Goal: Communication & Community: Answer question/provide support

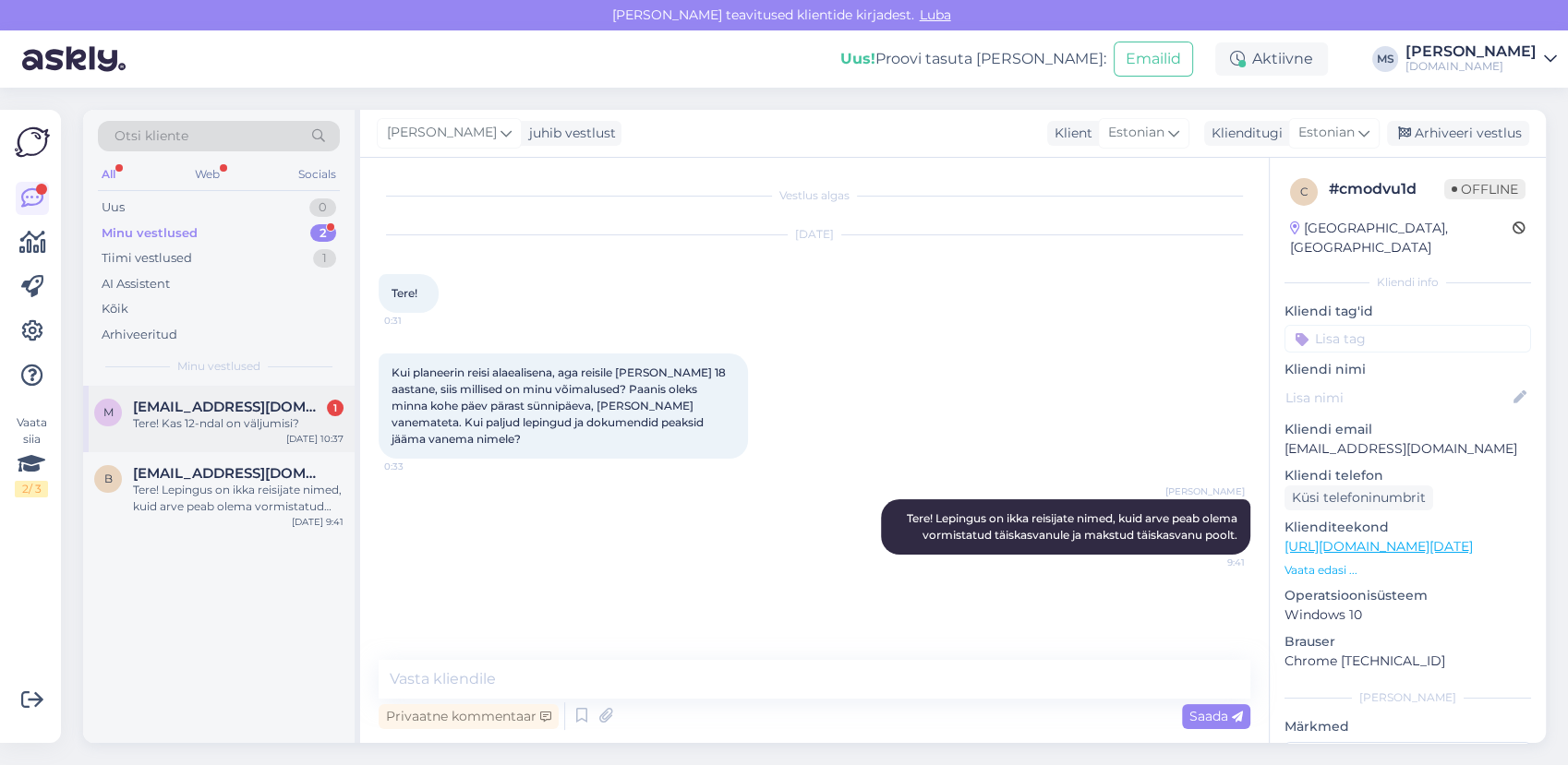
click at [193, 412] on span "malbritparnpuu@gmail.com" at bounding box center [229, 407] width 192 height 16
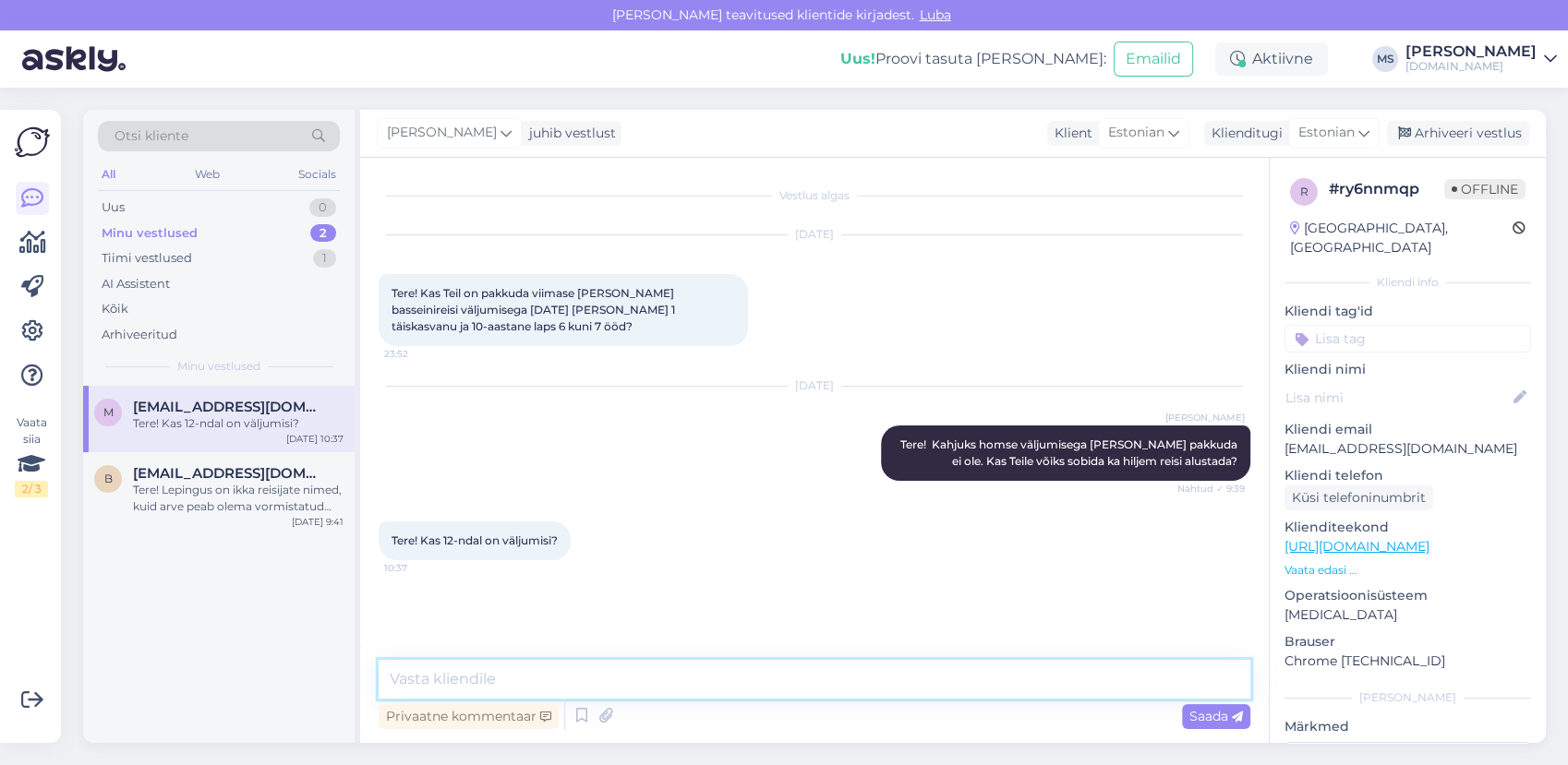
click at [544, 675] on textarea at bounding box center [814, 679] width 871 height 39
type textarea "s"
type textarea "Saame pakkuda 13.08 7-öiseid Türgi reise."
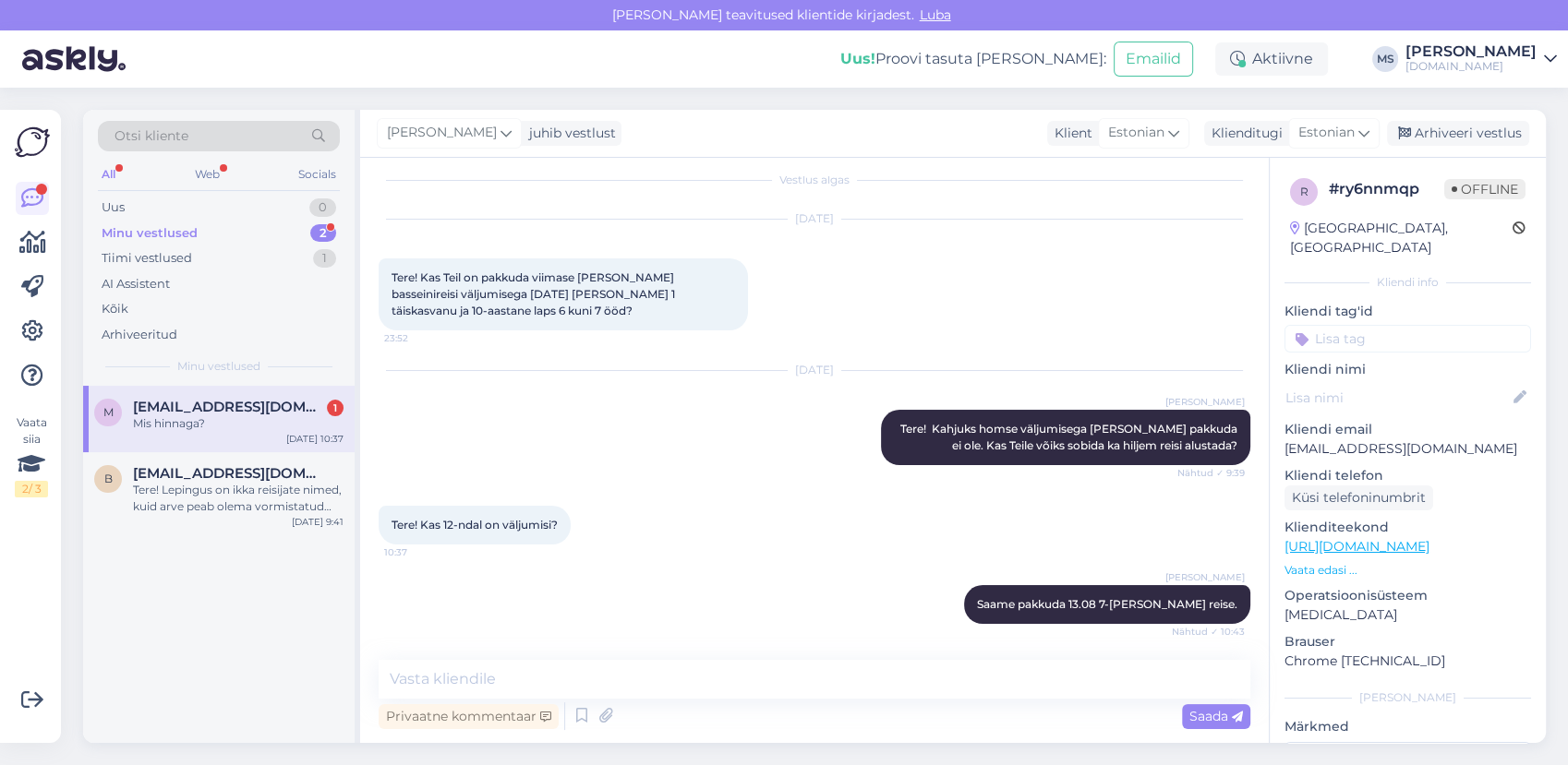
scroll to position [95, 0]
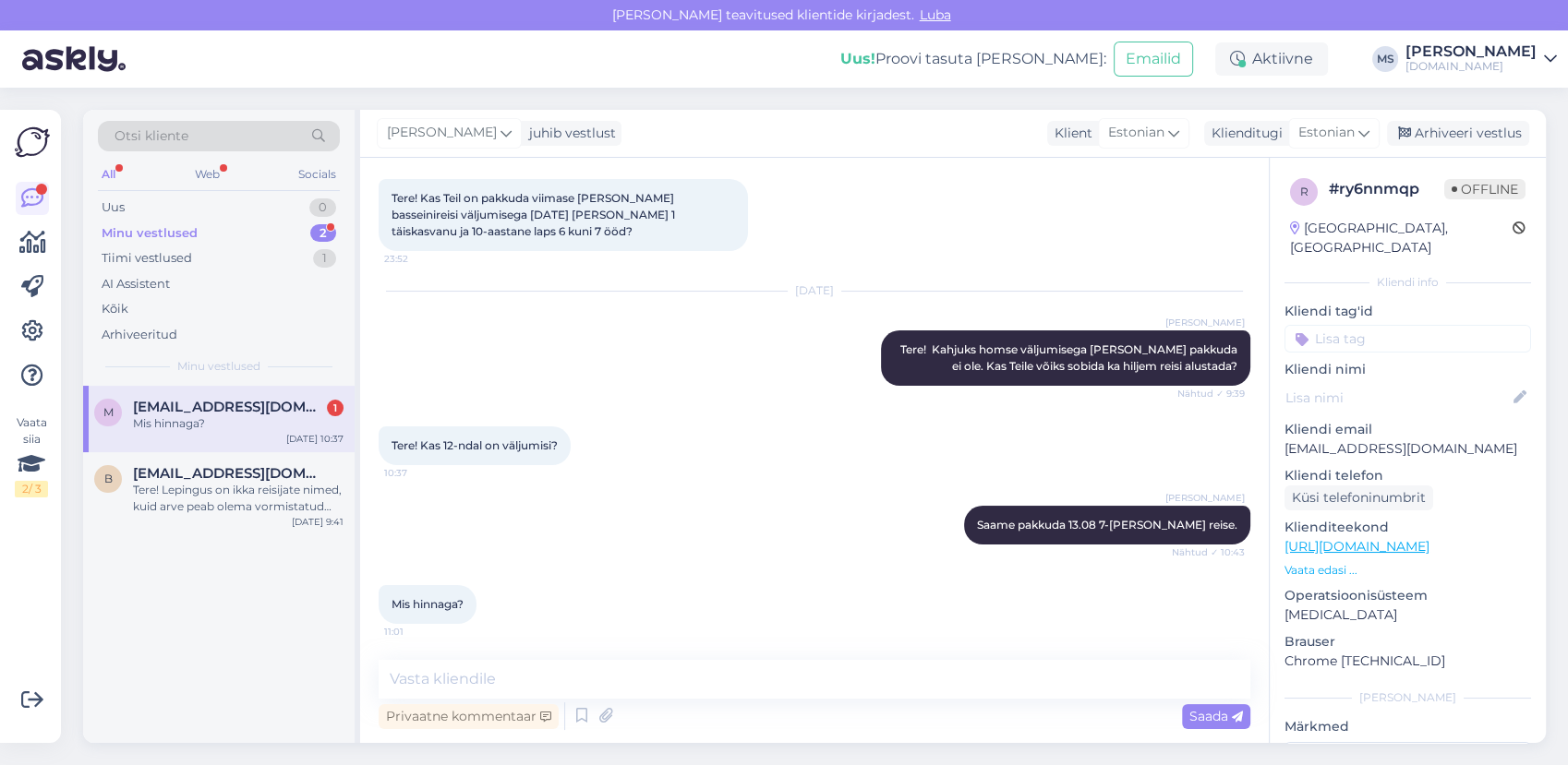
click at [287, 656] on div "m malbritparnpuu@gmail.com 1 Mis hinnaga? Aug 10 10:37 b birgitmoks@gmail.com T…" at bounding box center [218, 565] width 271 height 357
click at [250, 230] on div "Minu vestlused 2" at bounding box center [218, 233] width 242 height 26
click at [227, 406] on span "malbritparnpuu@gmail.com" at bounding box center [229, 407] width 192 height 16
click at [602, 669] on textarea at bounding box center [814, 679] width 871 height 39
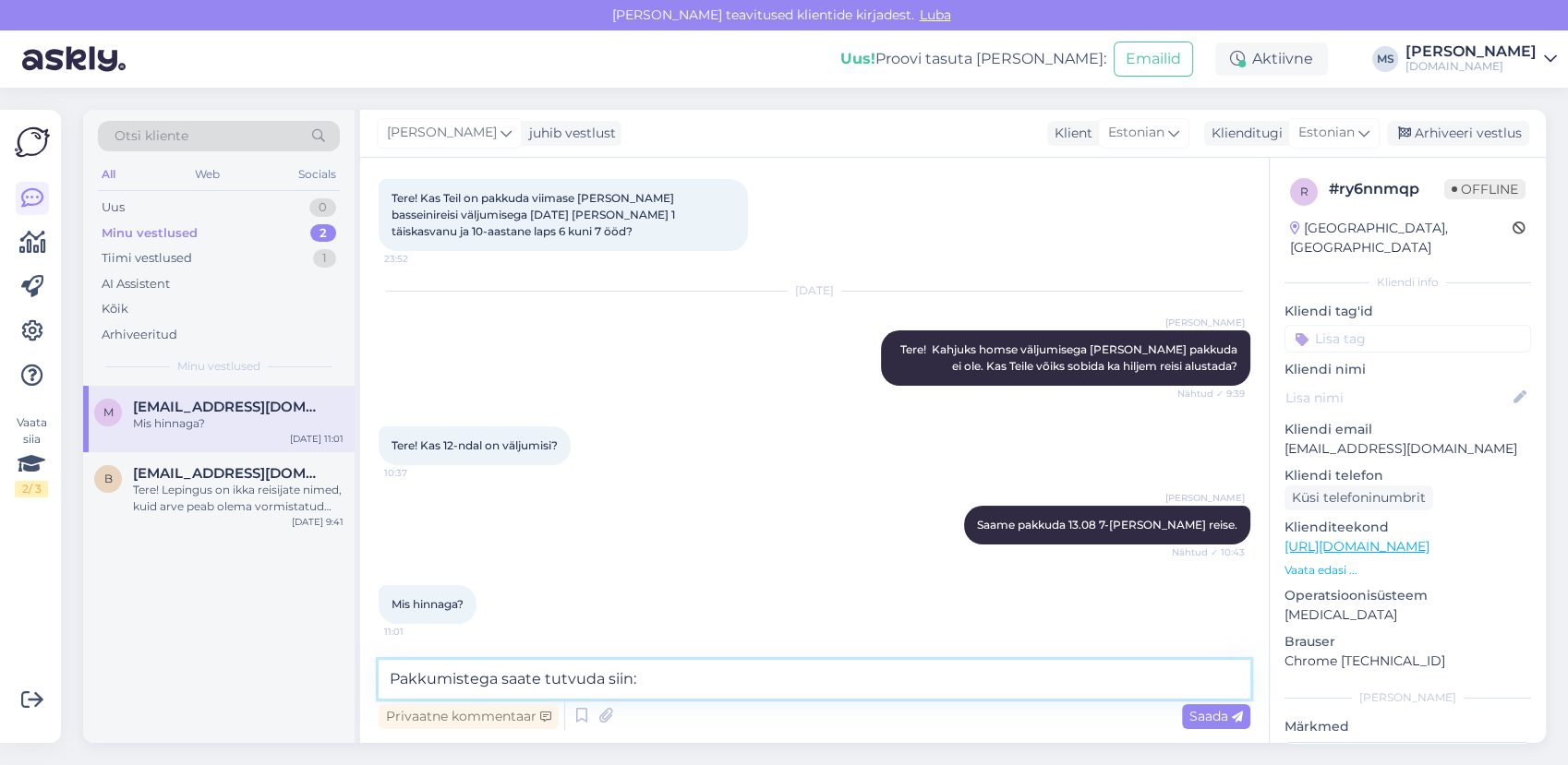
paste textarea "https://tuusik.ee/et/reisiotsing?country_id=10&after=13.8.2025&departure_id=1&n…"
paste textarea "http://bit.ly/4mBZK89"
type textarea "Pakkumistega saate tutvuda siin: http://bit.ly/4mBZK89"
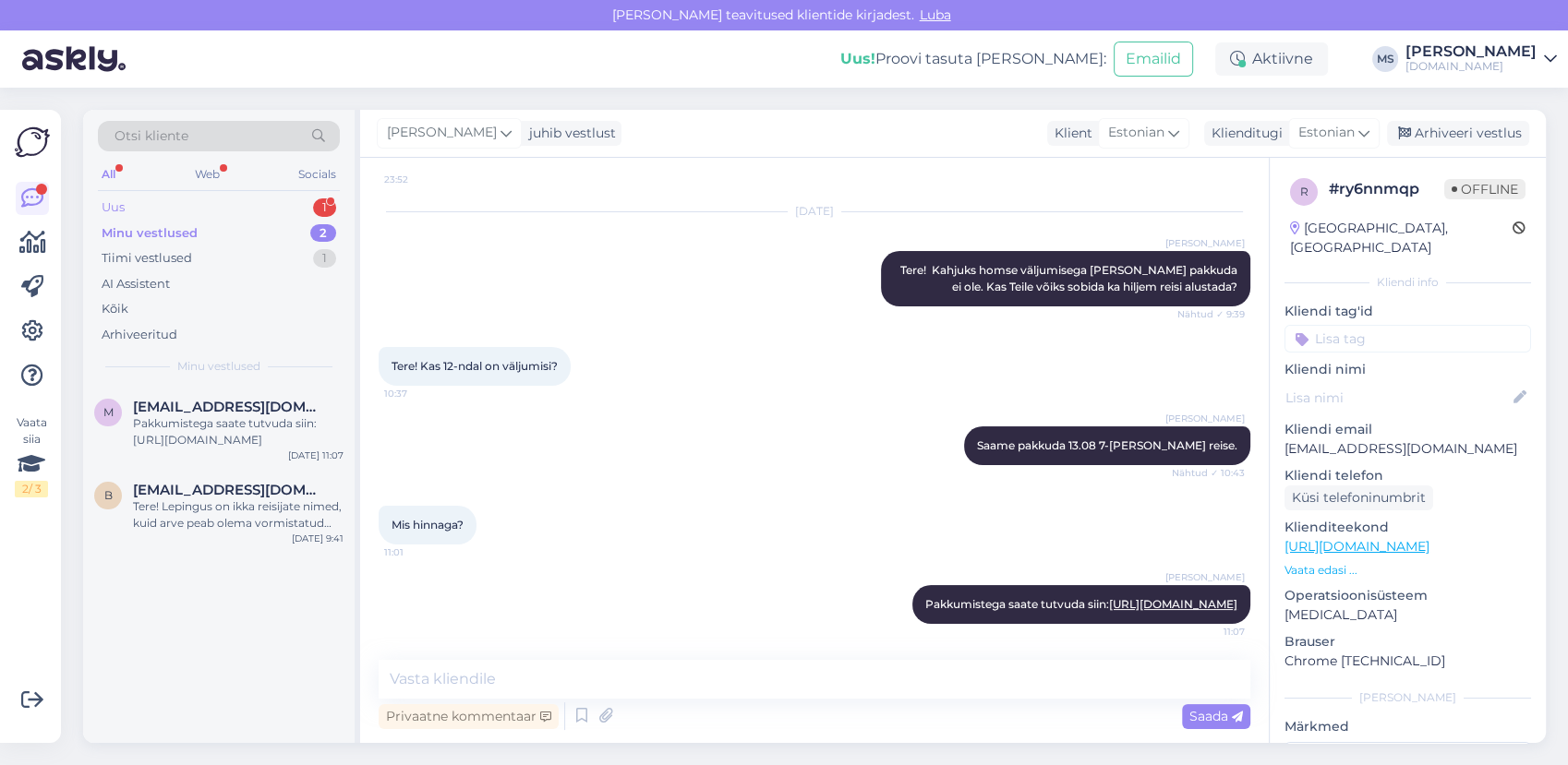
click at [193, 208] on div "Uus 1" at bounding box center [218, 208] width 242 height 26
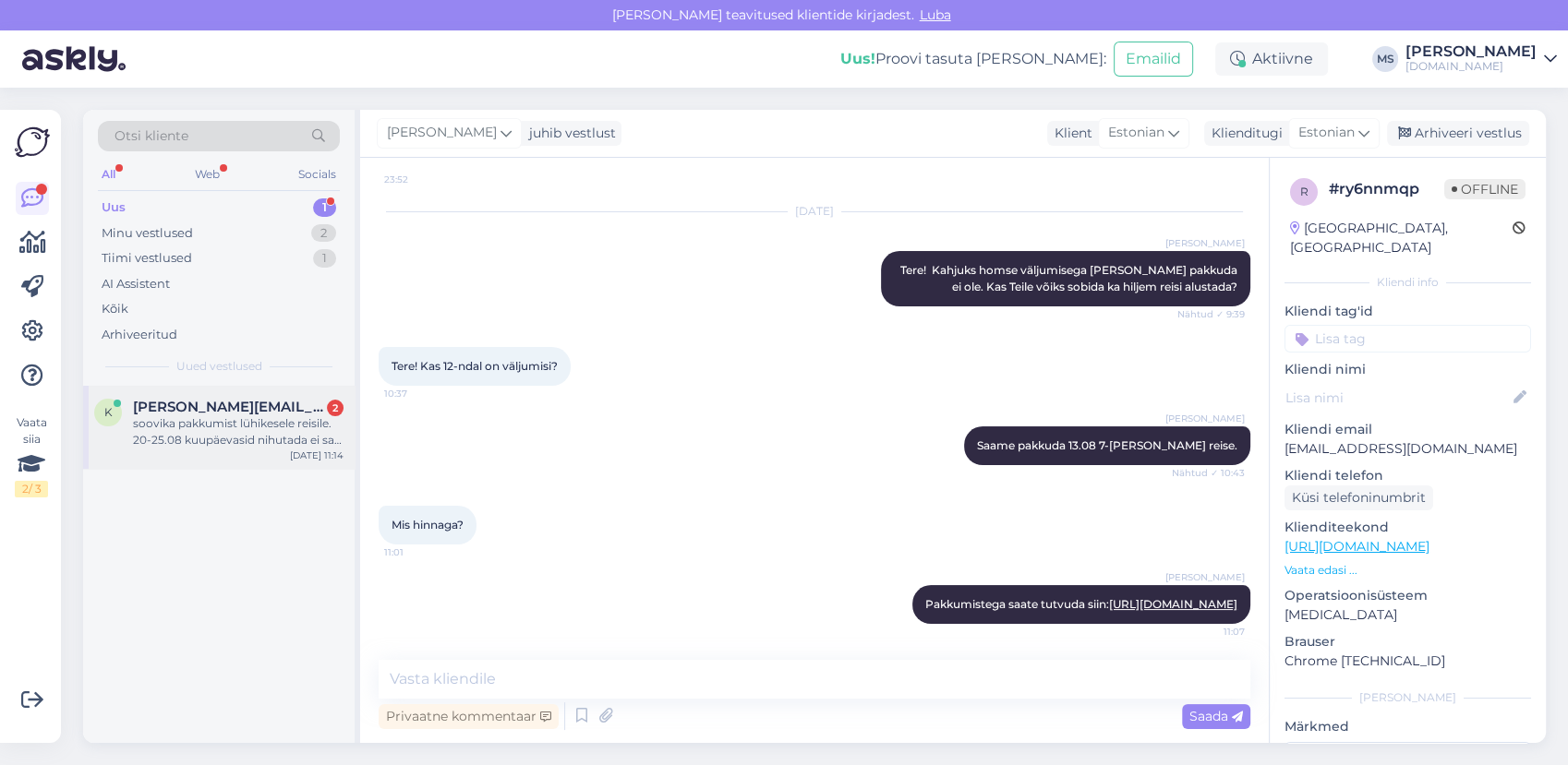
click at [218, 416] on div "soovika pakkumist lühikesele reisile. 20-25.08 kuupäevasid nihutada ei saa aga …" at bounding box center [239, 432] width 211 height 33
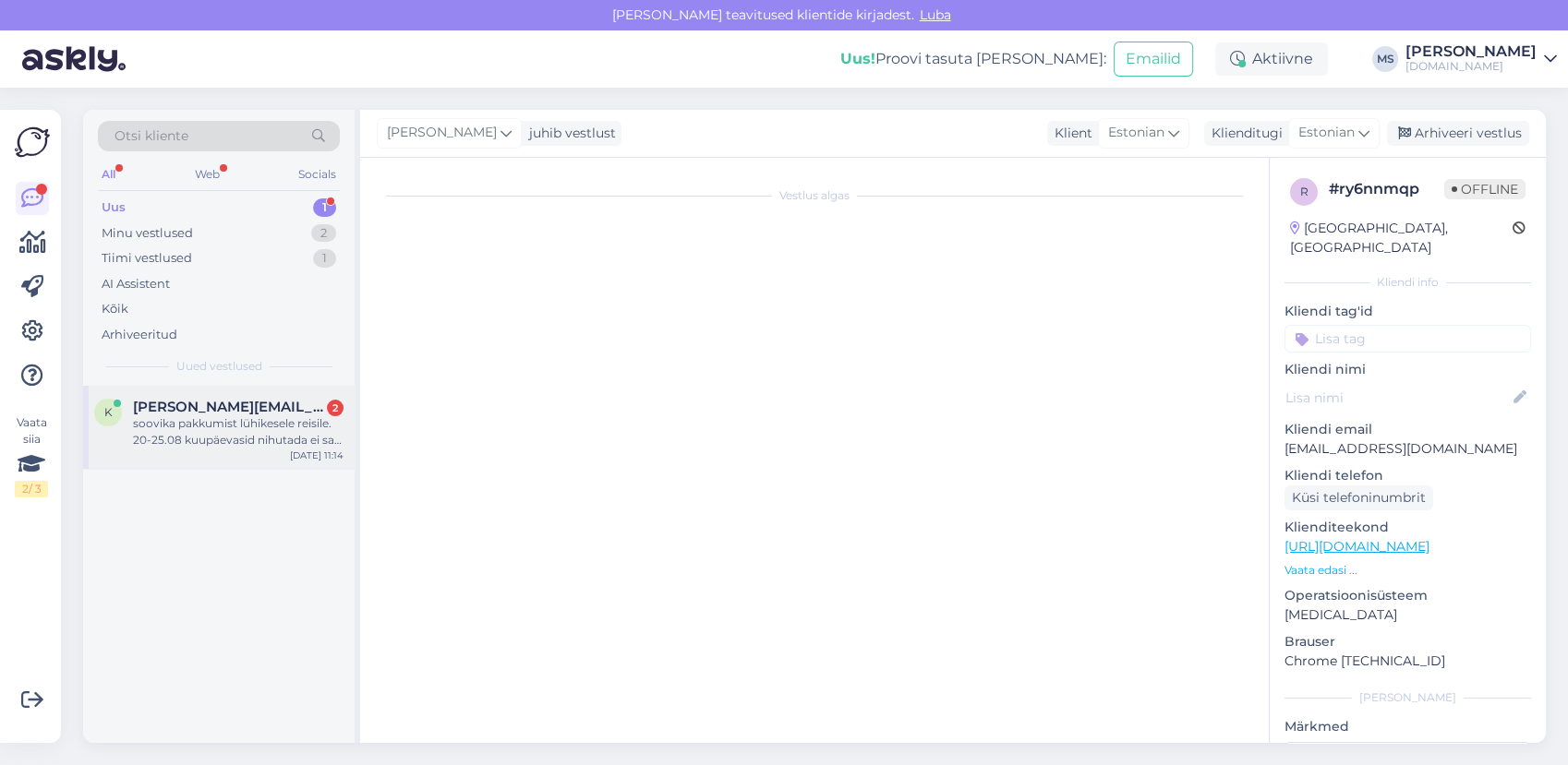
scroll to position [0, 0]
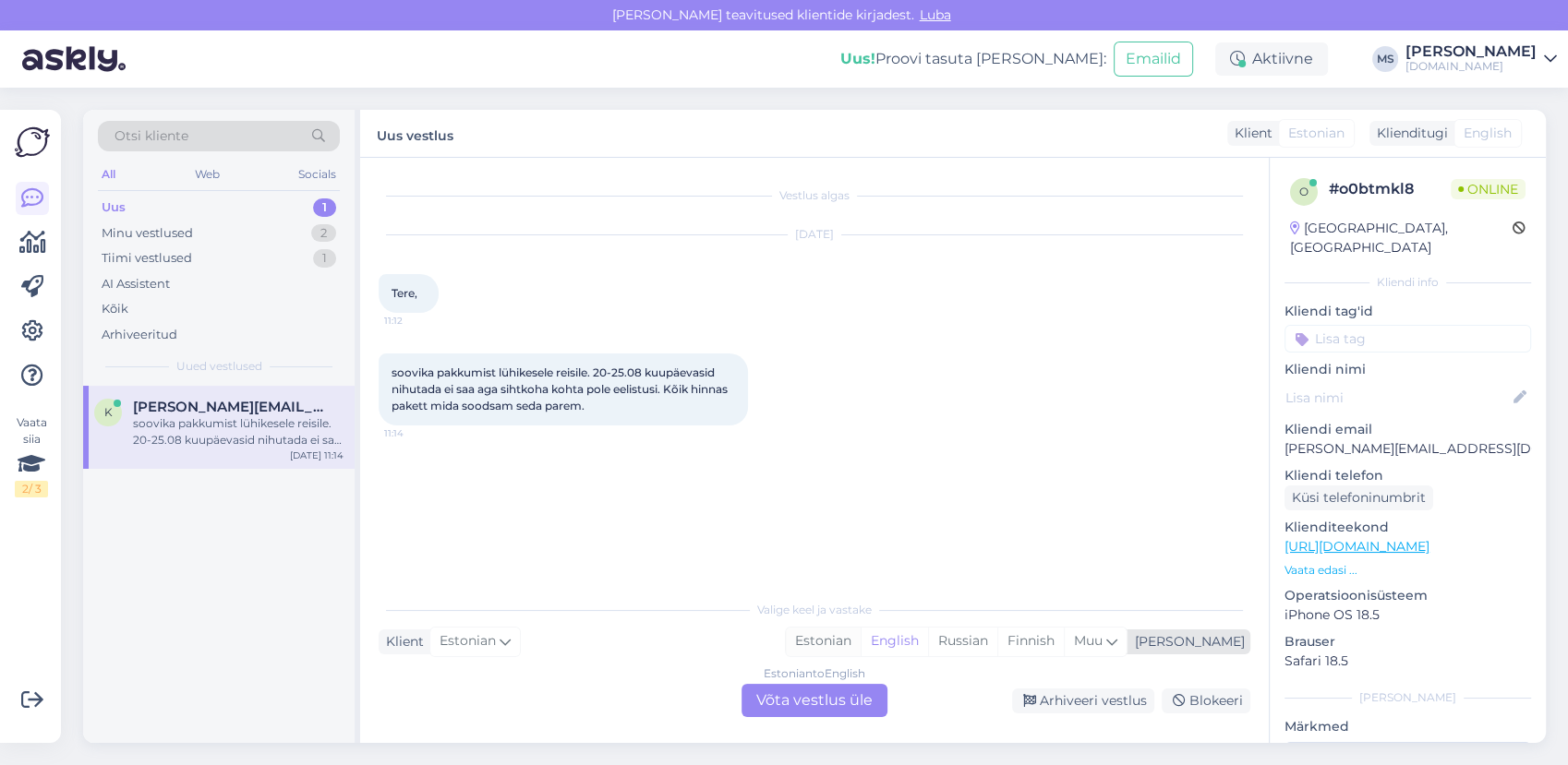
click at [861, 646] on div "Estonian" at bounding box center [822, 641] width 74 height 28
click at [847, 701] on div "Estonian to Estonian Võta vestlus üle" at bounding box center [814, 700] width 146 height 33
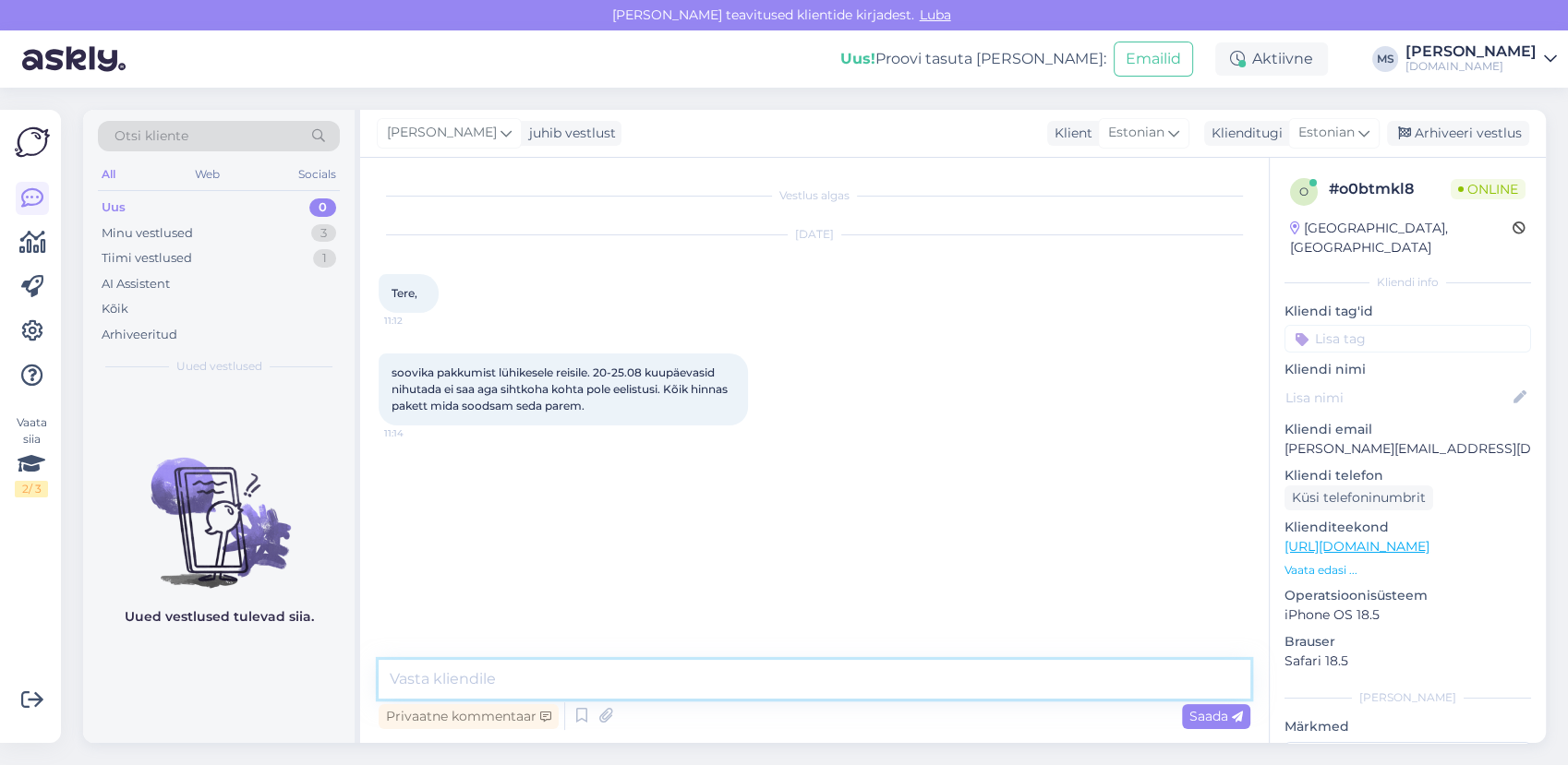
click at [797, 676] on textarea at bounding box center [814, 679] width 871 height 39
paste textarea "https://tuusik.ee/et/reisiotsing?after=21.8.2025&departure_id=1&nights=1&before…"
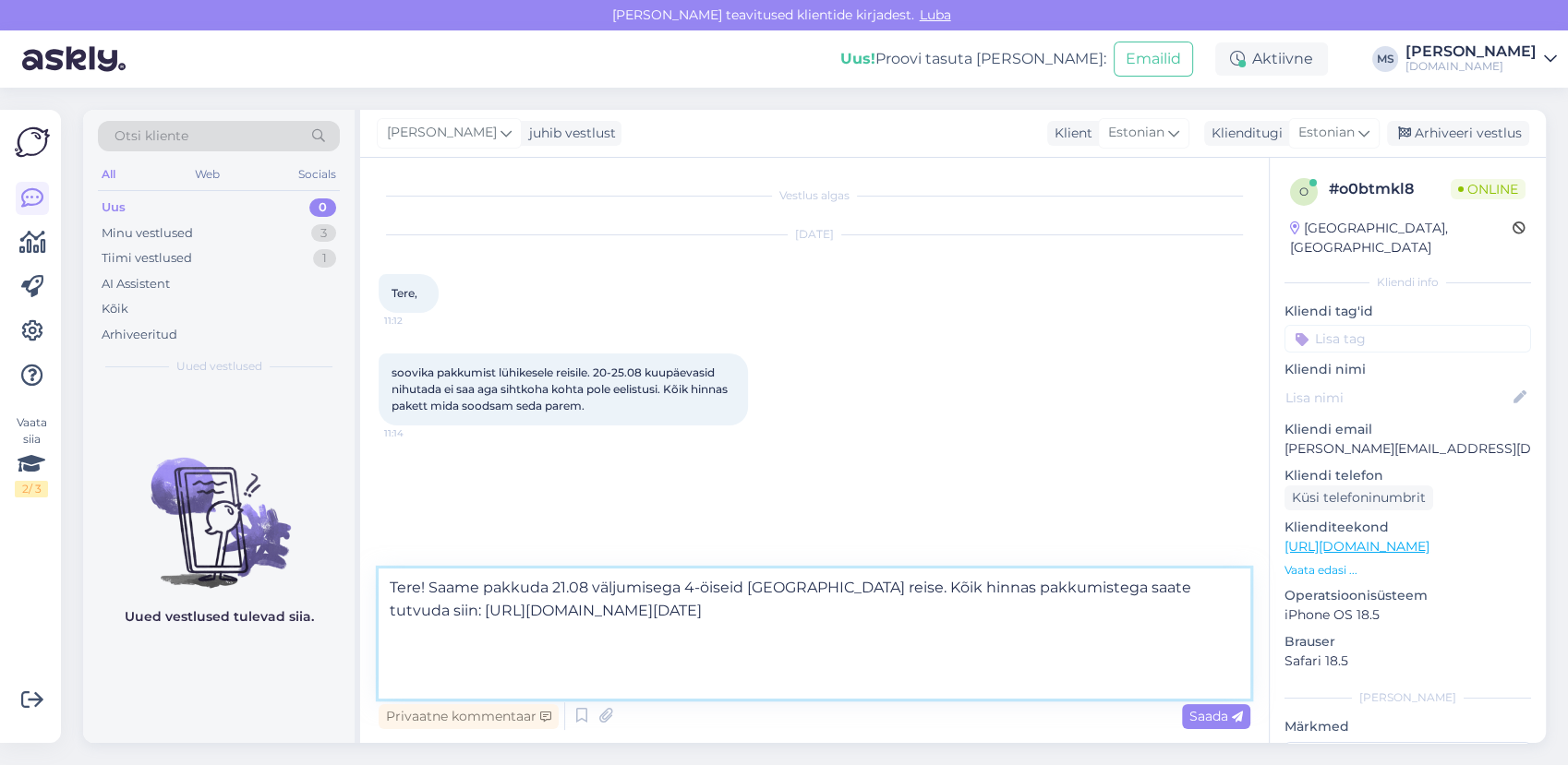
drag, startPoint x: 974, startPoint y: 691, endPoint x: 413, endPoint y: 620, distance: 565.5
click at [413, 620] on textarea "Tere! Saame pakkuda 21.08 väljumisega 4-öiseid Montenegro reise. Kõik hinnas pa…" at bounding box center [814, 634] width 871 height 130
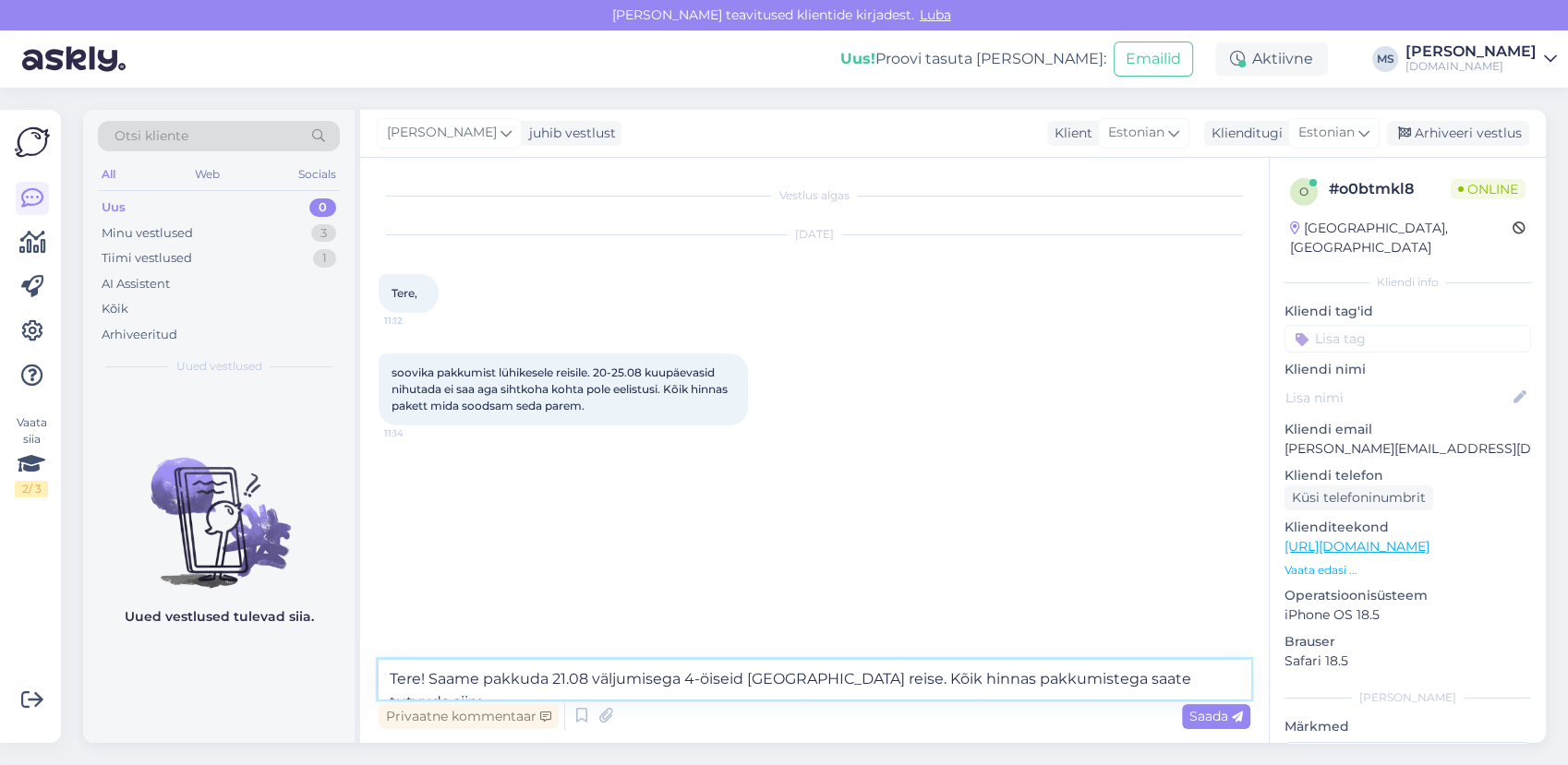
paste textarea "http://bit.ly/45PXPWX"
type textarea "Tere! Saame pakkuda 21.08 väljumisega 4-öiseid Montenegro reise. Kõik hinnas pa…"
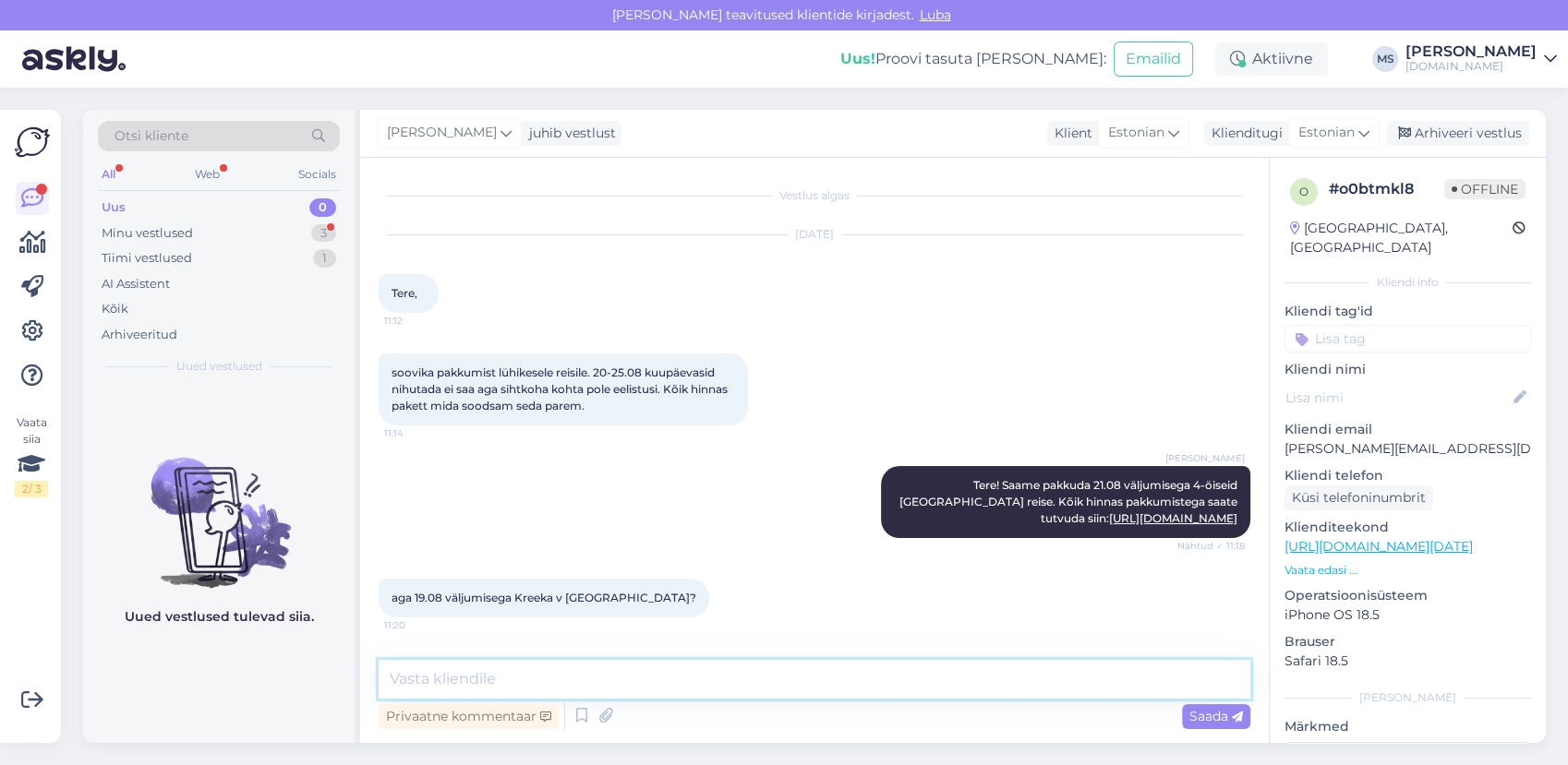
scroll to position [73, 0]
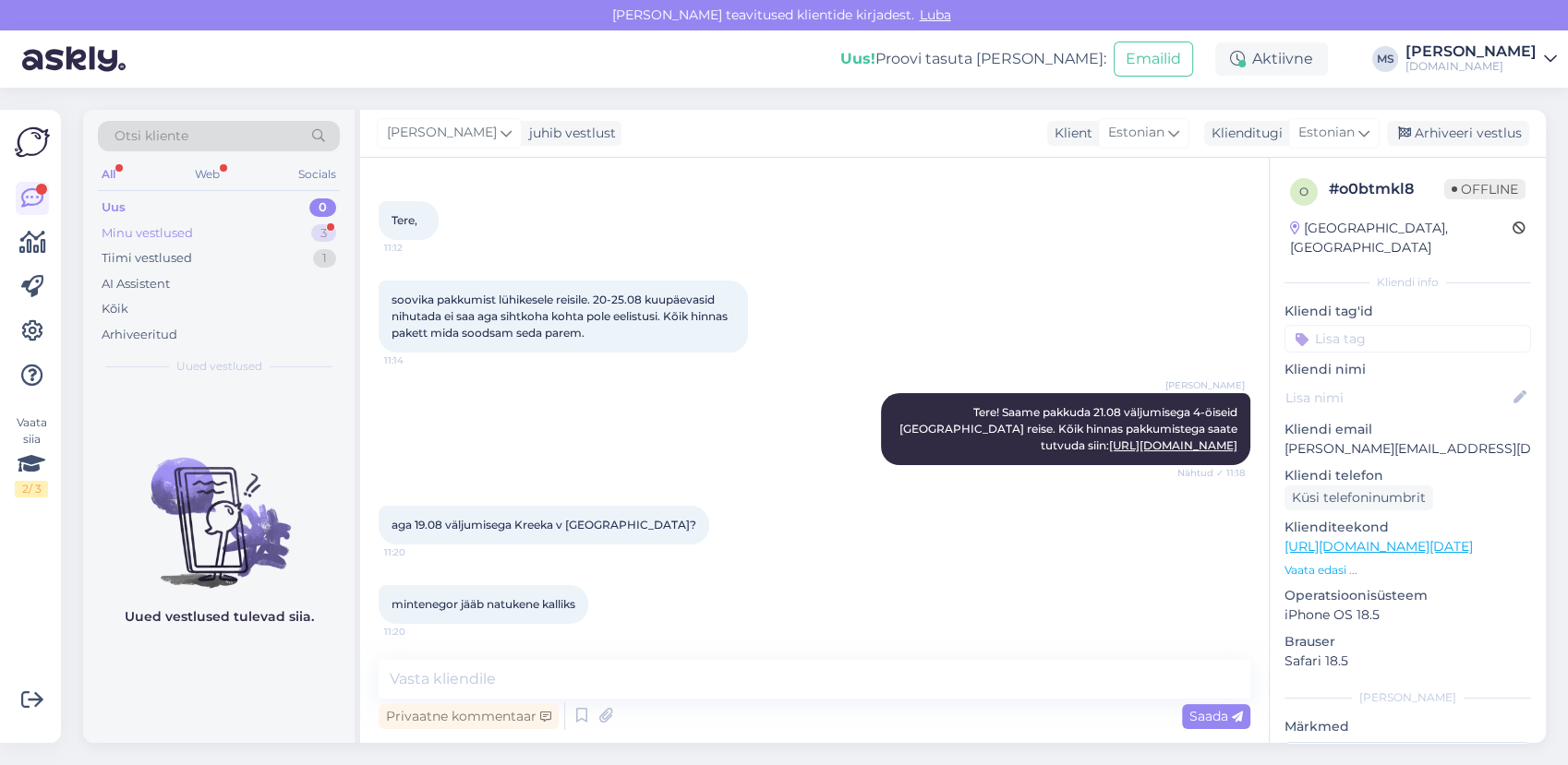
click at [251, 227] on div "Minu vestlused 3" at bounding box center [218, 233] width 242 height 26
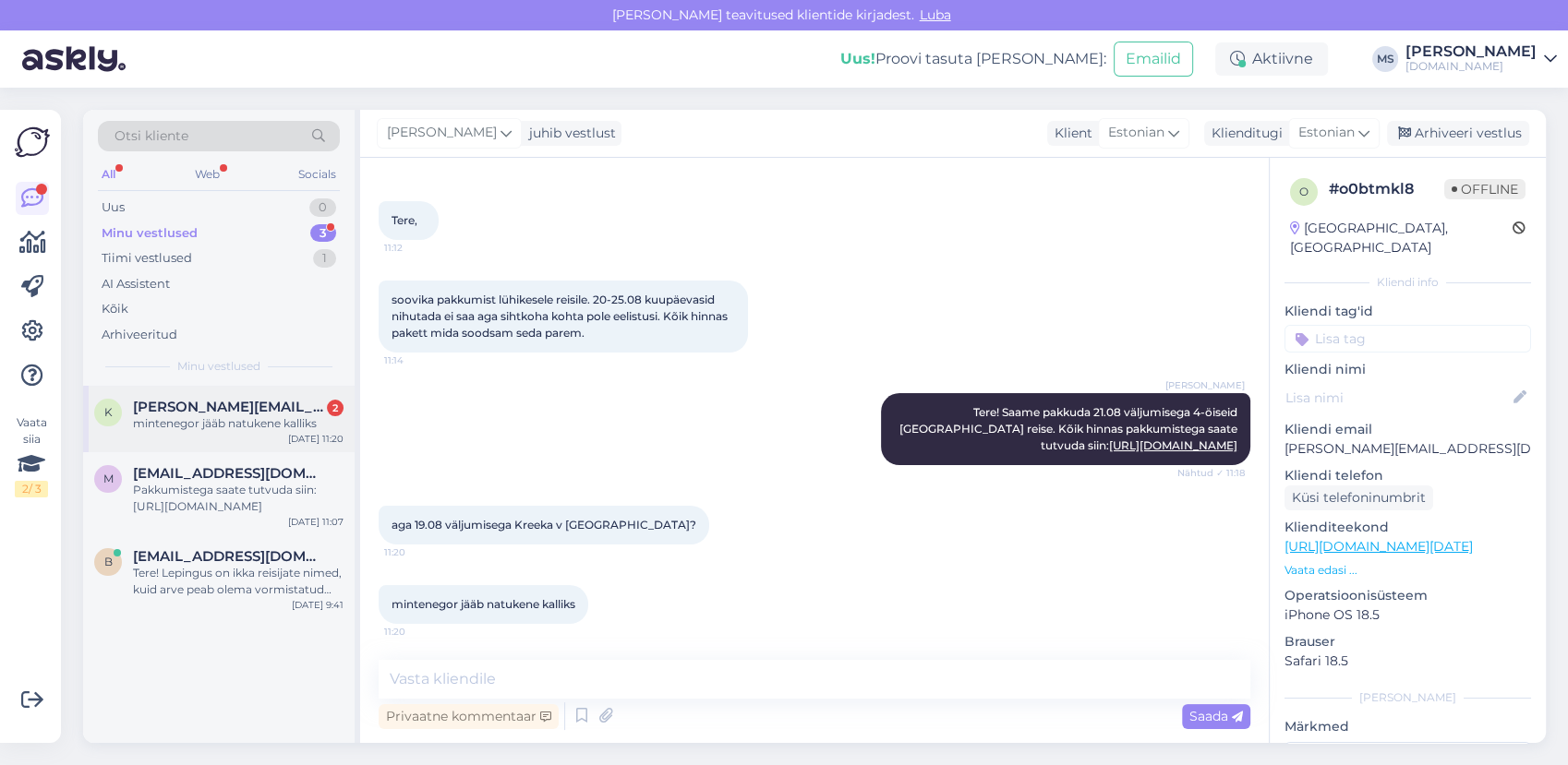
click at [218, 401] on span "kristi.ivainen@gmail.com" at bounding box center [229, 407] width 192 height 16
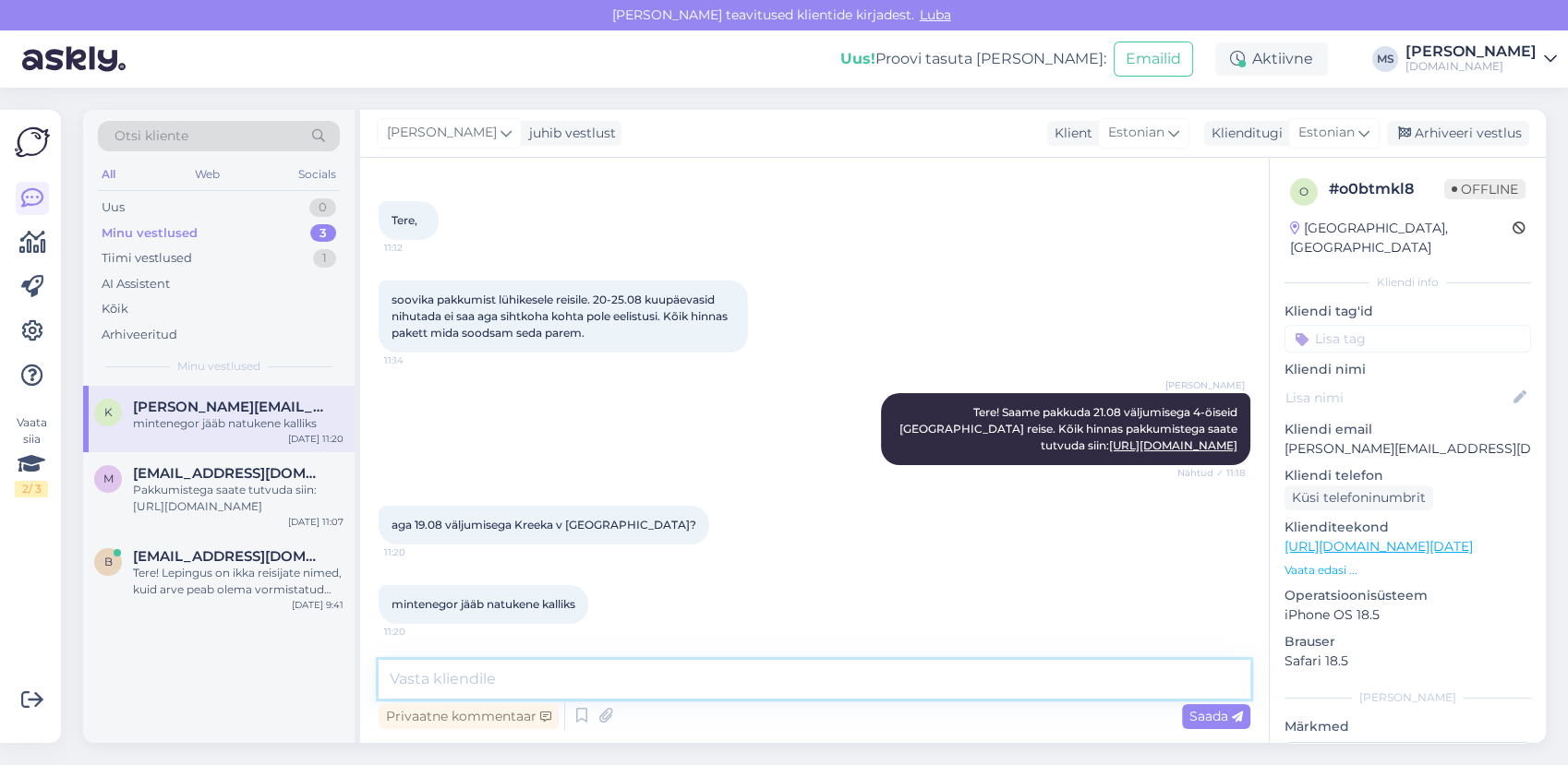
click at [569, 691] on textarea at bounding box center [814, 679] width 871 height 39
paste textarea "http://bit.ly/45tMtaT"
type textarea "19.08 väljumisega saame pakkuda 7-öiseid Montenegro reise. Kõik hinnas pakkumis…"
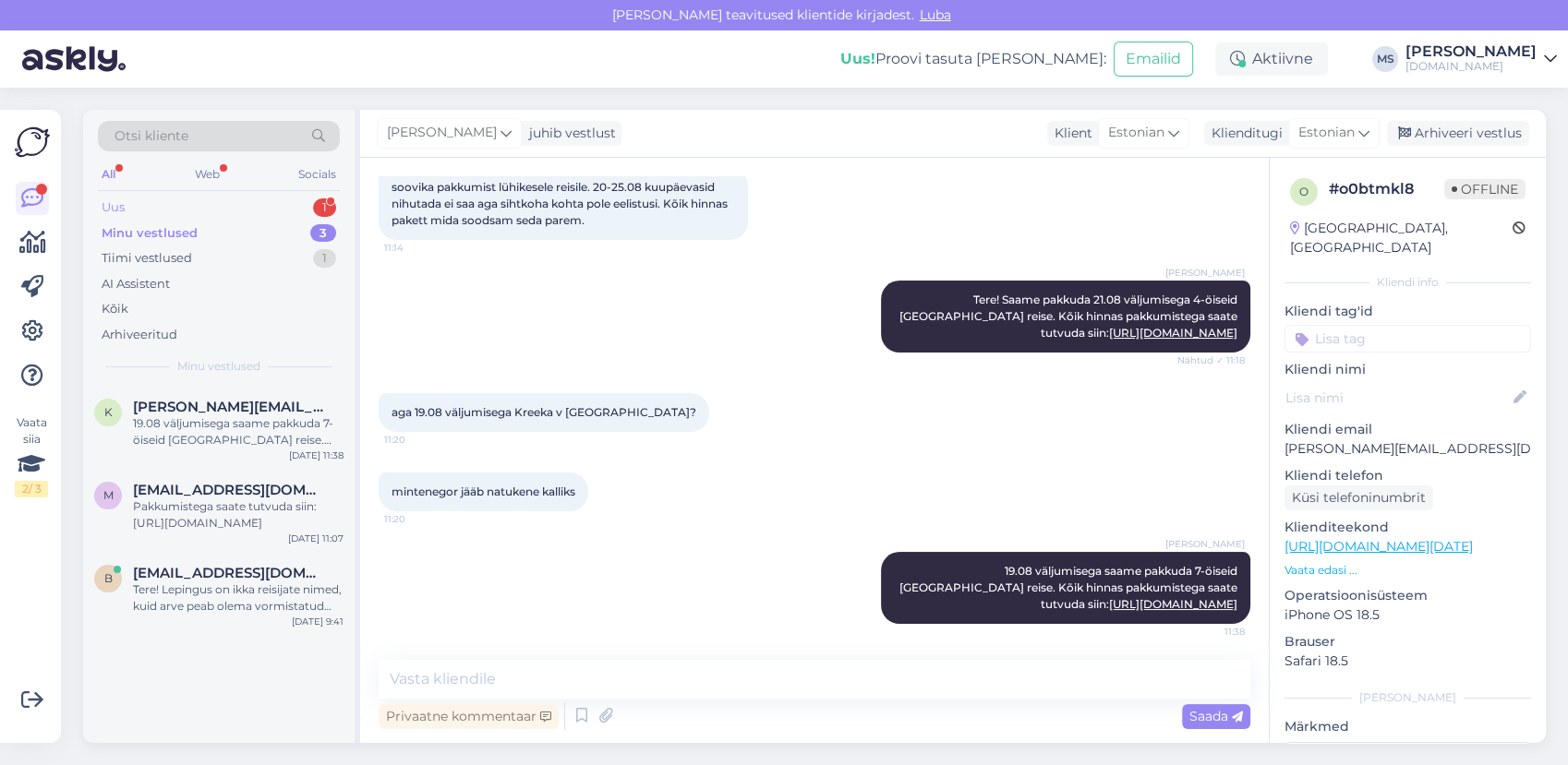
click at [141, 200] on div "Uus 1" at bounding box center [218, 208] width 242 height 26
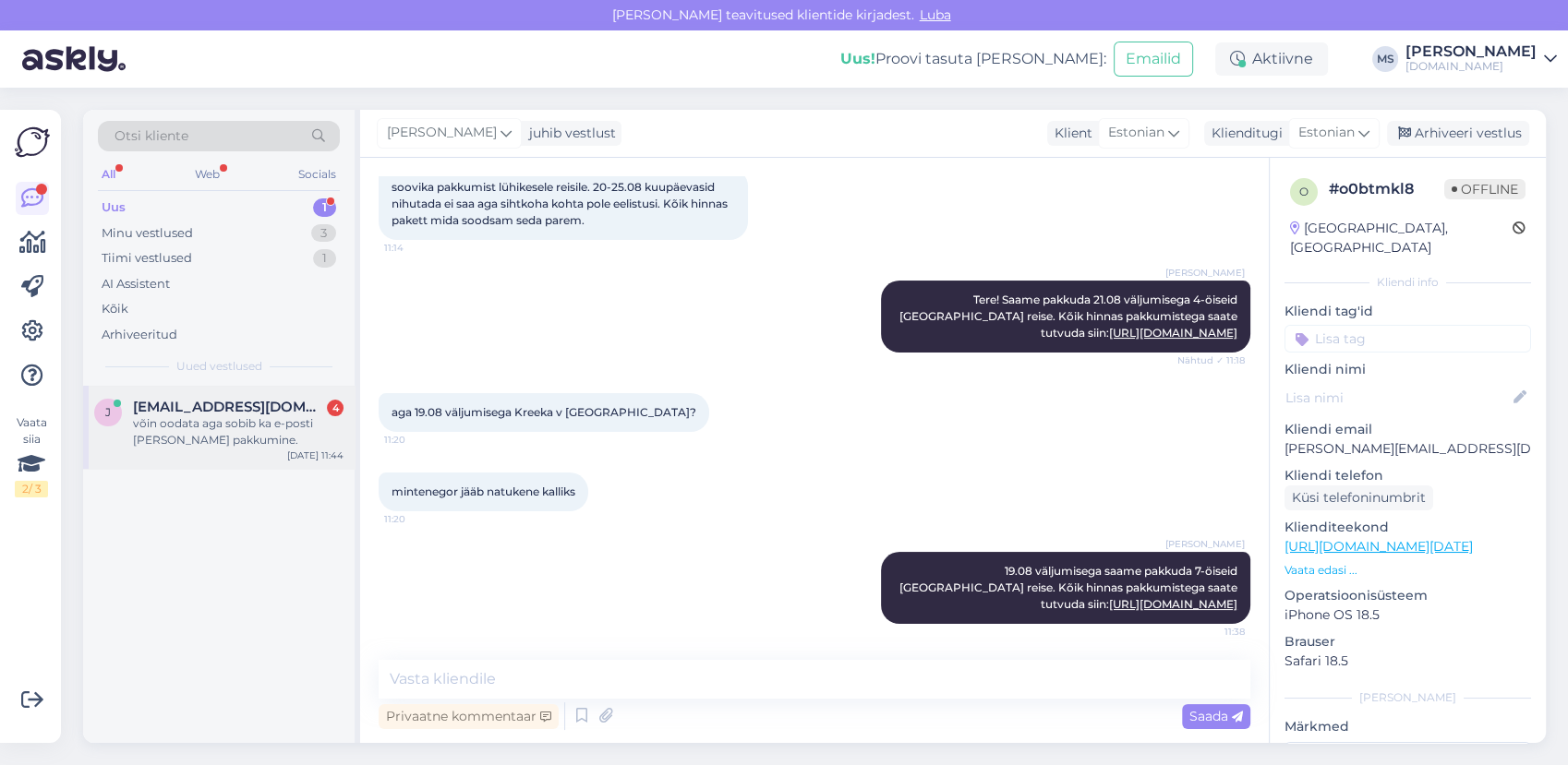
click at [158, 422] on div "võin oodata aga sobib ka e-posti teel pakkumine." at bounding box center [239, 432] width 211 height 33
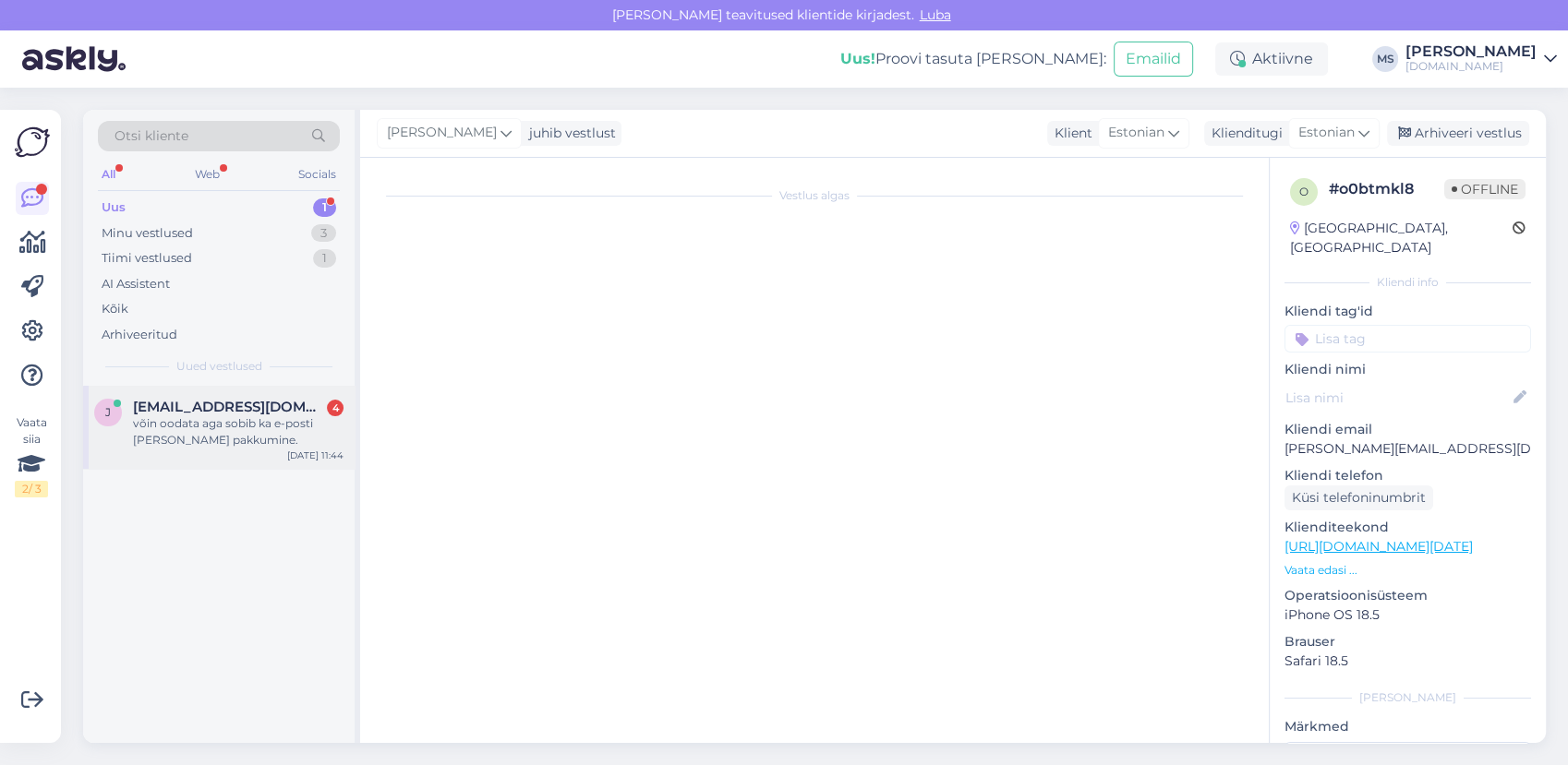
scroll to position [46, 0]
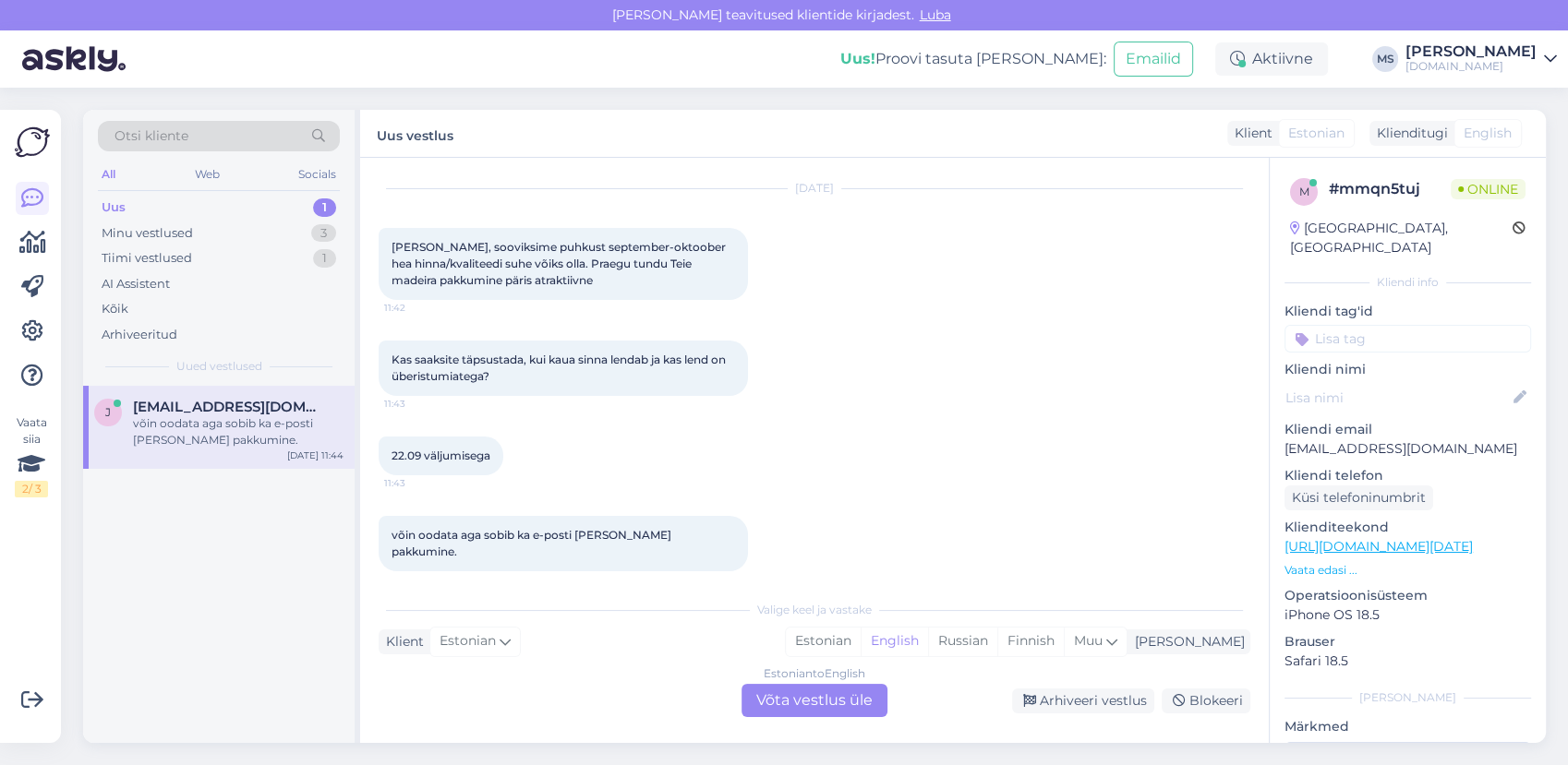
drag, startPoint x: 752, startPoint y: 462, endPoint x: 560, endPoint y: 448, distance: 192.5
click at [560, 448] on div "22.09 väljumisega 11:43" at bounding box center [814, 456] width 871 height 79
click at [1404, 538] on link "https://tuusik.ee/et/reisiotsing/418413345?0=et&date=2025-09-25&nights=2#&gid=u…" at bounding box center [1379, 546] width 188 height 16
click at [861, 644] on div "Estonian" at bounding box center [822, 641] width 74 height 28
click at [831, 700] on div "Estonian to Estonian Võta vestlus üle" at bounding box center [814, 700] width 146 height 33
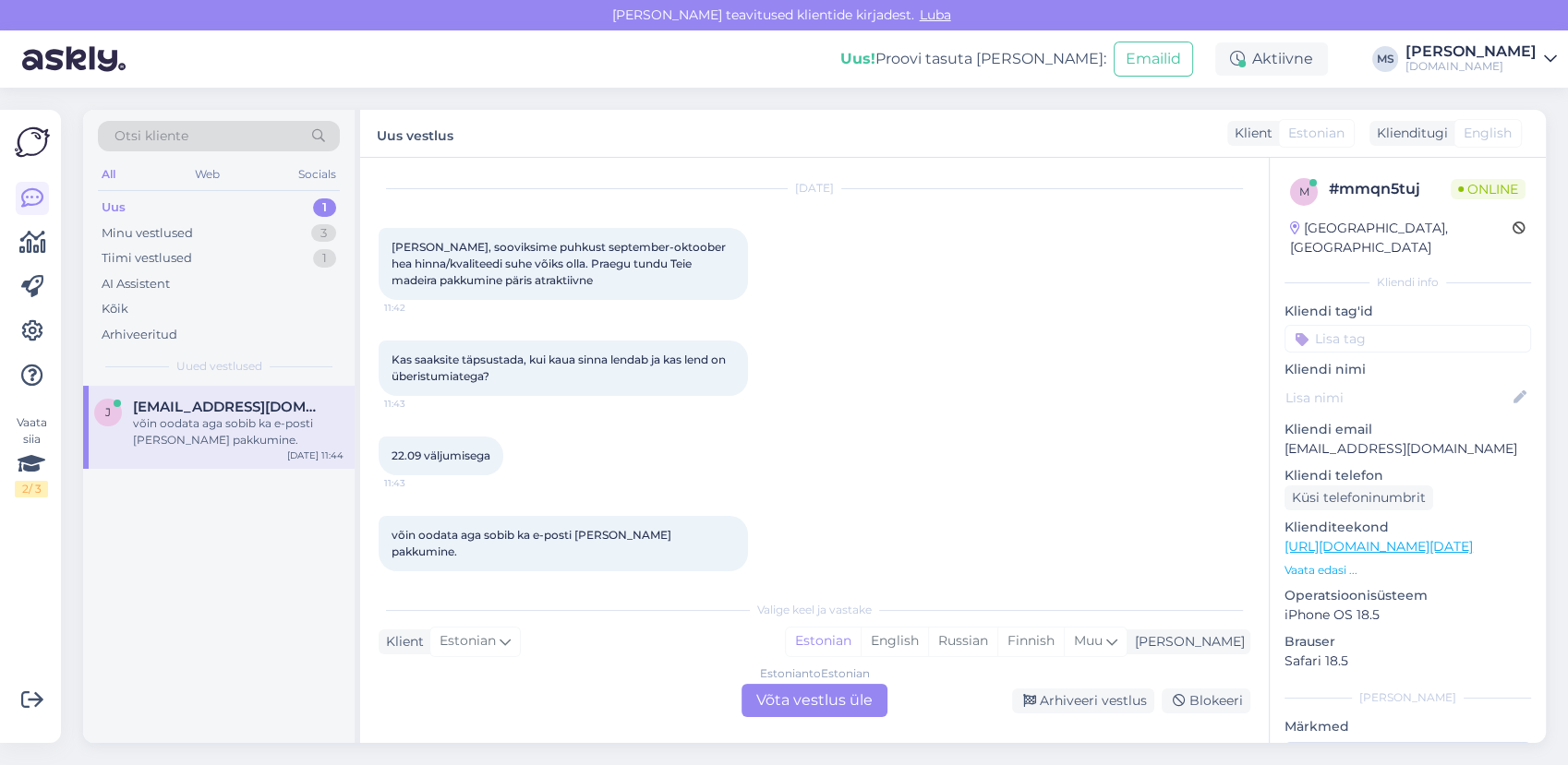
scroll to position [0, 0]
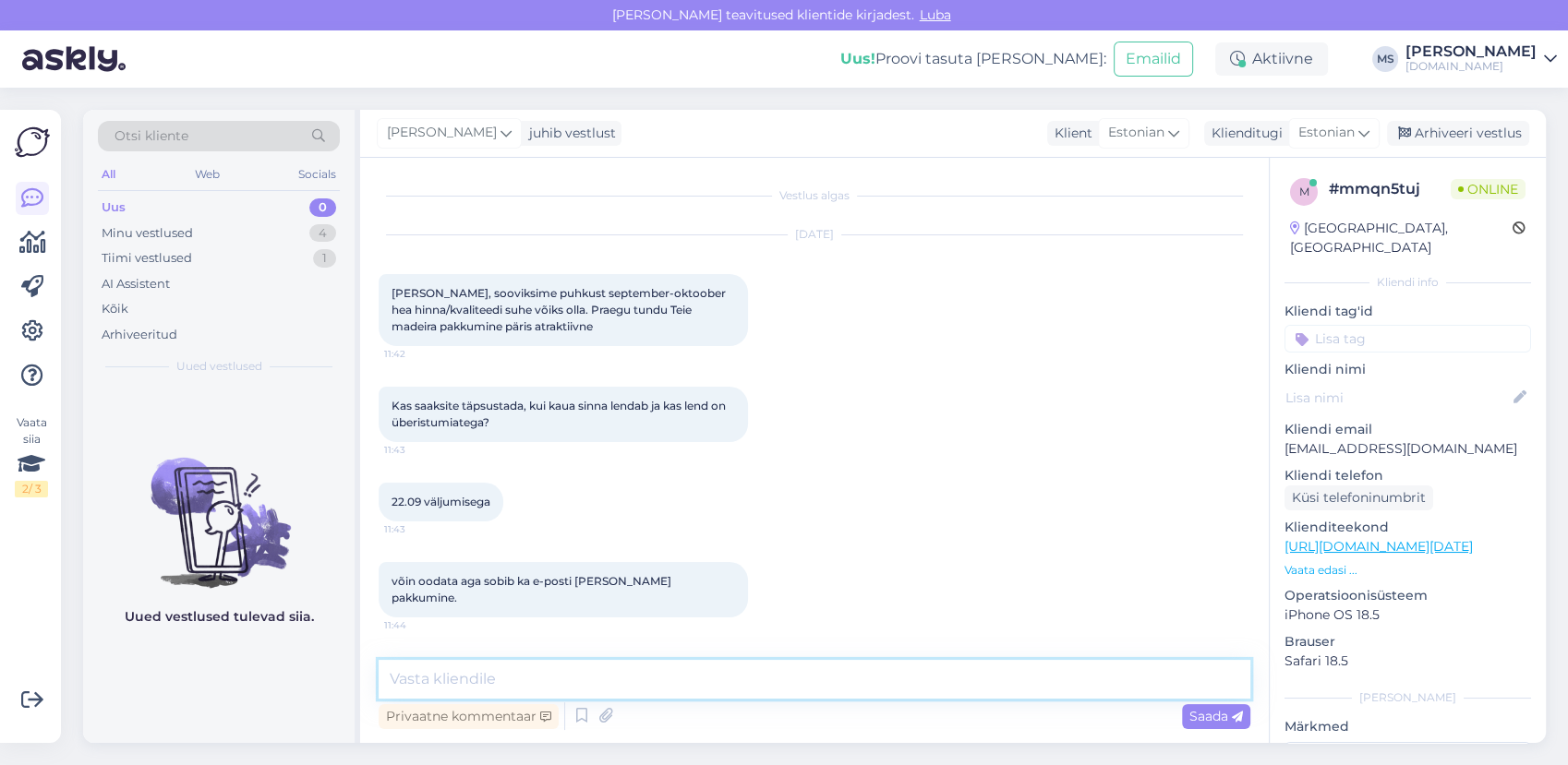
click at [796, 680] on textarea at bounding box center [814, 679] width 871 height 39
type textarea "Tere! Palun täpsustage, milline Madeira reisi pakkumine Teile huvi pakub?"
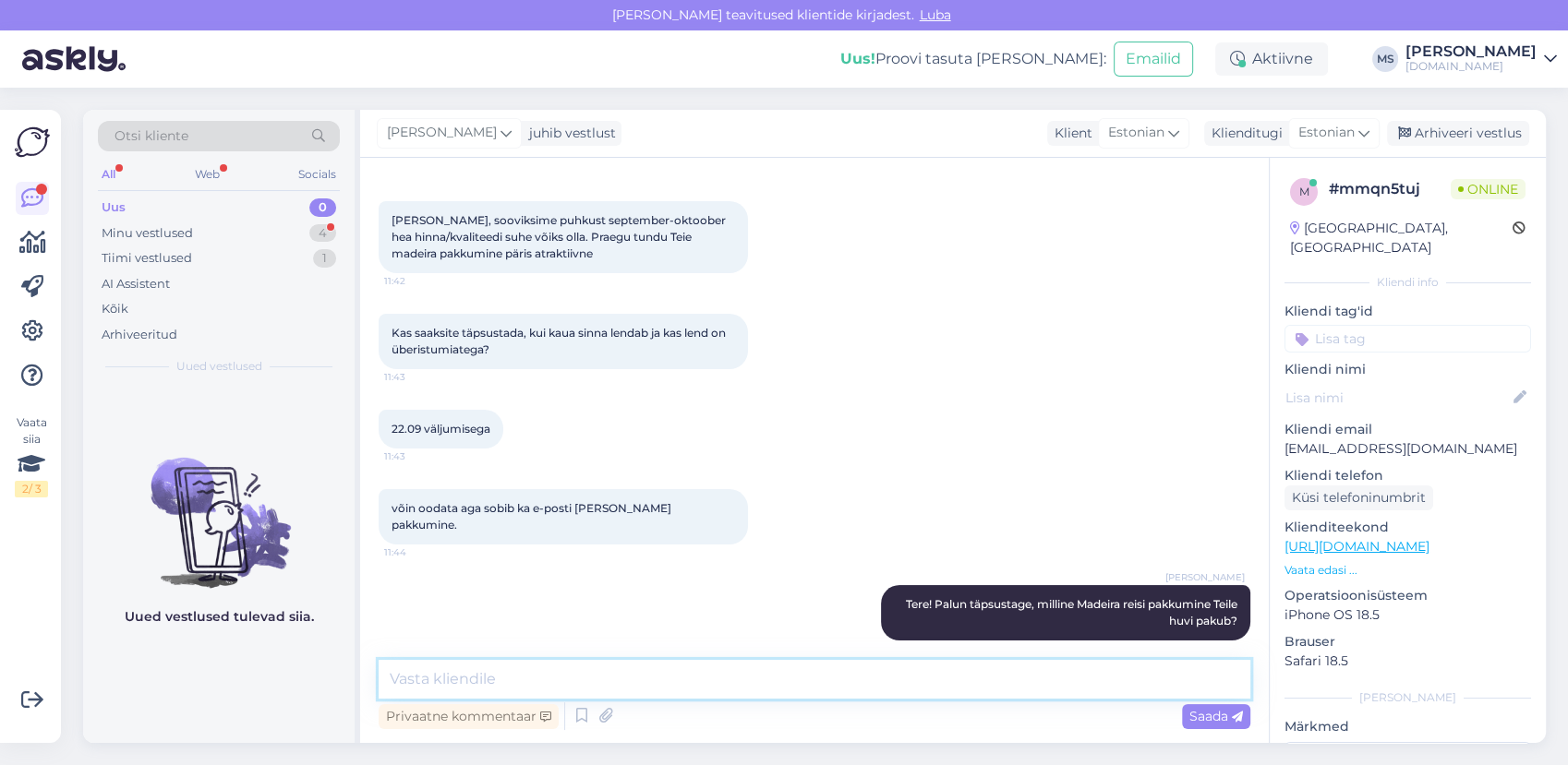
scroll to position [311, 0]
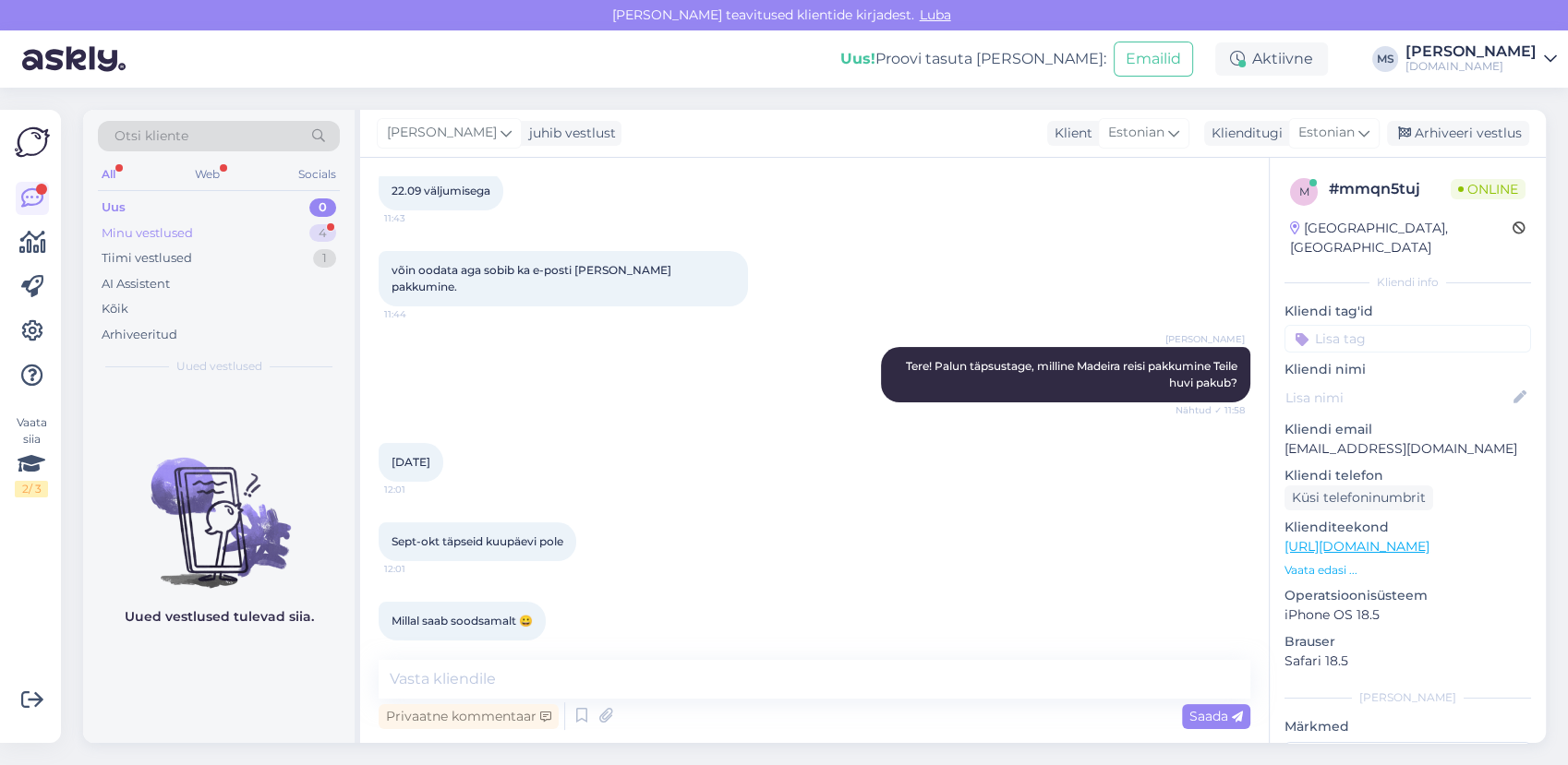
click at [251, 241] on div "Minu vestlused 4" at bounding box center [218, 233] width 242 height 26
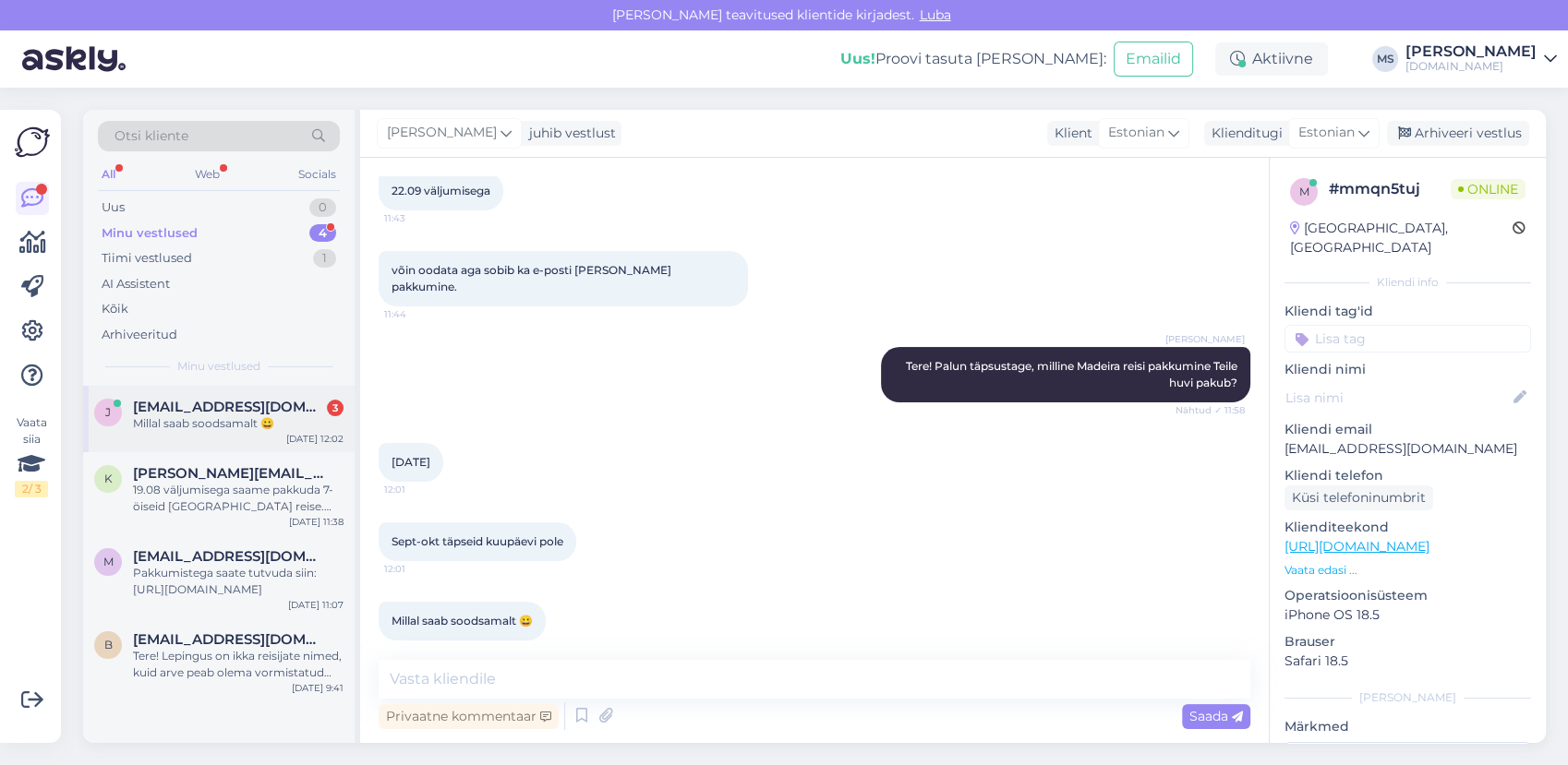
click at [215, 407] on span "juri.tuulse@gmail.com" at bounding box center [229, 407] width 192 height 16
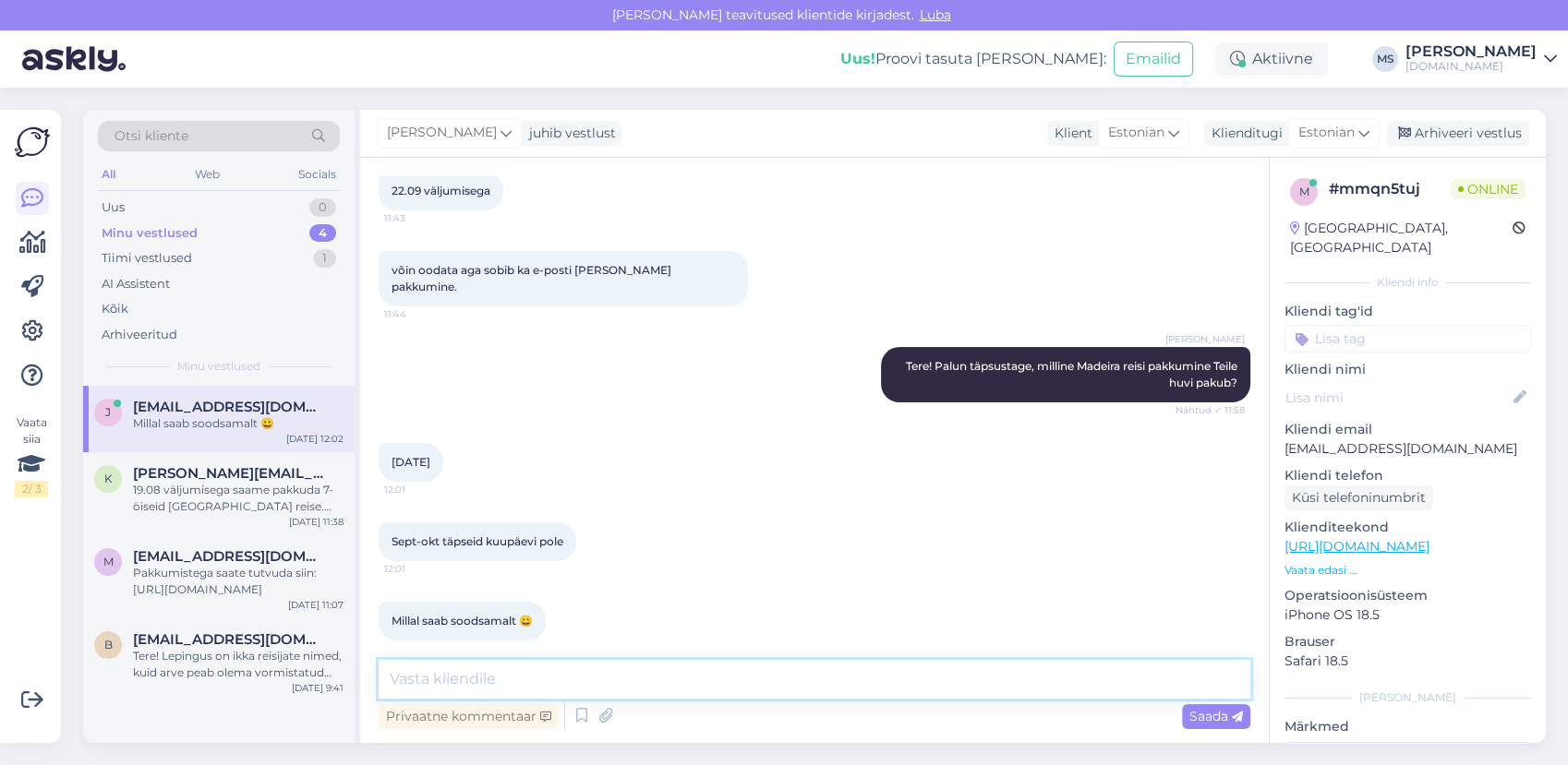
click at [727, 666] on textarea at bounding box center [814, 679] width 871 height 39
click at [662, 669] on textarea at bounding box center [814, 679] width 871 height 39
click at [577, 679] on textarea "Mis võiks olla sobiv toitlususpakett ja kui palju on reisijaid?" at bounding box center [814, 679] width 871 height 39
click at [871, 678] on textarea "Mis võiks olla sobiv toitlustuspakett ja kui palju on reisijaid?" at bounding box center [814, 679] width 871 height 39
type textarea "Mis võiks olla sobiv toitlustuspakett ja kui palju on reisijaid?"
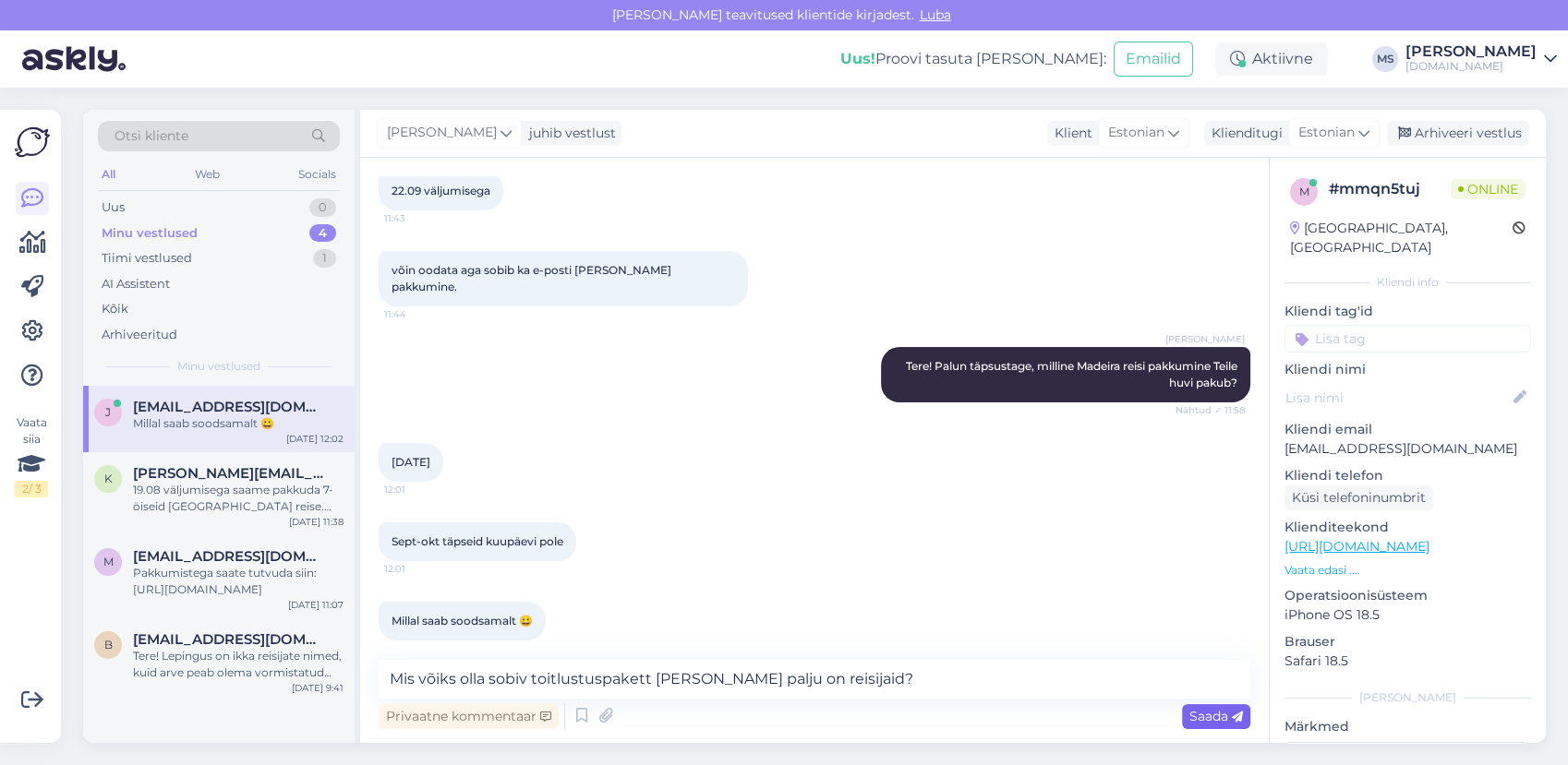
click at [1205, 713] on span "Saada" at bounding box center [1215, 716] width 53 height 16
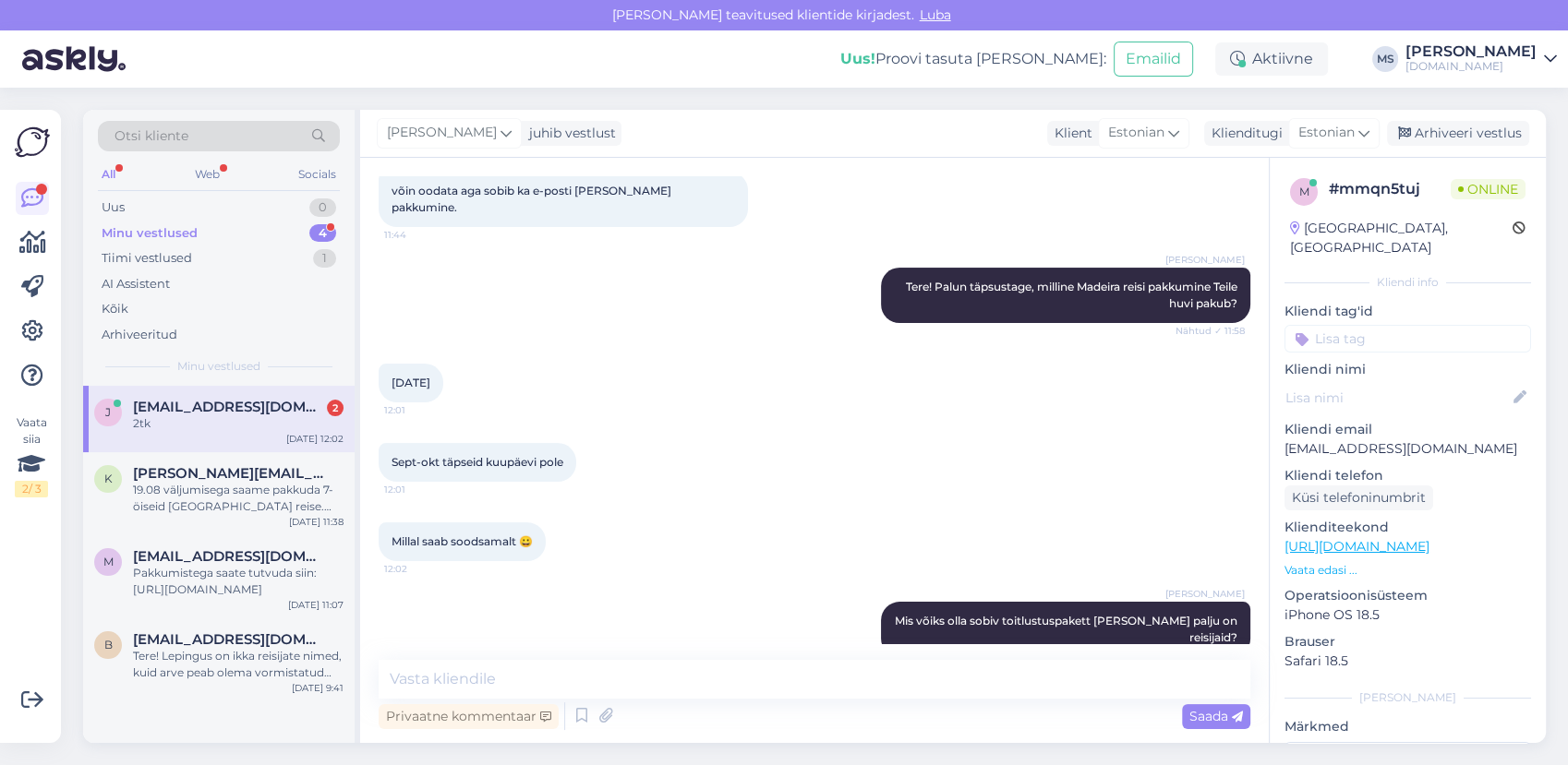
scroll to position [566, 0]
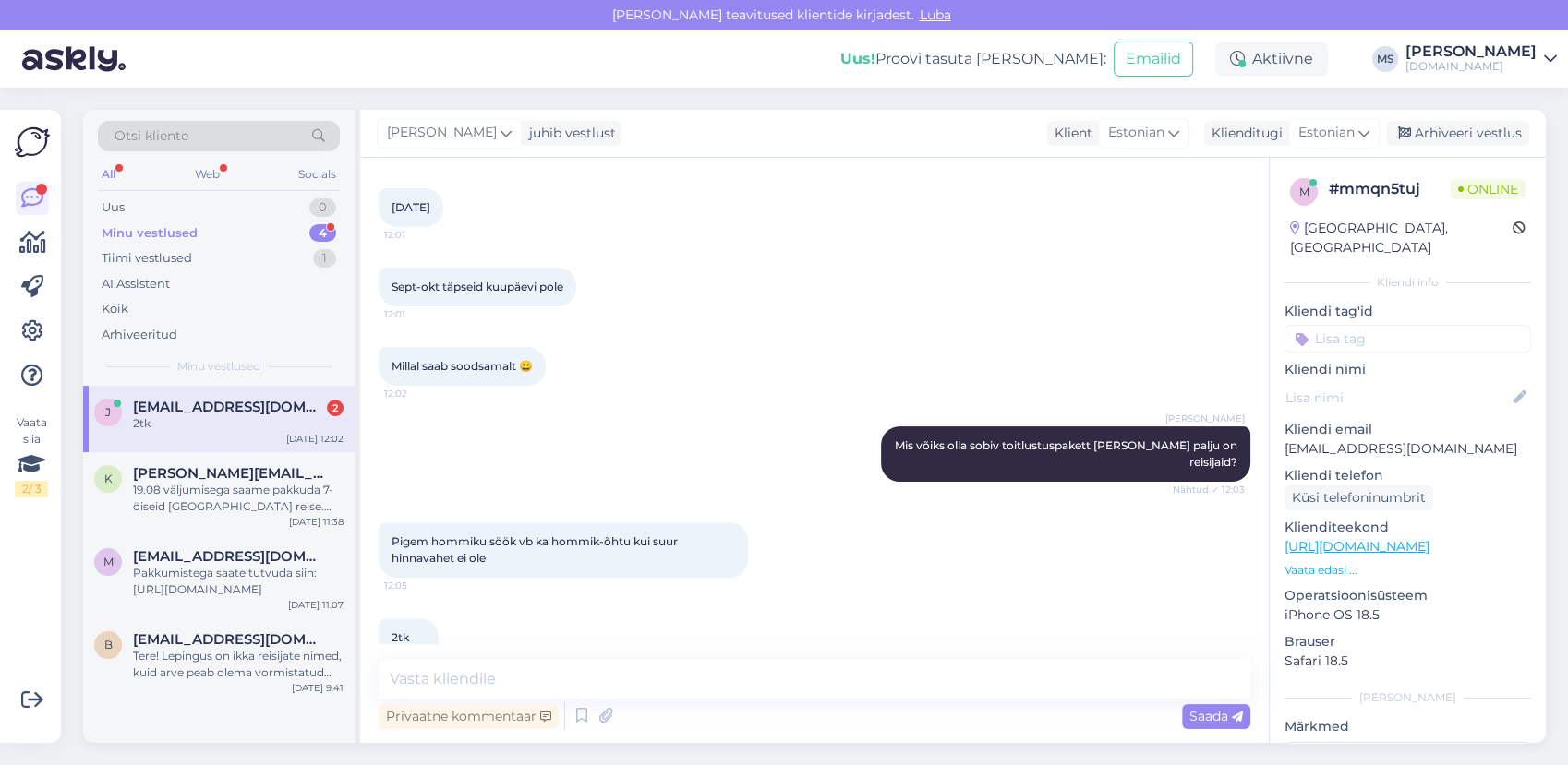
click at [546, 661] on div "Vestlus algas Aug 10 2025 Tere, sooviksime puhkust september-oktoober hea hinna…" at bounding box center [814, 450] width 909 height 585
click at [545, 678] on textarea at bounding box center [814, 679] width 871 height 39
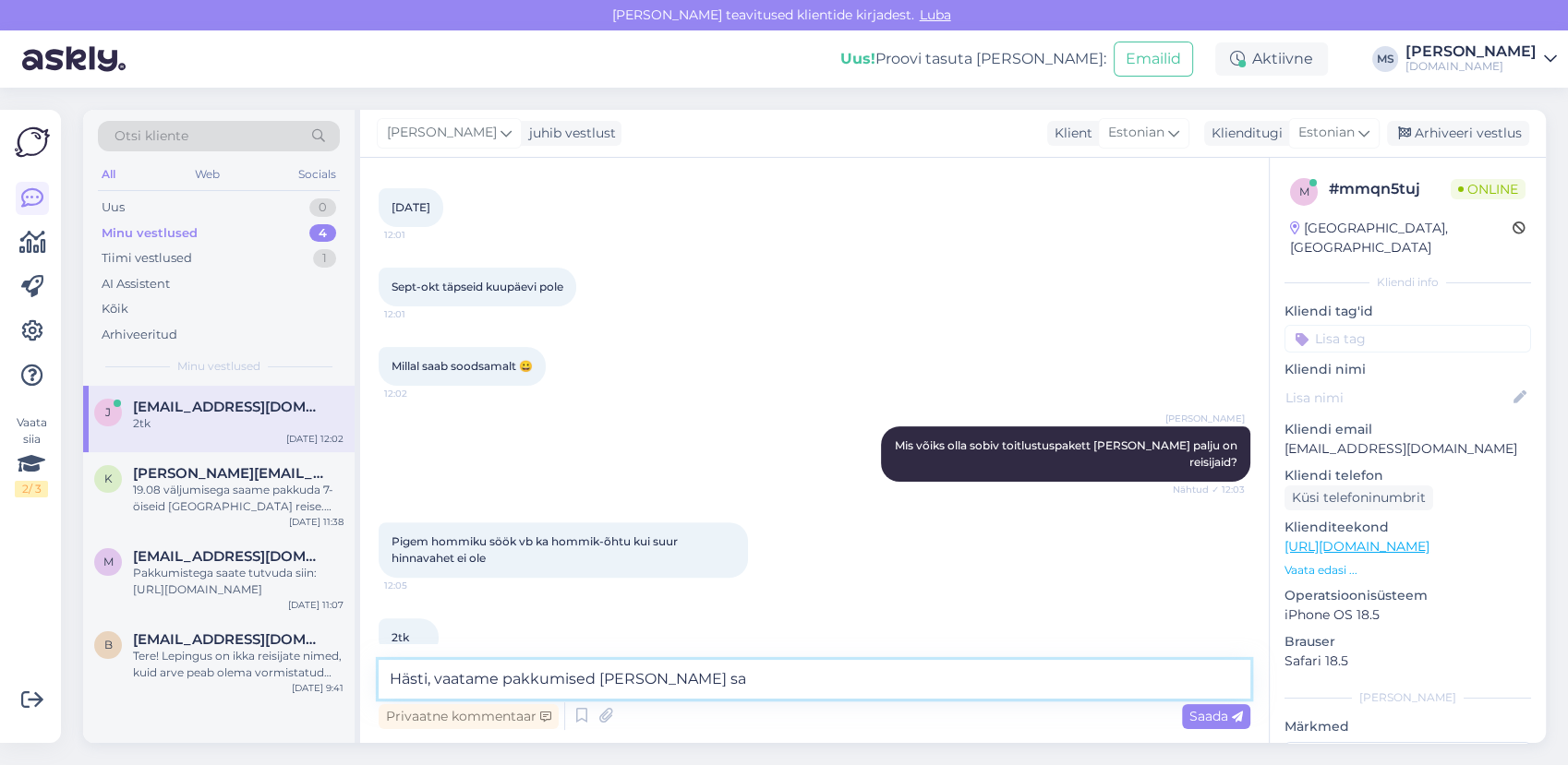
click at [698, 683] on textarea "Hästi, vaatame pakkumised üle ja sa" at bounding box center [814, 679] width 871 height 39
type textarea "Hästi, vaatame pakkumised üle ja saadame Teile esimesel võimalusel meilile."
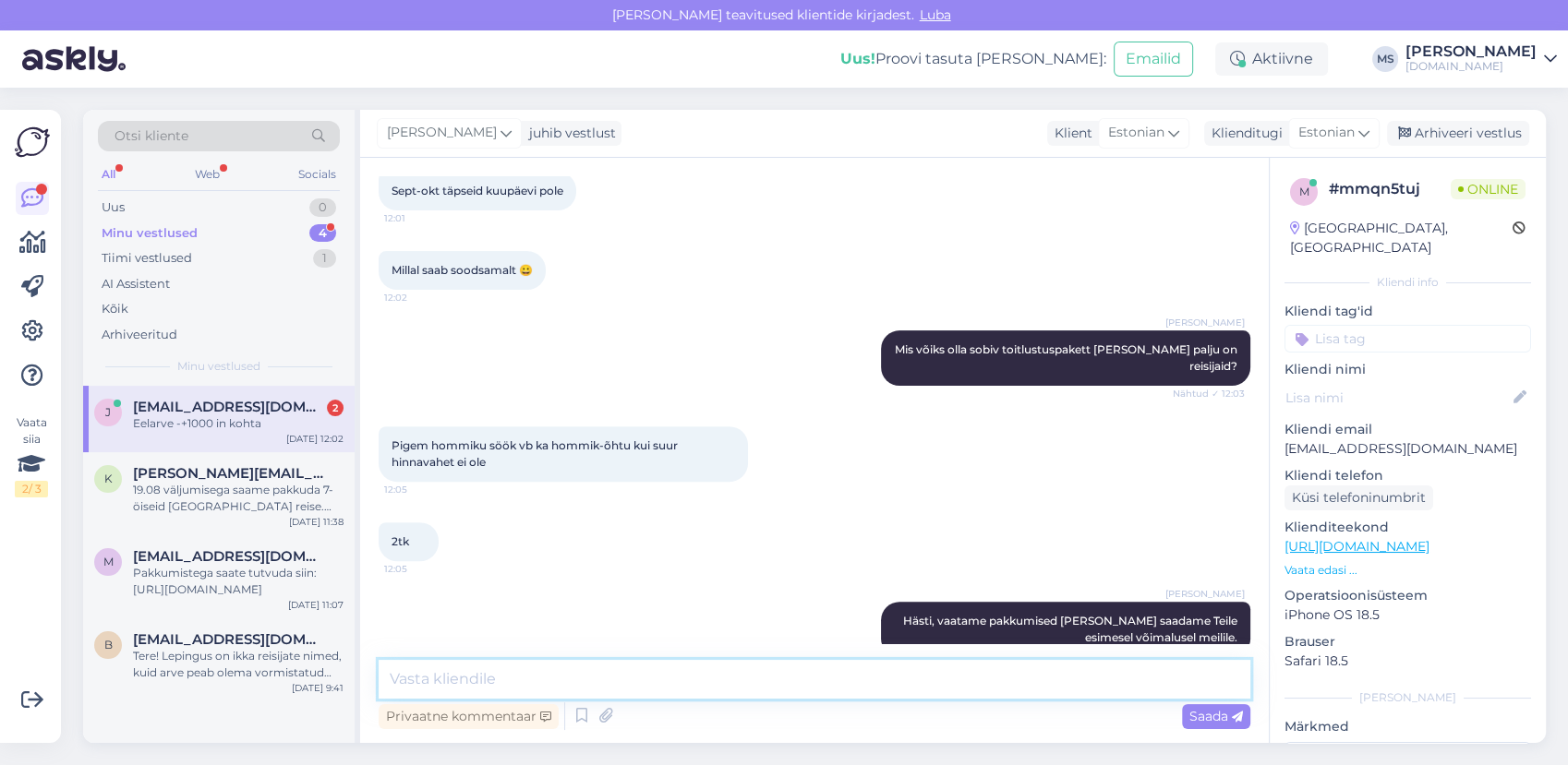
scroll to position [854, 0]
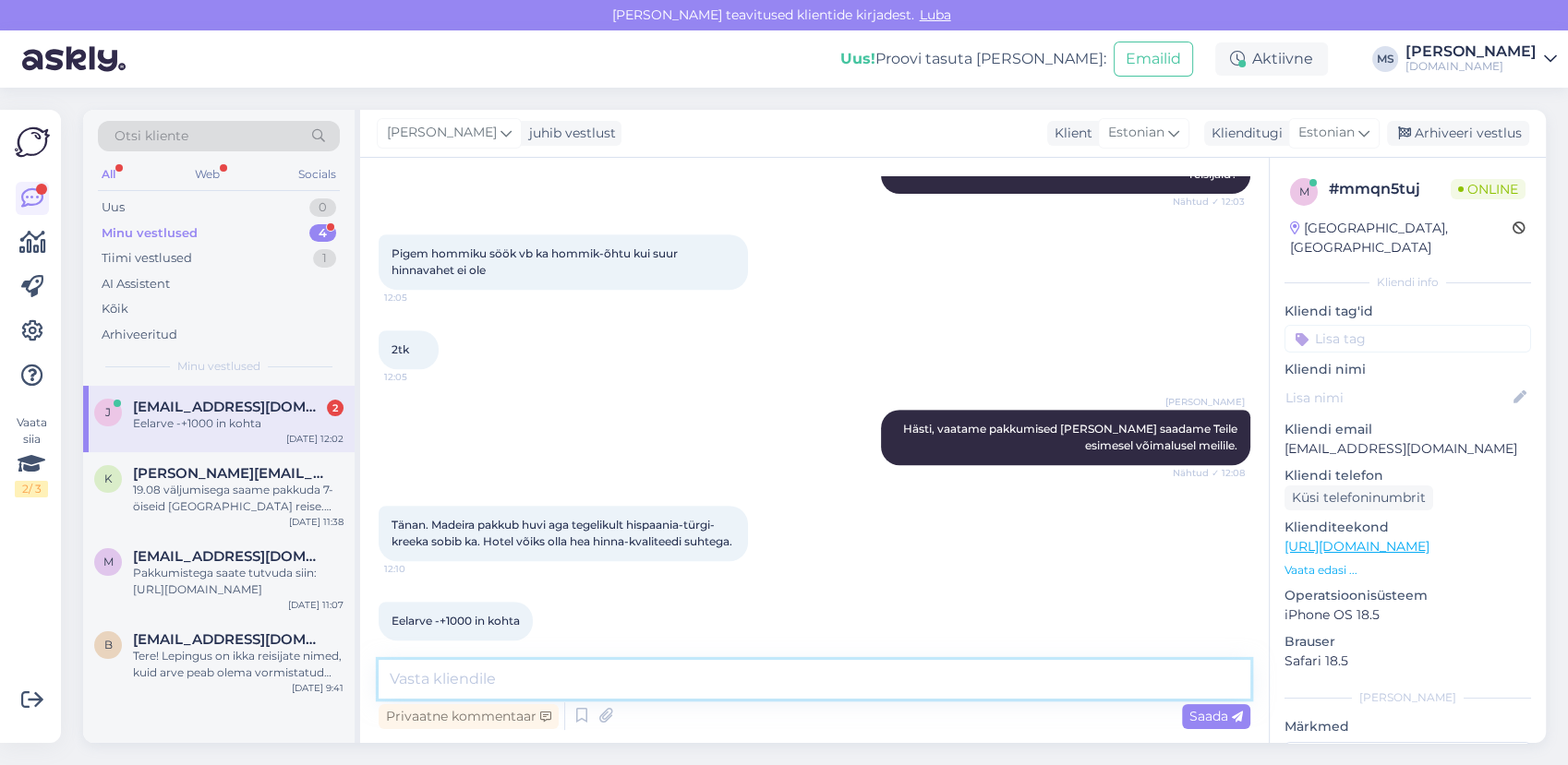
click at [585, 661] on textarea at bounding box center [814, 679] width 871 height 39
click at [584, 666] on textarea at bounding box center [814, 679] width 871 height 39
click at [309, 485] on div "19.08 väljumisega saame pakkuda 7-öiseid Montenegro reise. Kõik hinnas pakkumis…" at bounding box center [239, 498] width 211 height 33
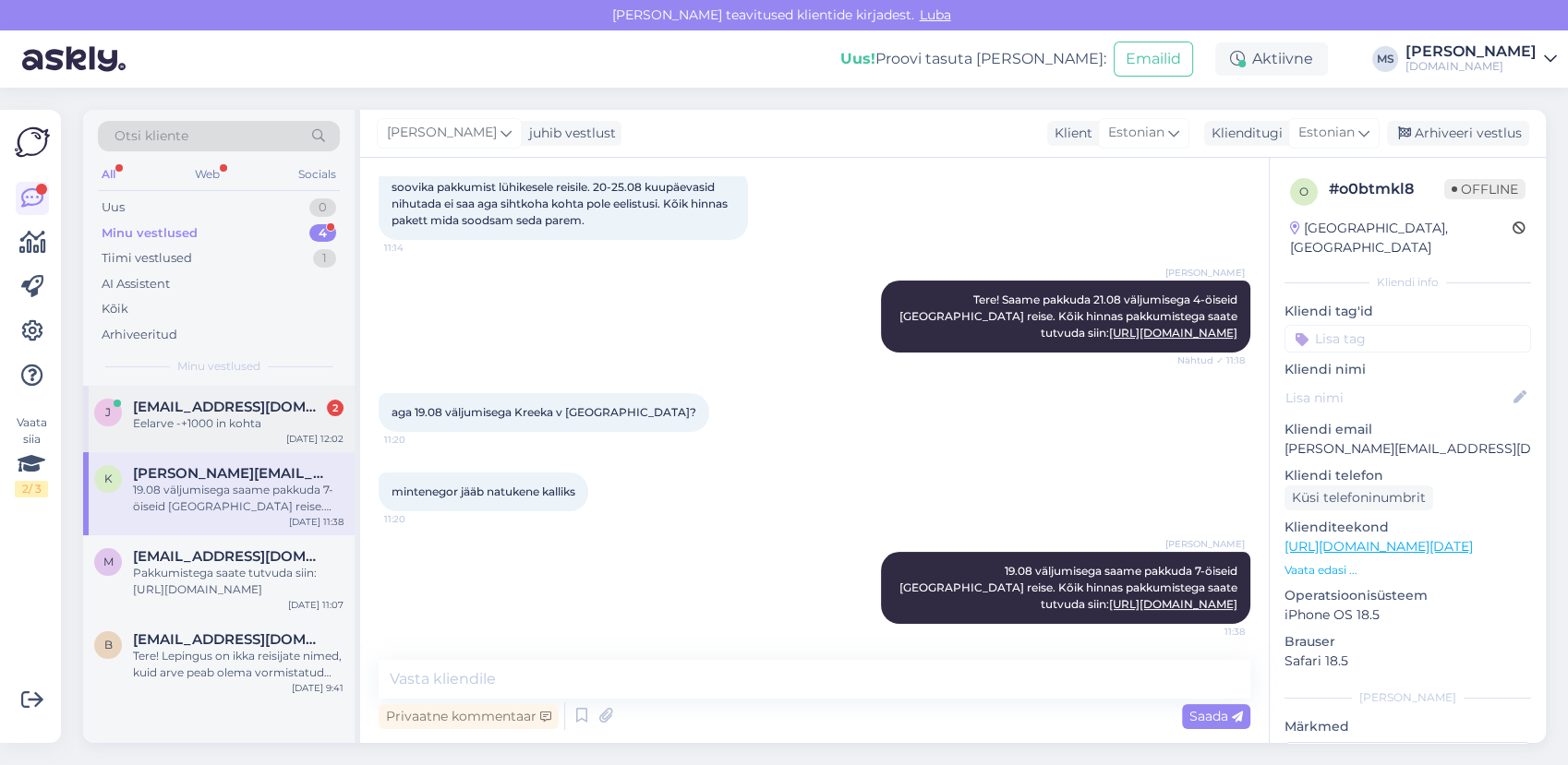
click at [212, 417] on div "Eelarve -+1000 in kohta" at bounding box center [239, 423] width 211 height 16
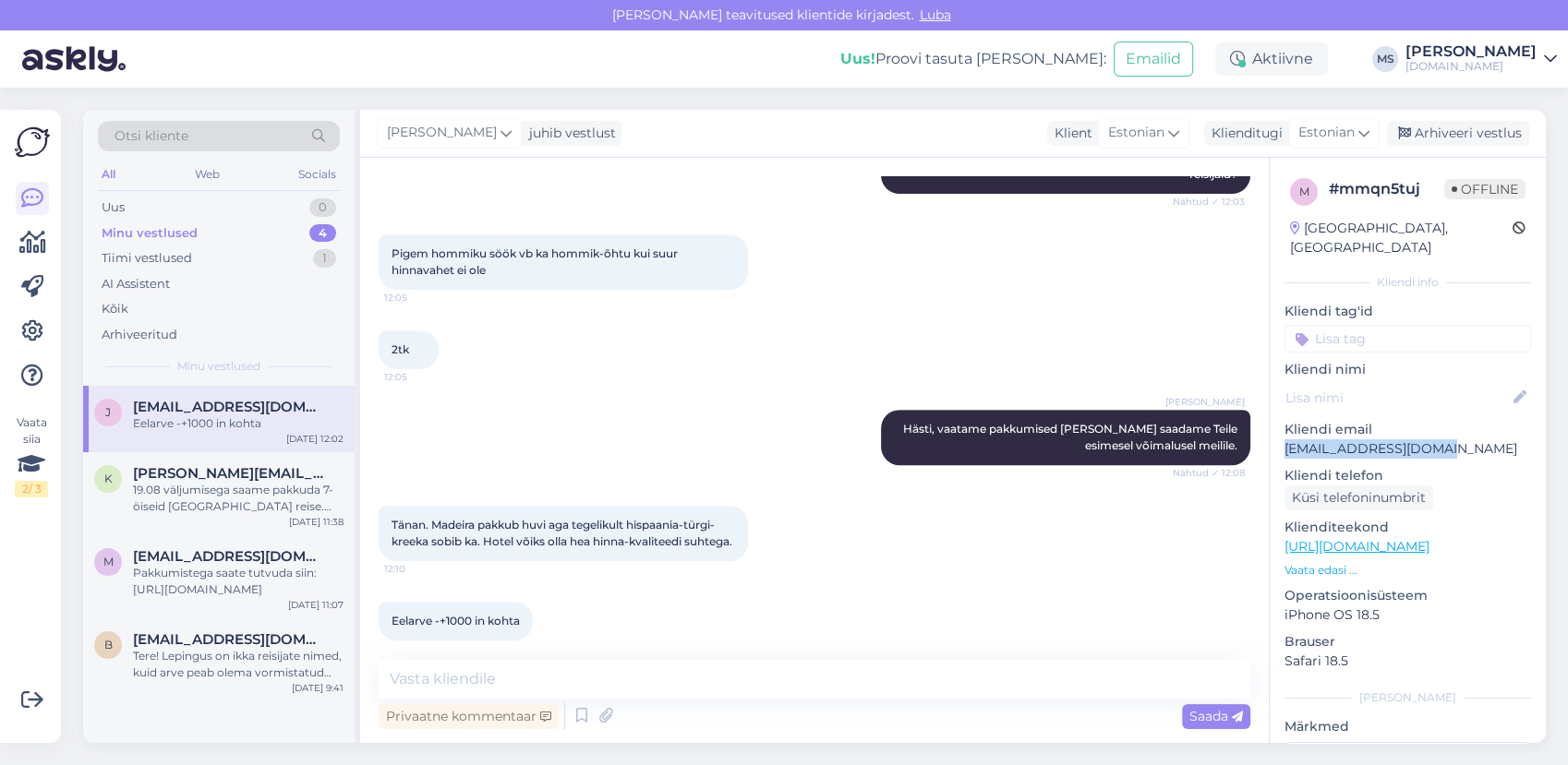
drag, startPoint x: 1448, startPoint y: 424, endPoint x: 1276, endPoint y: 429, distance: 172.1
click at [1276, 429] on div "m # mmqn5tuj Offline Estonia, Tallinn Kliendi info Kliendi tag'id Kliendi nimi …" at bounding box center [1408, 547] width 276 height 779
drag, startPoint x: 1276, startPoint y: 429, endPoint x: 1289, endPoint y: 427, distance: 13.2
copy p "juri.tuulse@gmail.com"
drag, startPoint x: 1413, startPoint y: 429, endPoint x: 795, endPoint y: 528, distance: 625.9
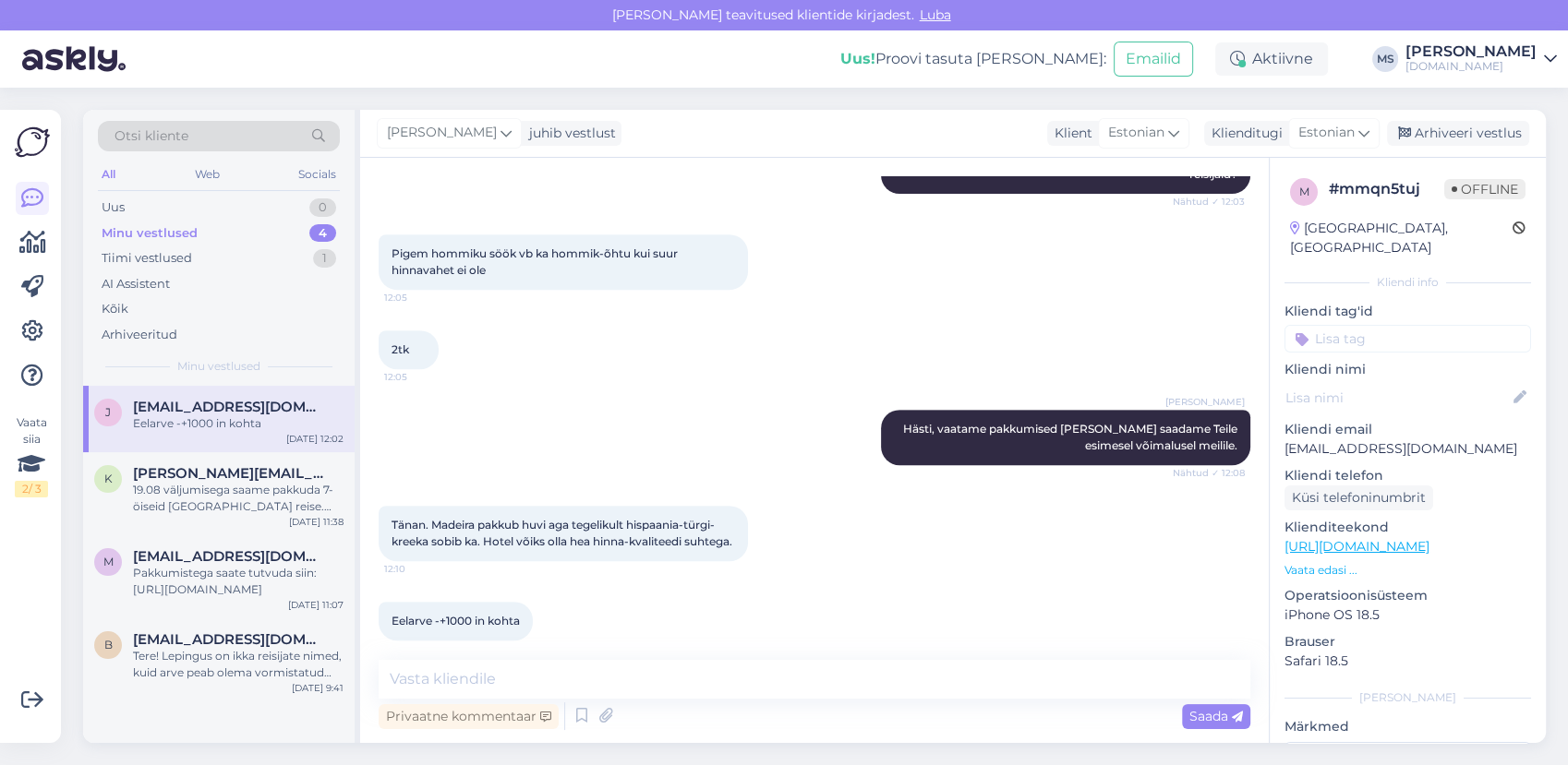
click at [795, 528] on div "Tänan. Madeira pakkub huvi aga tegelikult hispaania-türgi-kreeka sobib ka. Hote…" at bounding box center [814, 533] width 871 height 96
click at [275, 493] on div "19.08 väljumisega saame pakkuda 7-öiseid Montenegro reise. Kõik hinnas pakkumis…" at bounding box center [239, 498] width 211 height 33
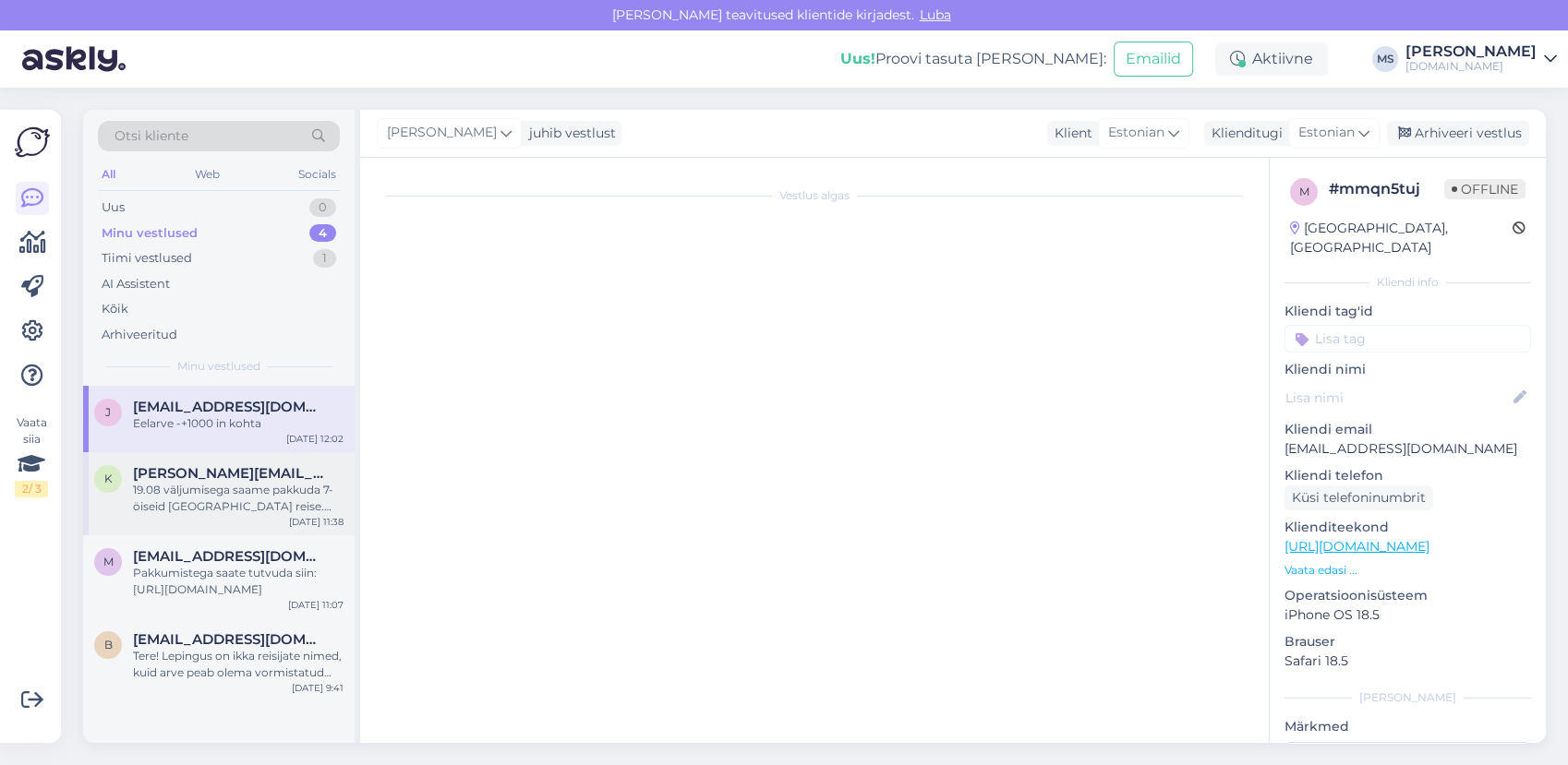
scroll to position [185, 0]
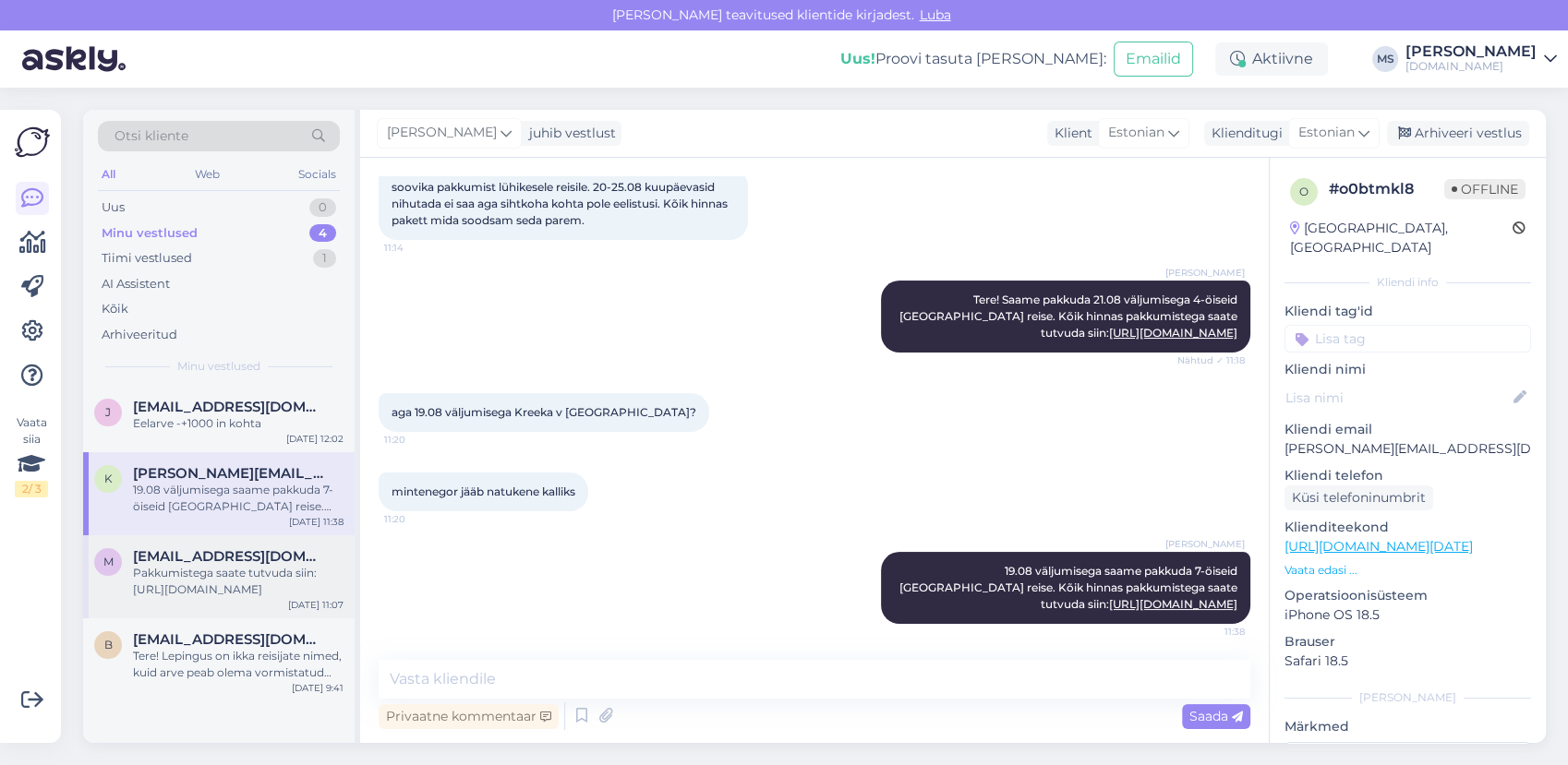
click at [232, 560] on span "malbritparnpuu@gmail.com" at bounding box center [229, 556] width 192 height 16
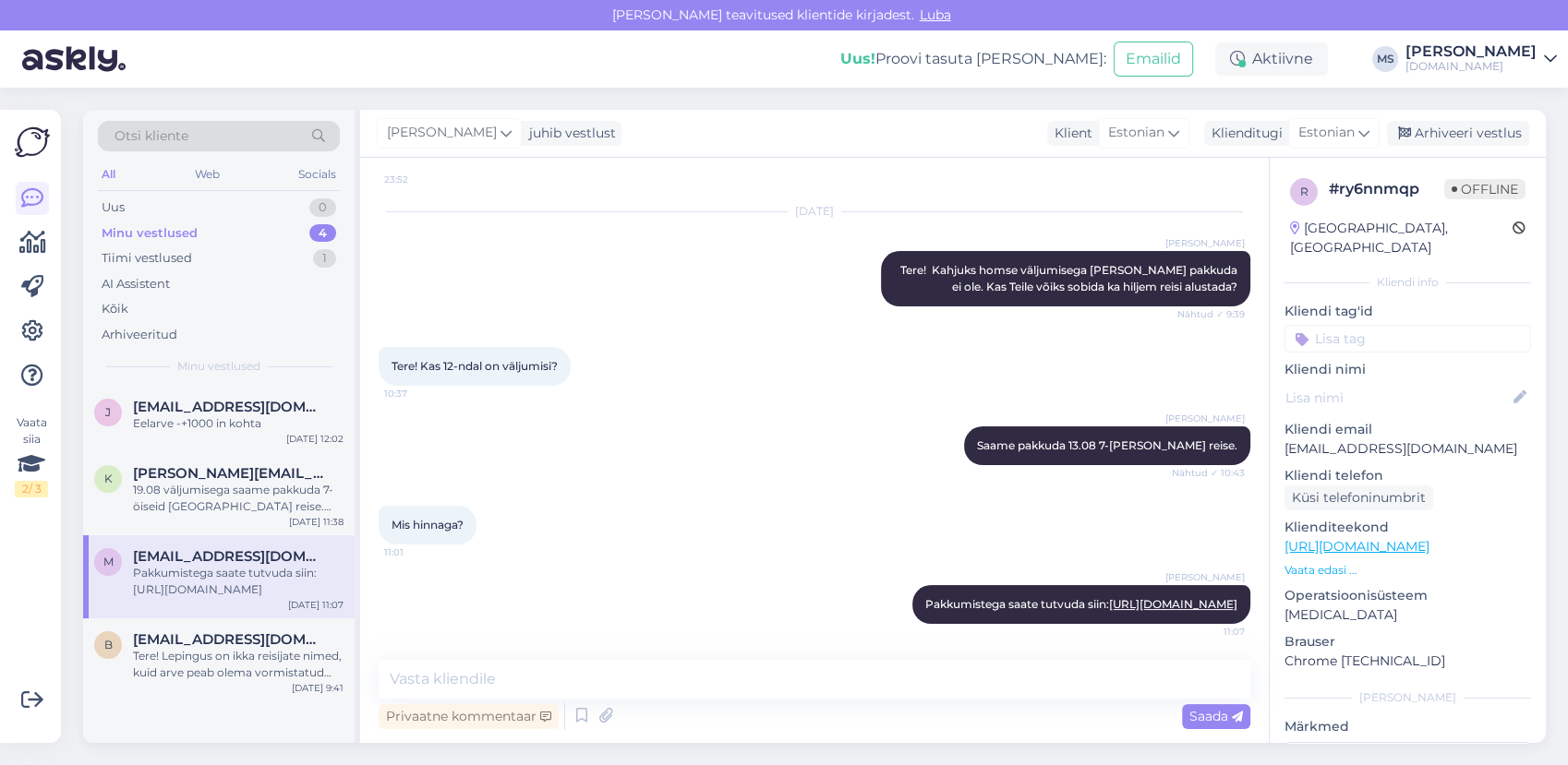
click at [220, 596] on div "Pakkumistega saate tutvuda siin: http://bit.ly/4mBZK89" at bounding box center [239, 581] width 211 height 33
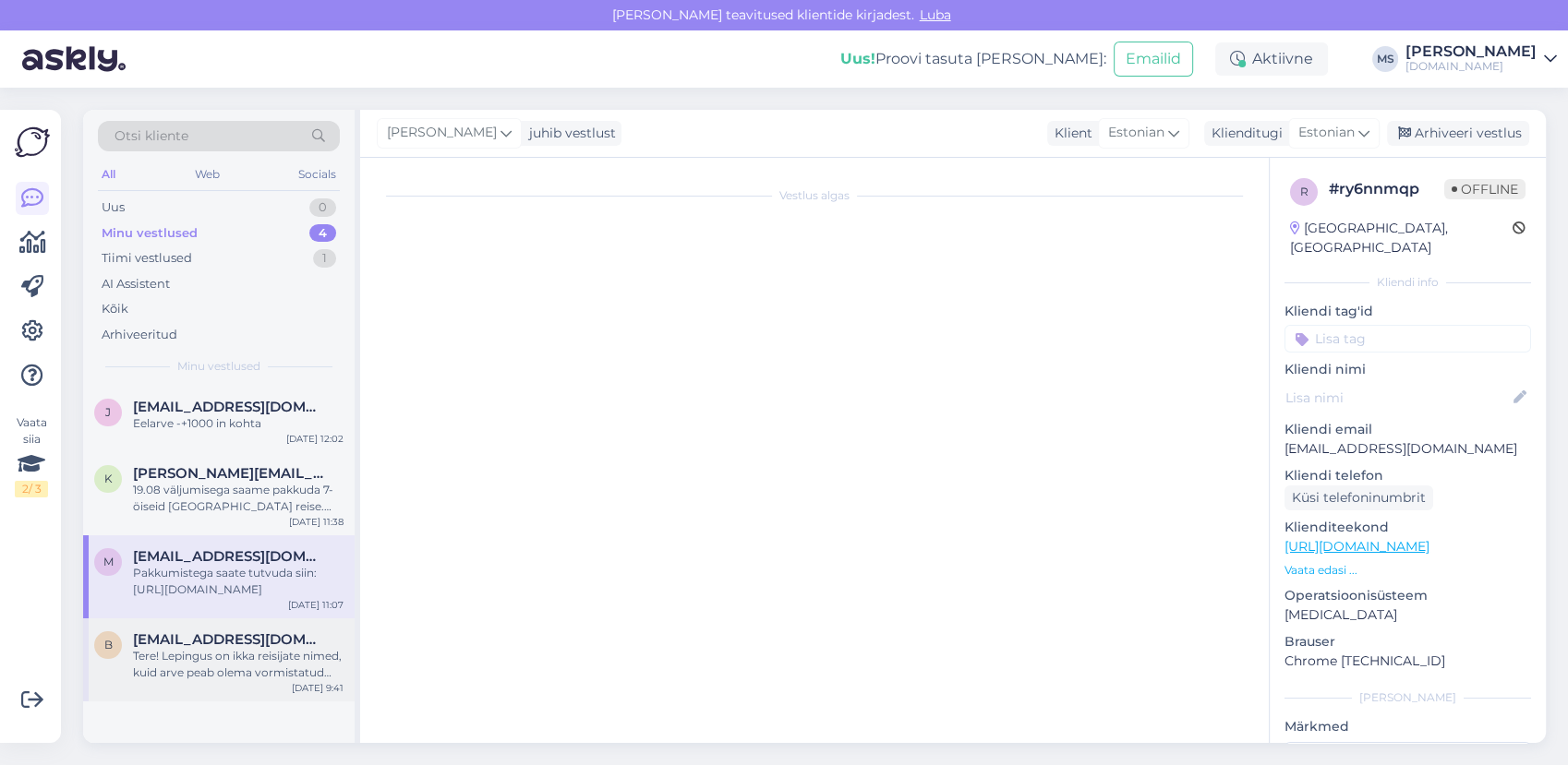
scroll to position [0, 0]
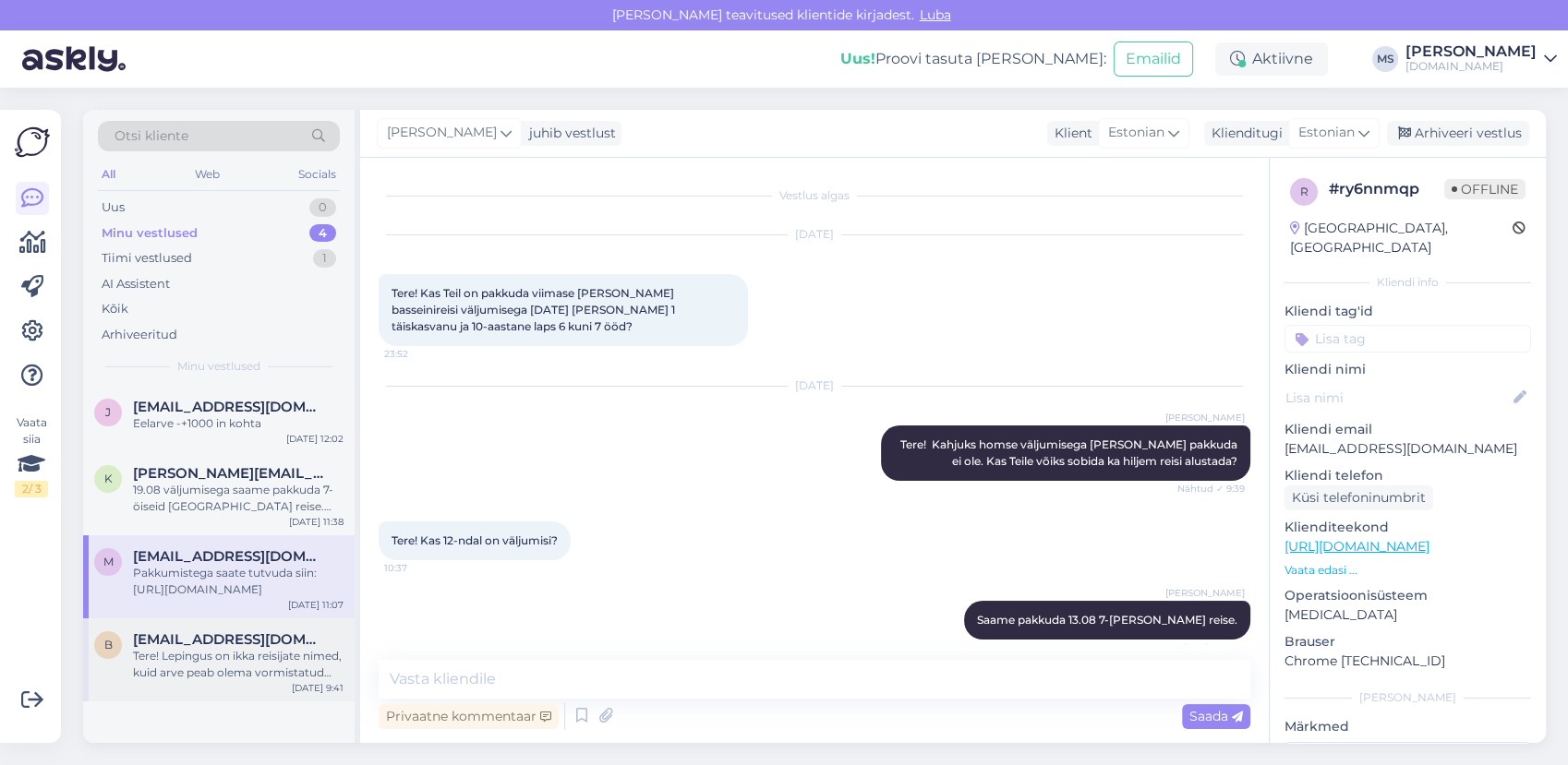
click at [219, 657] on div "Tere! Lepingus on ikka reisijate nimed, kuid arve peab olema vormistatud täiska…" at bounding box center [239, 665] width 211 height 33
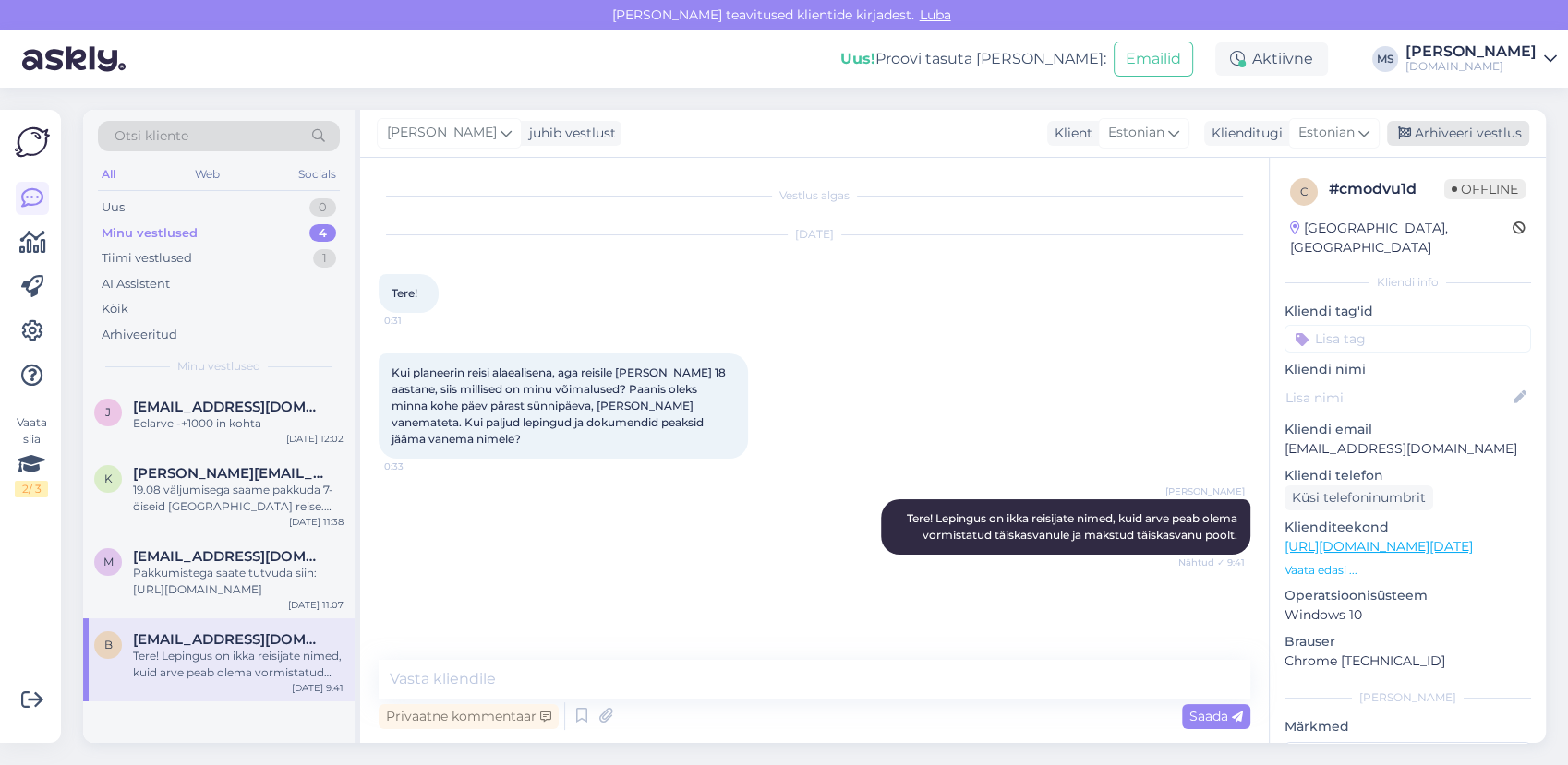
click at [1426, 129] on div "Arhiveeri vestlus" at bounding box center [1458, 133] width 142 height 25
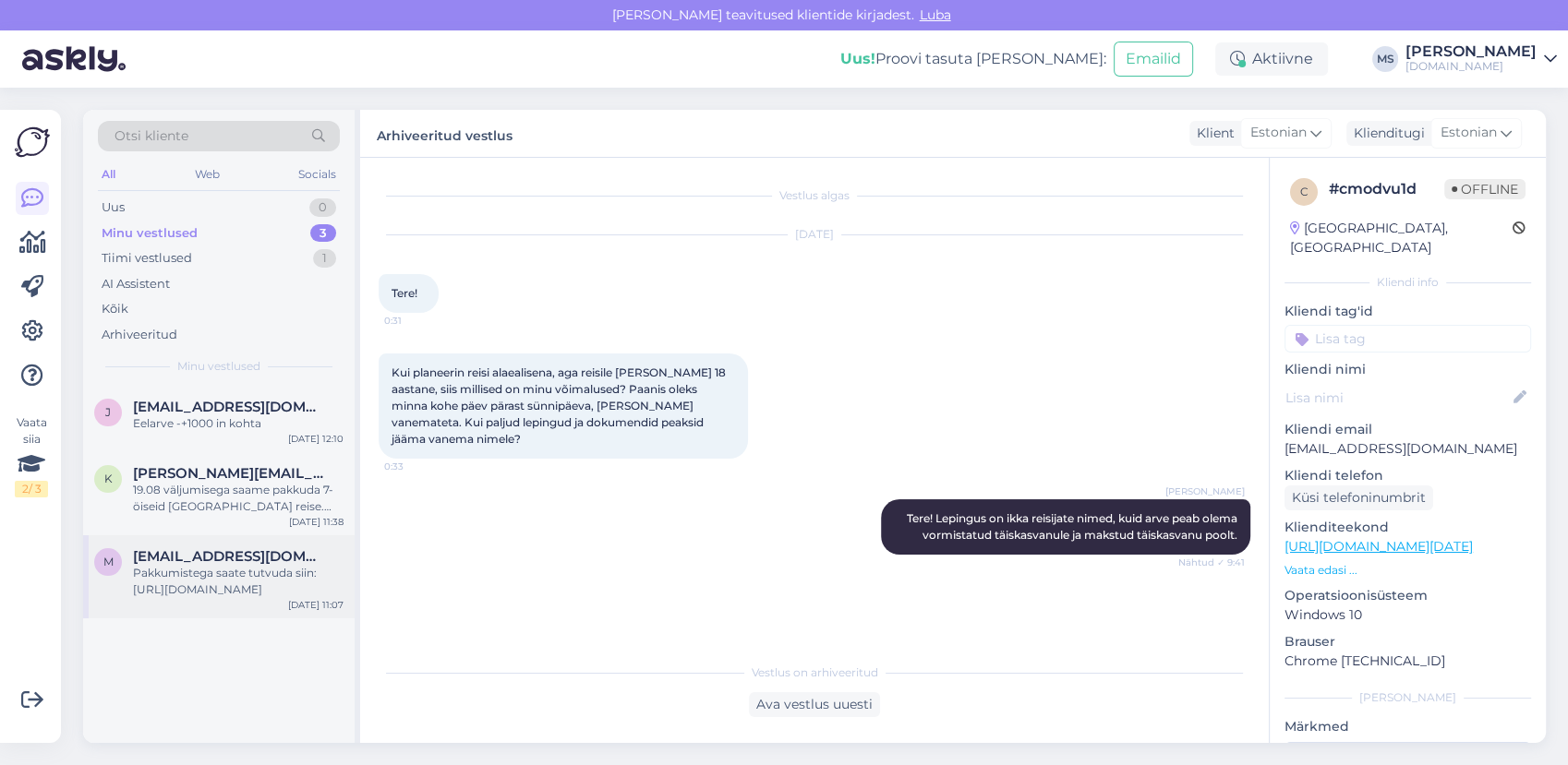
click at [170, 575] on div "Pakkumistega saate tutvuda siin: http://bit.ly/4mBZK89" at bounding box center [239, 581] width 211 height 33
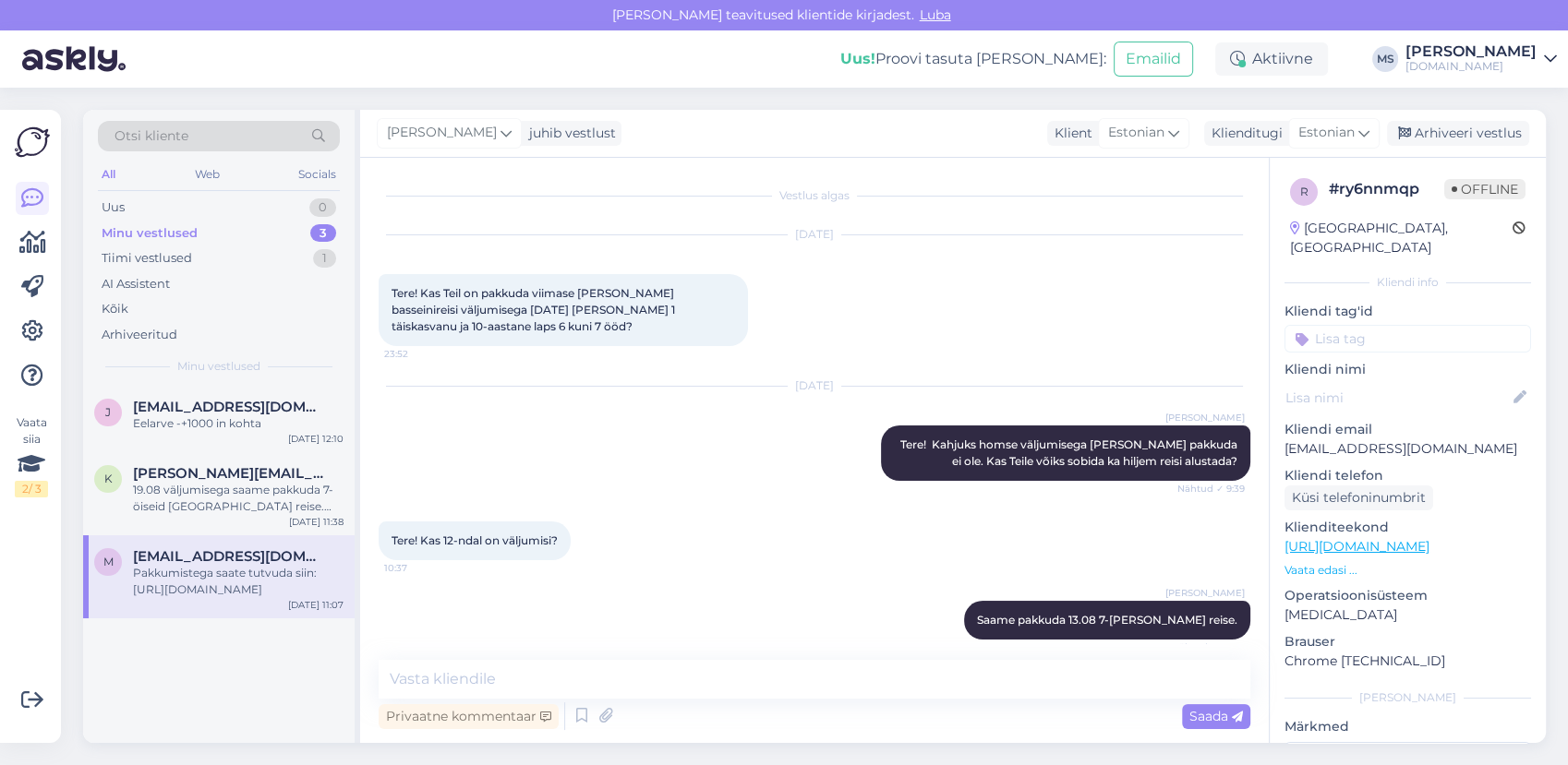
scroll to position [175, 0]
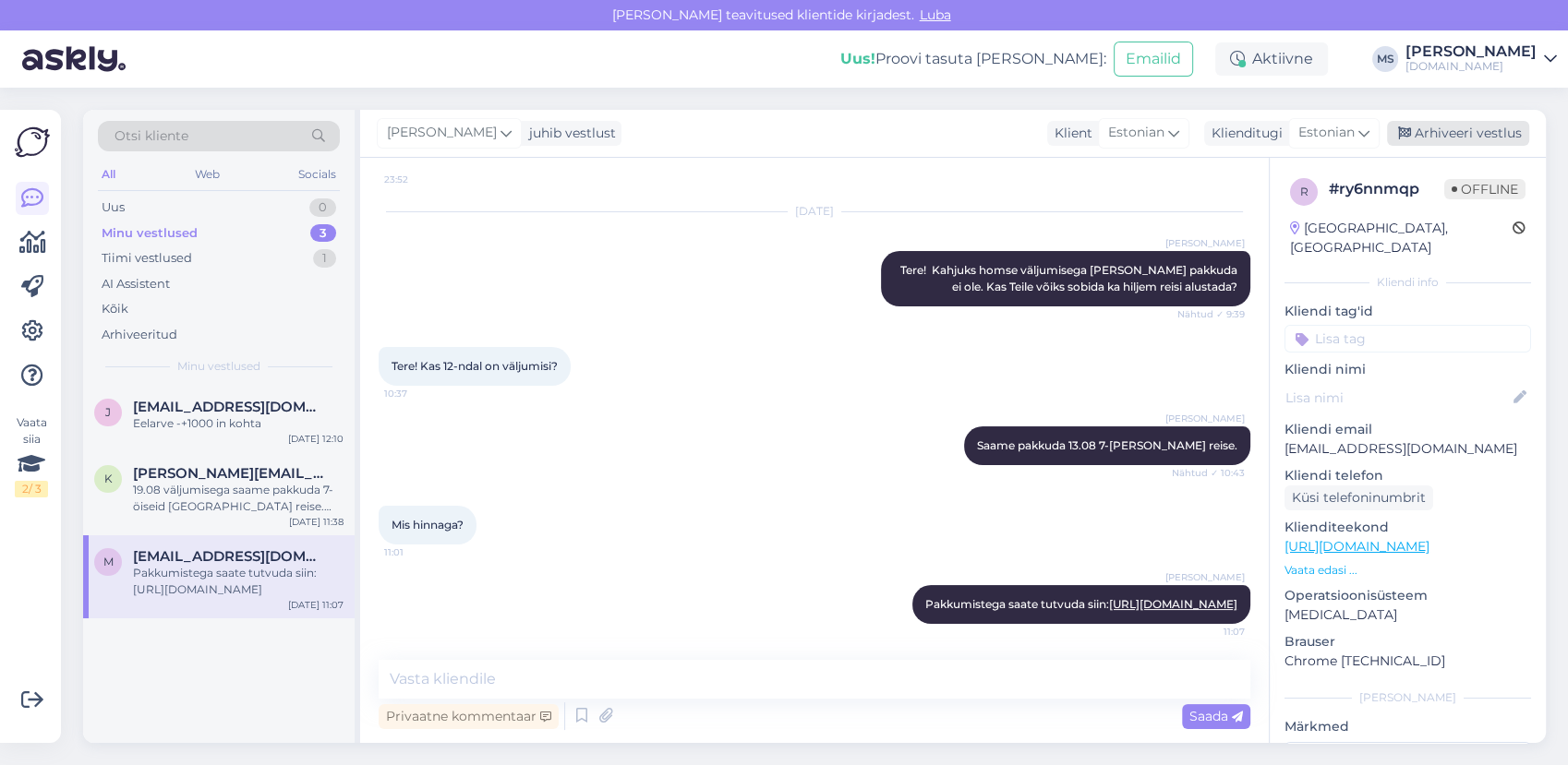
click at [1424, 133] on div "Arhiveeri vestlus" at bounding box center [1458, 133] width 142 height 25
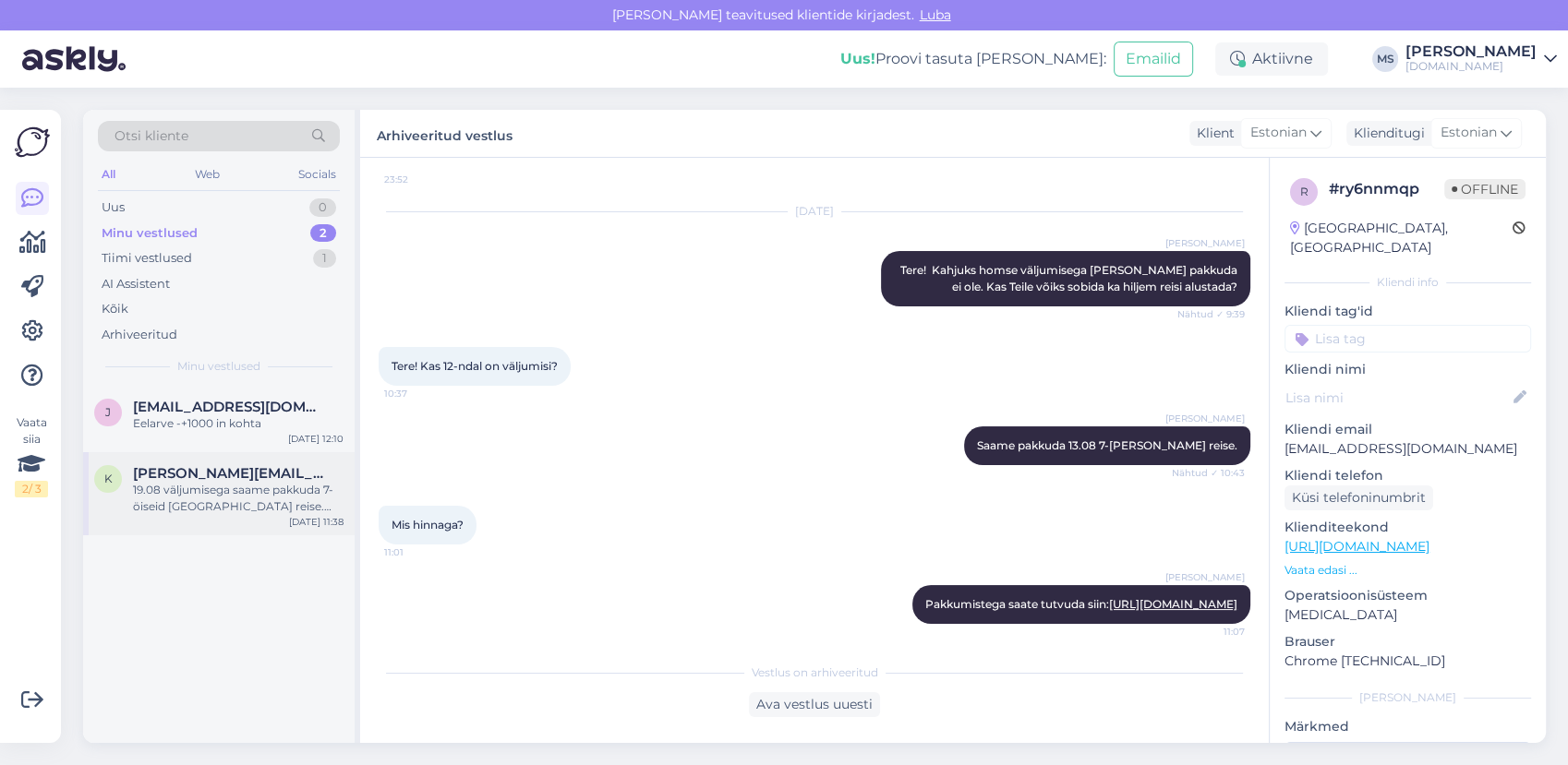
click at [209, 477] on span "kristi.ivainen@gmail.com" at bounding box center [229, 473] width 192 height 16
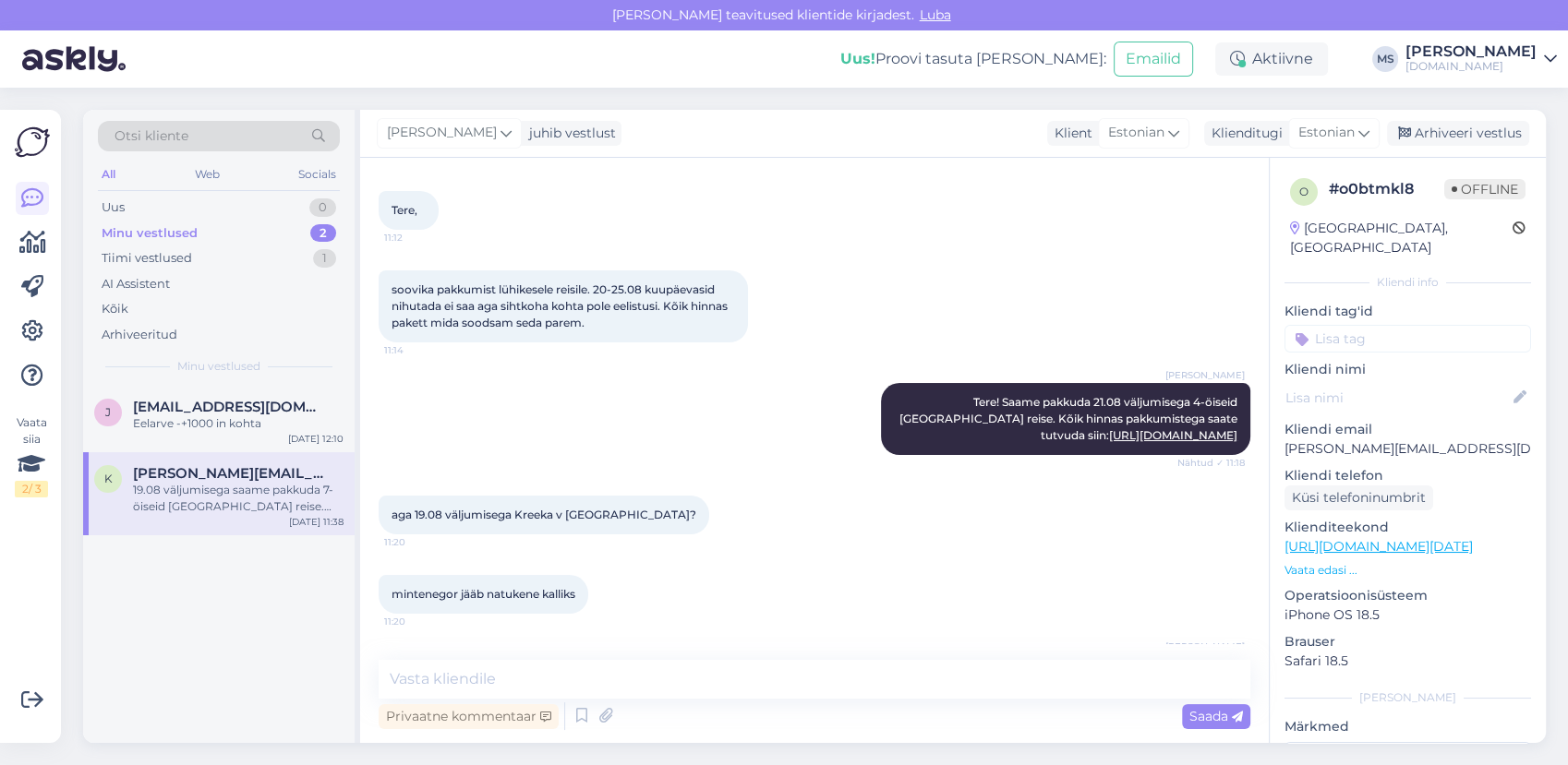
scroll to position [184, 0]
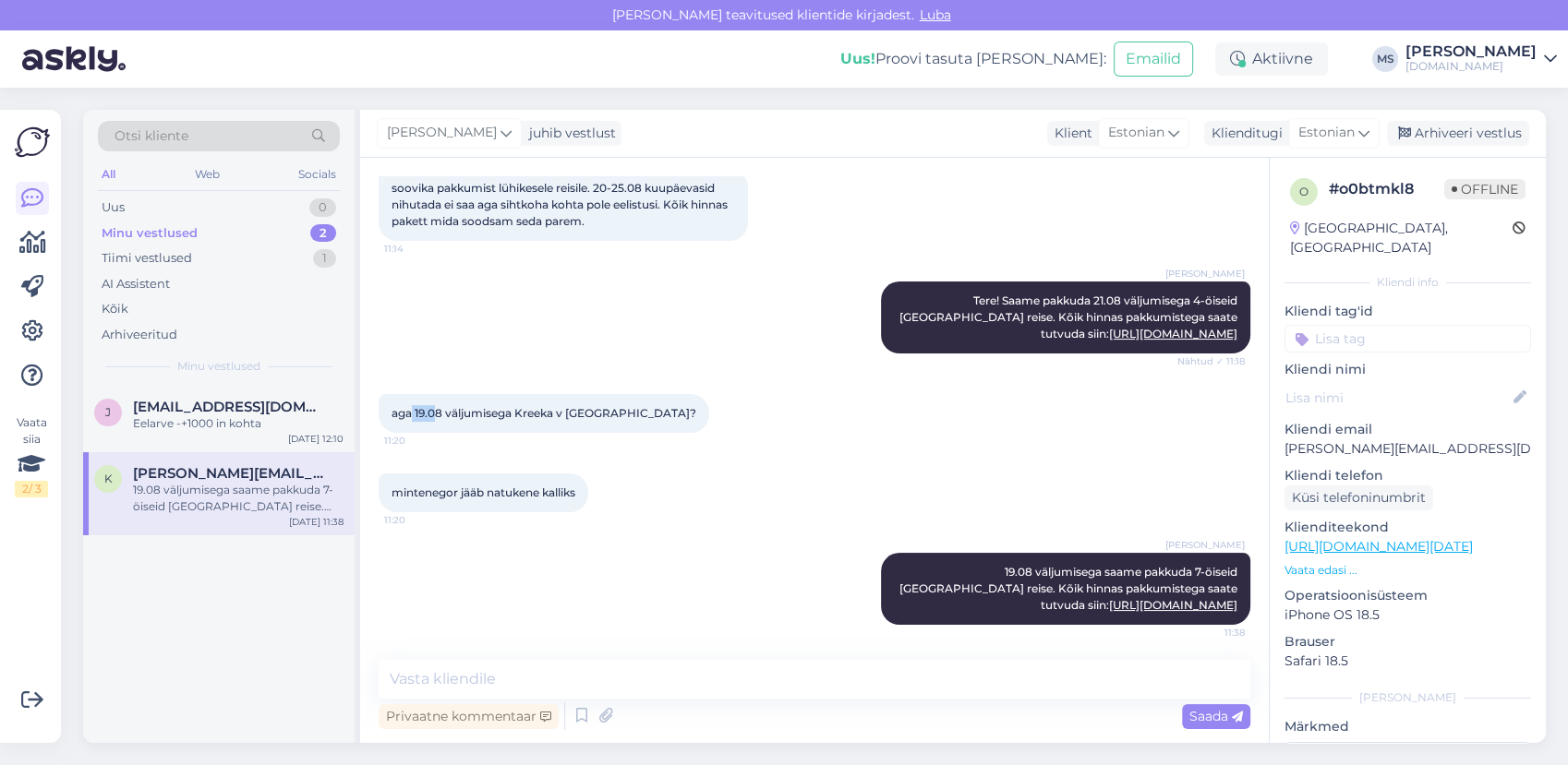
drag, startPoint x: 418, startPoint y: 417, endPoint x: 437, endPoint y: 420, distance: 19.2
click at [437, 420] on div "aga 19.08 väljumisega Kreeka v Türgi? 11:20" at bounding box center [544, 413] width 330 height 39
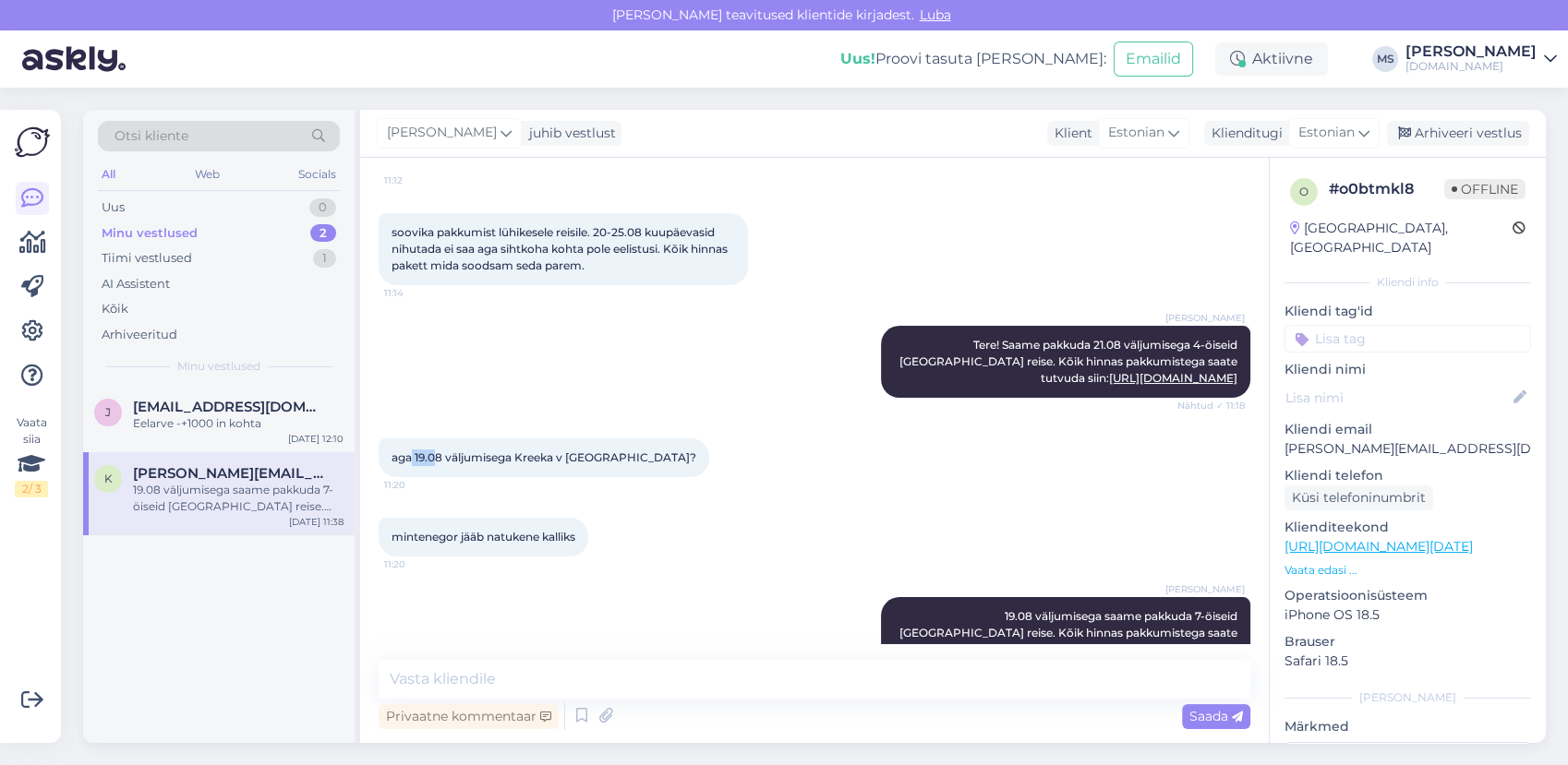
scroll to position [120, 0]
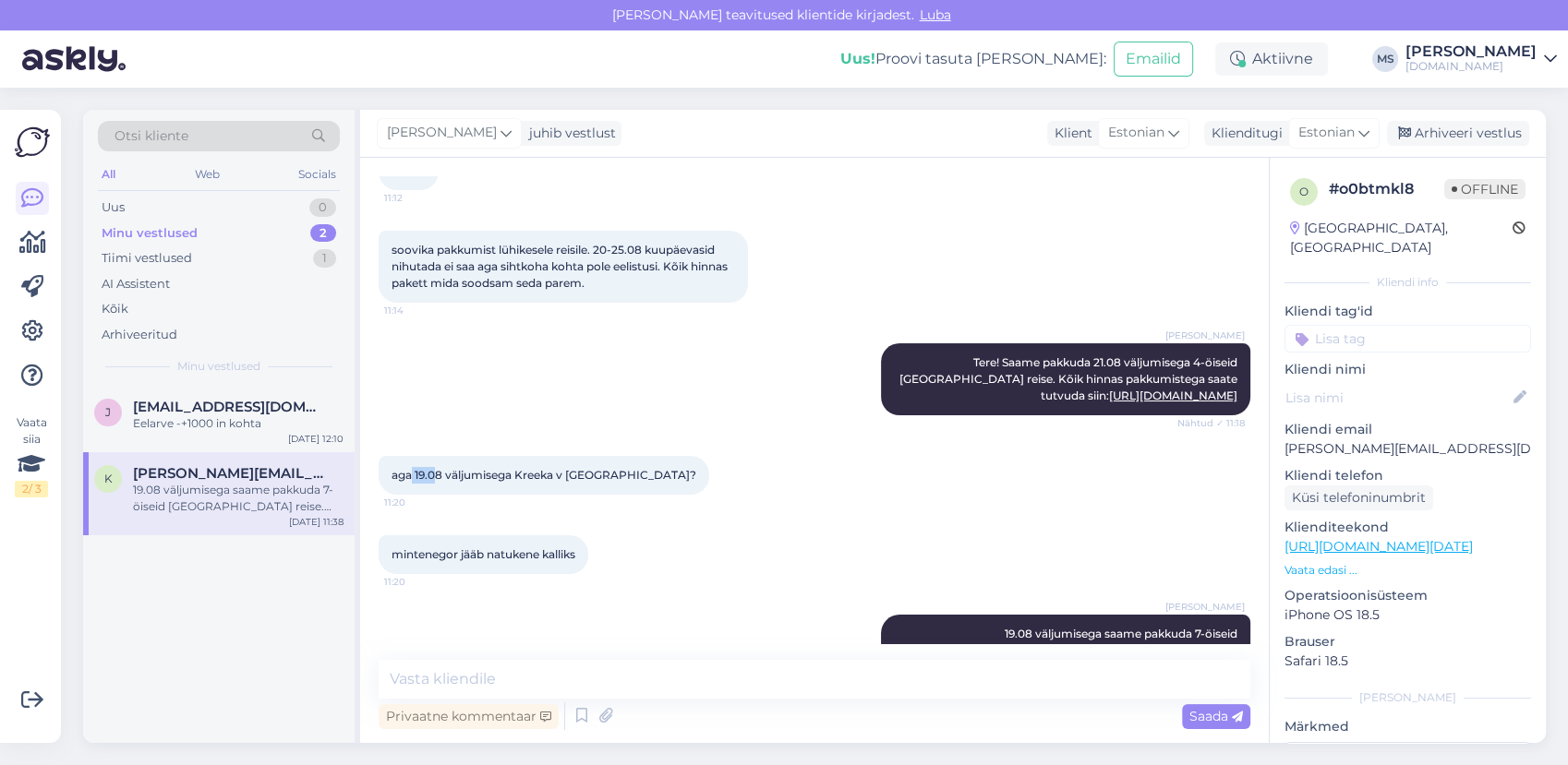
drag, startPoint x: 437, startPoint y: 420, endPoint x: 626, endPoint y: 190, distance: 297.7
click at [626, 190] on div "Vestlus algas Aug 10 2025 Tere, 11:12 soovika pakkumist lühikesele reisile. 20-…" at bounding box center [823, 411] width 889 height 468
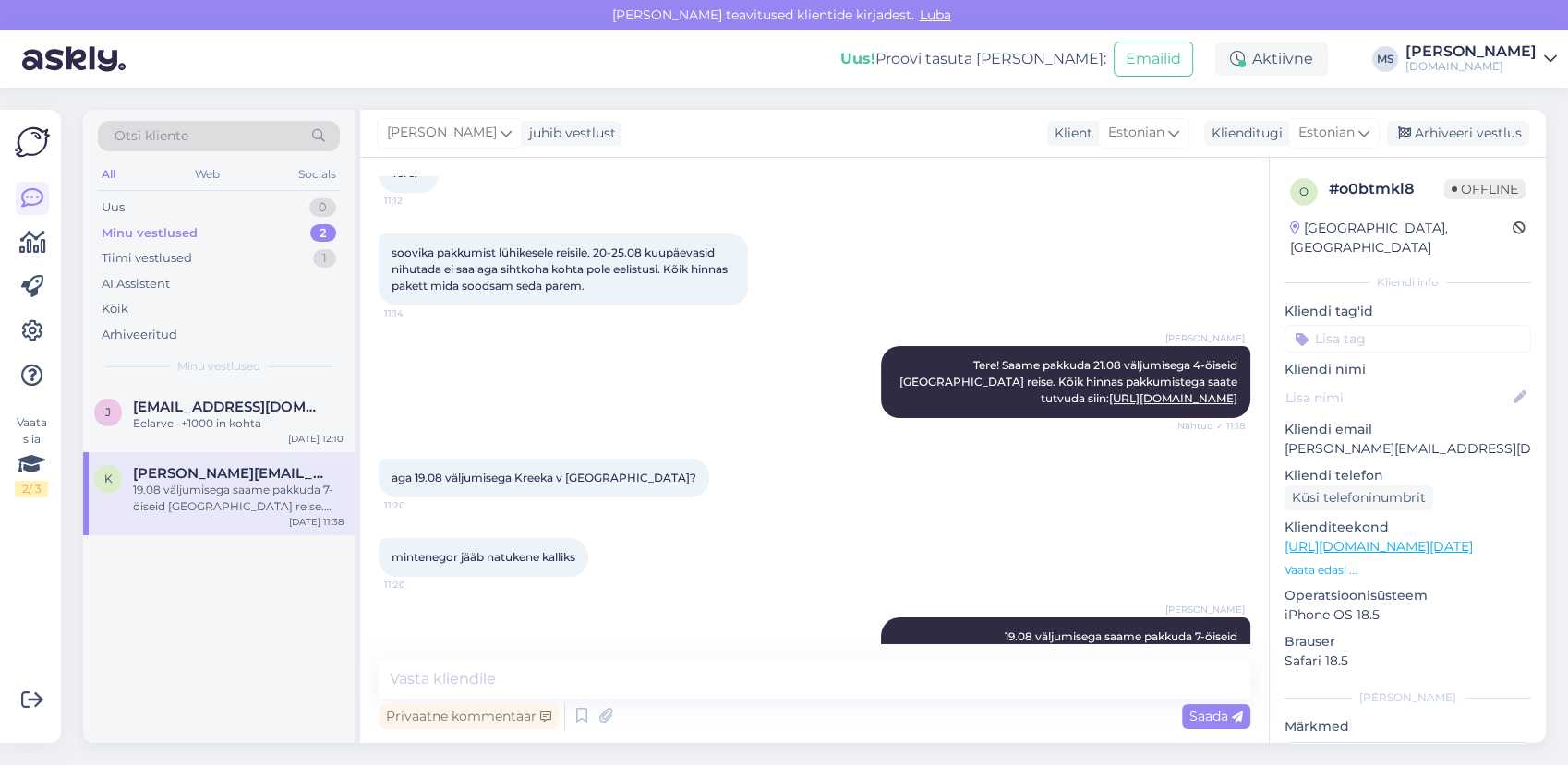
drag, startPoint x: 626, startPoint y: 190, endPoint x: 614, endPoint y: 250, distance: 61.2
click at [639, 269] on span "soovika pakkumist lühikesele reisile. 20-25.08 kuupäevasid nihutada ei saa aga …" at bounding box center [560, 269] width 339 height 47
drag, startPoint x: 605, startPoint y: 244, endPoint x: 632, endPoint y: 250, distance: 27.7
click at [632, 250] on span "soovika pakkumist lühikesele reisile. 20-25.08 kuupäevasid nihutada ei saa aga …" at bounding box center [560, 269] width 339 height 47
drag, startPoint x: 632, startPoint y: 250, endPoint x: 589, endPoint y: 323, distance: 84.7
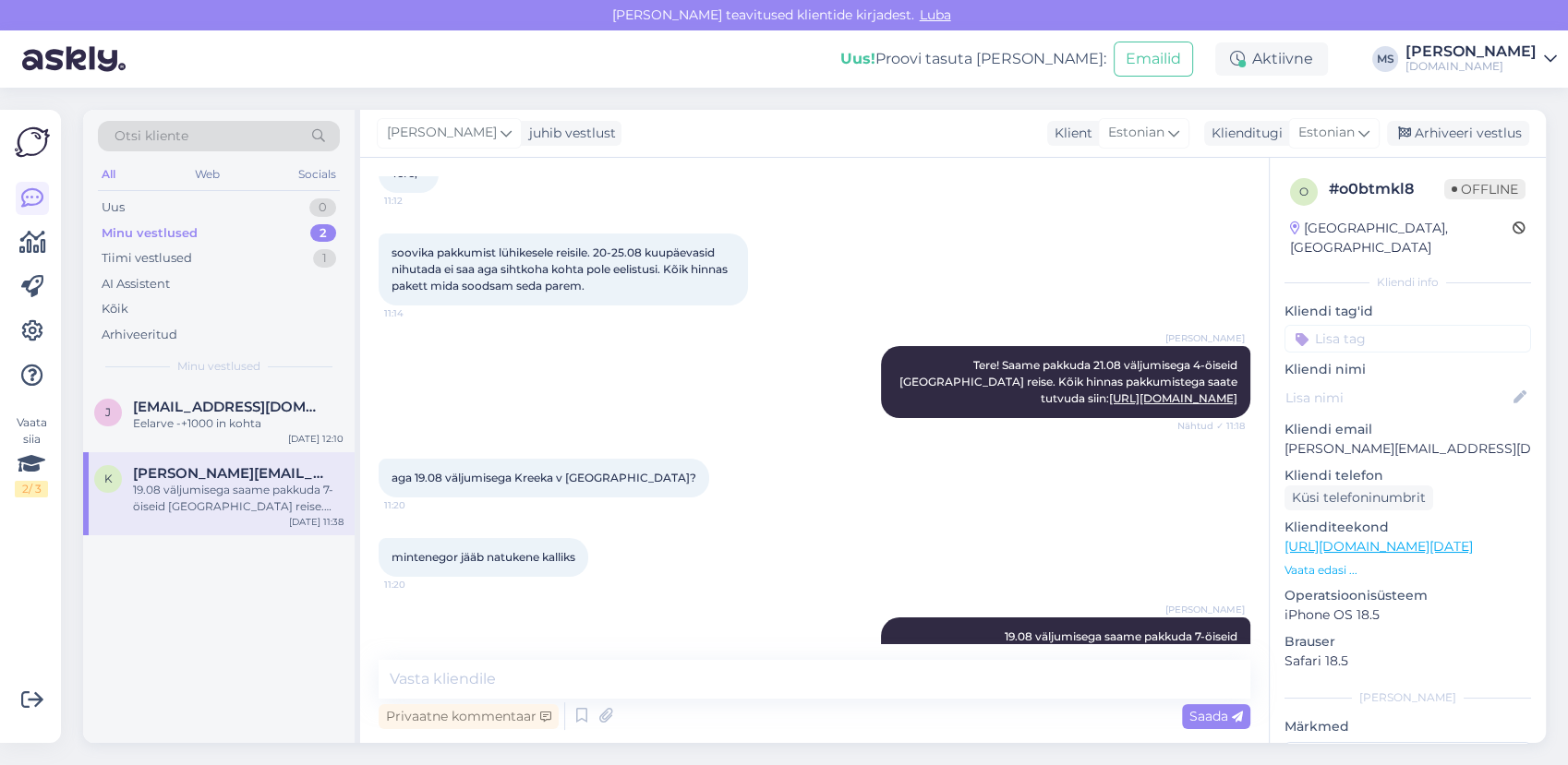
click at [587, 324] on div "soovika pakkumist lühikesele reisile. 20-25.08 kuupäevasid nihutada ei saa aga …" at bounding box center [814, 269] width 871 height 113
click at [142, 218] on div "Uus 0" at bounding box center [218, 208] width 242 height 26
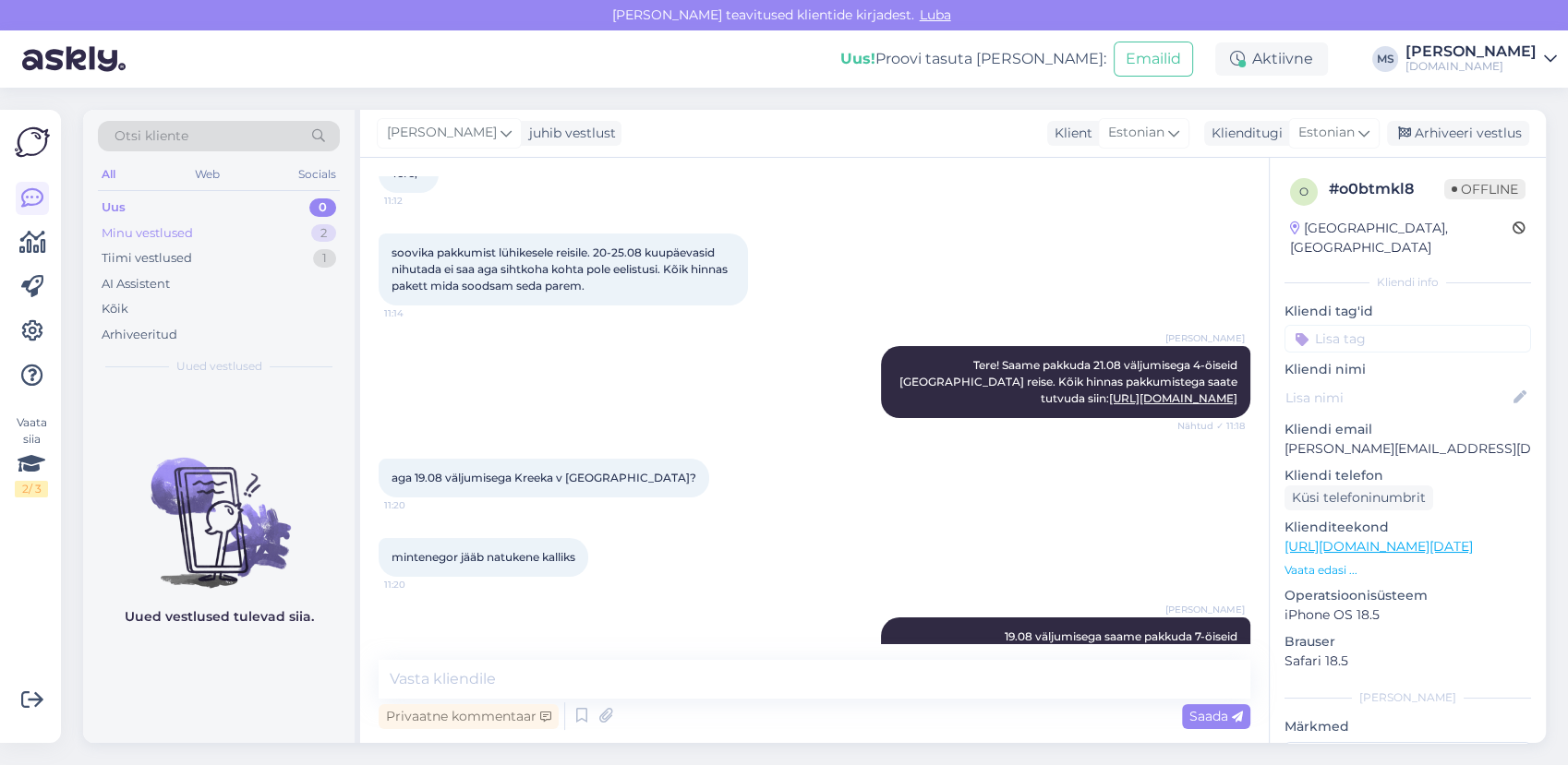
click at [196, 233] on div "Minu vestlused 2" at bounding box center [218, 233] width 242 height 26
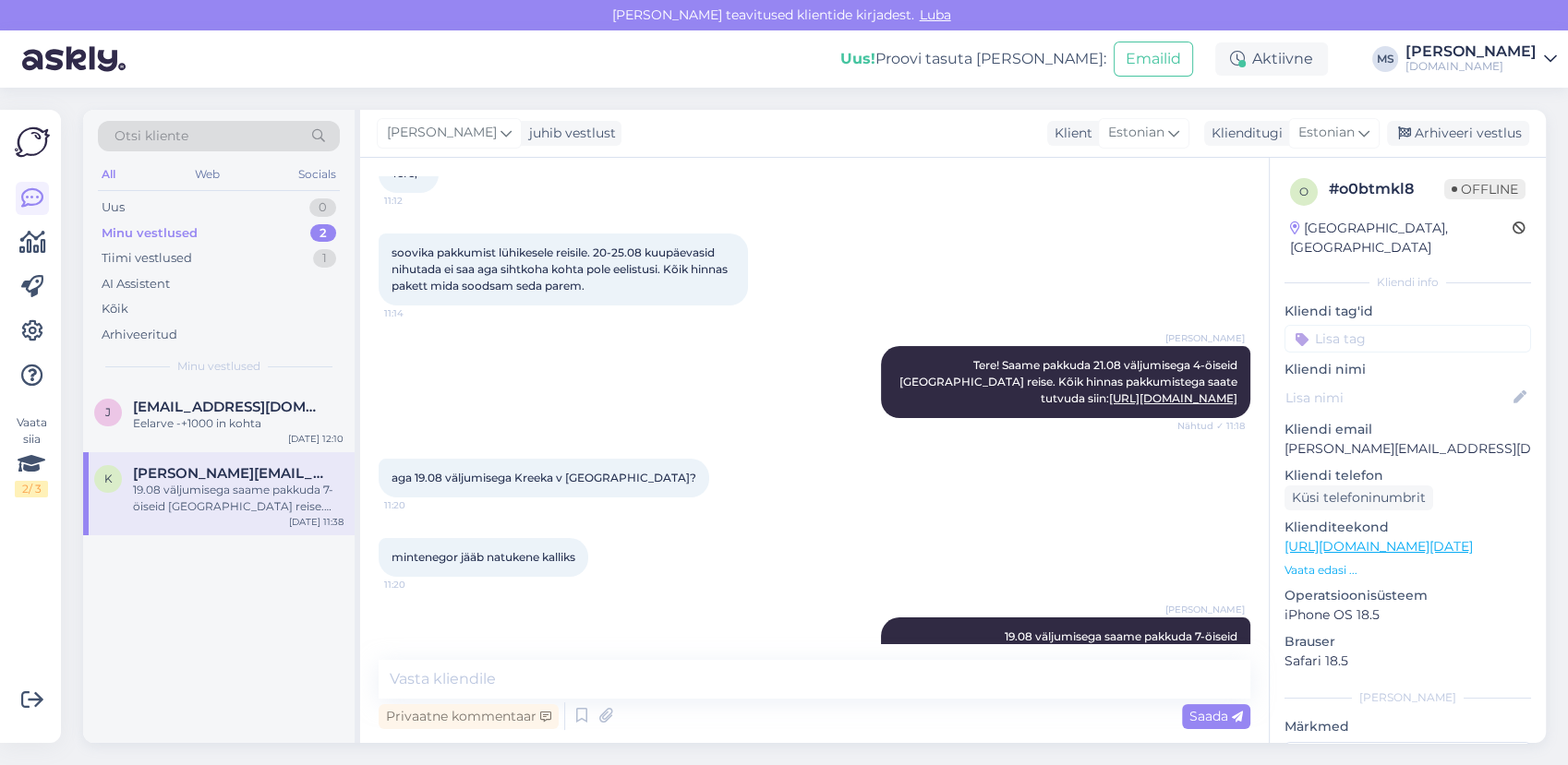
click at [183, 500] on div "19.08 väljumisega saame pakkuda 7-öiseid Montenegro reise. Kõik hinnas pakkumis…" at bounding box center [239, 498] width 211 height 33
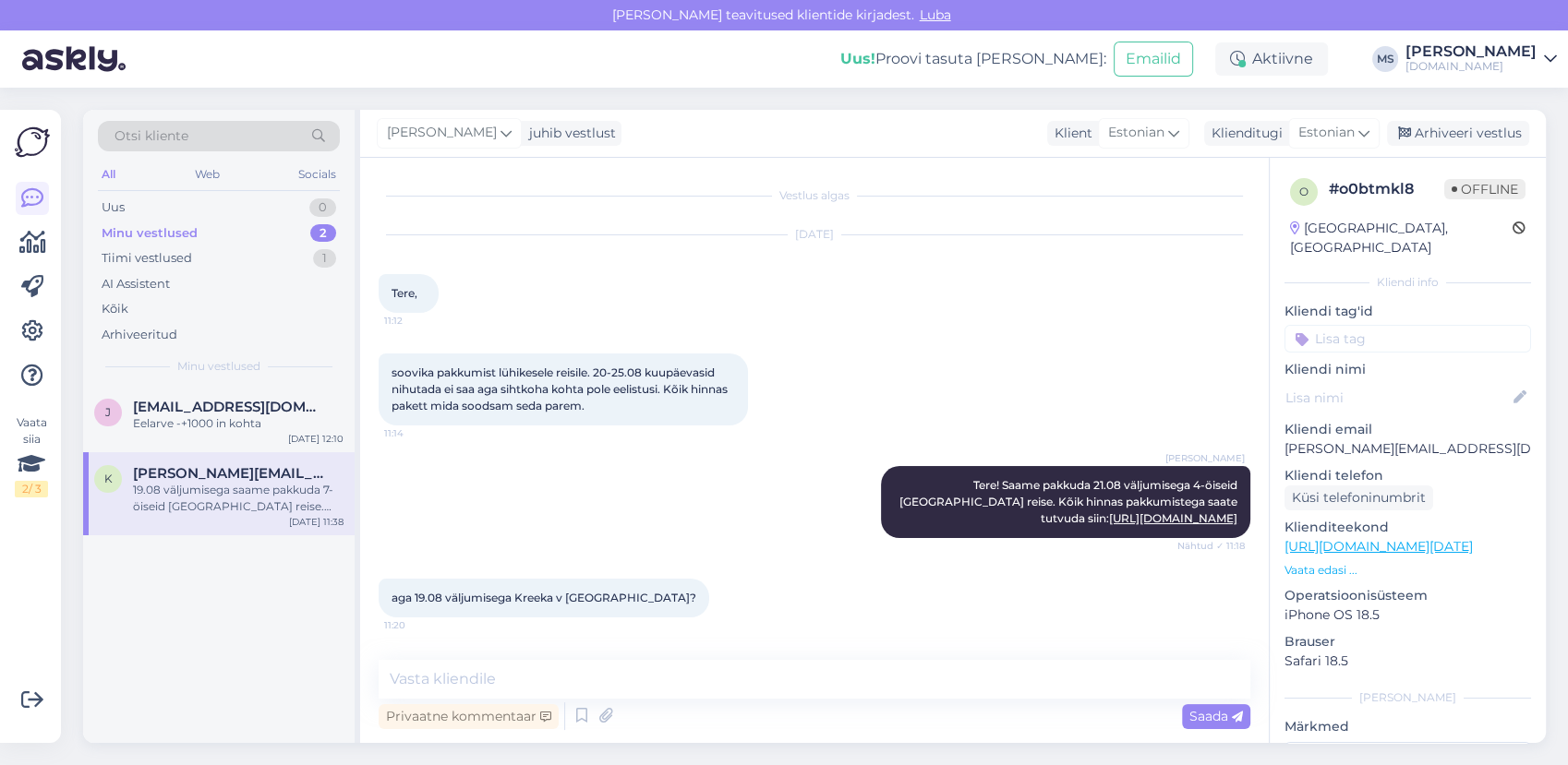
scroll to position [184, 0]
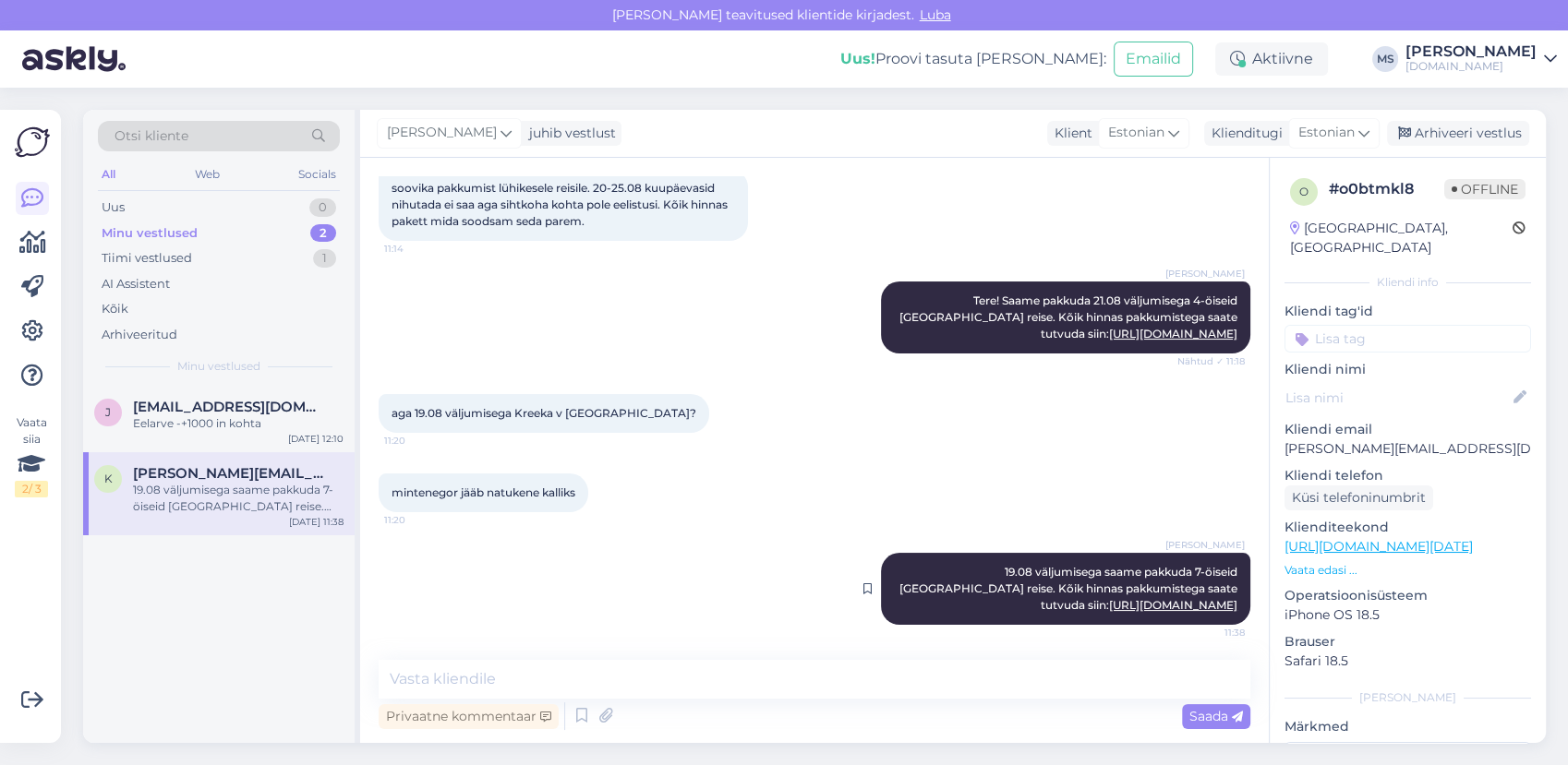
click at [1154, 608] on link "http://bit.ly/45tMtaT" at bounding box center [1173, 605] width 128 height 14
drag, startPoint x: 706, startPoint y: 716, endPoint x: 687, endPoint y: 684, distance: 37.2
click at [701, 703] on div "Privaatne kommentaar Saada" at bounding box center [814, 717] width 871 height 35
click at [662, 654] on div "Vestlus algas Aug 10 2025 Tere, 11:12 soovika pakkumist lühikesele reisile. 20-…" at bounding box center [814, 450] width 909 height 585
click at [658, 668] on textarea at bounding box center [814, 679] width 871 height 39
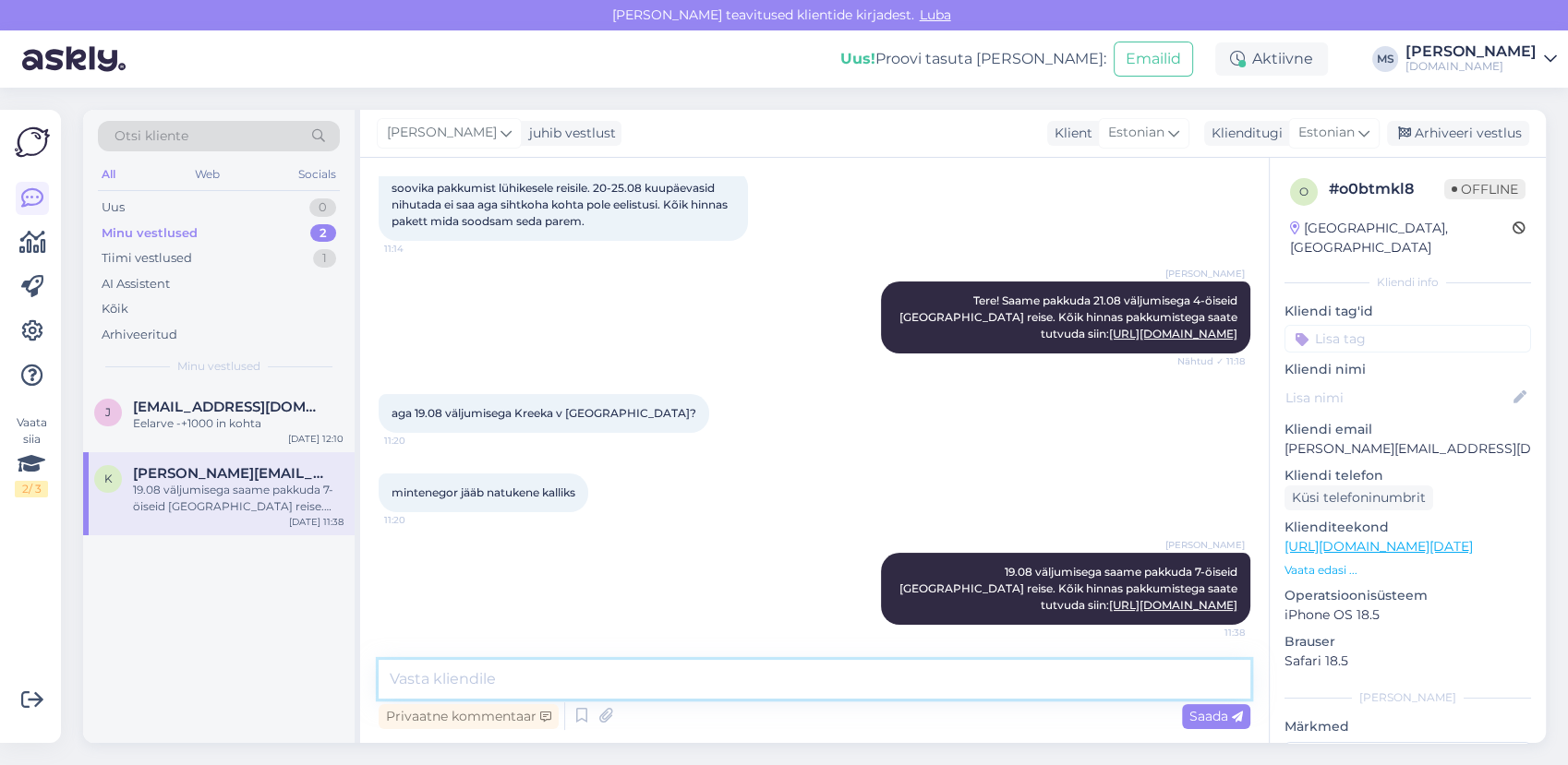
type textarea "a"
type textarea "Vabandan, 19.08 saame pakkuda ikka Kreeta, mitte Montenegro reise. :)"
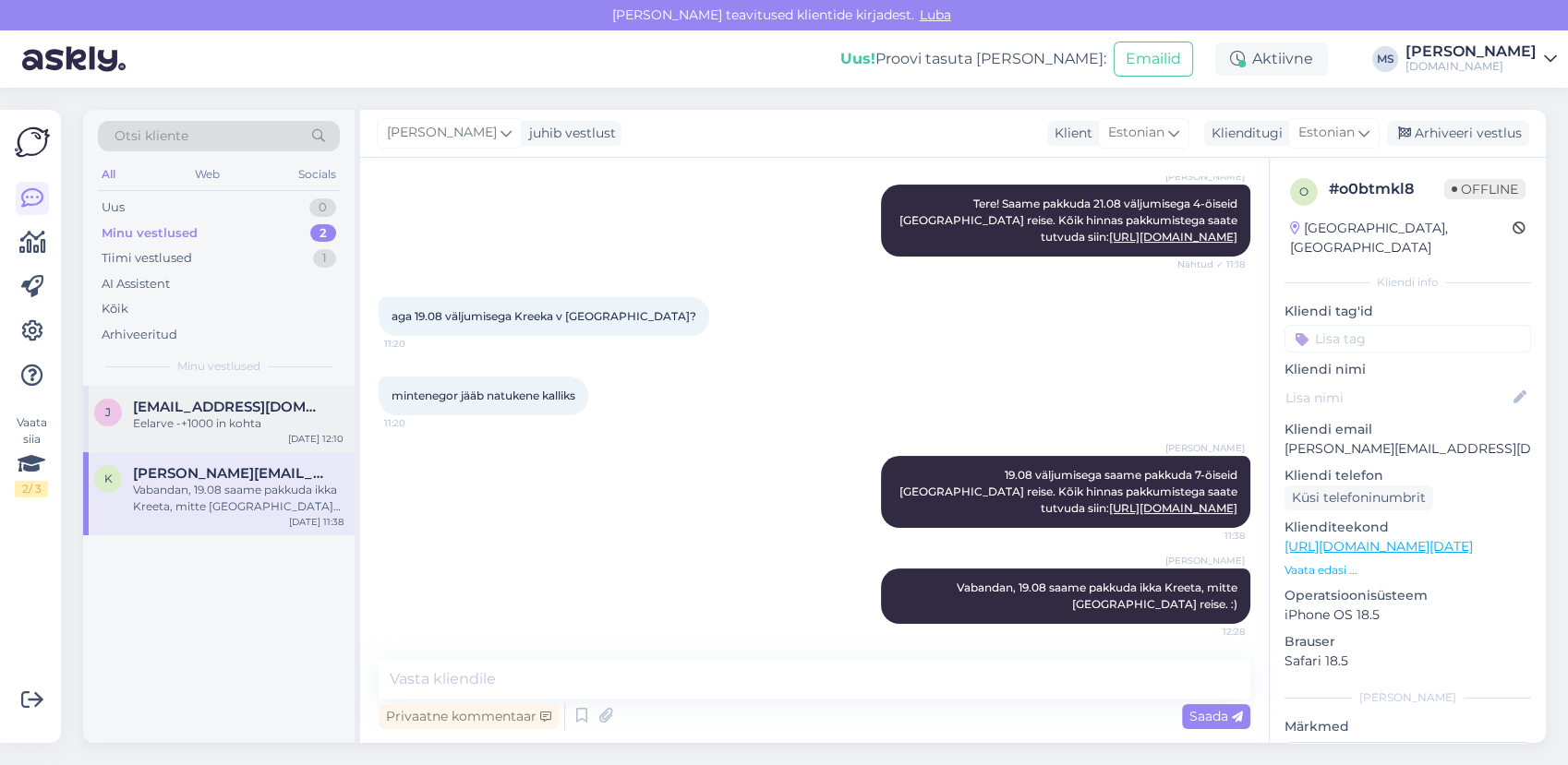
click at [144, 419] on div "Eelarve -+1000 in kohta" at bounding box center [239, 423] width 211 height 16
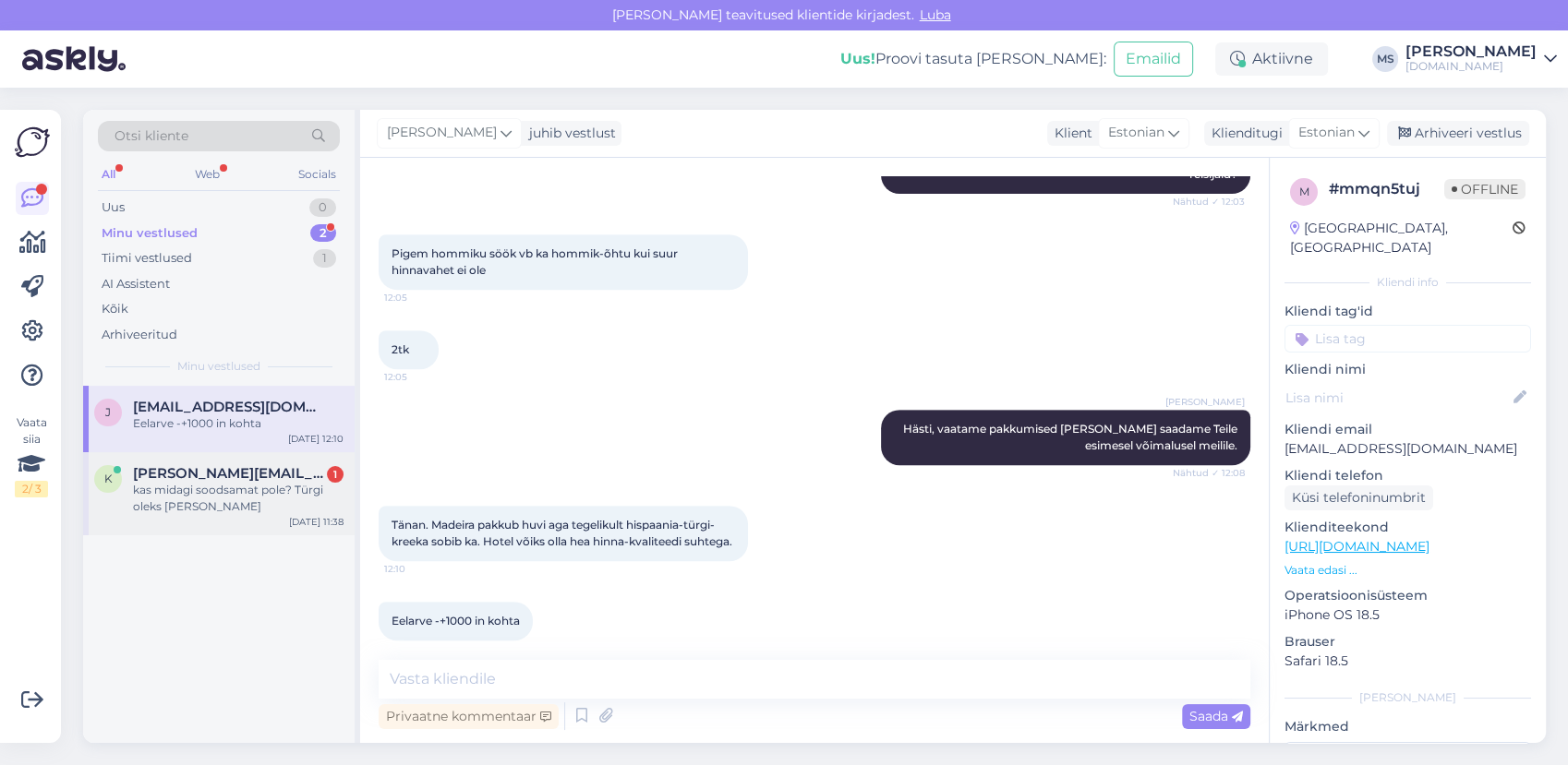
click at [259, 501] on div "kas midagi soodsamat pole? Türgi oleks ka okey" at bounding box center [239, 498] width 211 height 33
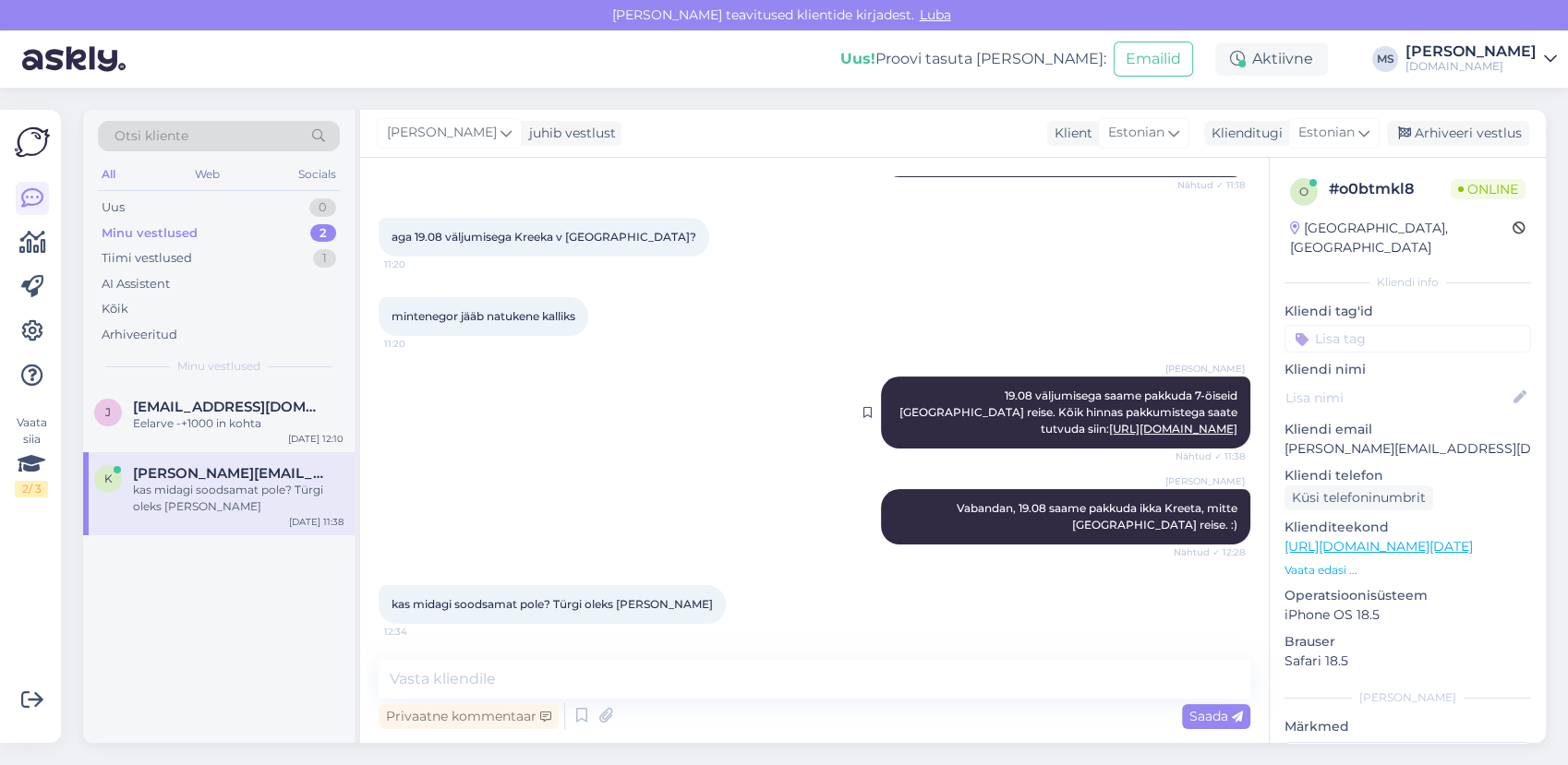
click at [1145, 432] on link "http://bit.ly/45tMtaT" at bounding box center [1173, 429] width 128 height 14
click at [699, 668] on textarea at bounding box center [814, 679] width 871 height 39
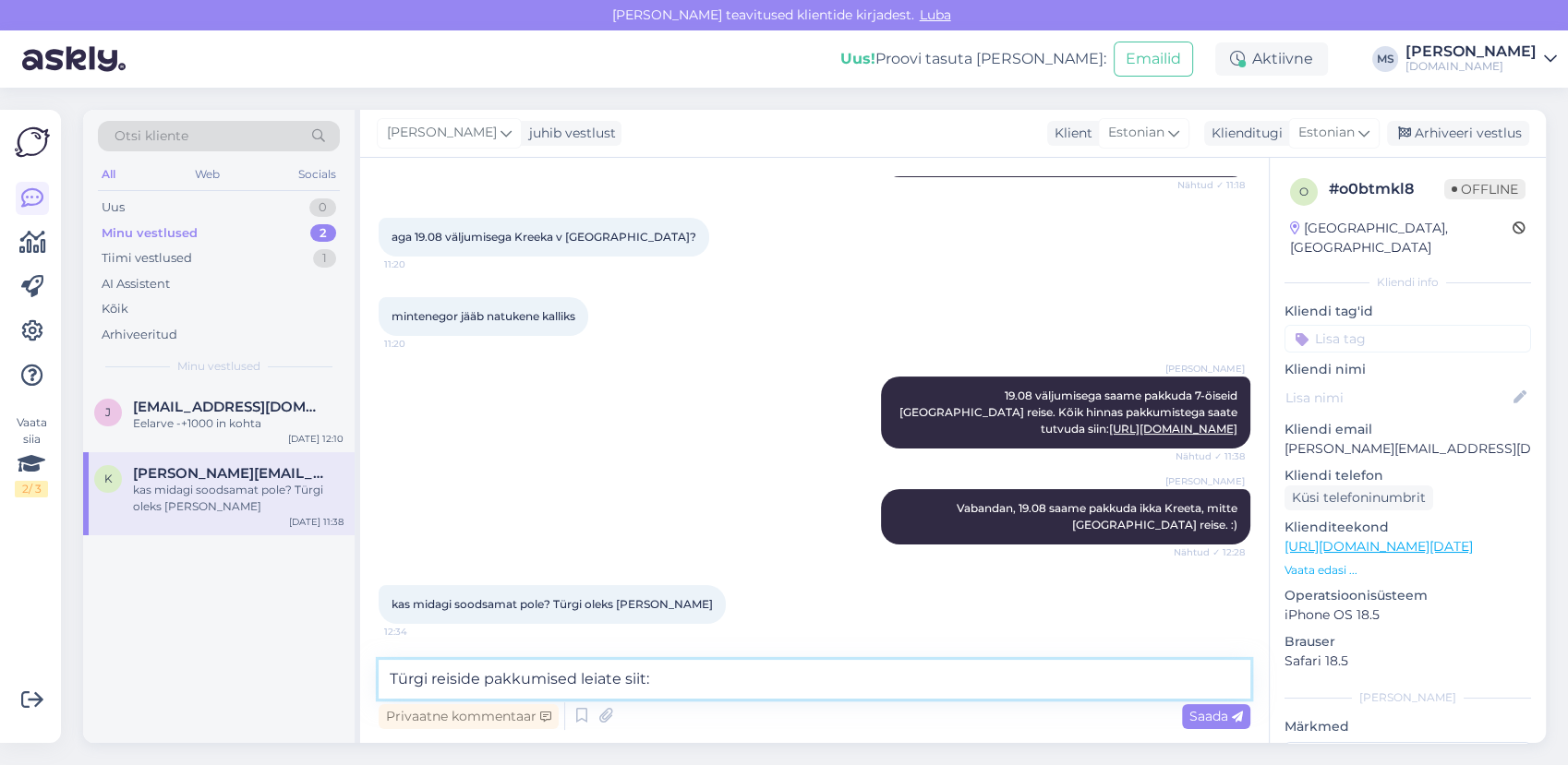
paste textarea "http://bit.ly/4m7K902"
type textarea "Türgi reiside pakkumised leiate siit: http://bit.ly/4m7K902"
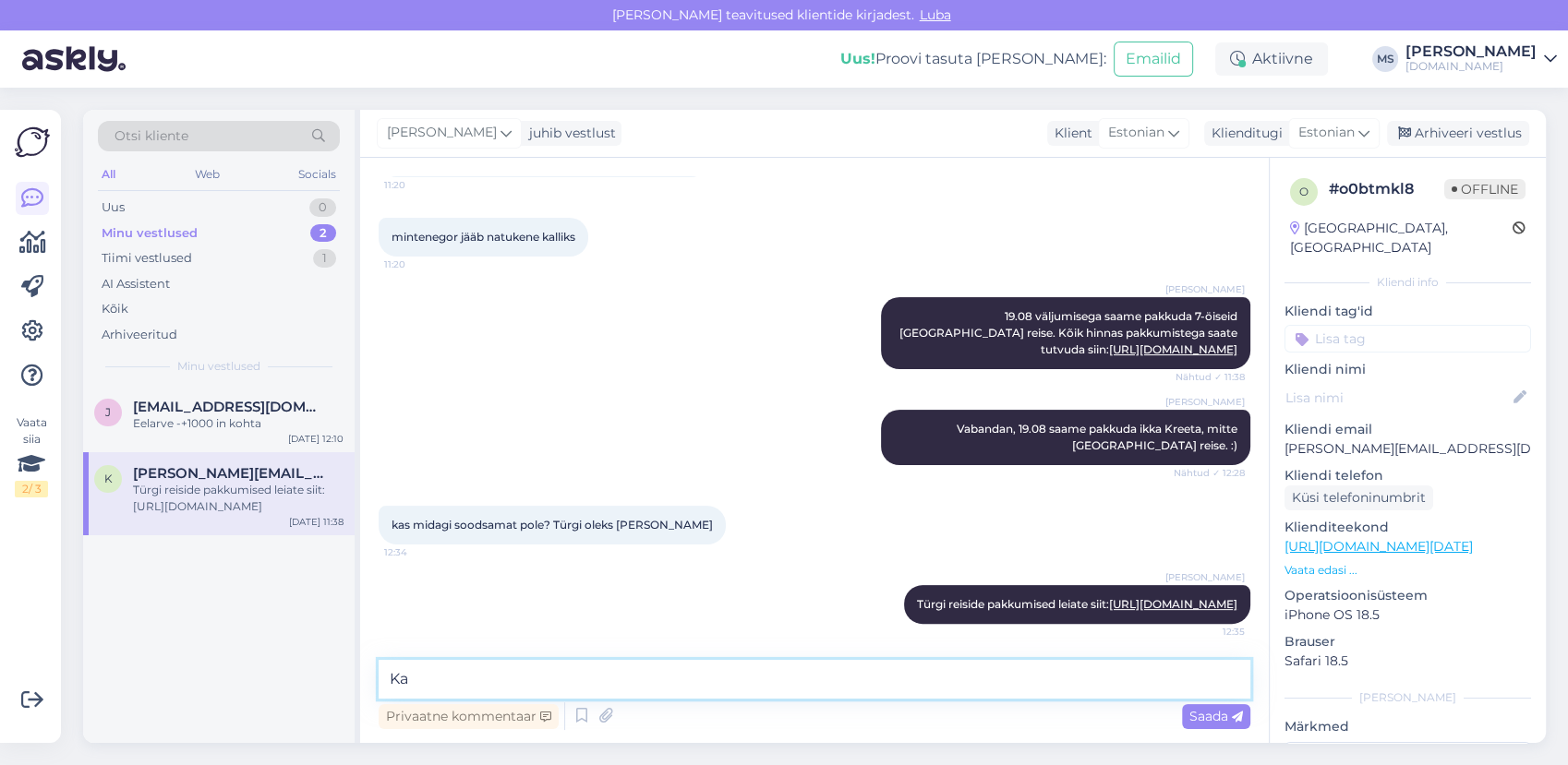
type textarea "K"
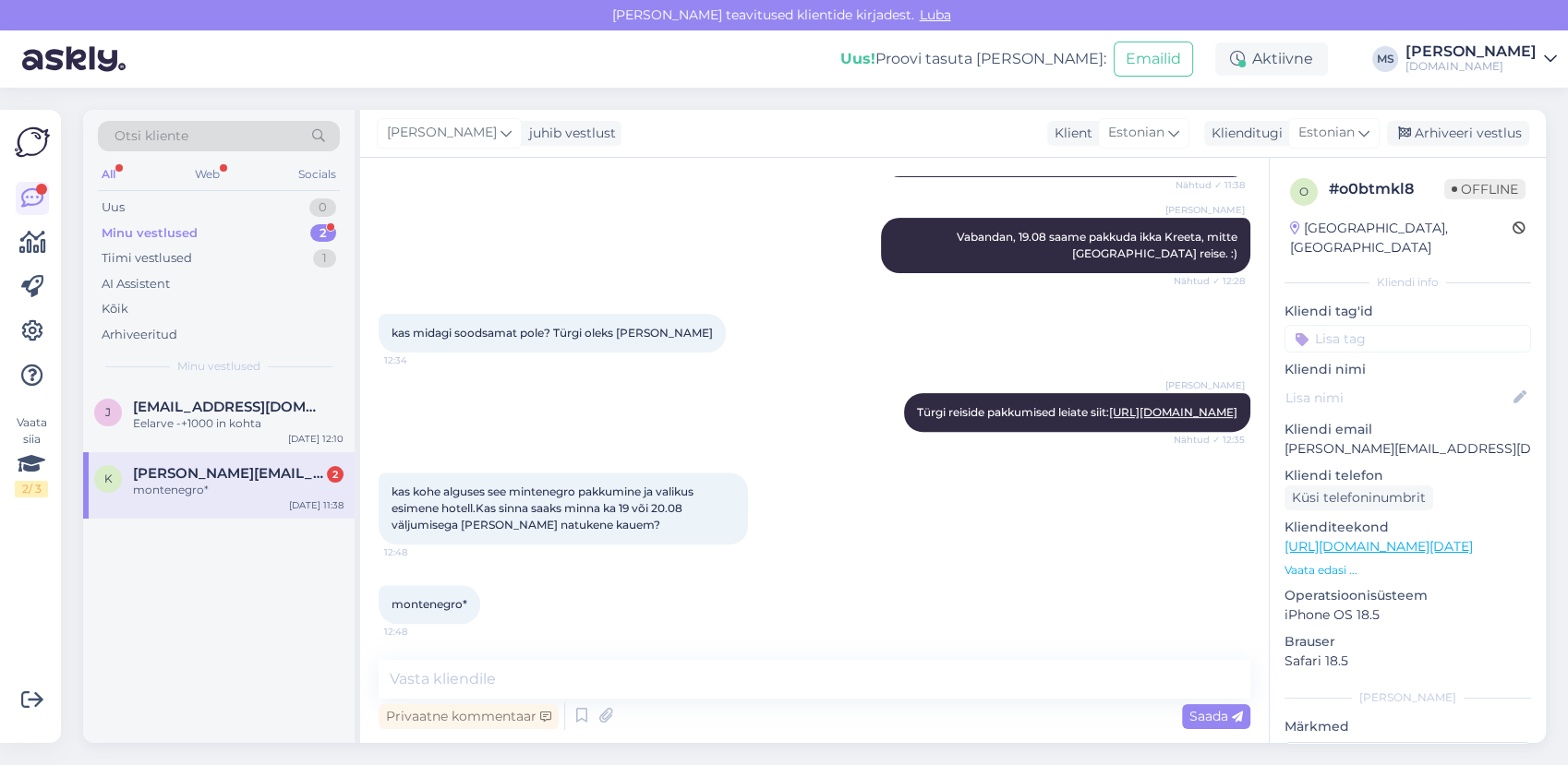
click at [242, 503] on div "k kristi.ivainen@gmail.com 2 montenegro* Aug 10 11:38" at bounding box center [218, 485] width 271 height 67
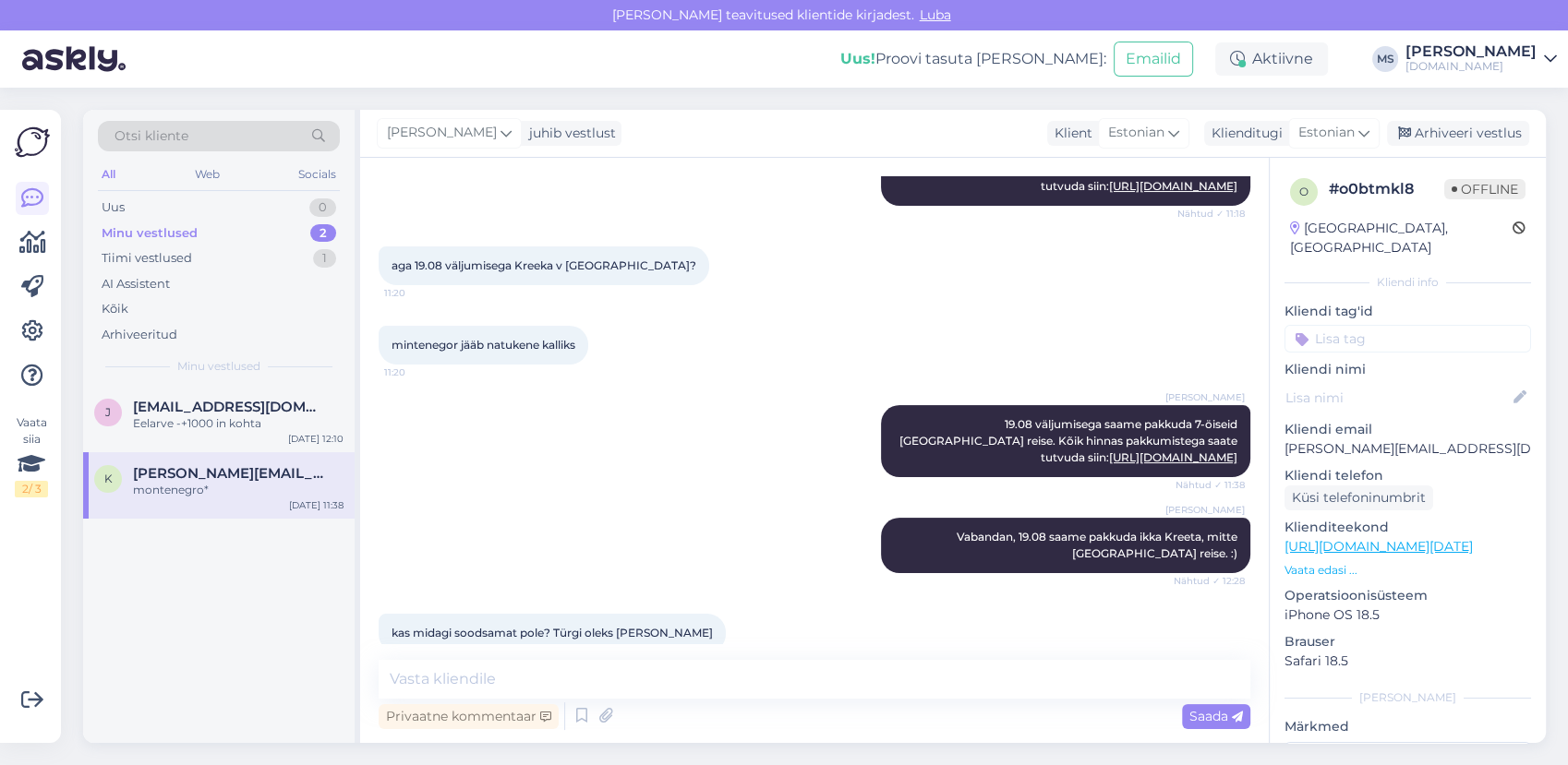
scroll to position [325, 0]
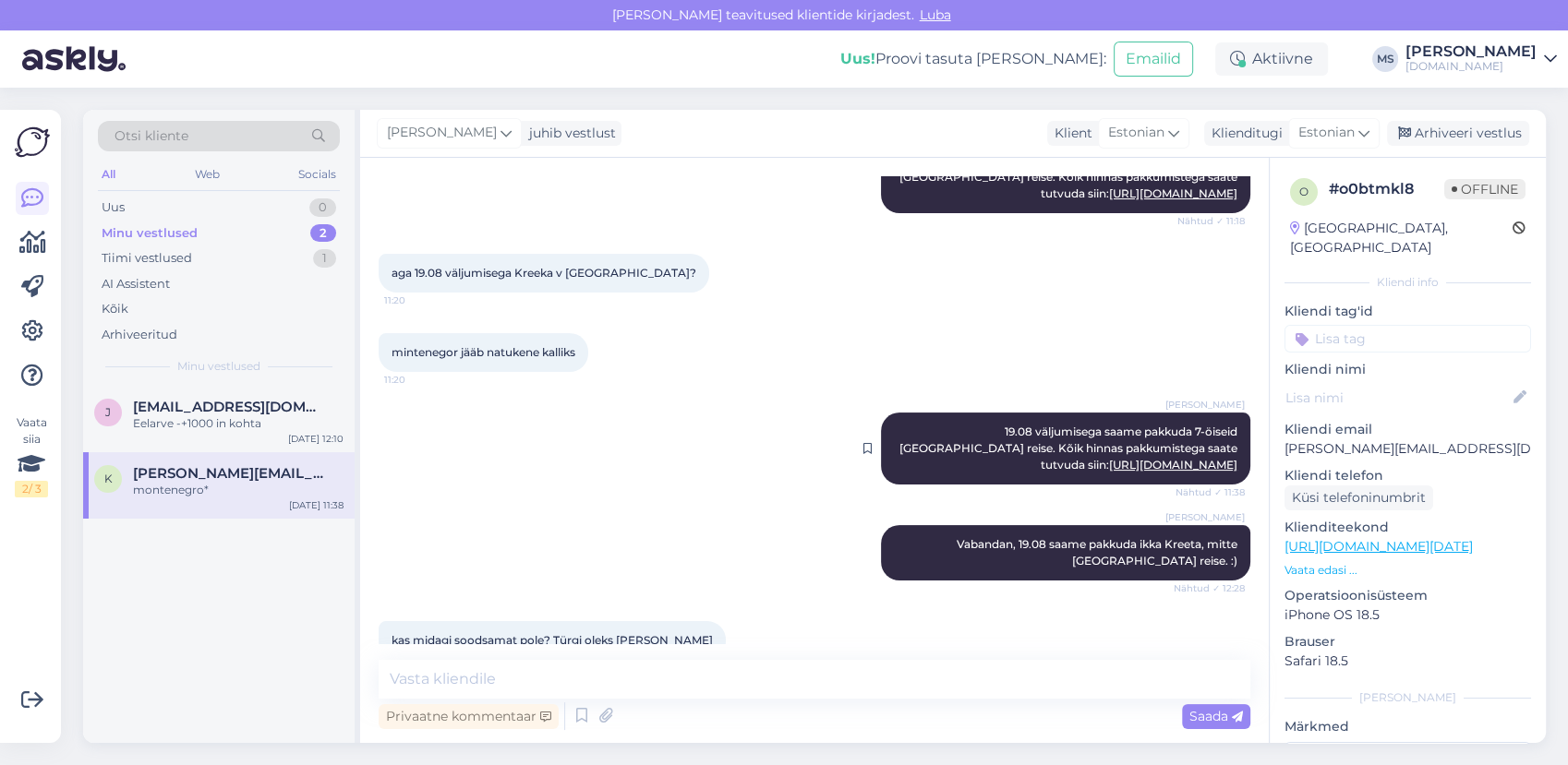
click at [1137, 465] on link "http://bit.ly/45tMtaT" at bounding box center [1173, 465] width 128 height 14
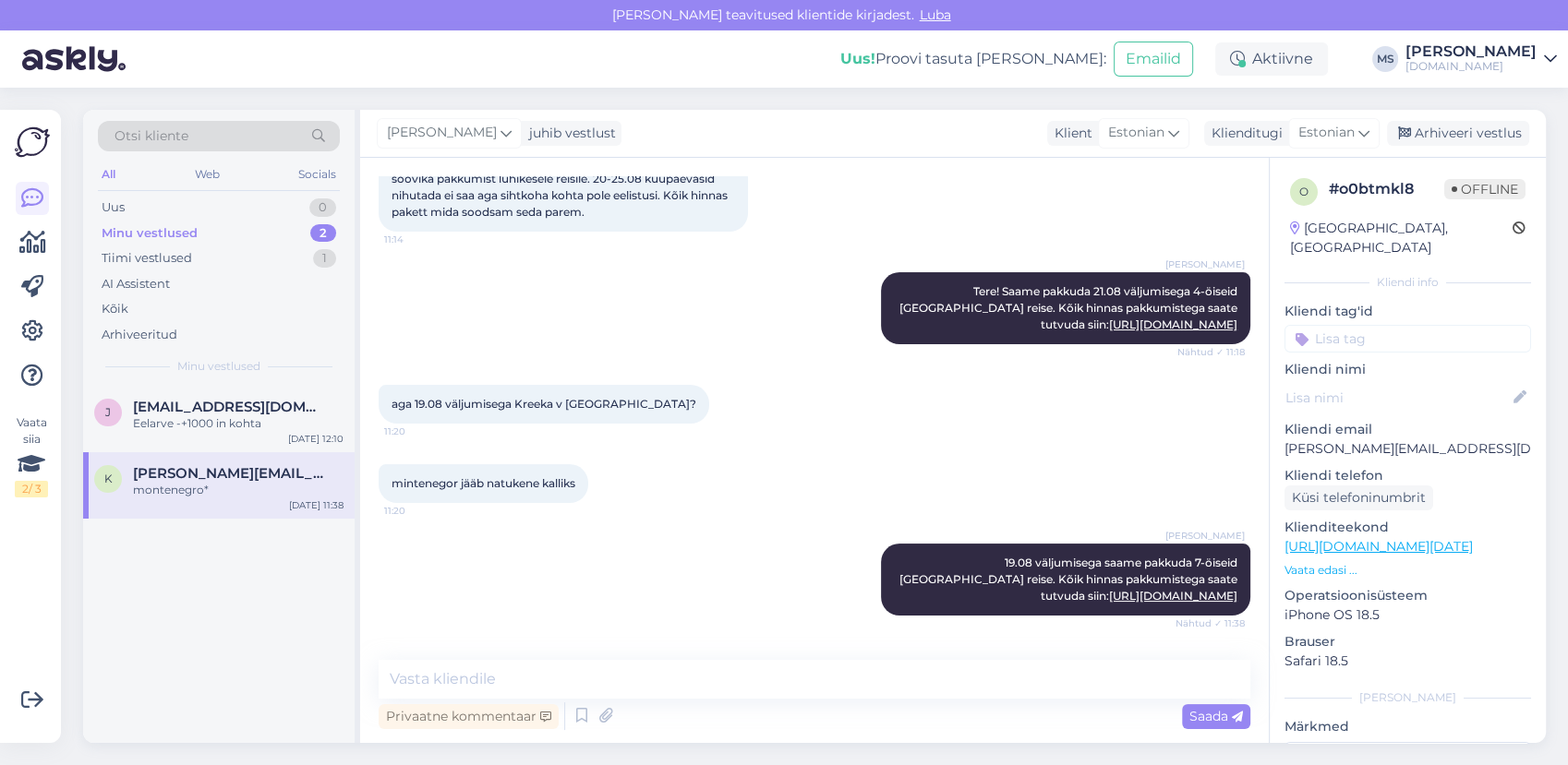
scroll to position [16, 0]
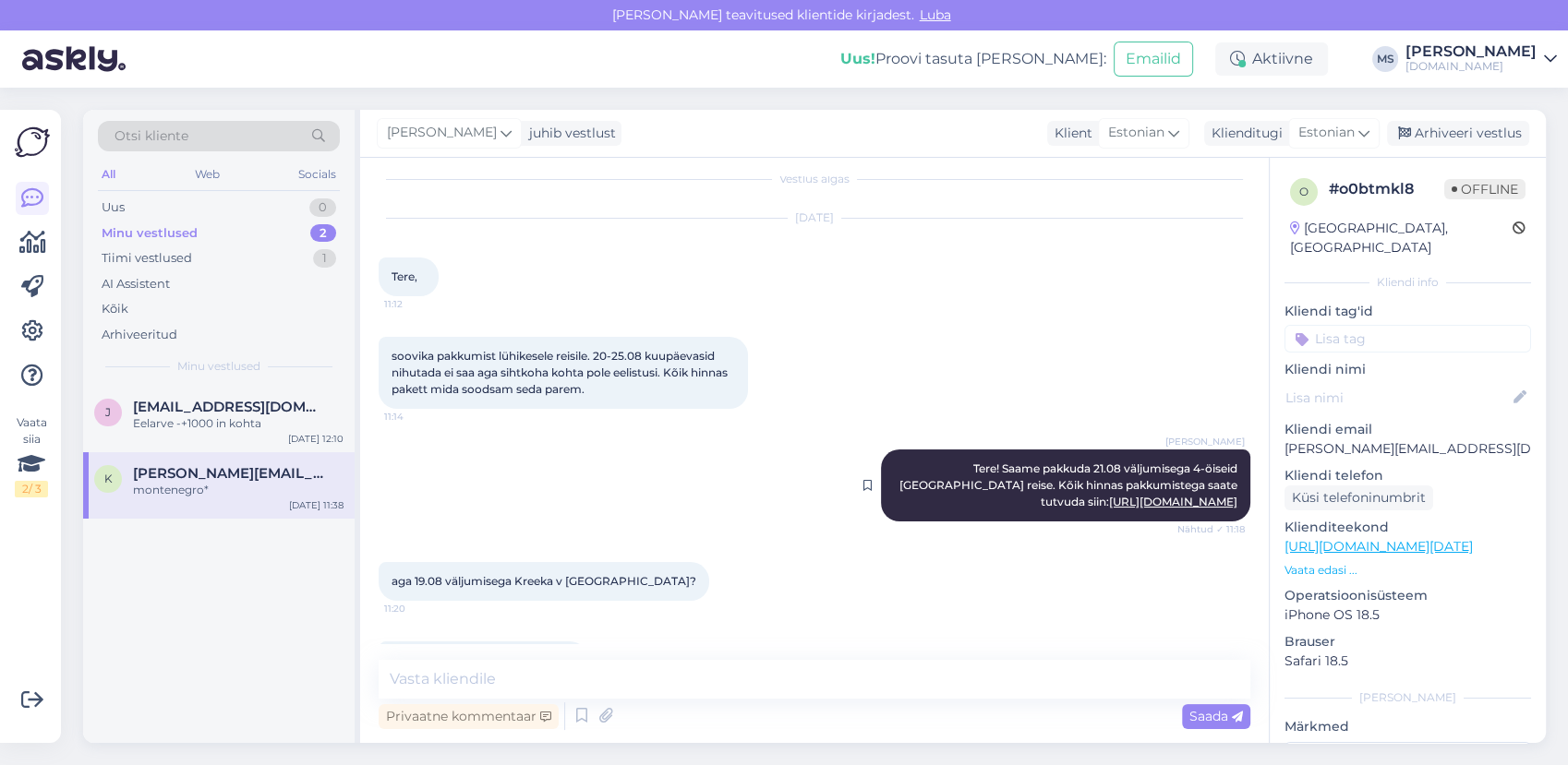
click at [1152, 497] on link "http://bit.ly/45PXPWX" at bounding box center [1173, 501] width 128 height 14
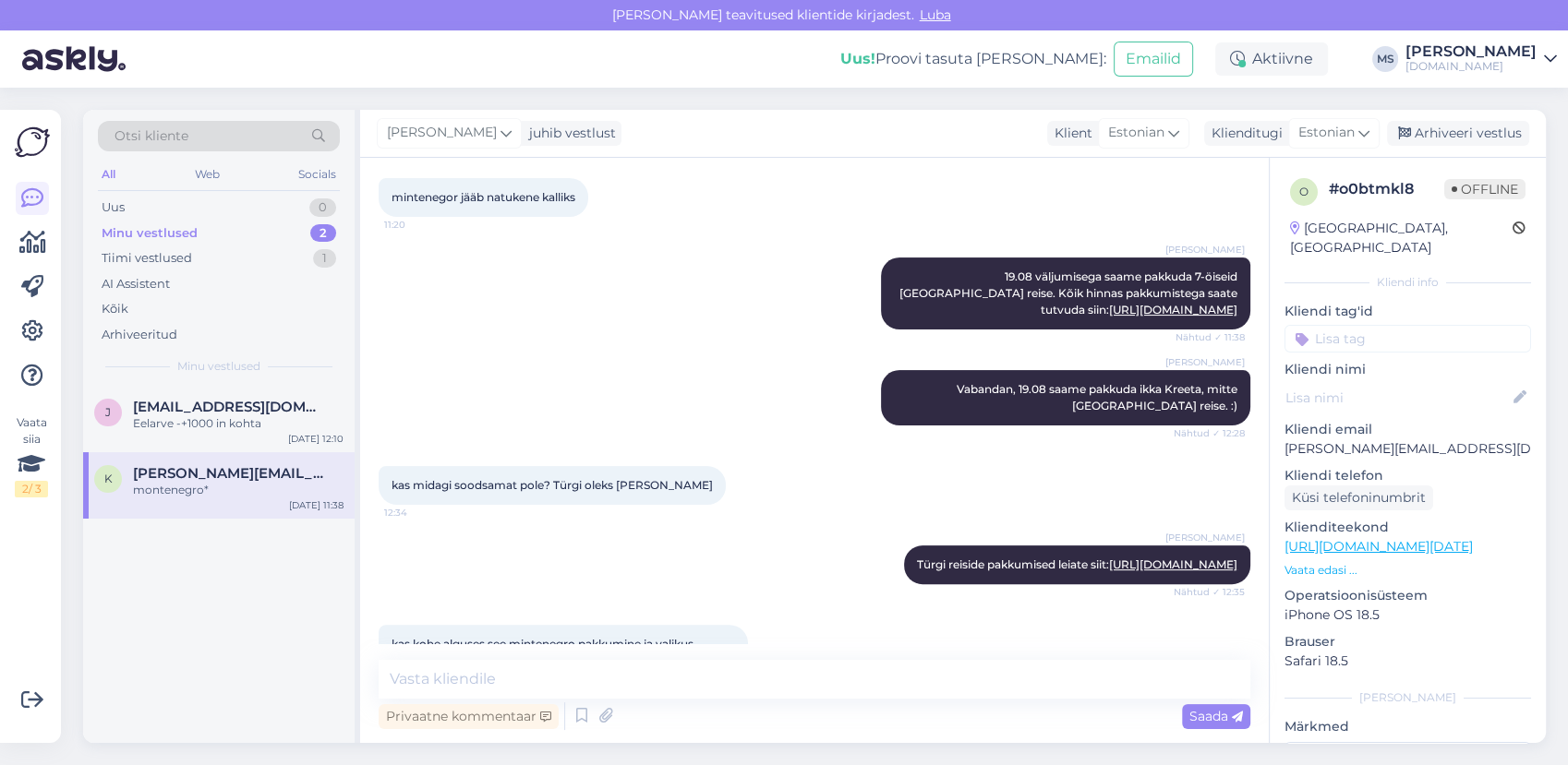
scroll to position [633, 0]
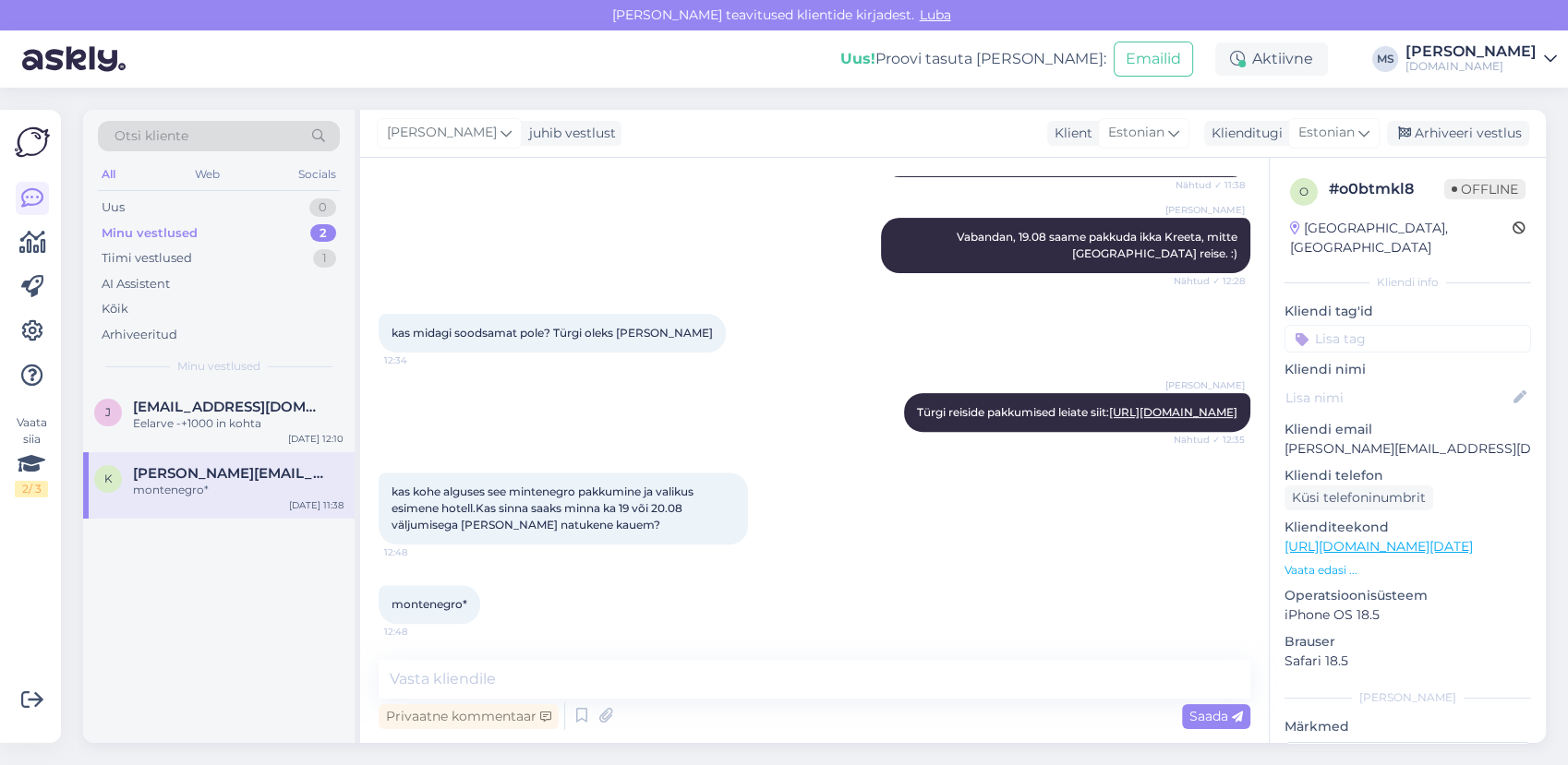
click at [639, 654] on div "Vestlus algas Aug 10 2025 Tere, 11:12 soovika pakkumist lühikesele reisile. 20-…" at bounding box center [814, 450] width 909 height 585
click at [632, 683] on textarea at bounding box center [814, 679] width 871 height 39
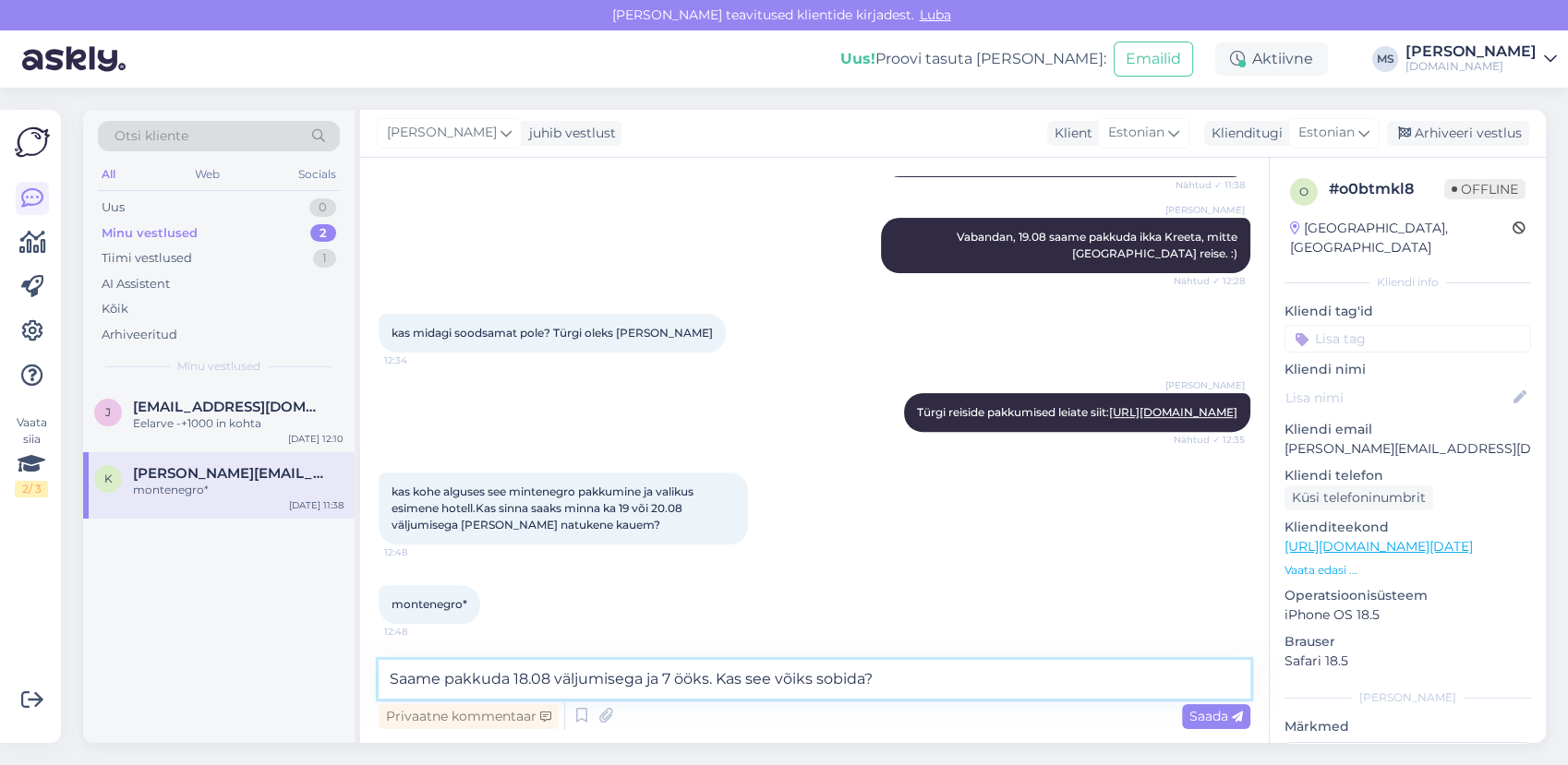
click at [897, 682] on textarea "Saame pakkuda 18.08 väljumisega ja 7 ööks. Kas see võiks sobida?" at bounding box center [814, 679] width 871 height 39
paste textarea "https://tuusik.ee/et/reisiotsing/424375262?date=2025-08-18&nights=2"
type textarea "Saame pakkuda 18.08 väljumisega ja 7 ööks. Kas see võiks sobida? https://tuusik…"
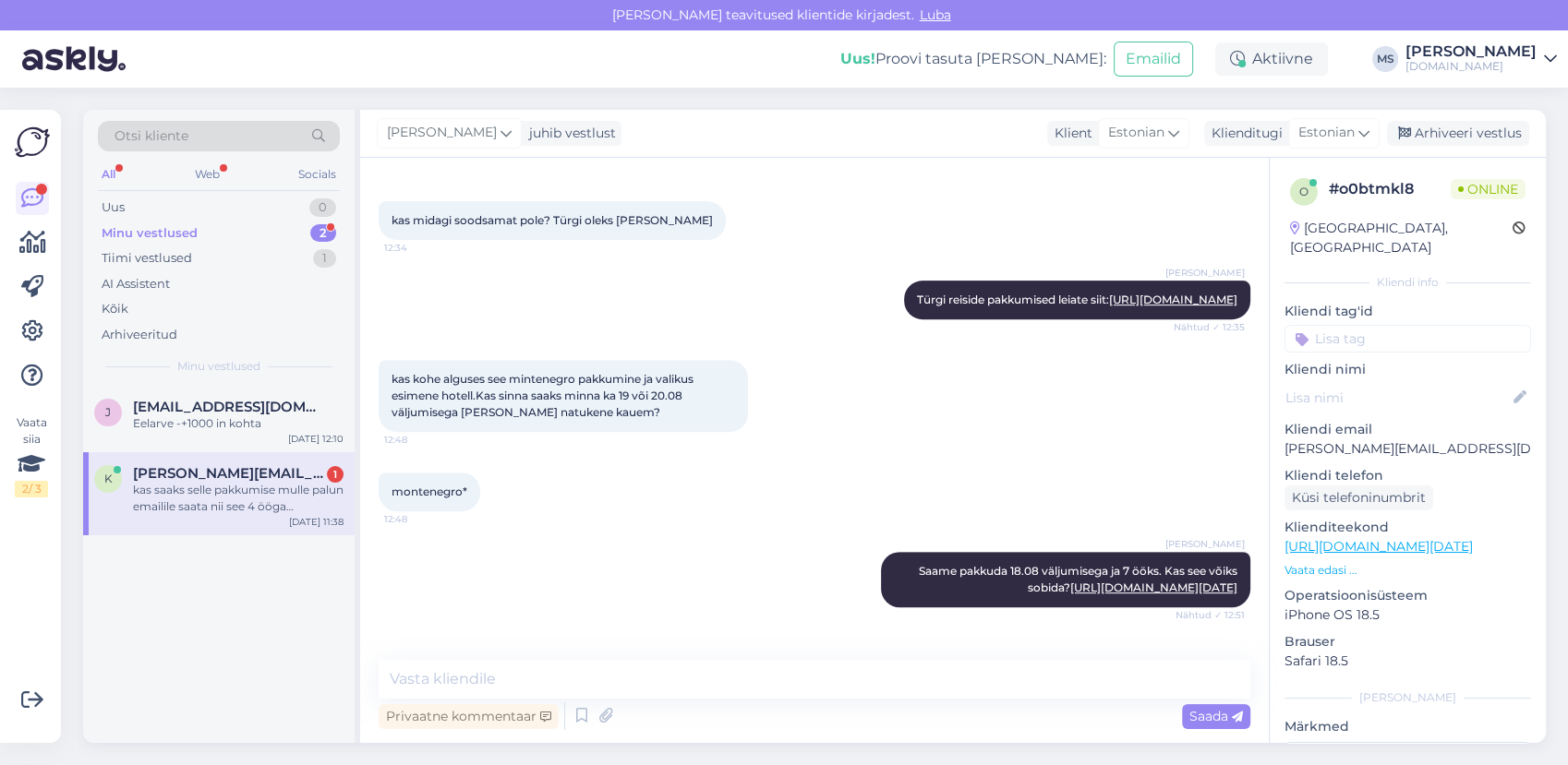
scroll to position [858, 0]
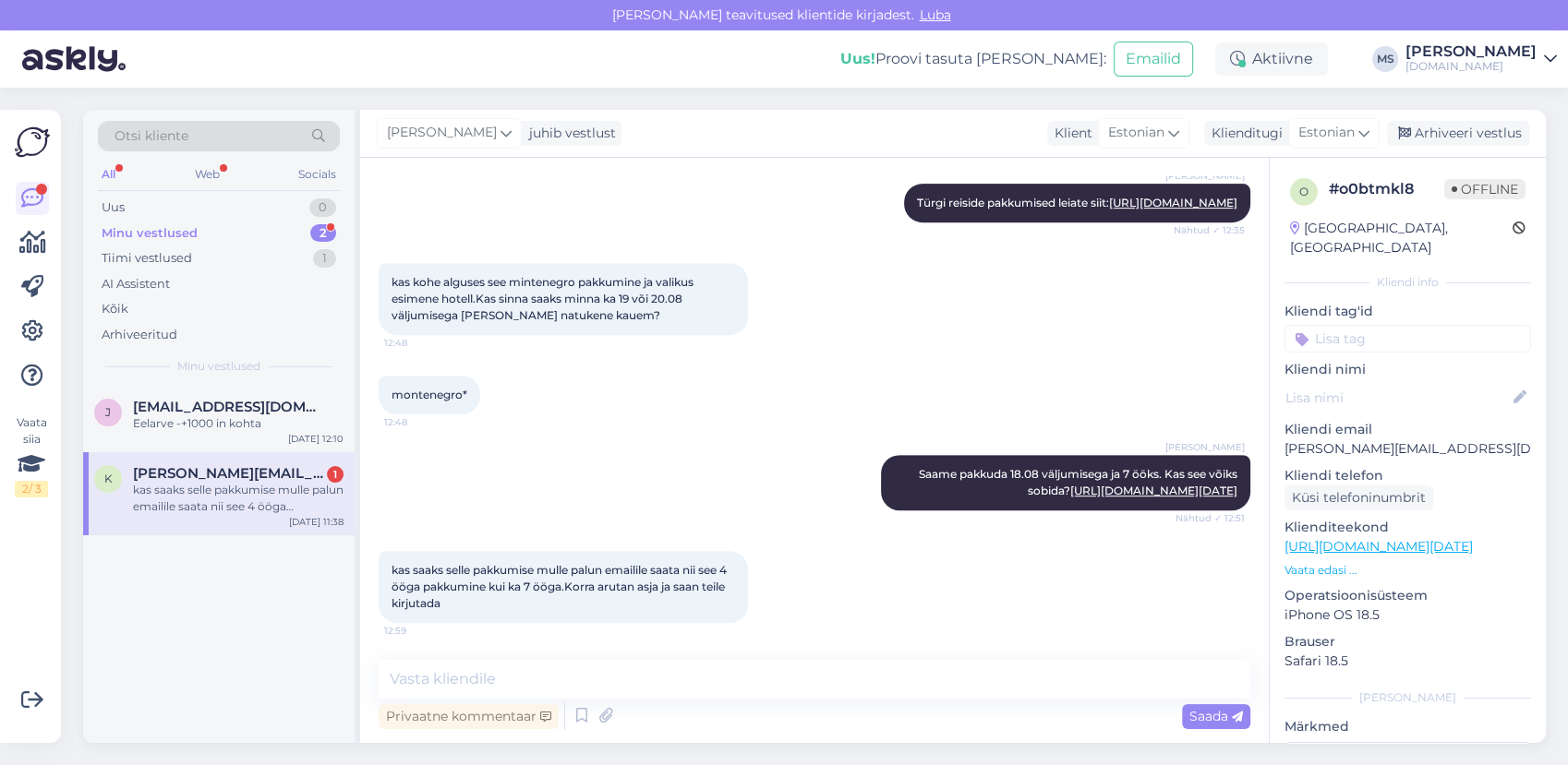
click at [242, 508] on div "kas saaks selle pakkumise mulle palun emailile saata nii see 4 ööga pakkumine k…" at bounding box center [239, 498] width 211 height 33
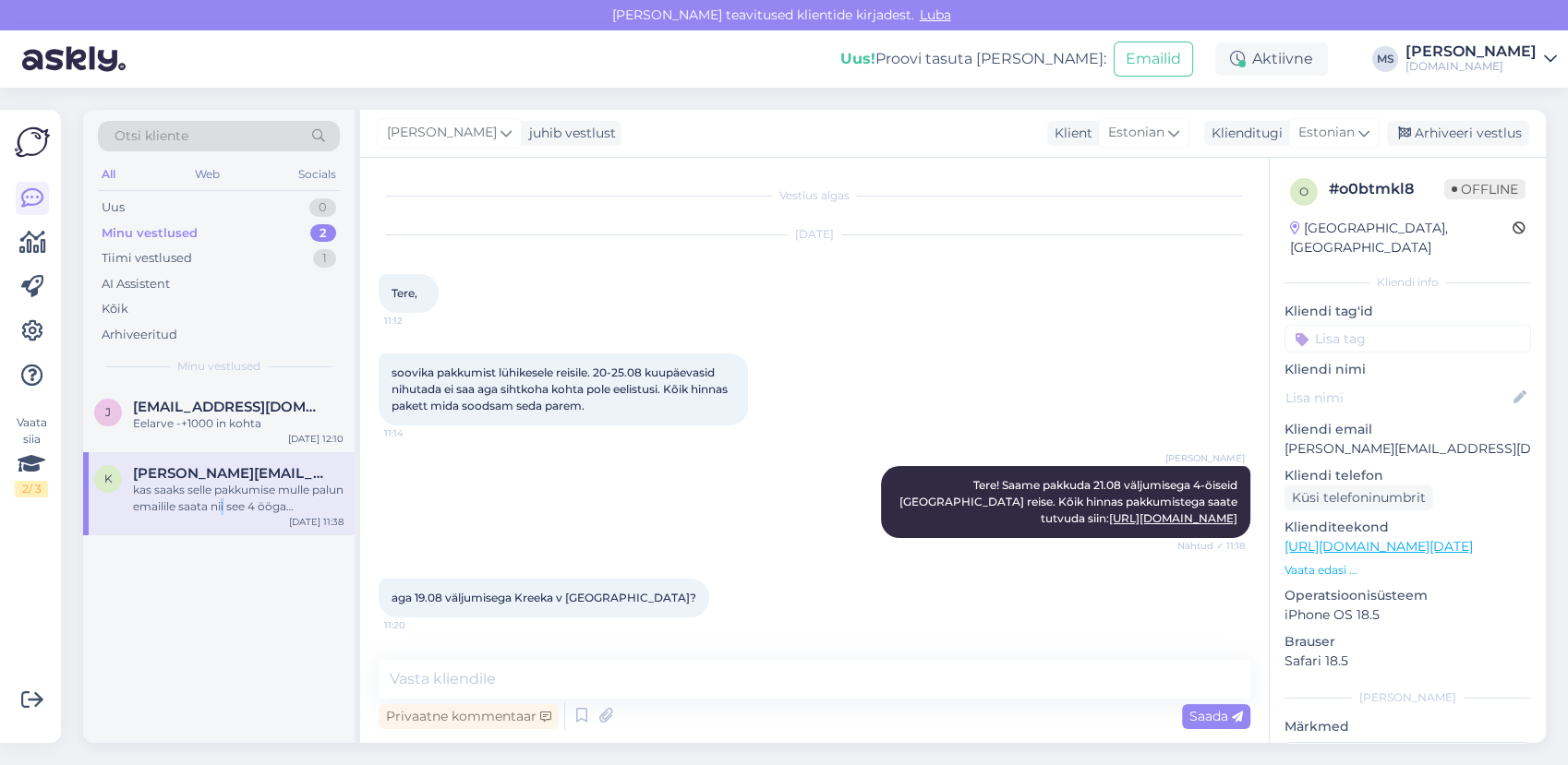
click at [259, 501] on div "kas saaks selle pakkumise mulle palun emailile saata nii see 4 ööga pakkumine k…" at bounding box center [239, 498] width 211 height 33
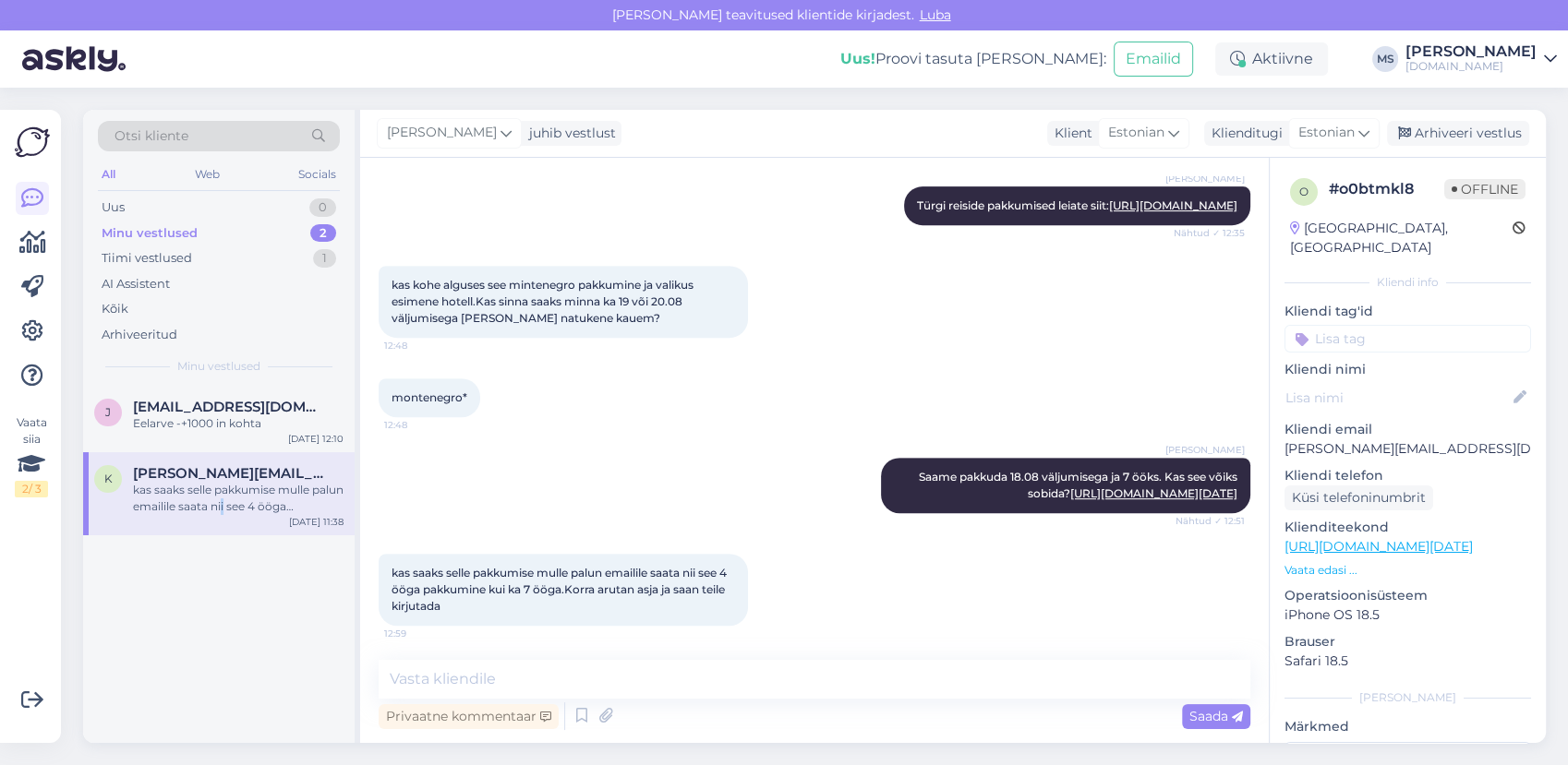
scroll to position [857, 0]
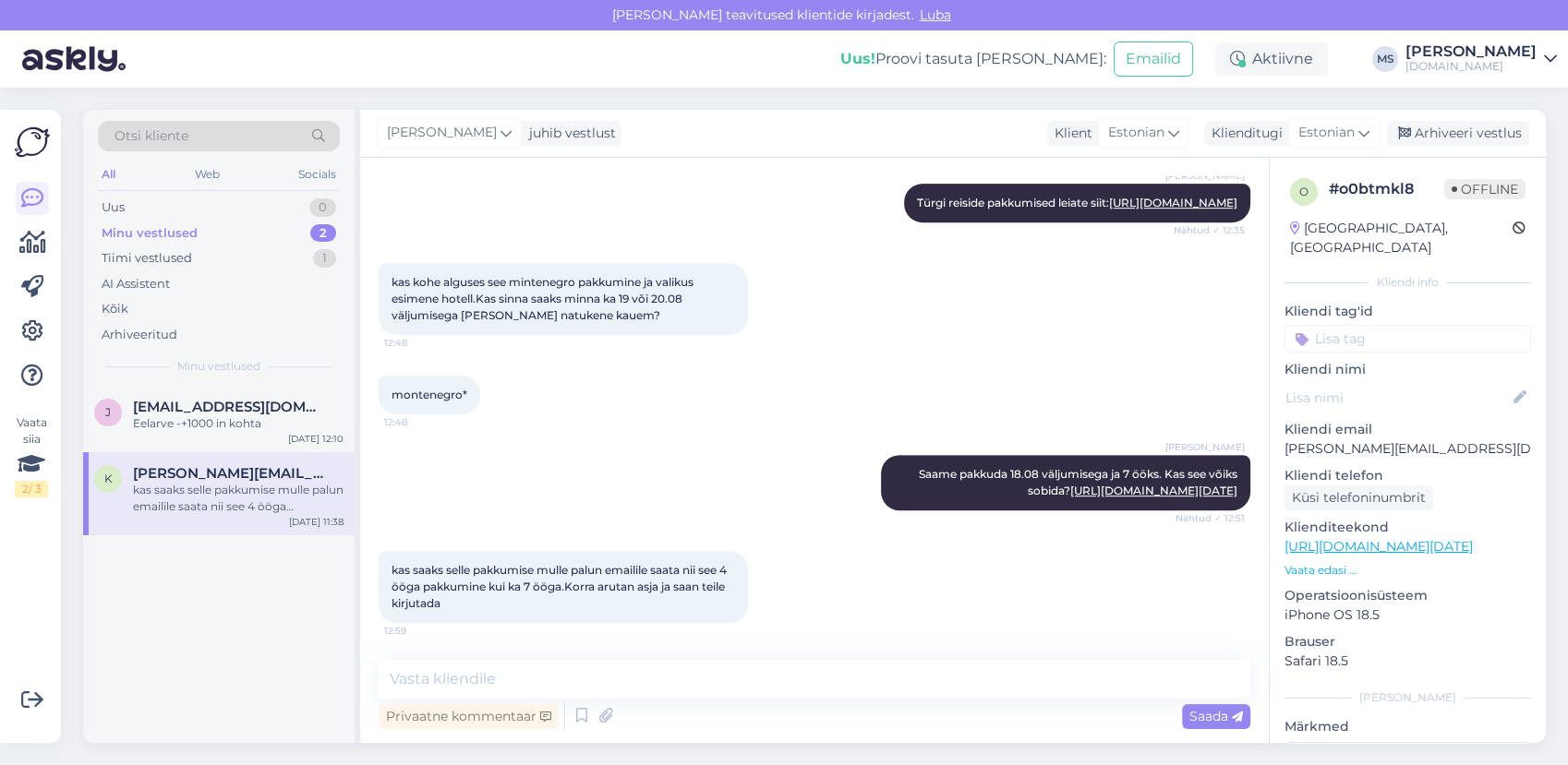
click at [622, 656] on div "Vestlus algas Aug 10 2025 Tere, 11:12 soovika pakkumist lühikesele reisile. 20-…" at bounding box center [814, 450] width 909 height 585
click at [620, 666] on textarea at bounding box center [814, 679] width 871 height 39
type textarea "T"
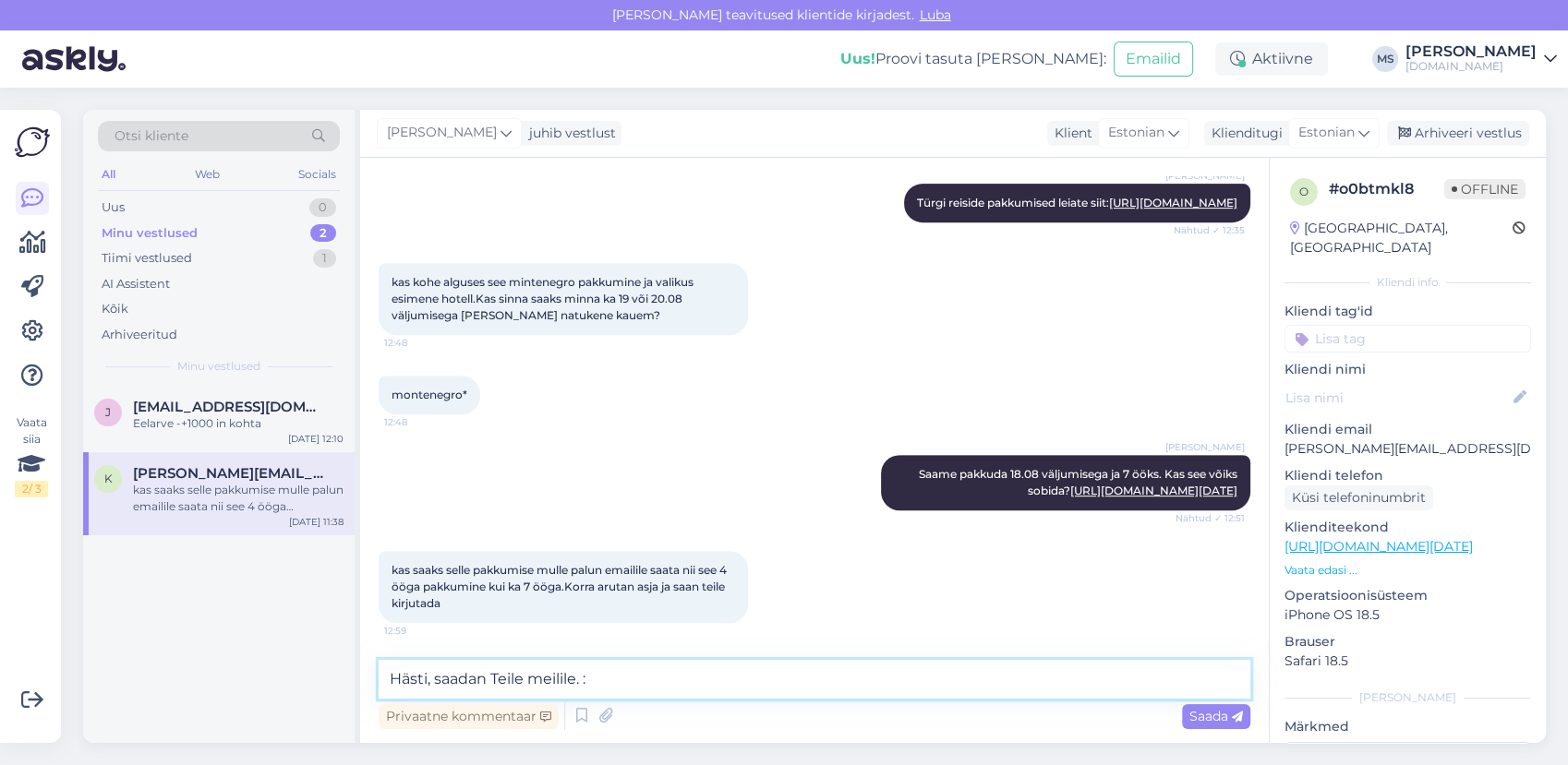
type textarea "Hästi, saadan Teile meilile. :)"
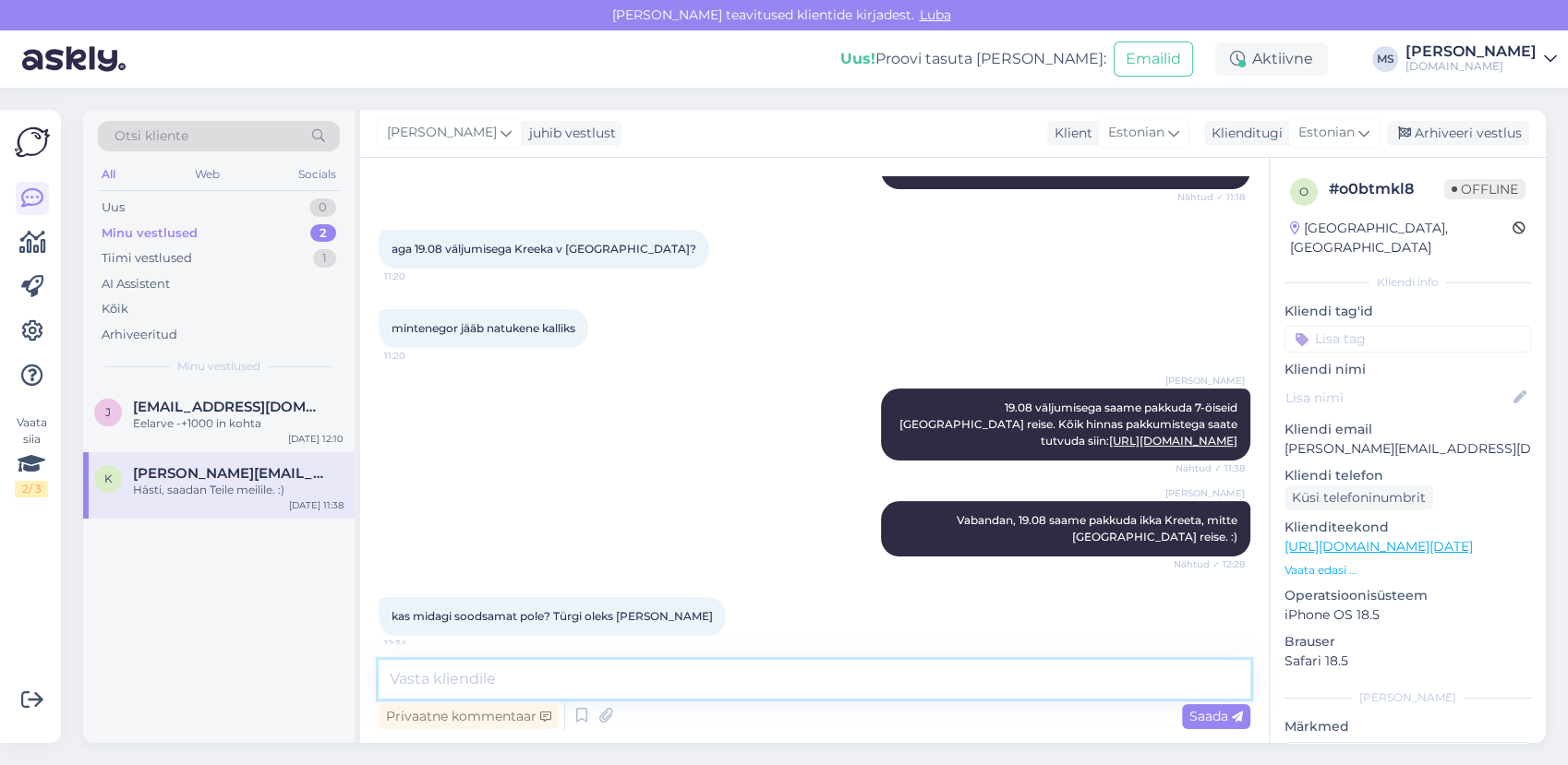
scroll to position [219, 0]
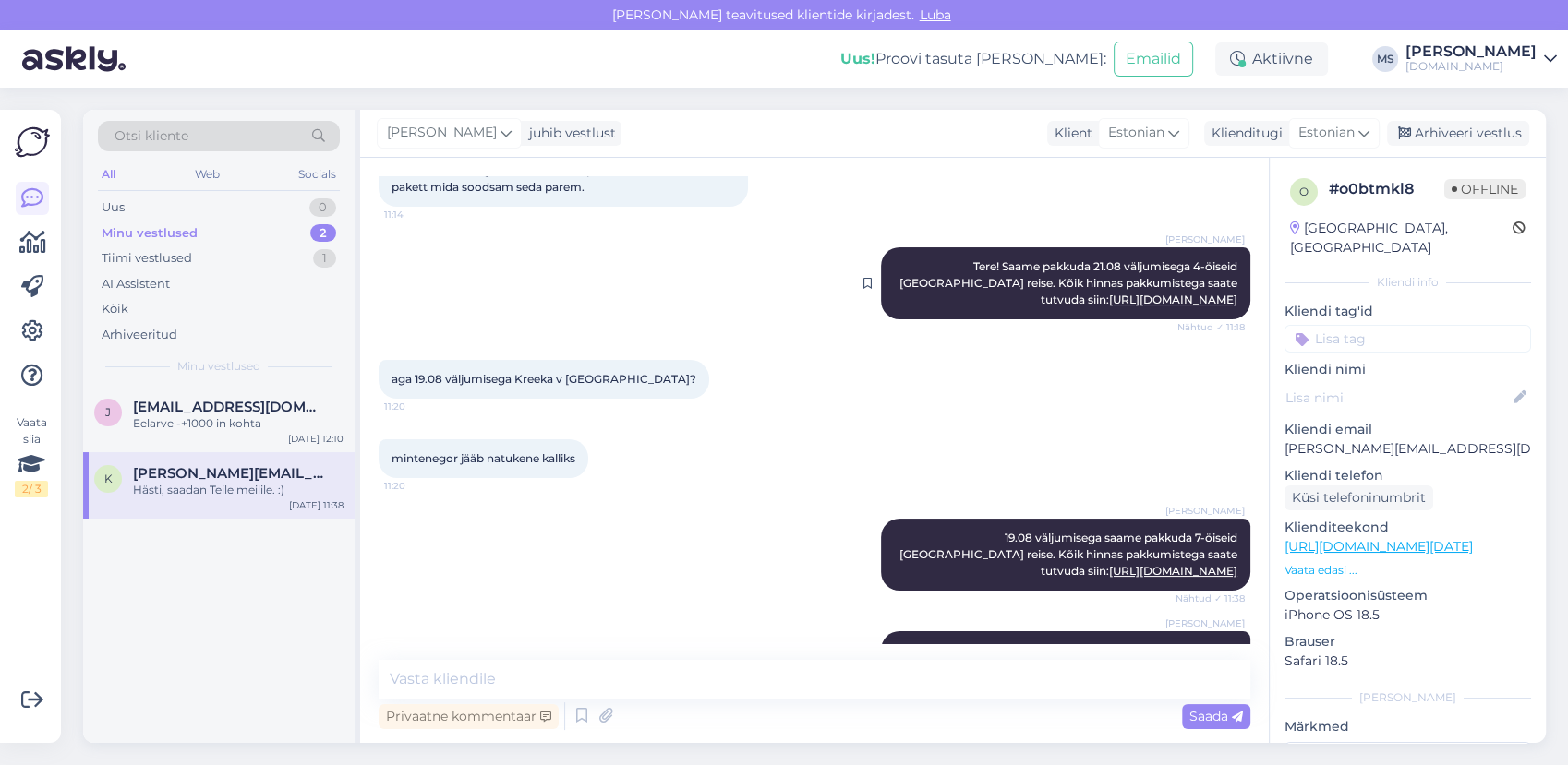
click at [1142, 299] on link "http://bit.ly/45PXPWX" at bounding box center [1173, 299] width 128 height 14
drag, startPoint x: 1460, startPoint y: 416, endPoint x: 1442, endPoint y: 429, distance: 22.2
click at [1442, 429] on div "Kliendi email kristi.ivainen@gmail.com" at bounding box center [1408, 439] width 246 height 39
drag, startPoint x: 1442, startPoint y: 429, endPoint x: 1427, endPoint y: 432, distance: 15.3
copy div "kristi.ivainen@gmail.com"
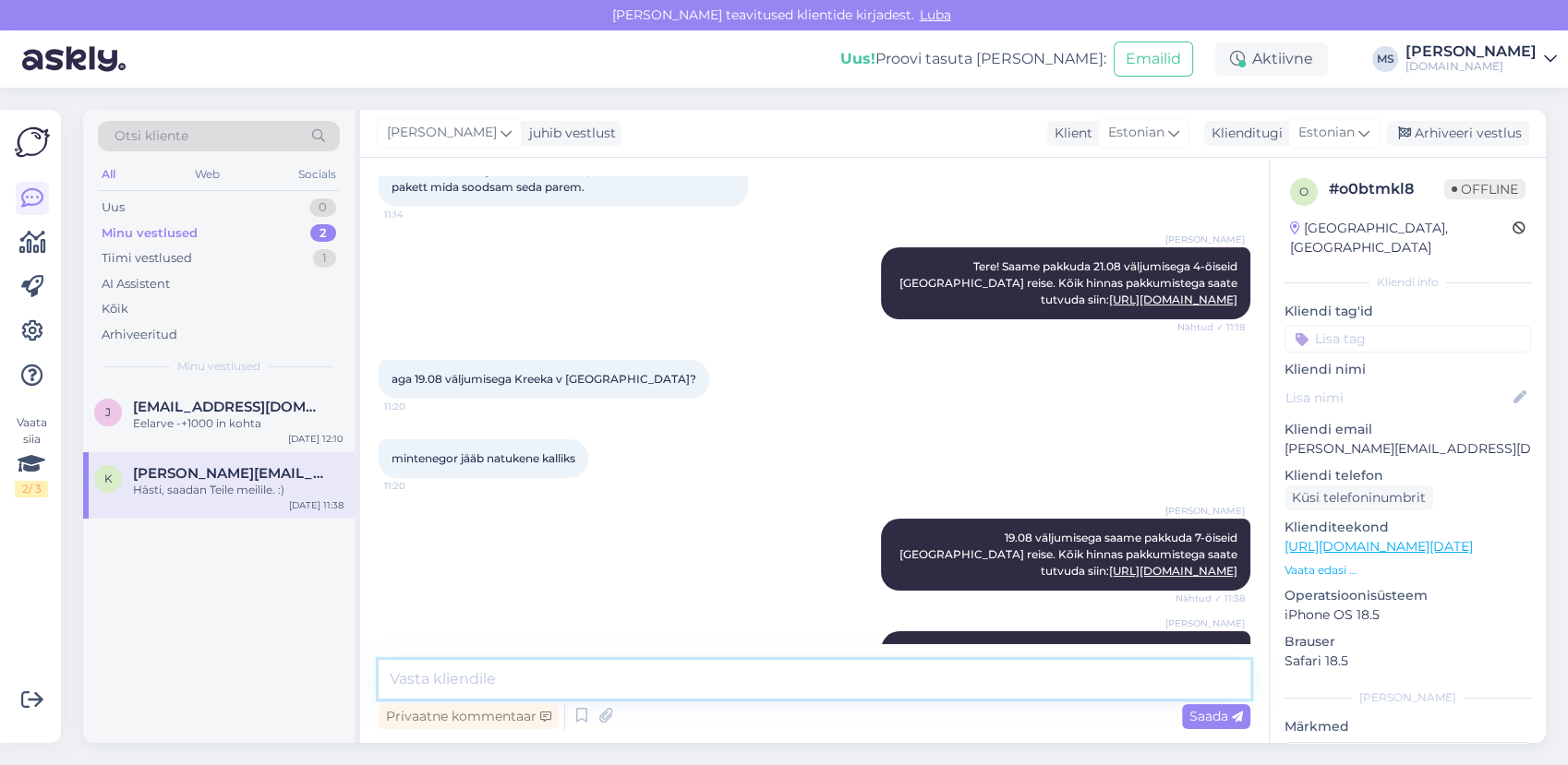
click at [536, 675] on textarea at bounding box center [814, 679] width 871 height 39
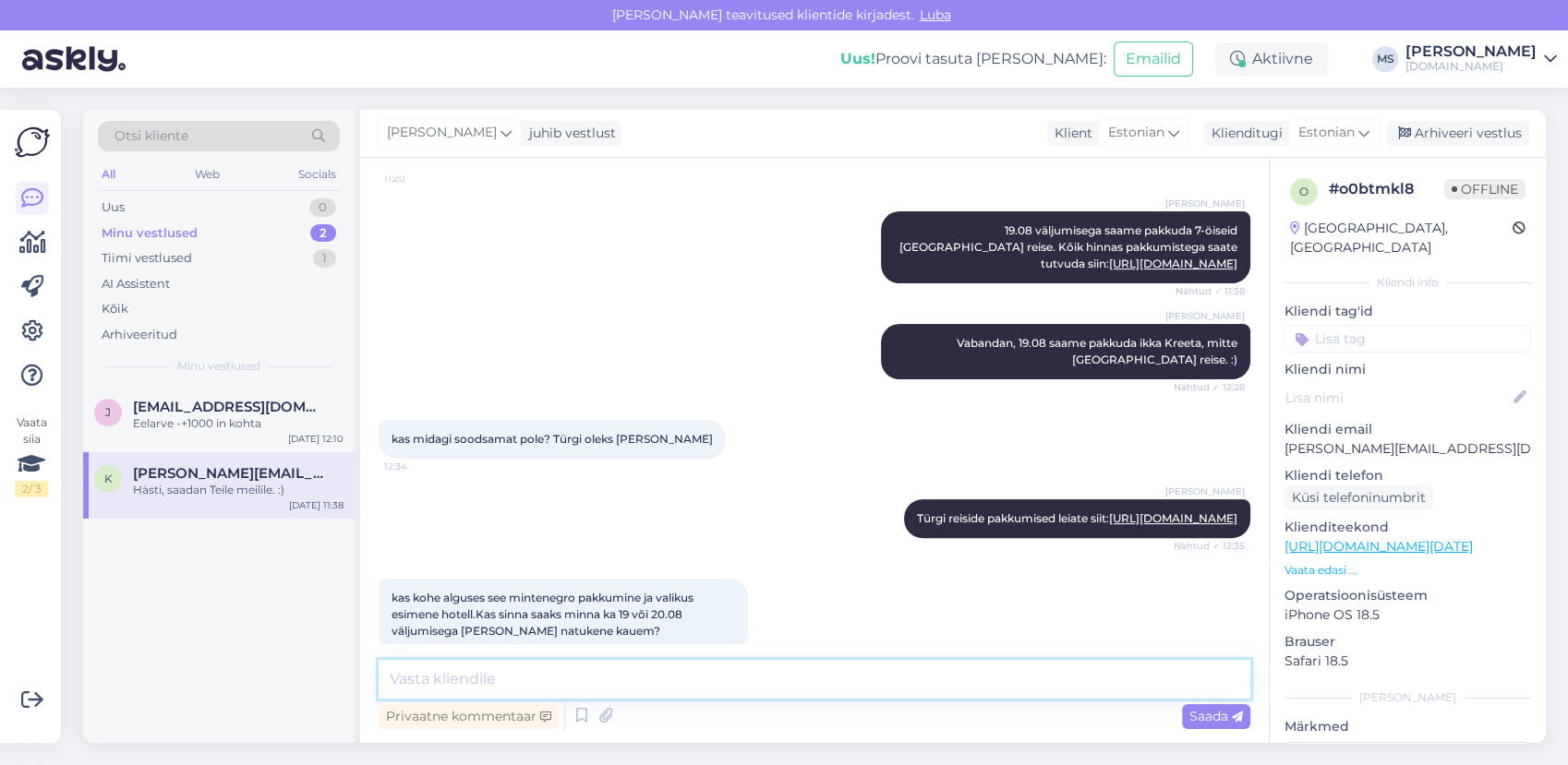
scroll to position [937, 0]
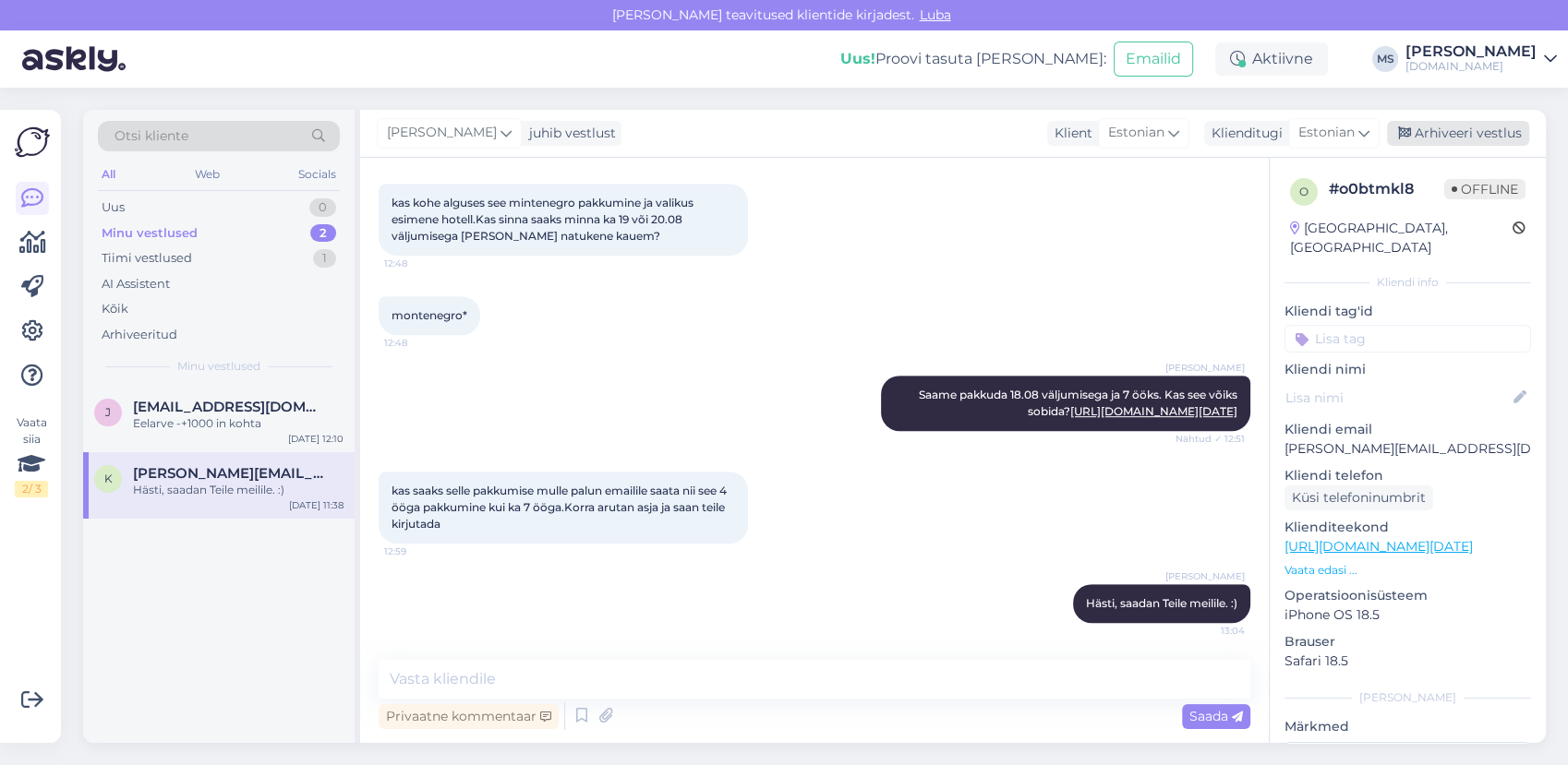
click at [1499, 129] on div "Arhiveeri vestlus" at bounding box center [1458, 133] width 142 height 25
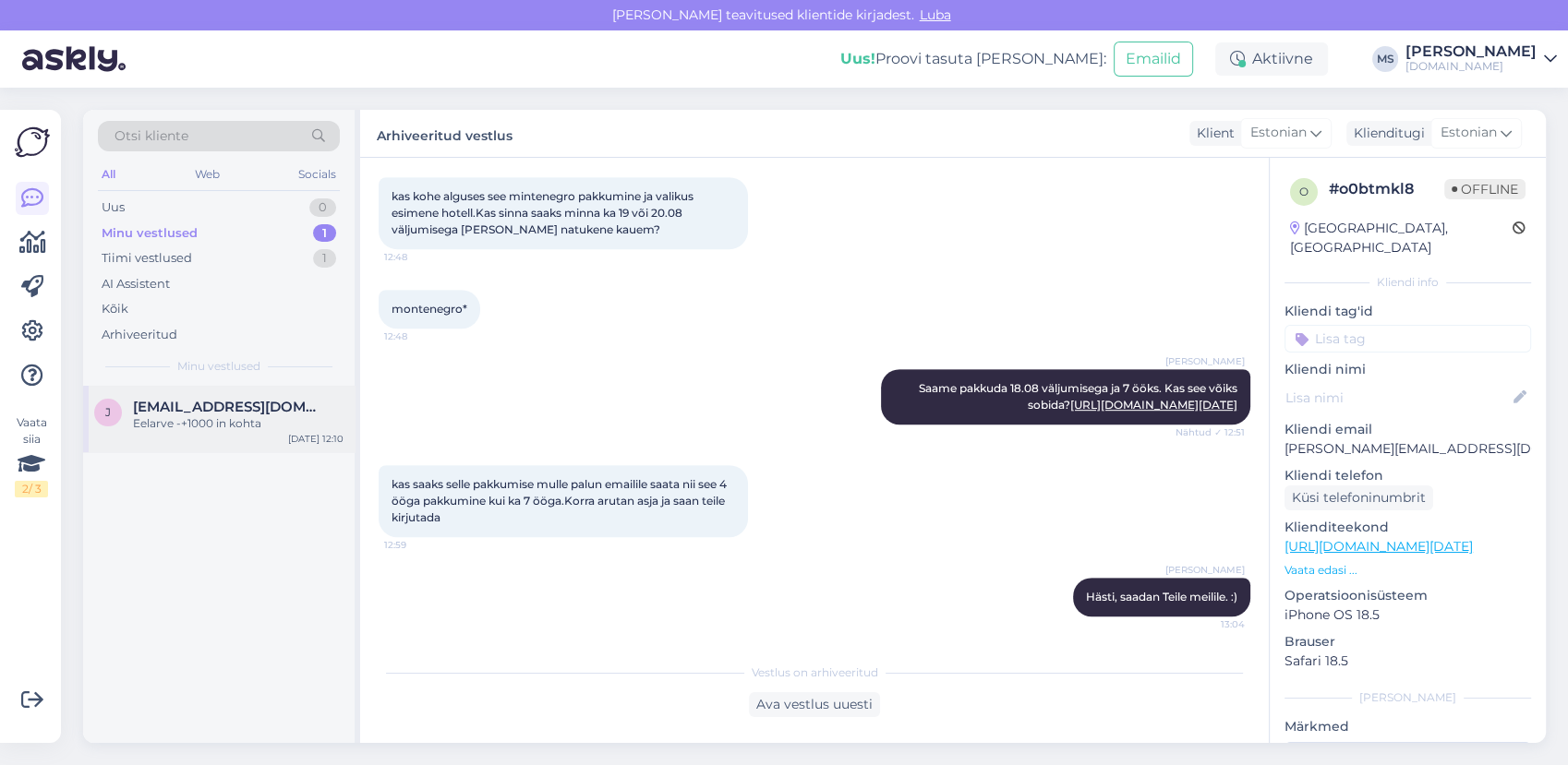
click at [241, 417] on div "Eelarve -+1000 in kohta" at bounding box center [239, 423] width 211 height 16
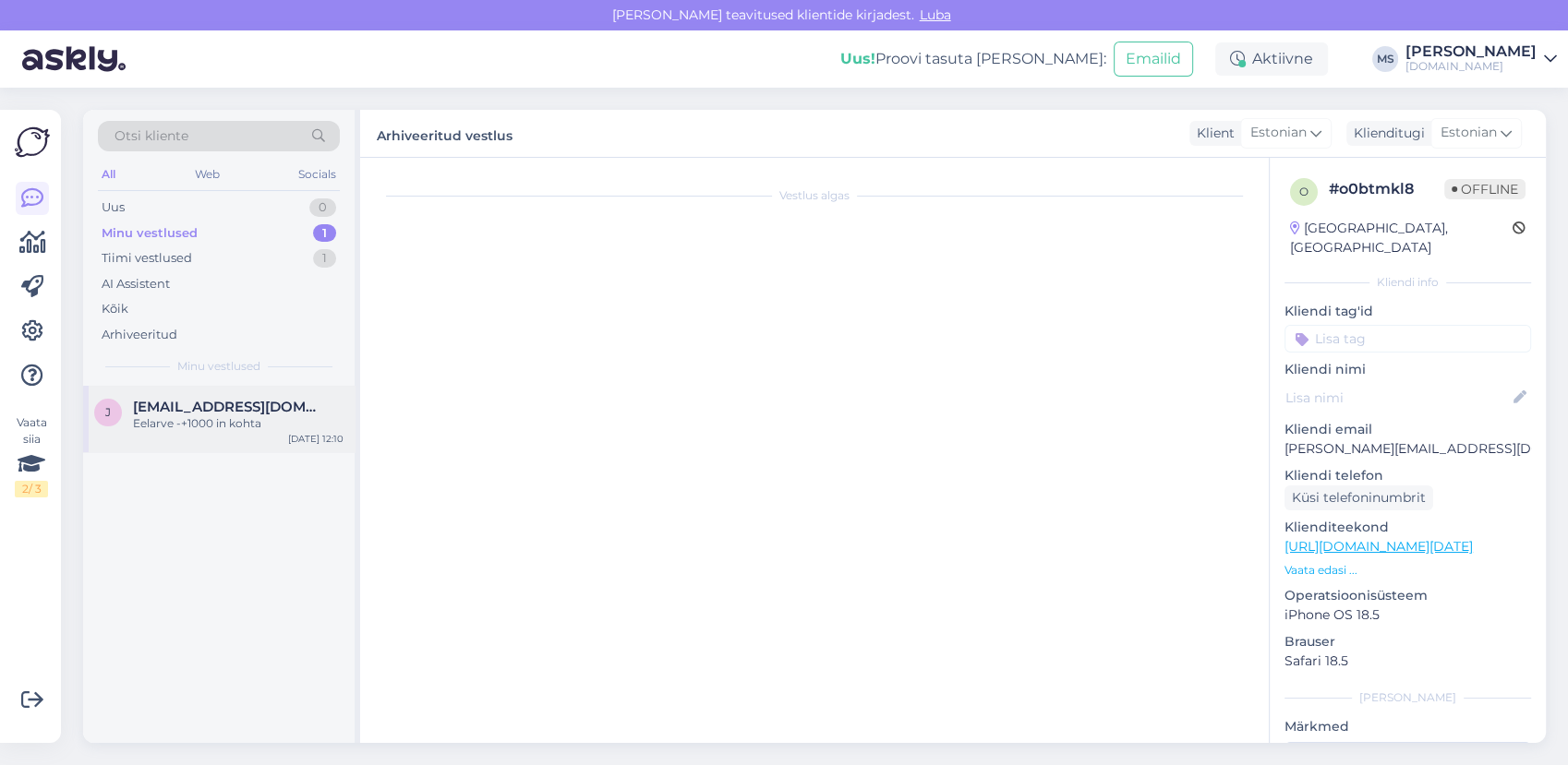
scroll to position [854, 0]
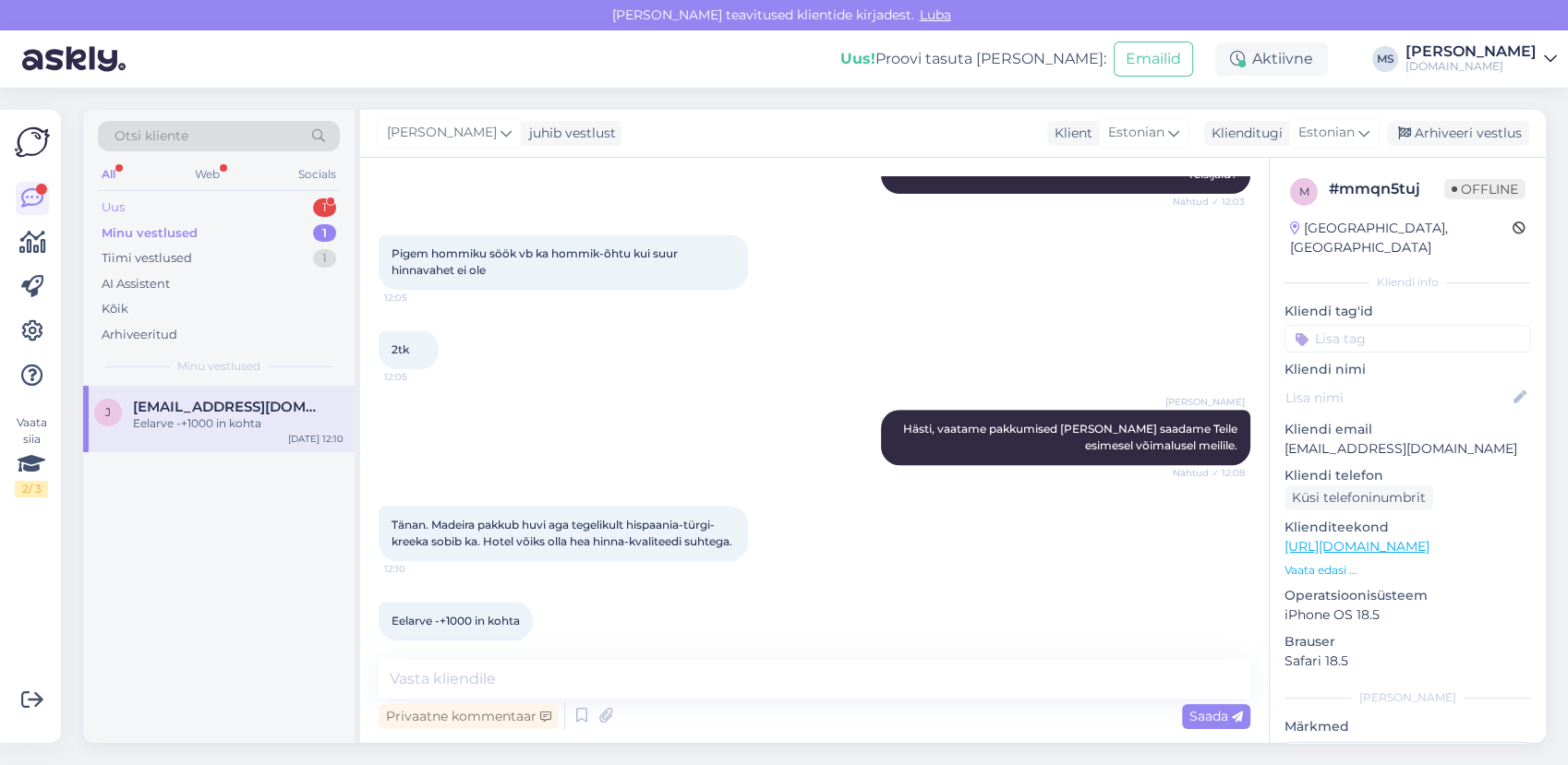
click at [199, 207] on div "Uus 1" at bounding box center [218, 208] width 242 height 26
click at [240, 425] on div "Millist hotelli Teie soovitaks, millisel parim tagasiside lapsega?" at bounding box center [239, 432] width 211 height 33
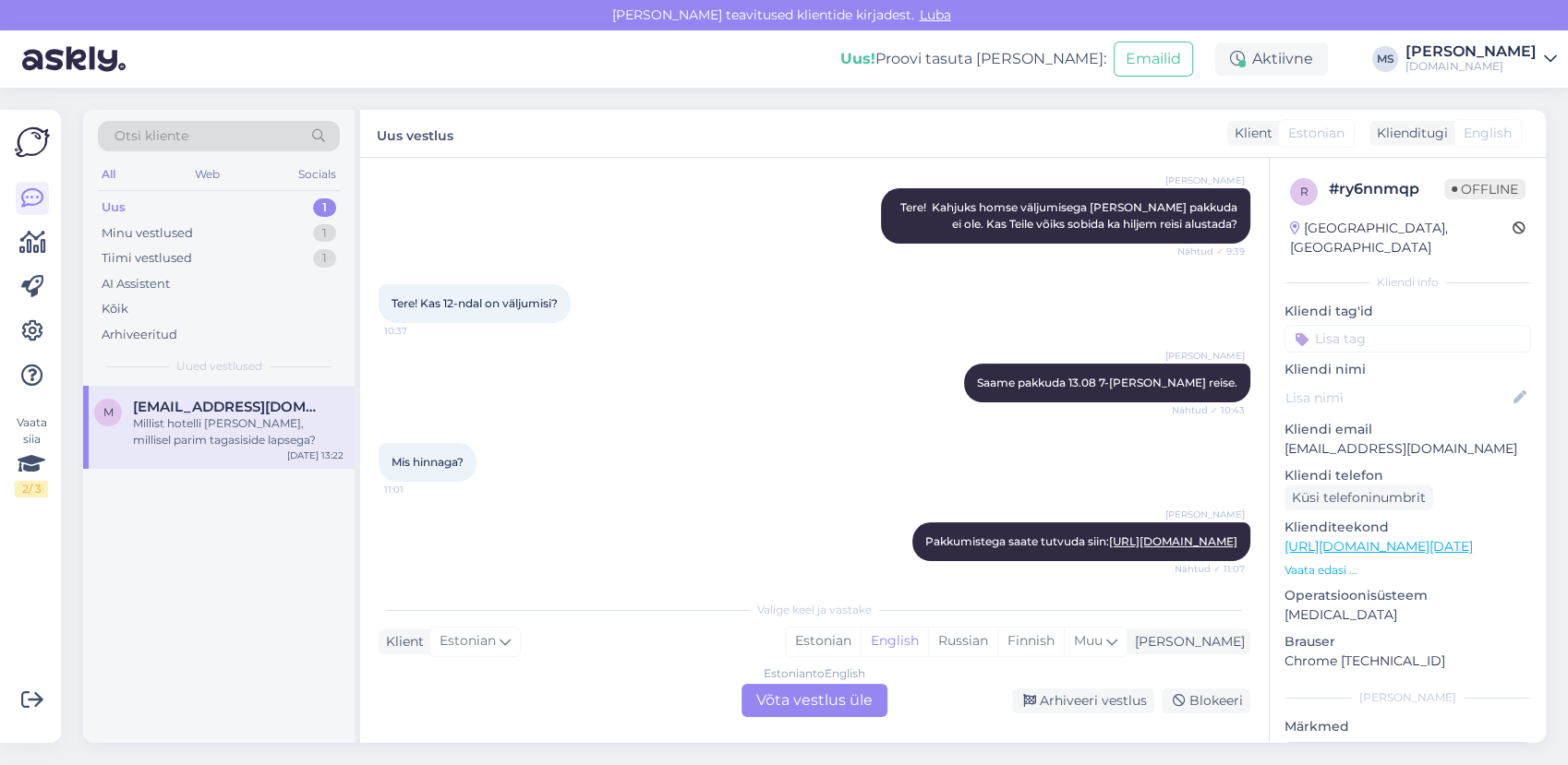
scroll to position [340, 0]
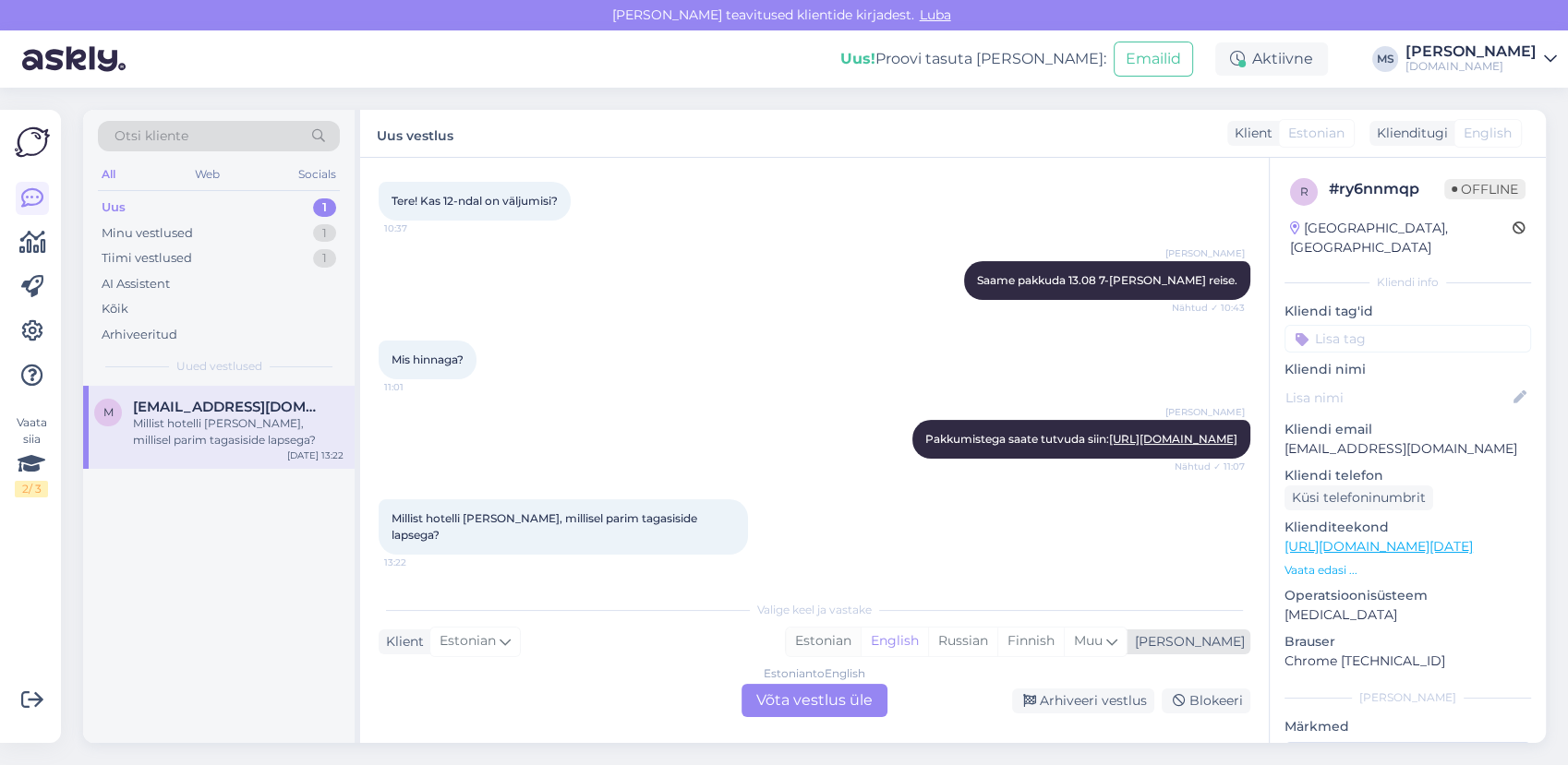
click at [861, 651] on div "Estonian" at bounding box center [822, 641] width 74 height 28
click at [851, 684] on div "Estonian to Estonian Võta vestlus üle" at bounding box center [814, 700] width 146 height 33
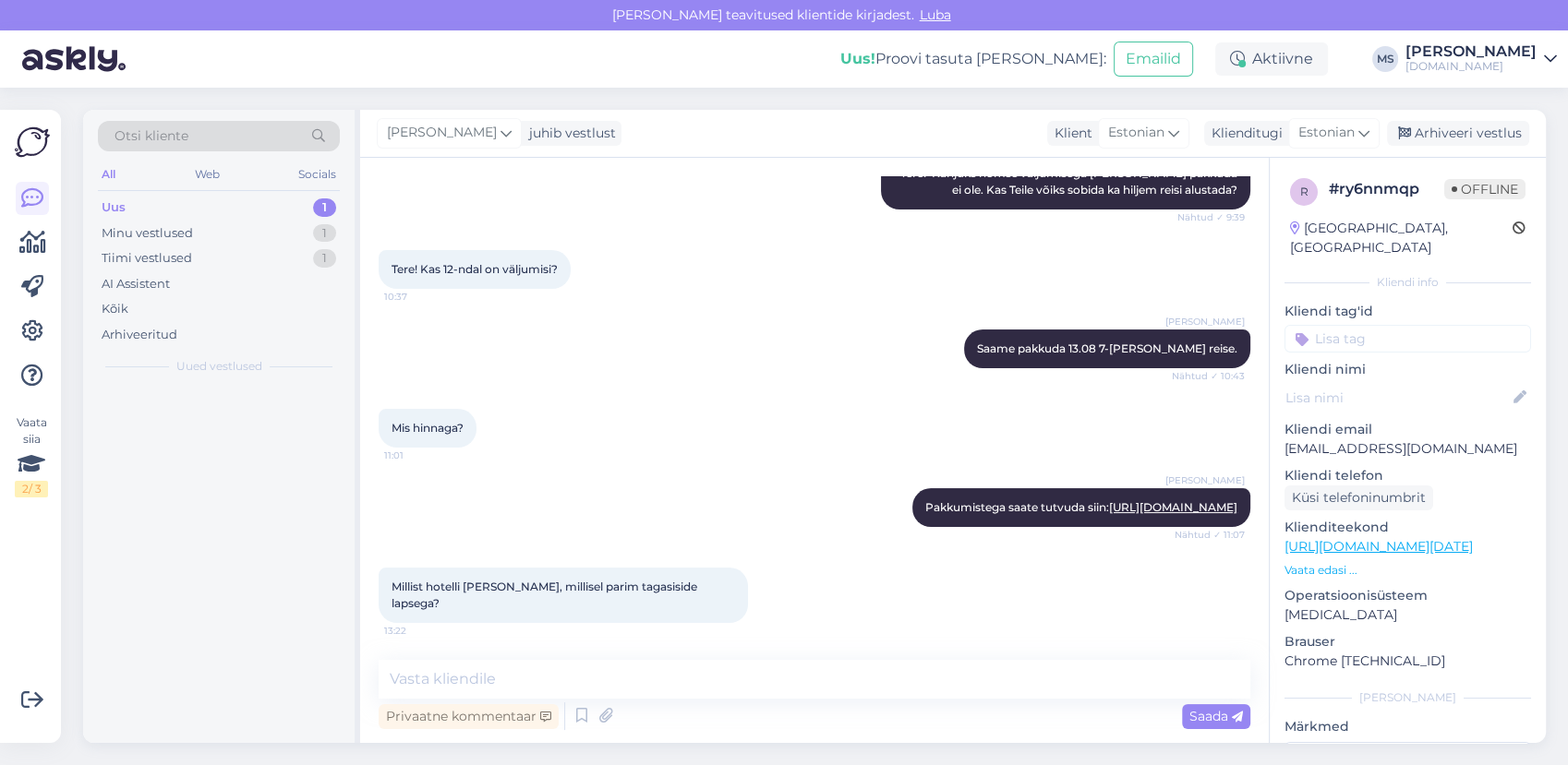
scroll to position [270, 0]
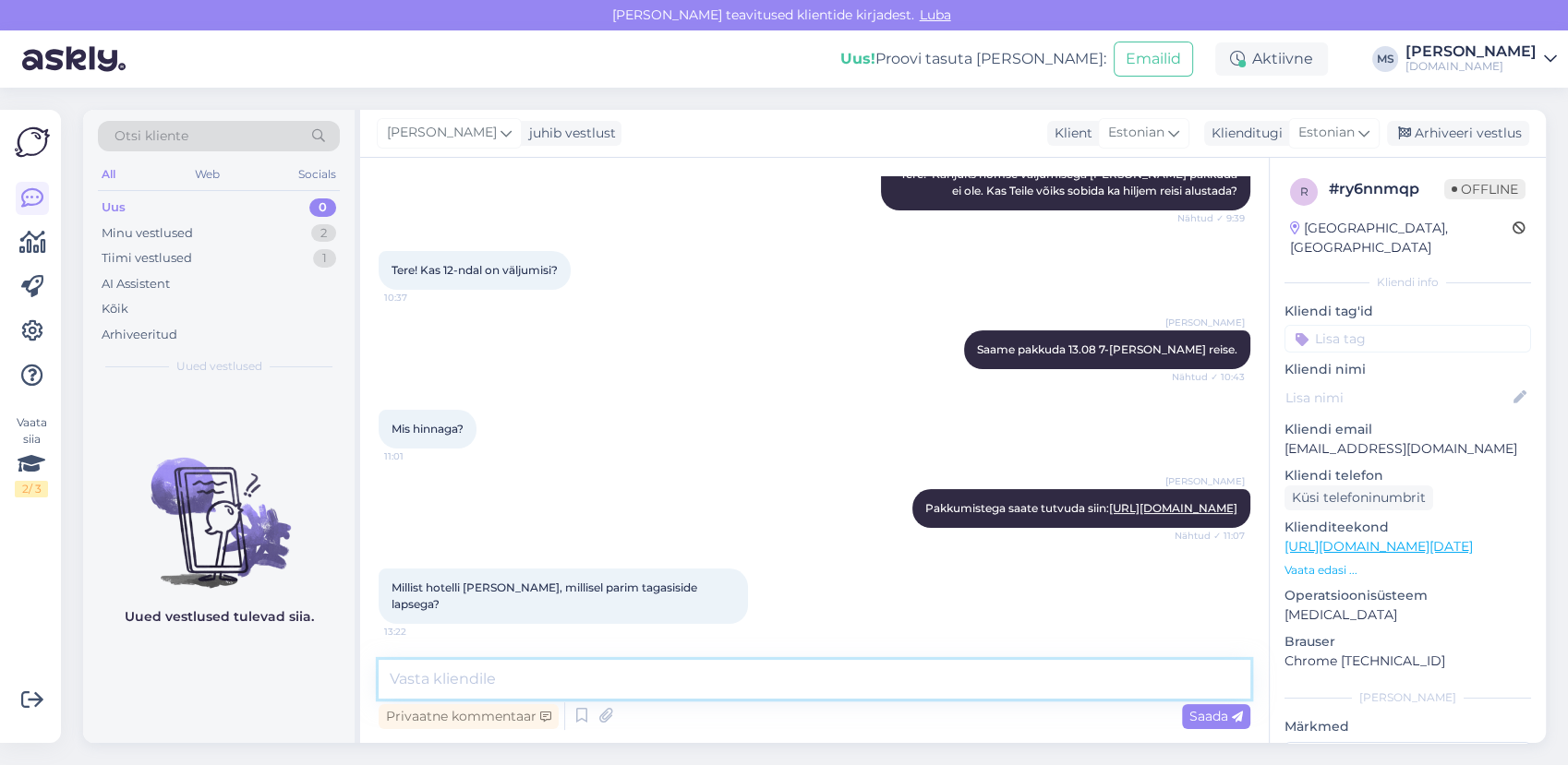
click at [813, 684] on textarea at bounding box center [814, 679] width 871 height 39
type textarea "Mis hinnaklassi võiks reis jääda="
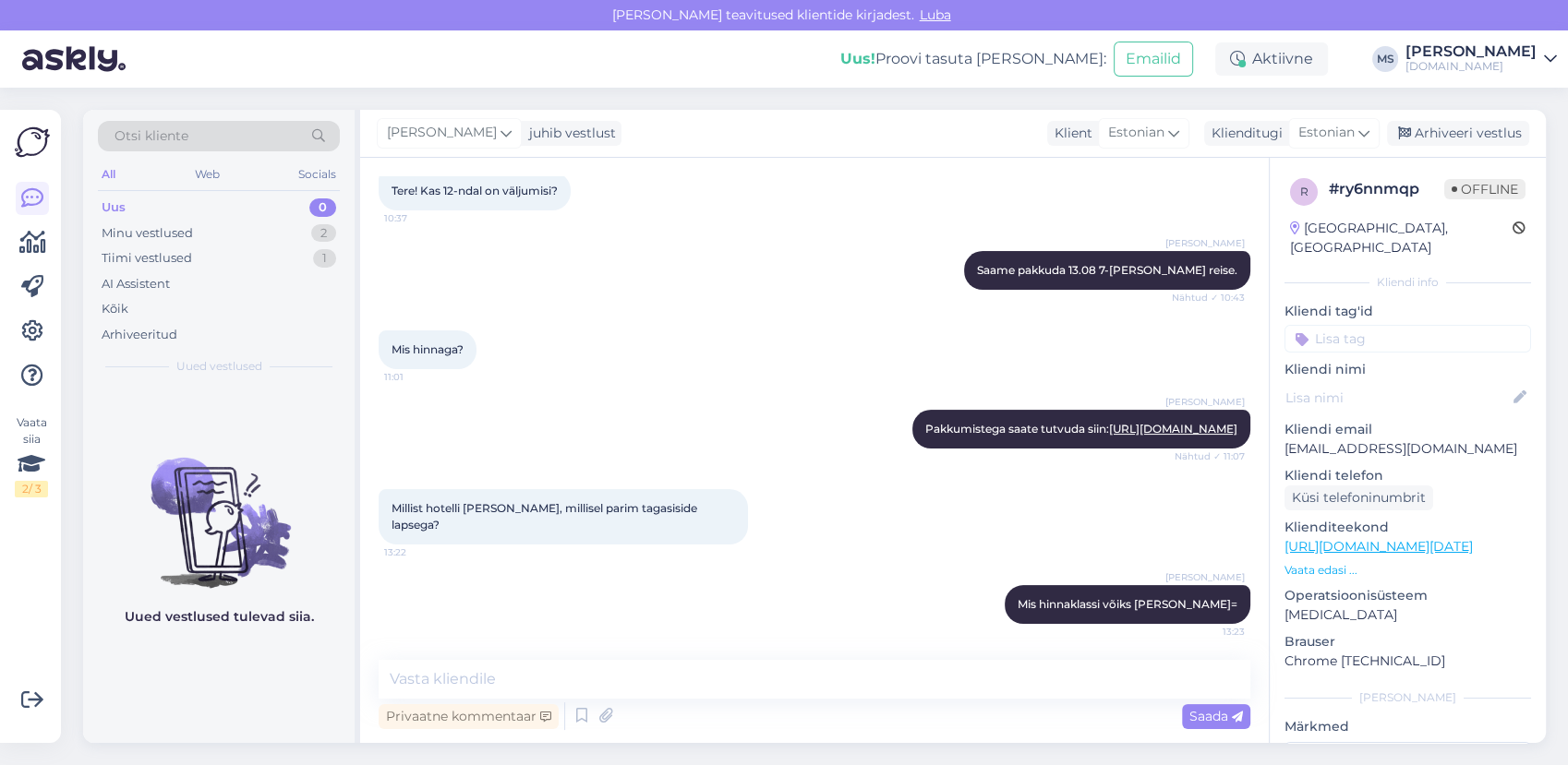
click at [157, 217] on div "Uus 0" at bounding box center [218, 208] width 242 height 26
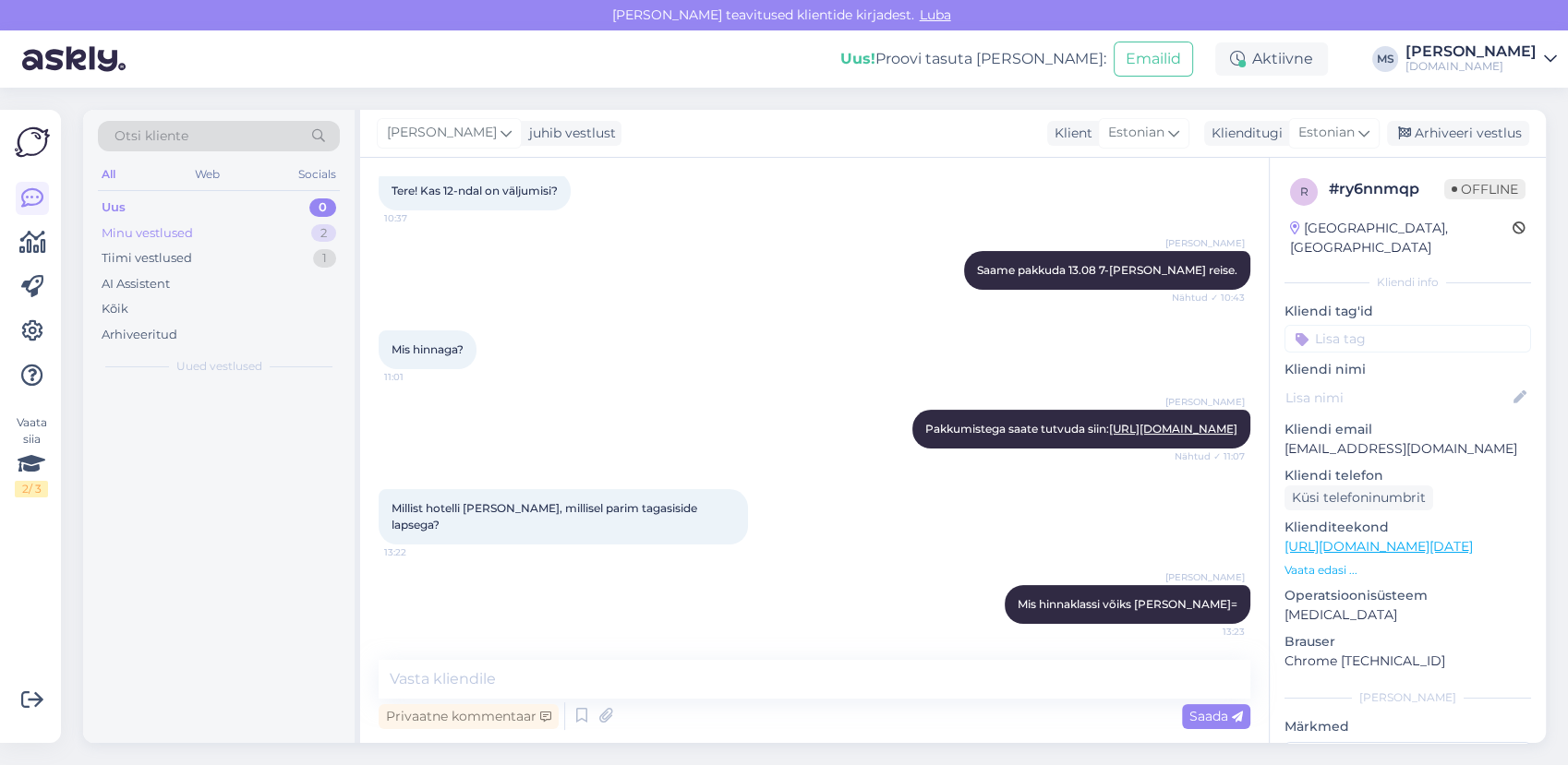
click at [157, 224] on div "Minu vestlused" at bounding box center [147, 233] width 92 height 18
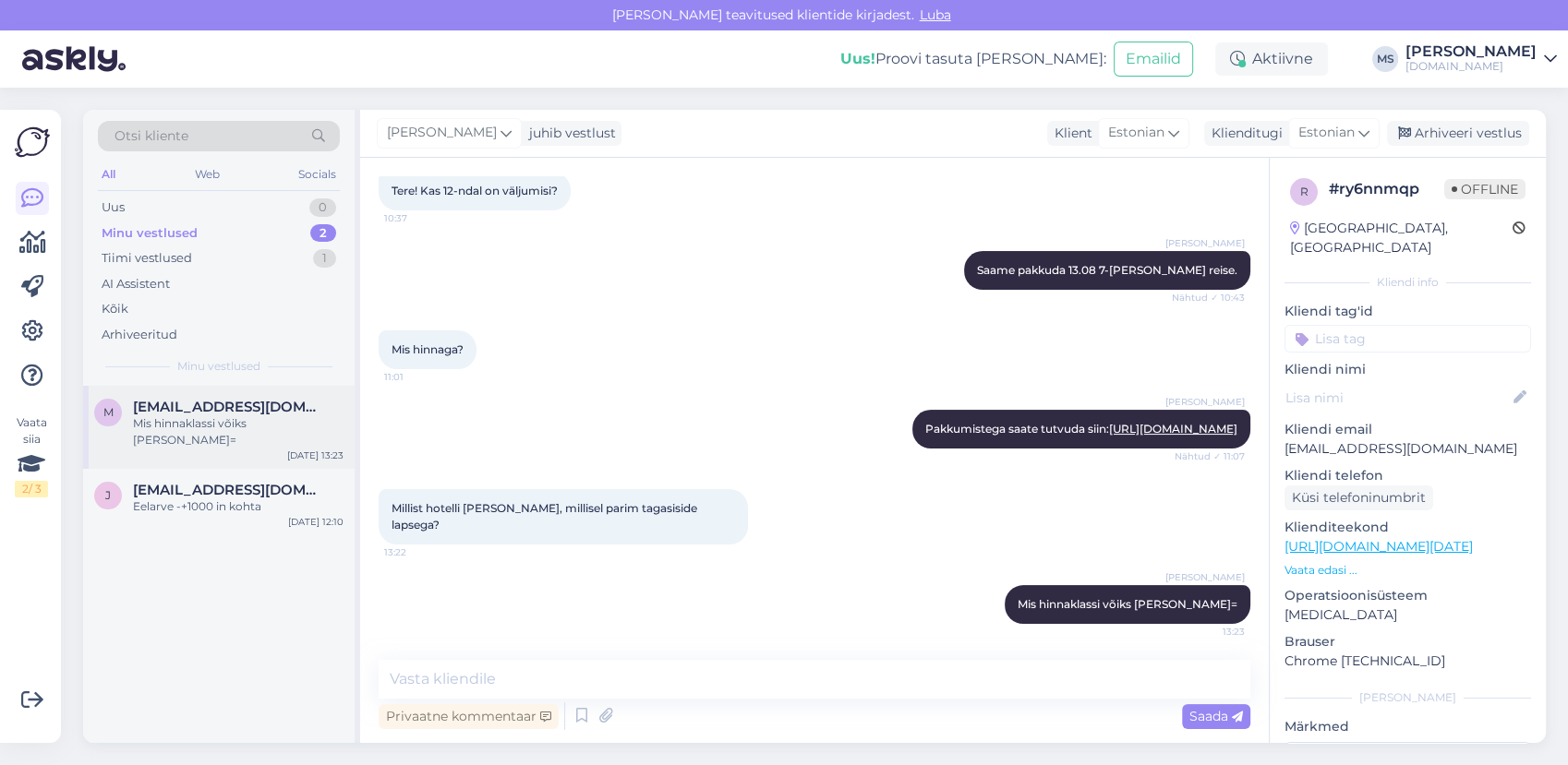
click at [192, 413] on span "malbritparnpuu@gmail.com" at bounding box center [229, 407] width 192 height 16
click at [201, 498] on div "Eelarve -+1000 in kohta" at bounding box center [239, 506] width 211 height 16
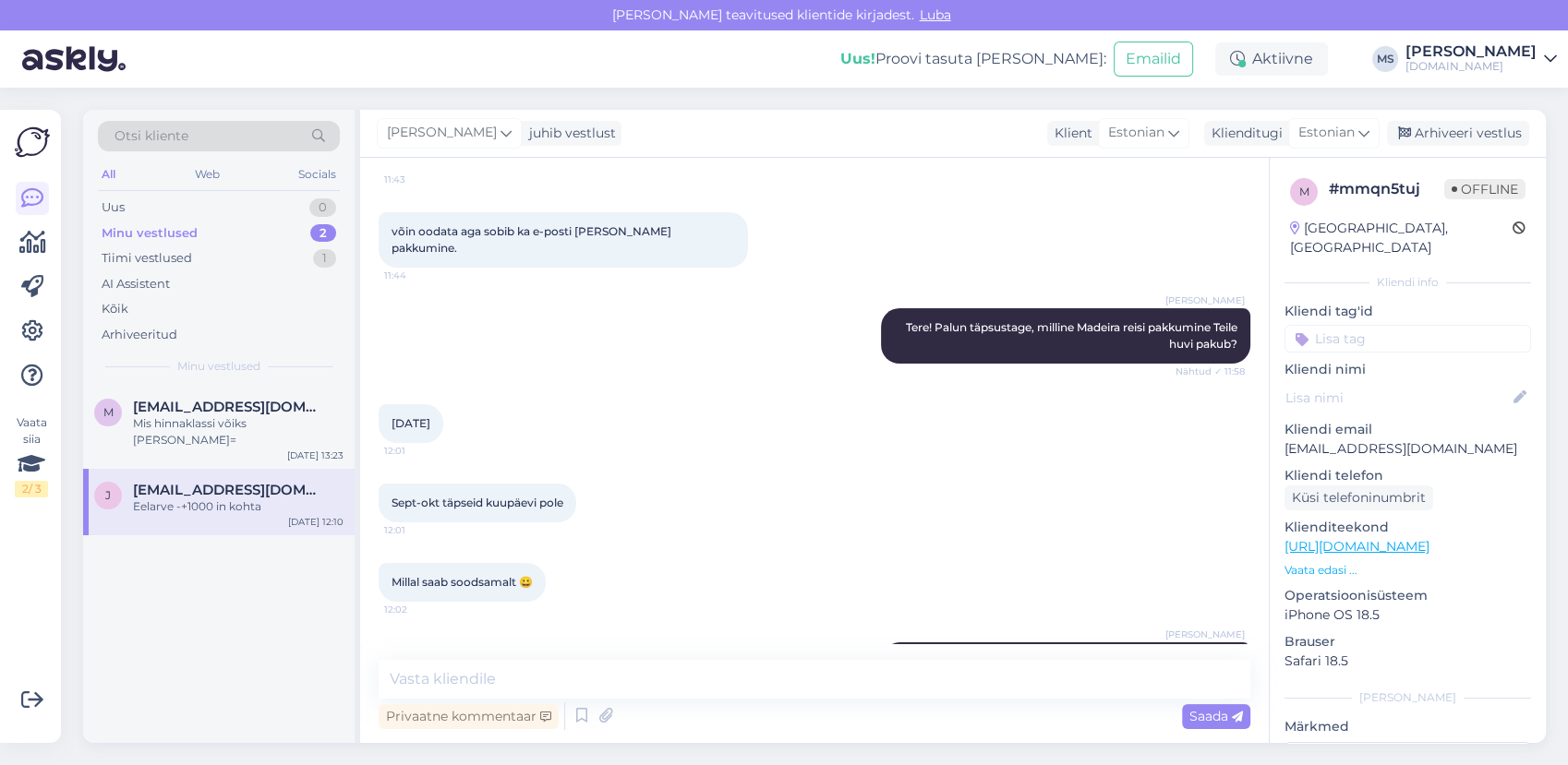
scroll to position [854, 0]
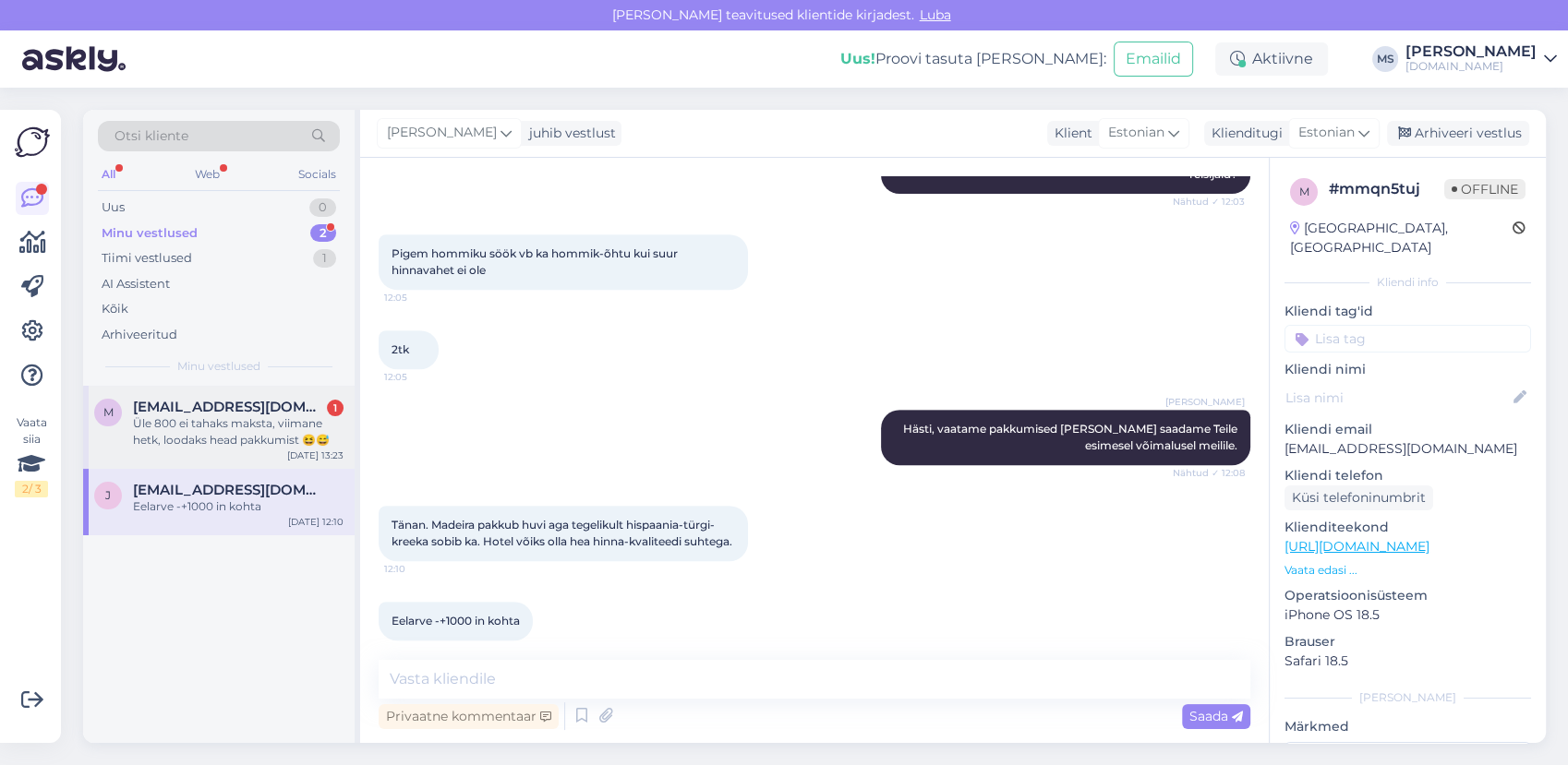
click at [218, 438] on div "Üle 800 ei tahaks maksta, viimane hetk, loodaks head pakkumist 😆😅" at bounding box center [239, 432] width 211 height 33
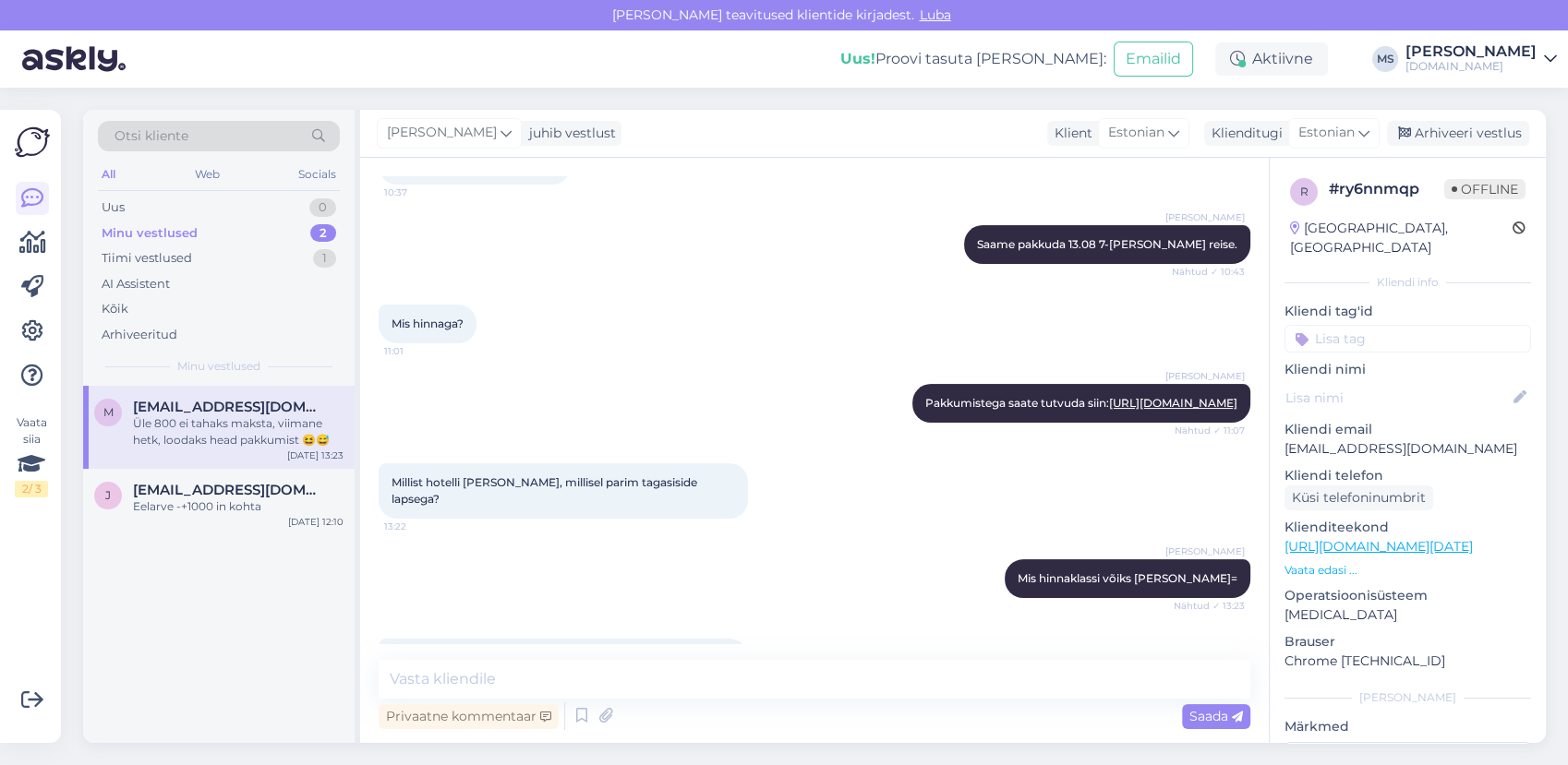
scroll to position [344, 0]
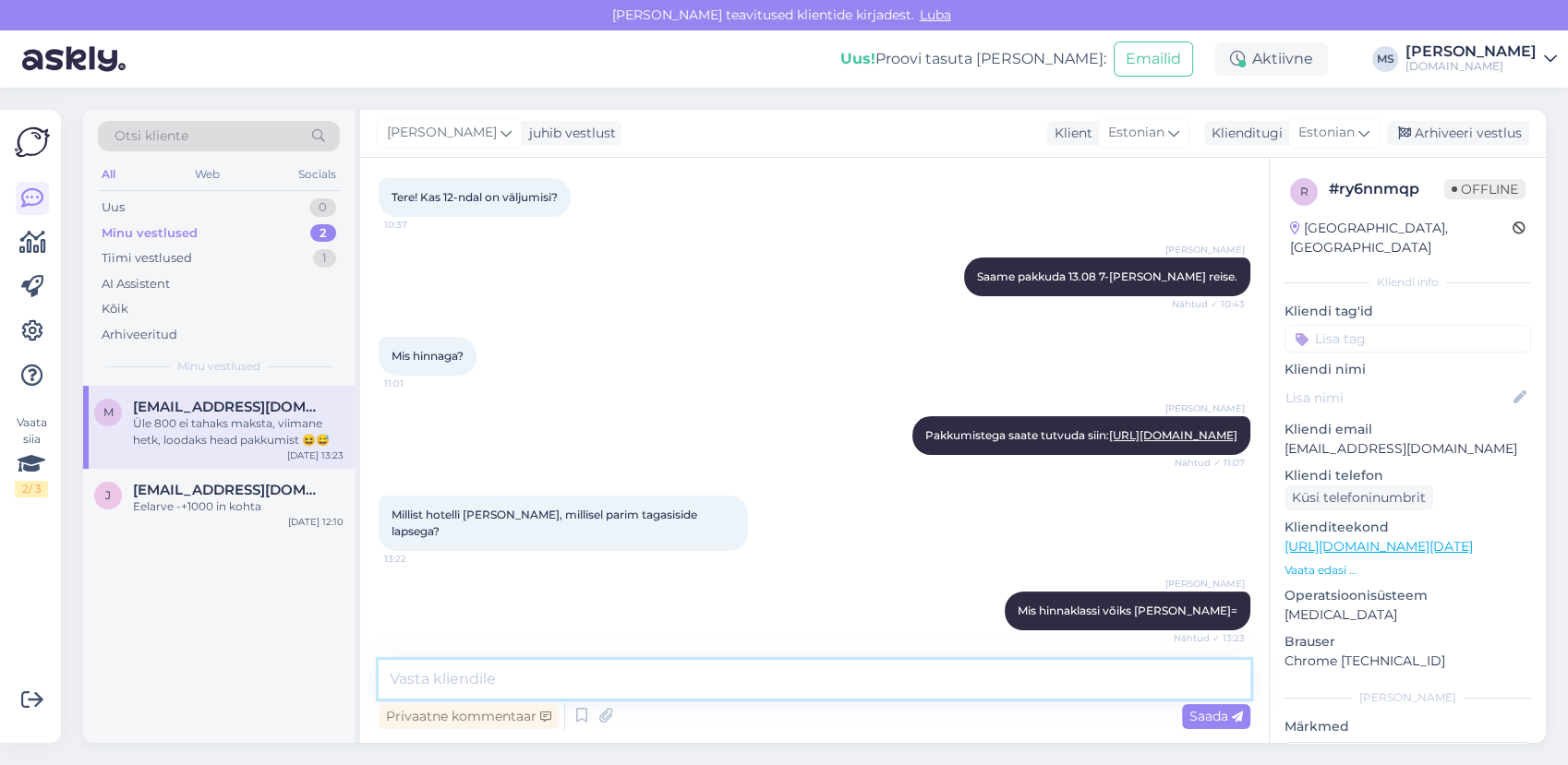
click at [525, 677] on textarea at bounding box center [814, 679] width 871 height 39
click at [852, 683] on textarea at bounding box center [814, 679] width 871 height 39
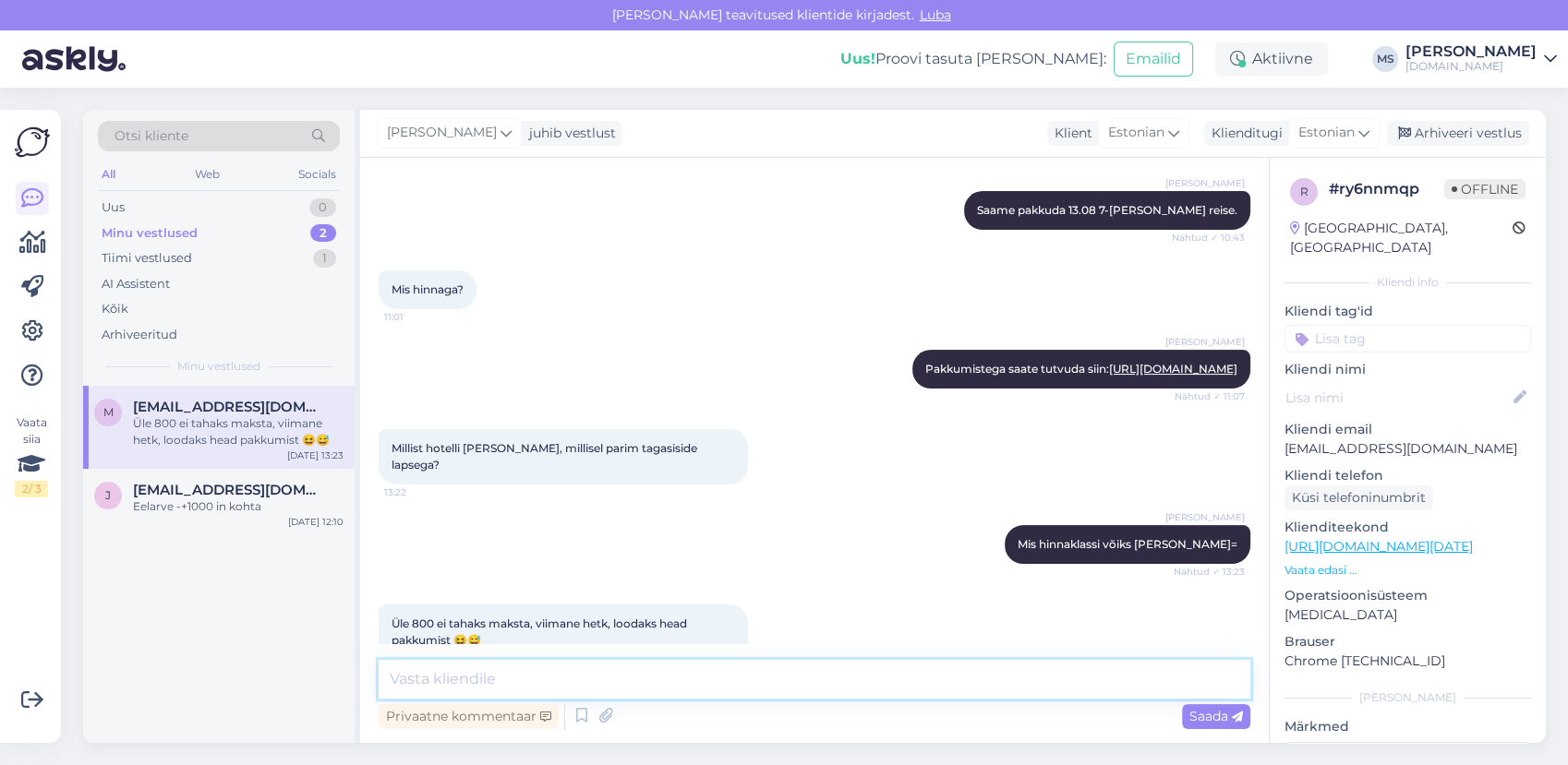
scroll to position [446, 0]
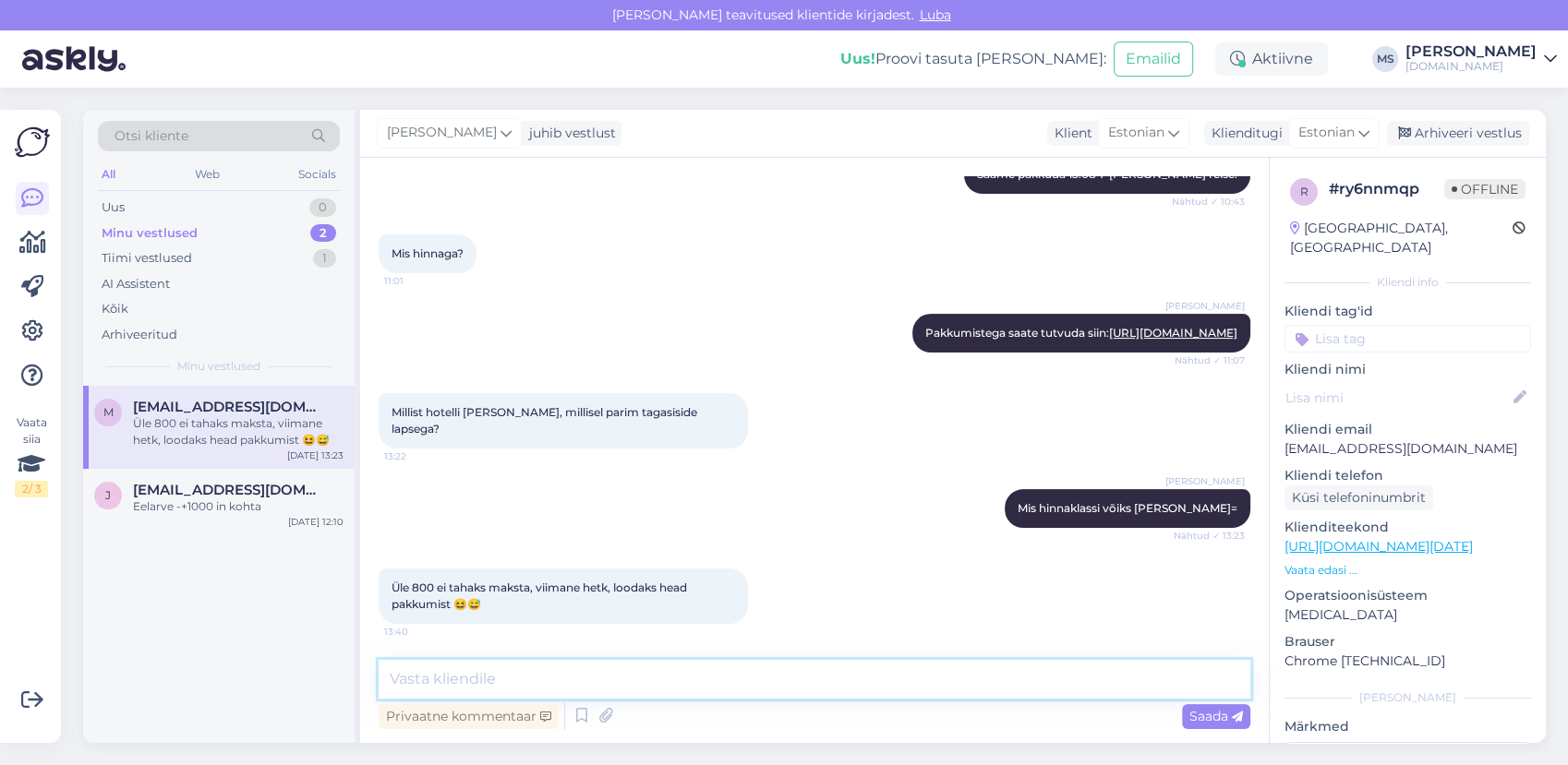
click at [599, 680] on textarea at bounding box center [814, 679] width 871 height 39
click at [569, 672] on textarea at bounding box center [814, 679] width 871 height 39
type textarea "k"
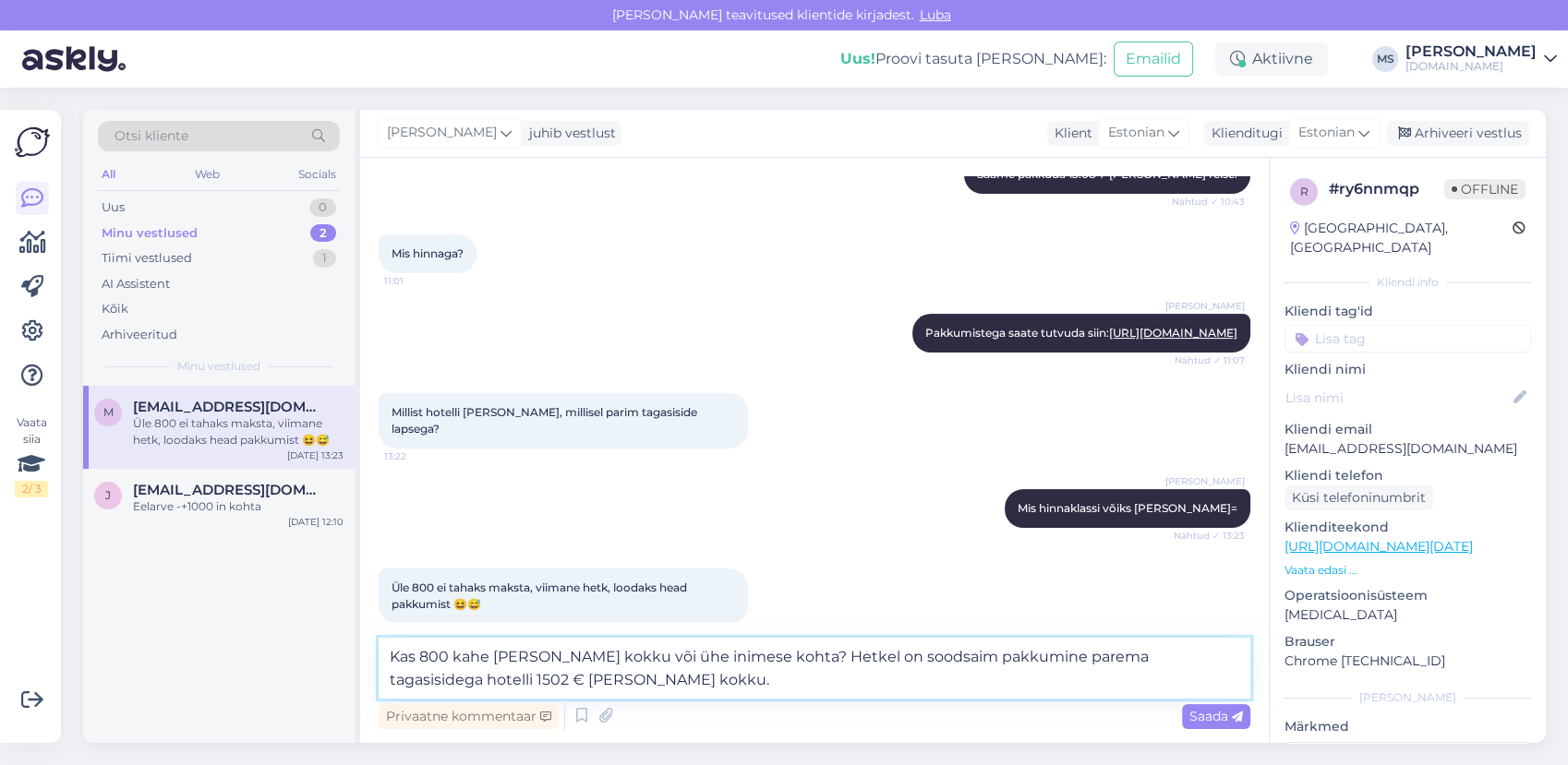
type textarea "Kas 800 kahe peale kokku või ühe inimese kohta? Hetkel on soodsaim pakkumine pa…"
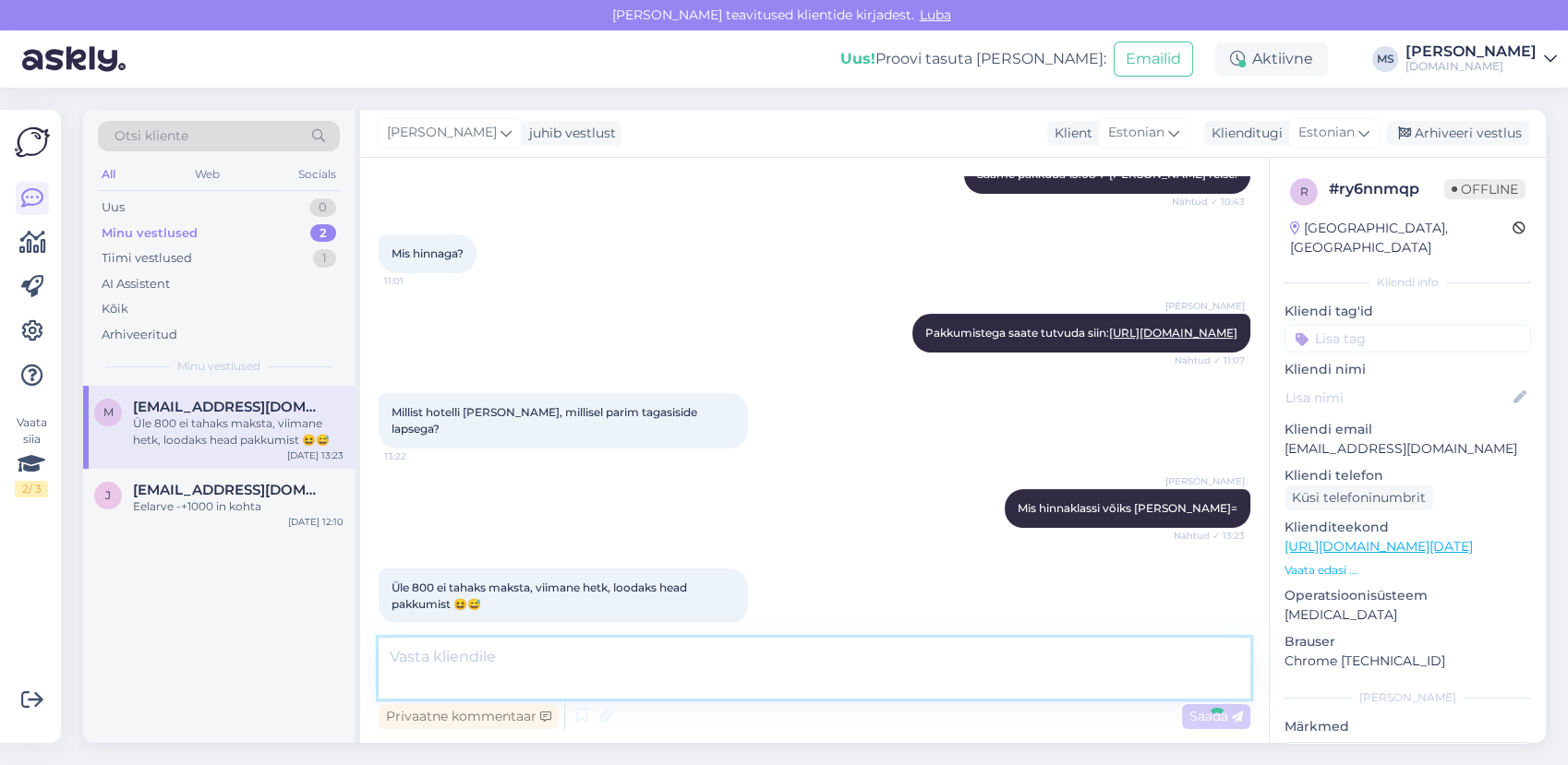
scroll to position [558, 0]
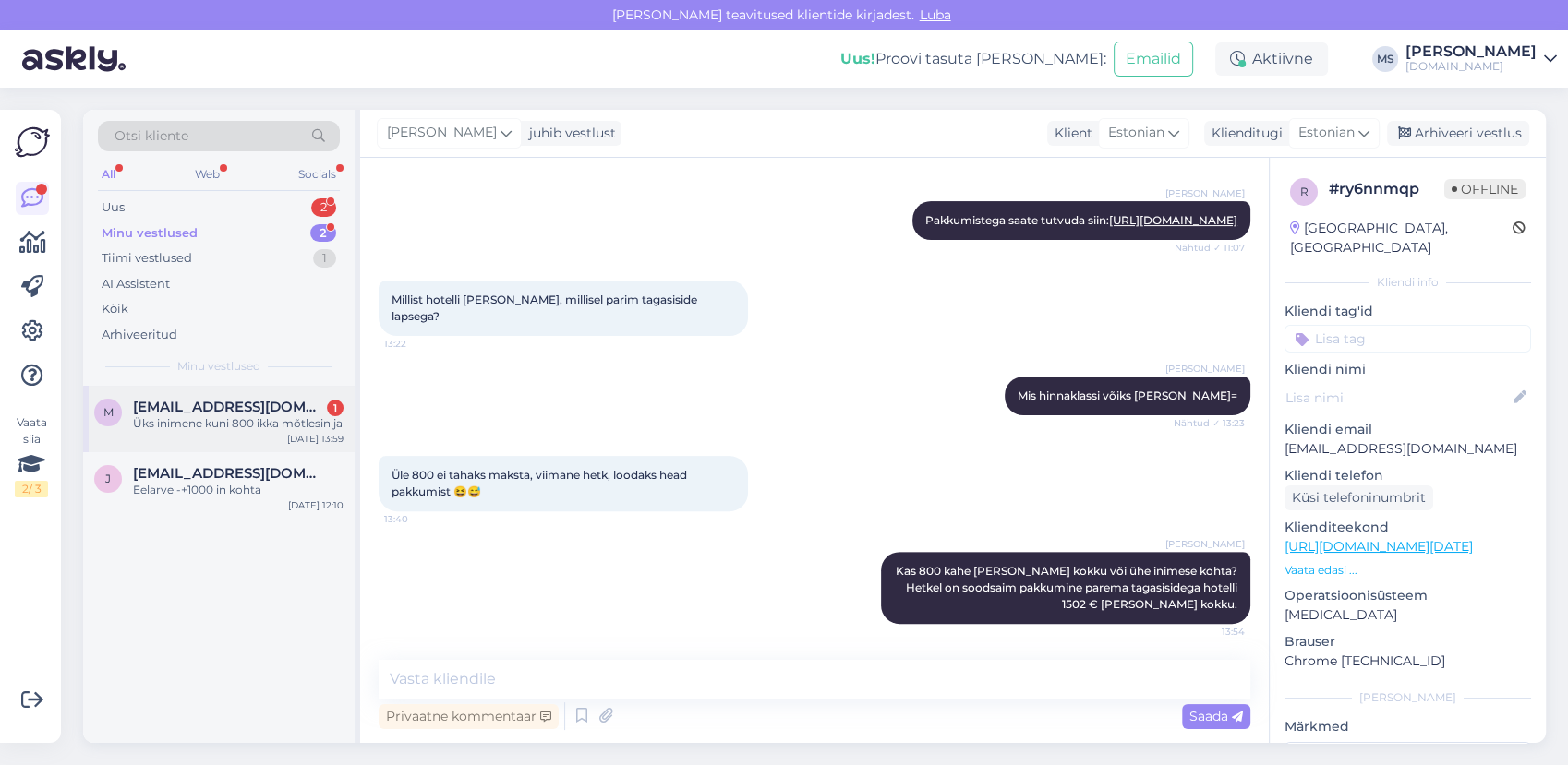
click at [220, 420] on div "Üks inimene kuni 800 ikka mõtlesin ja" at bounding box center [239, 423] width 211 height 16
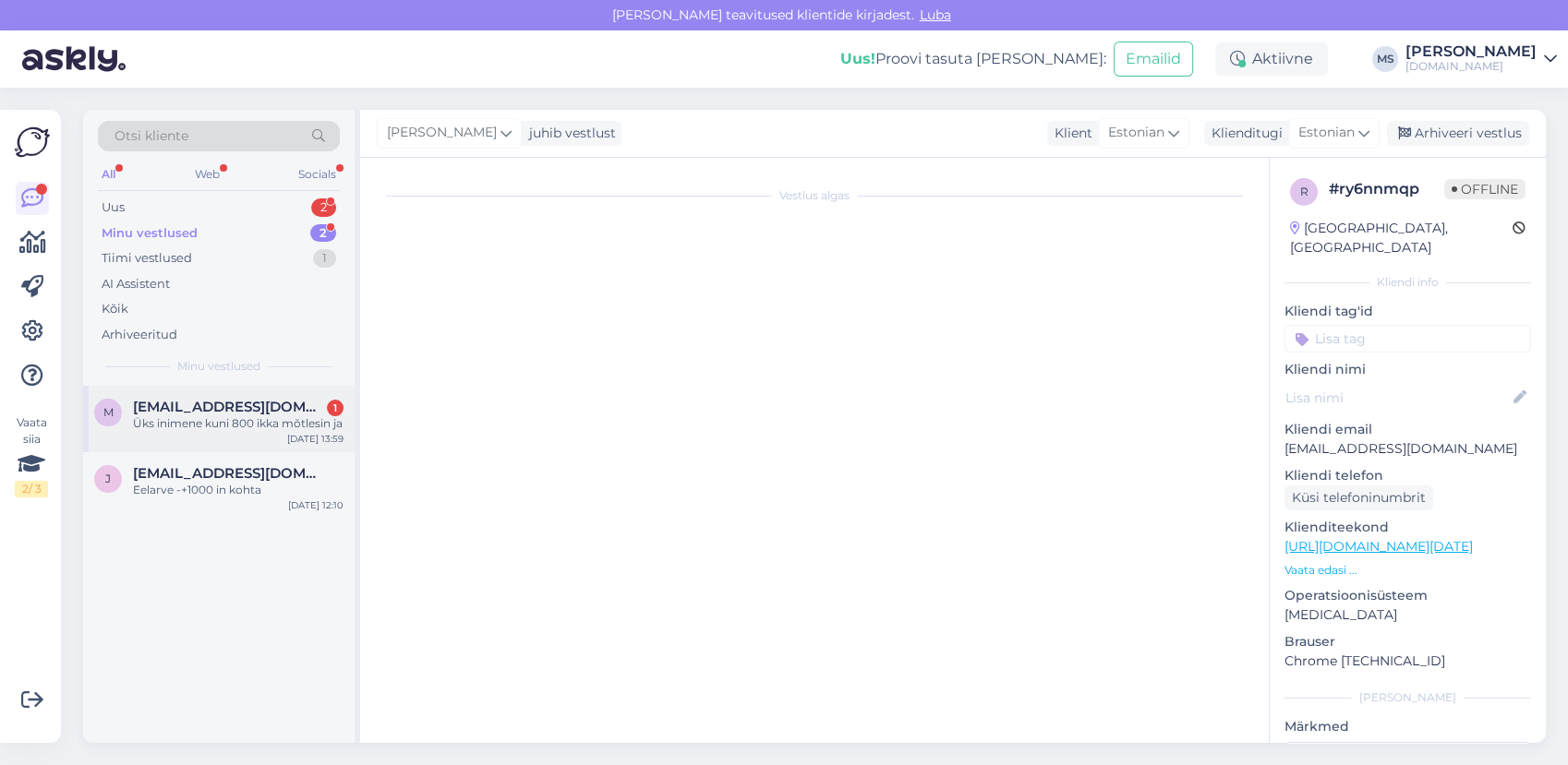
scroll to position [638, 0]
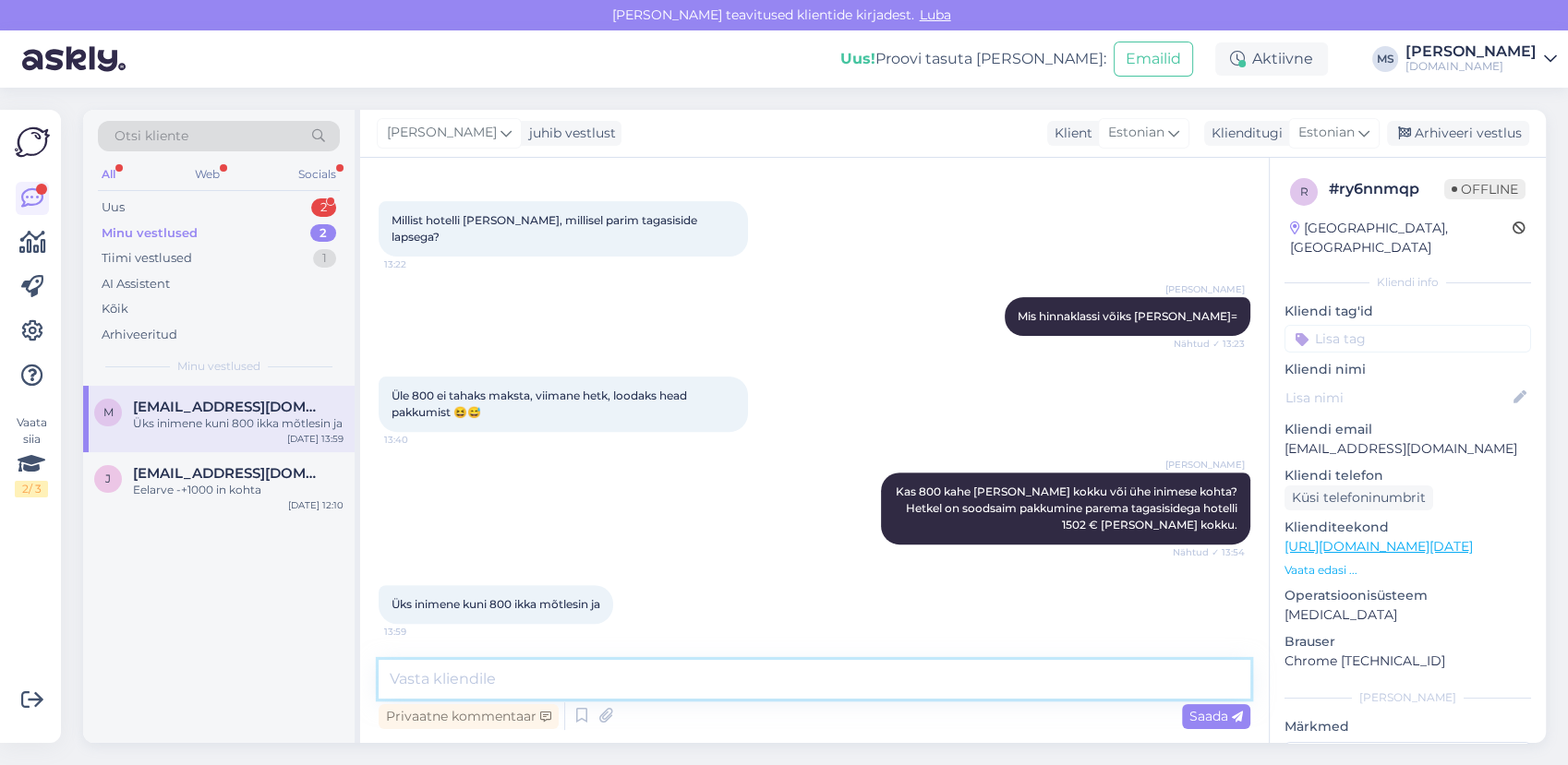
click at [640, 688] on textarea at bounding box center [814, 679] width 871 height 39
type textarea "Kui sobib, siis saadame Teile hotellivaliku meilile."
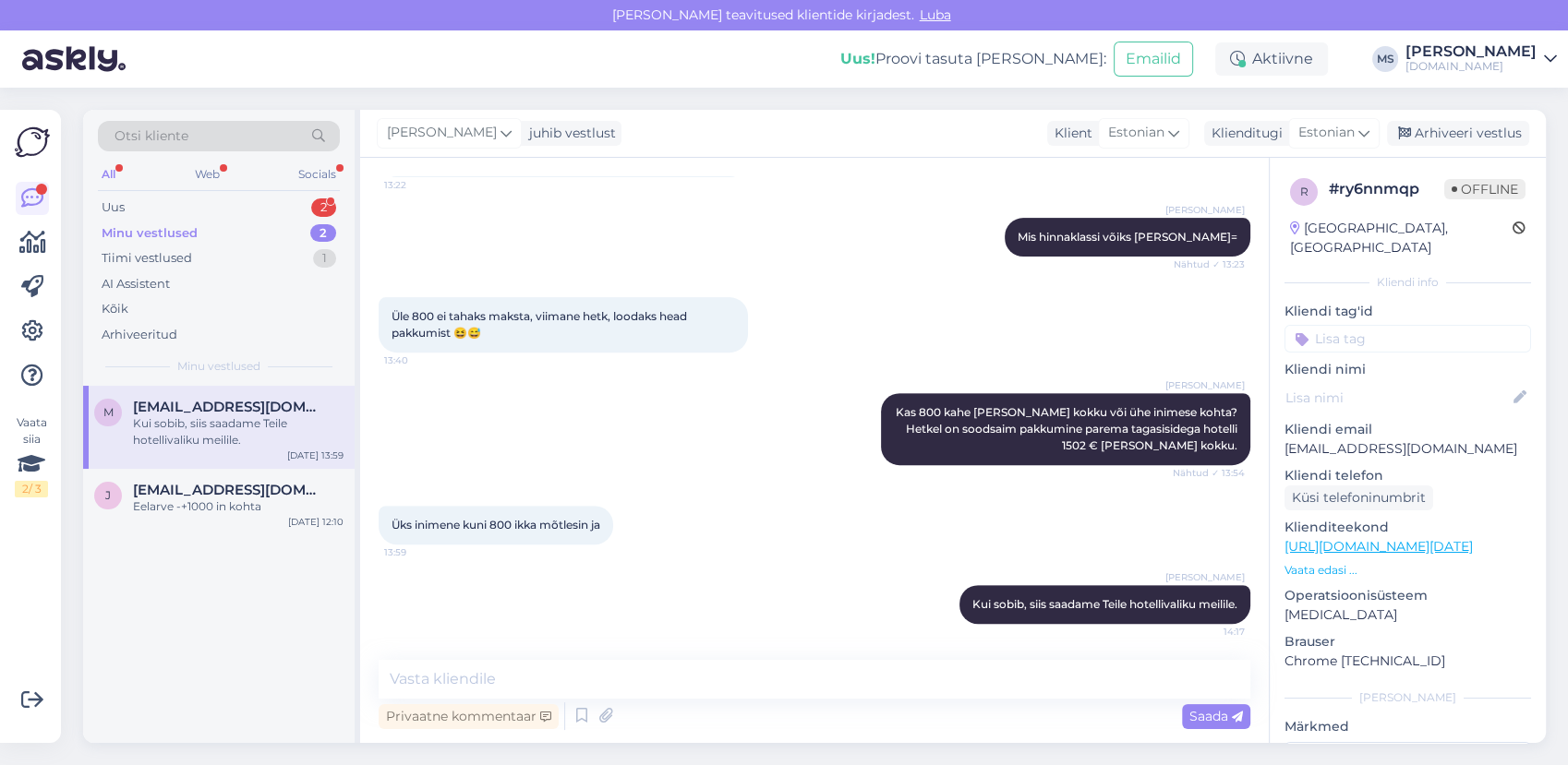
click at [170, 224] on div "Minu vestlused" at bounding box center [149, 233] width 96 height 18
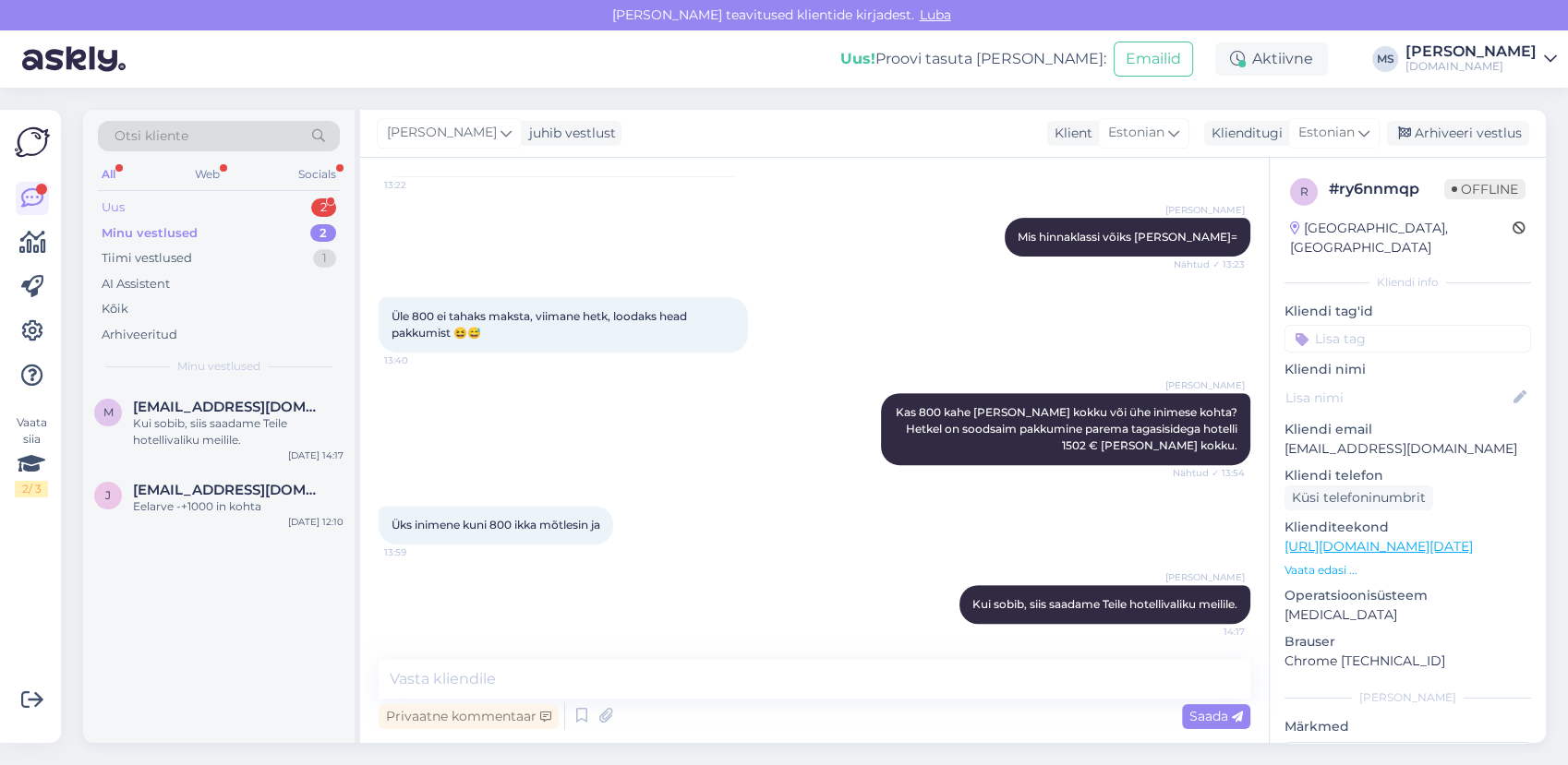
click at [162, 199] on div "Uus 2" at bounding box center [218, 208] width 242 height 26
click at [180, 530] on div "M Mihkel Raidma 1 Attachment Aug 10 14:00" at bounding box center [218, 502] width 271 height 67
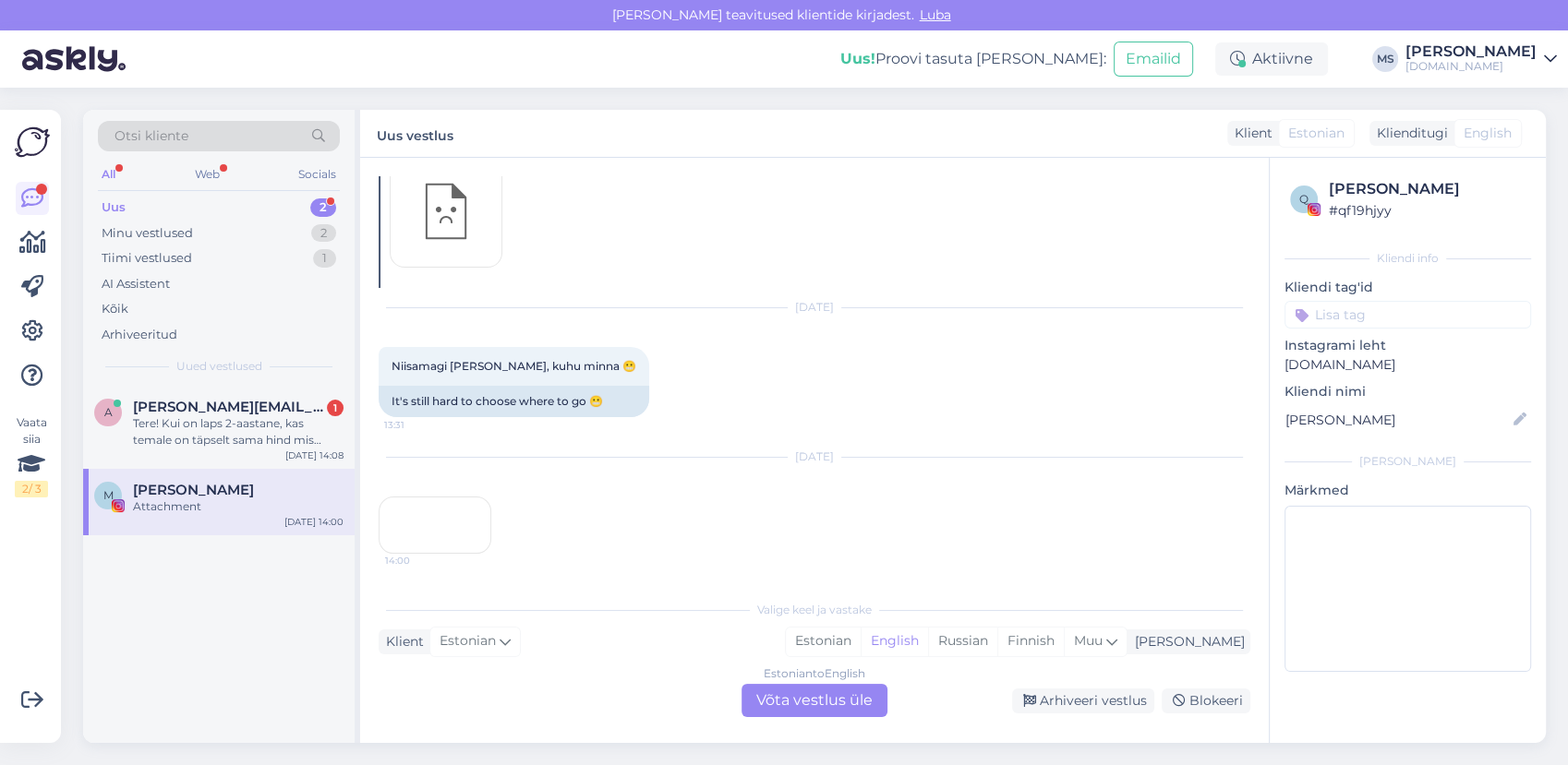
scroll to position [243, 0]
click at [418, 496] on div "14:00" at bounding box center [435, 524] width 113 height 57
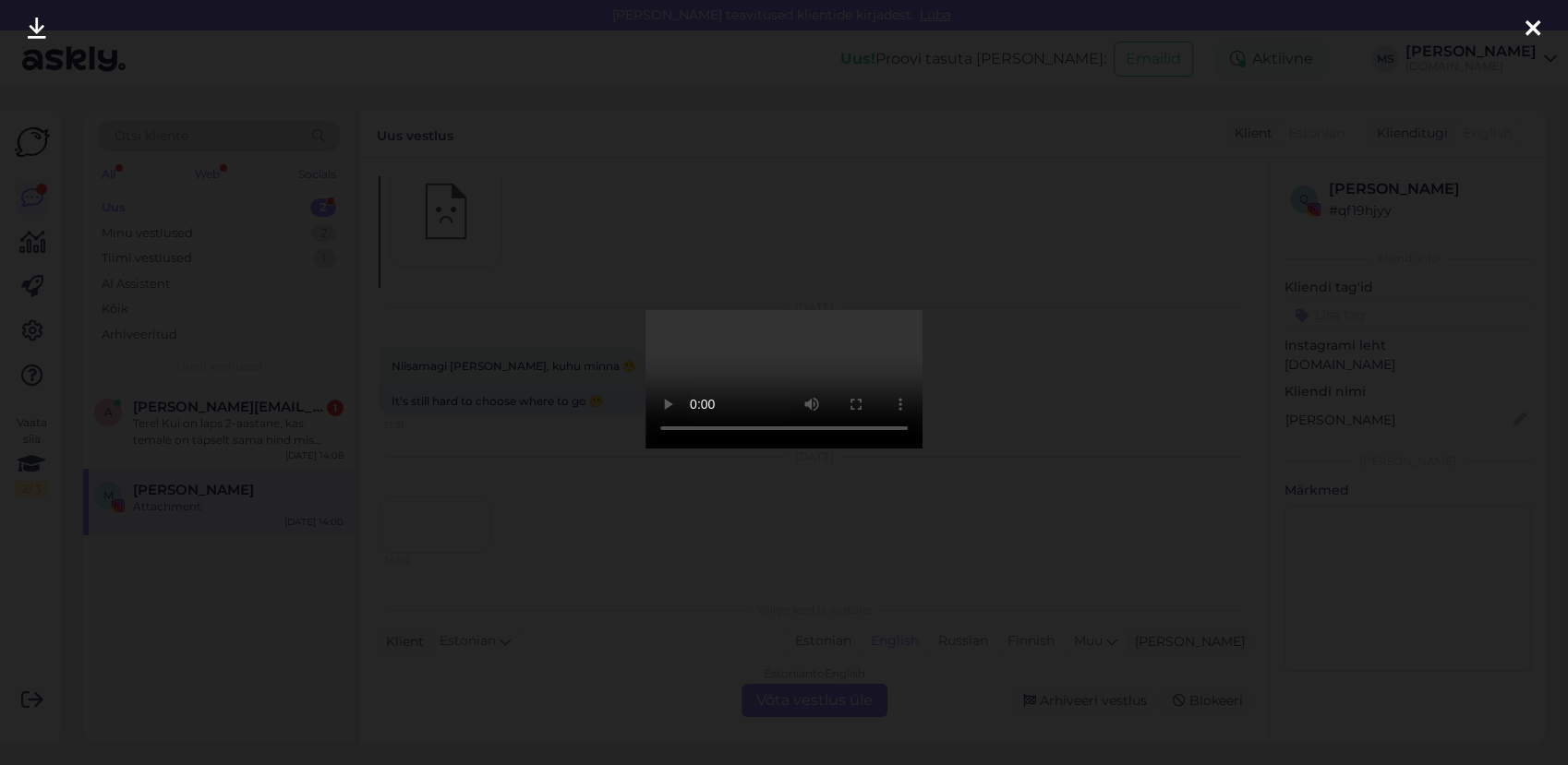
click at [1529, 38] on icon at bounding box center [1532, 29] width 14 height 24
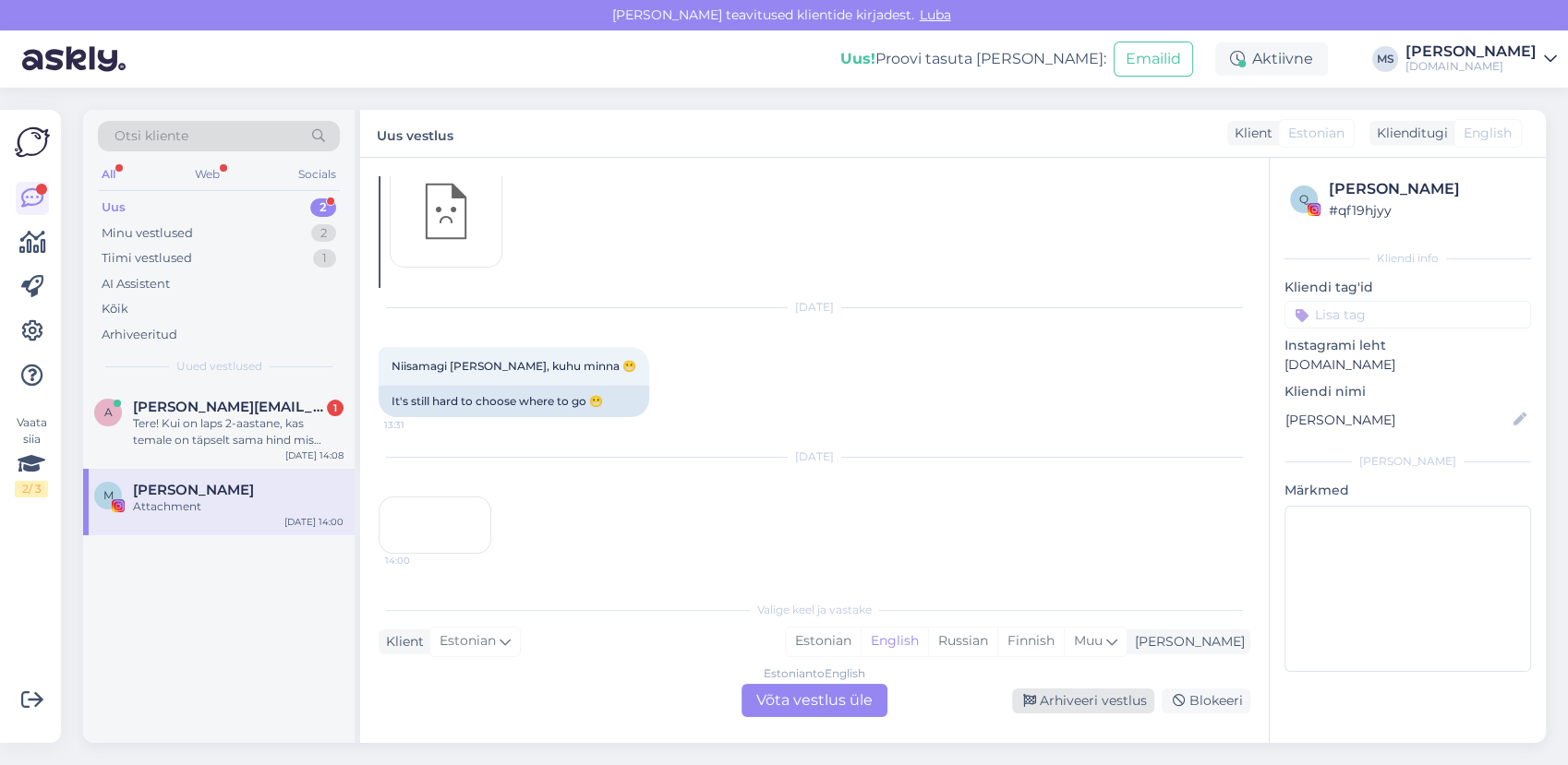
click at [1091, 706] on div "Arhiveeri vestlus" at bounding box center [1083, 701] width 142 height 25
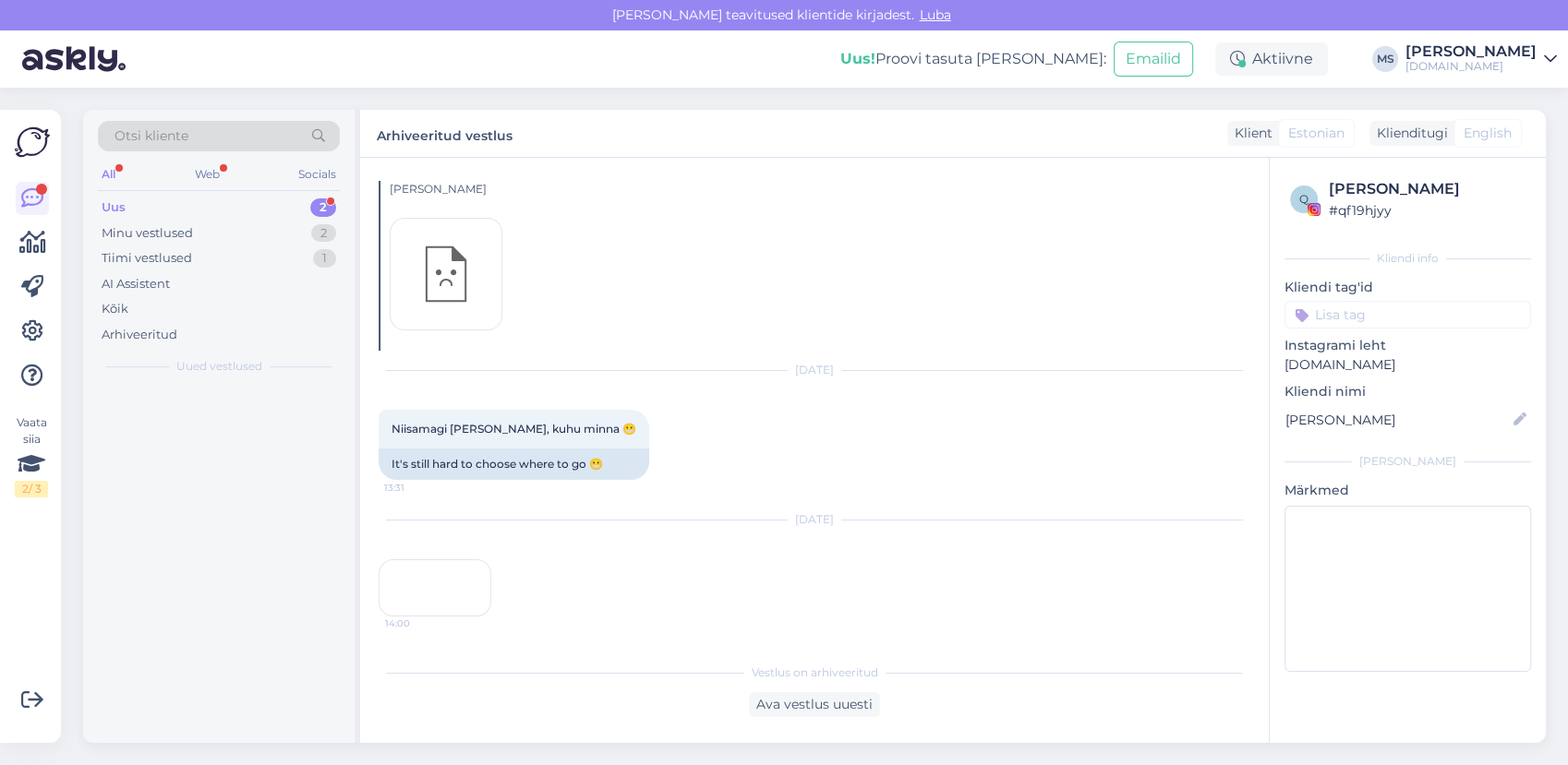
scroll to position [181, 0]
click at [241, 434] on div "Tere! Kui on laps 2-aastane, kas temale on täpselt sama hind mis täiskasvanule?" at bounding box center [239, 432] width 211 height 33
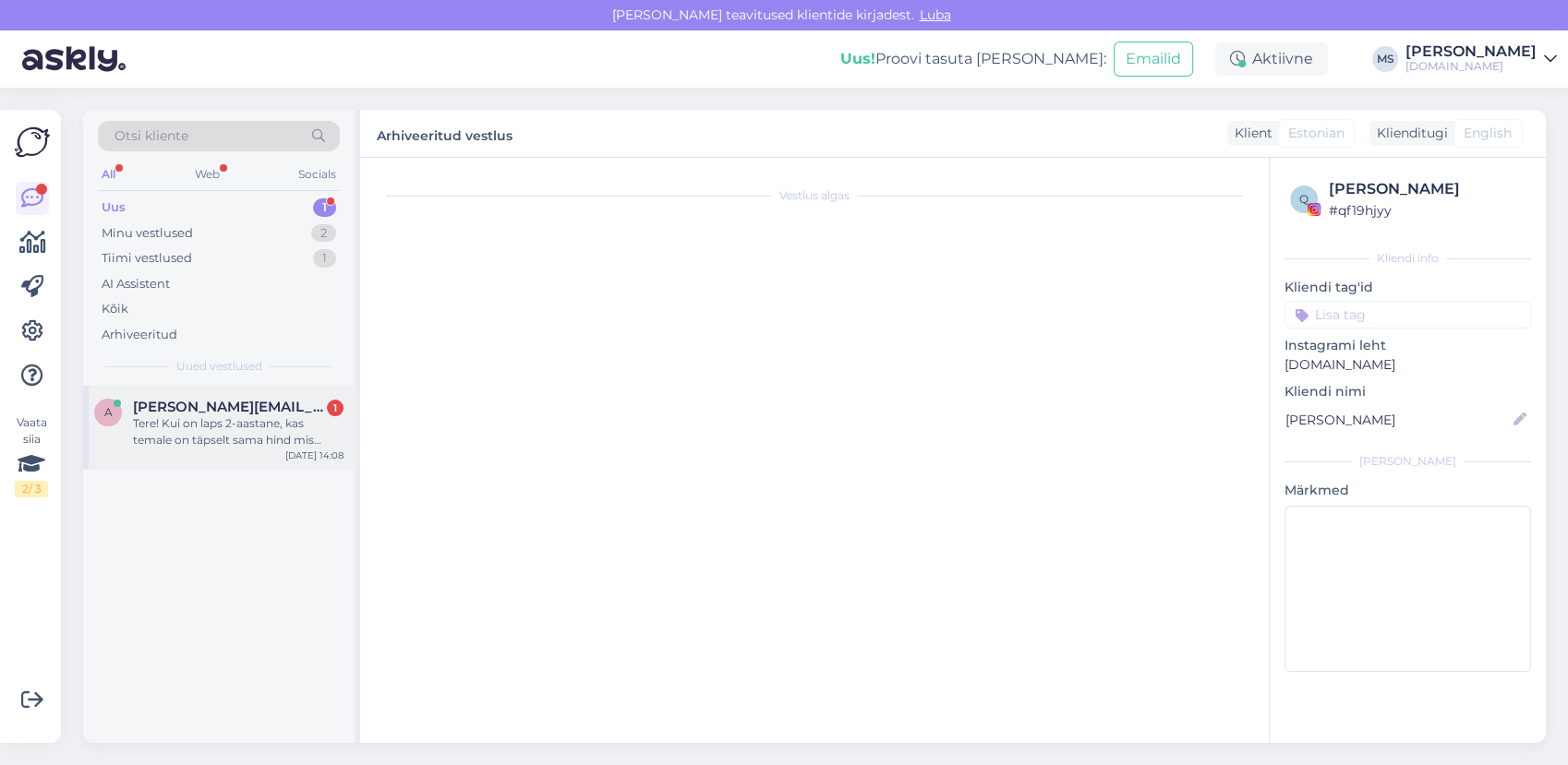
scroll to position [0, 0]
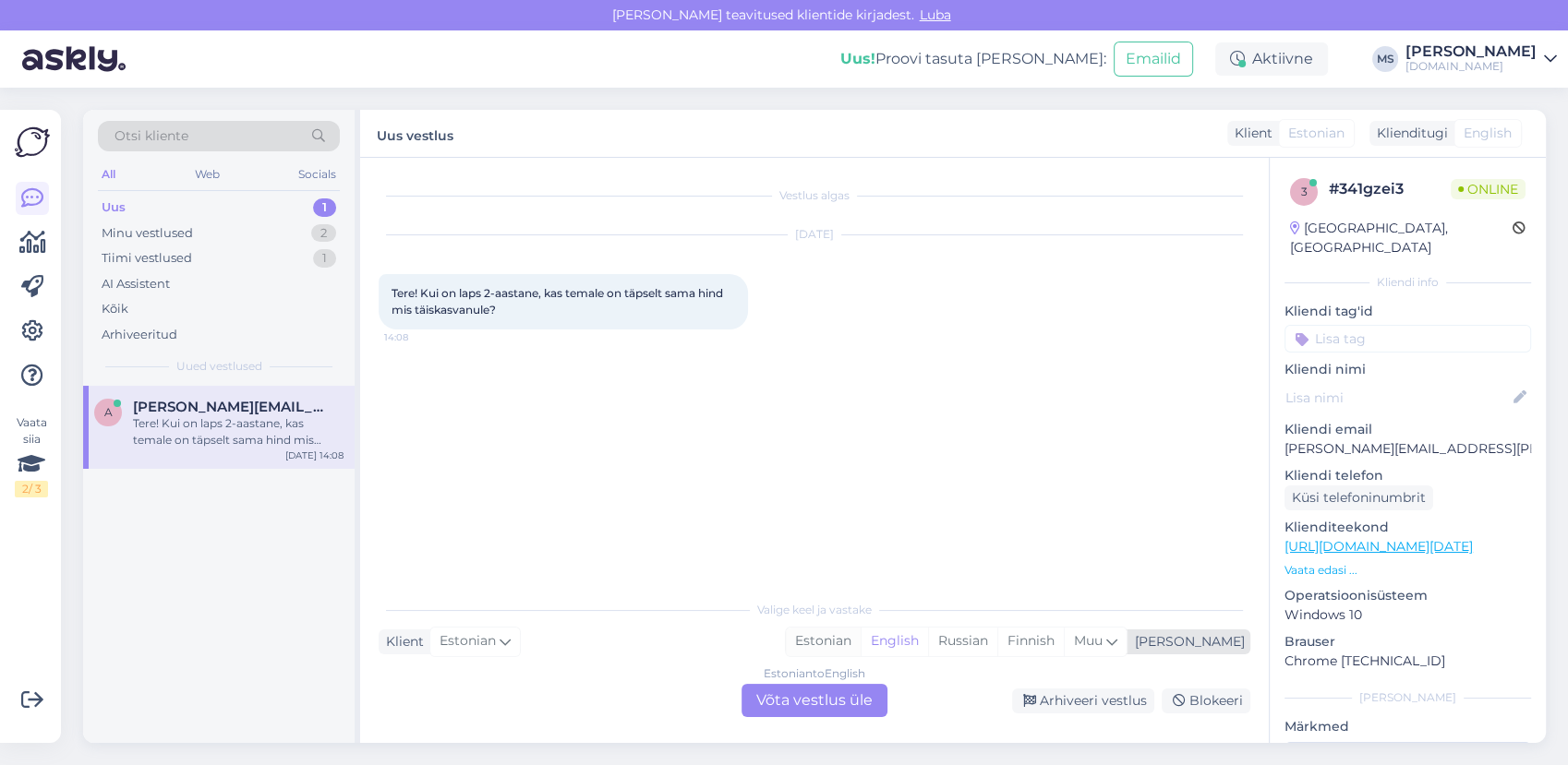
click at [861, 638] on div "Estonian" at bounding box center [822, 641] width 74 height 28
click at [815, 705] on div "Estonian to Estonian Võta vestlus üle" at bounding box center [814, 700] width 146 height 33
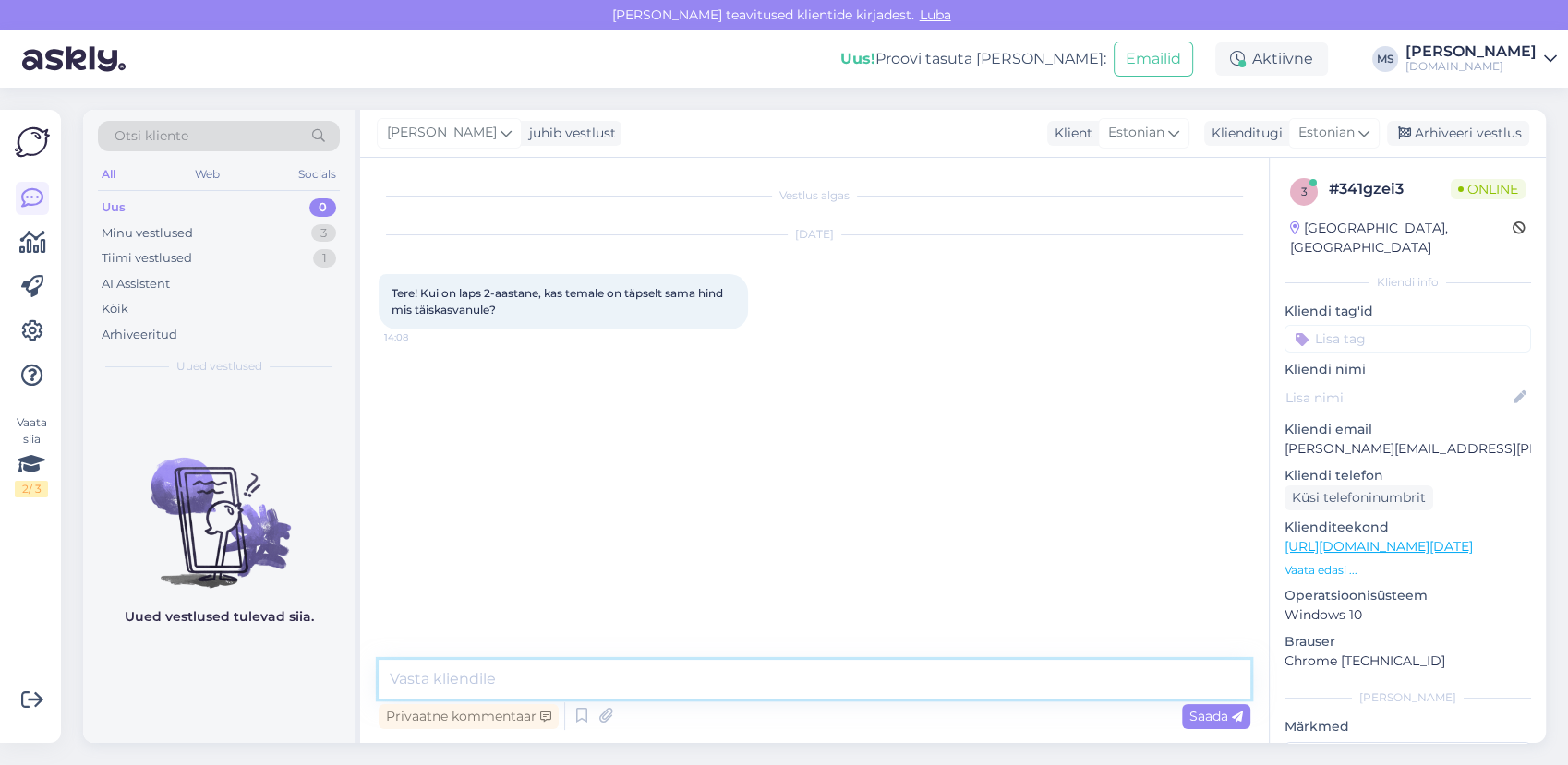
click at [809, 680] on textarea at bounding box center [814, 679] width 871 height 39
type textarea "Tere! Lennupileti hind on sama, kuid hotellimajutuse pealt on üldiselt ikka soo…"
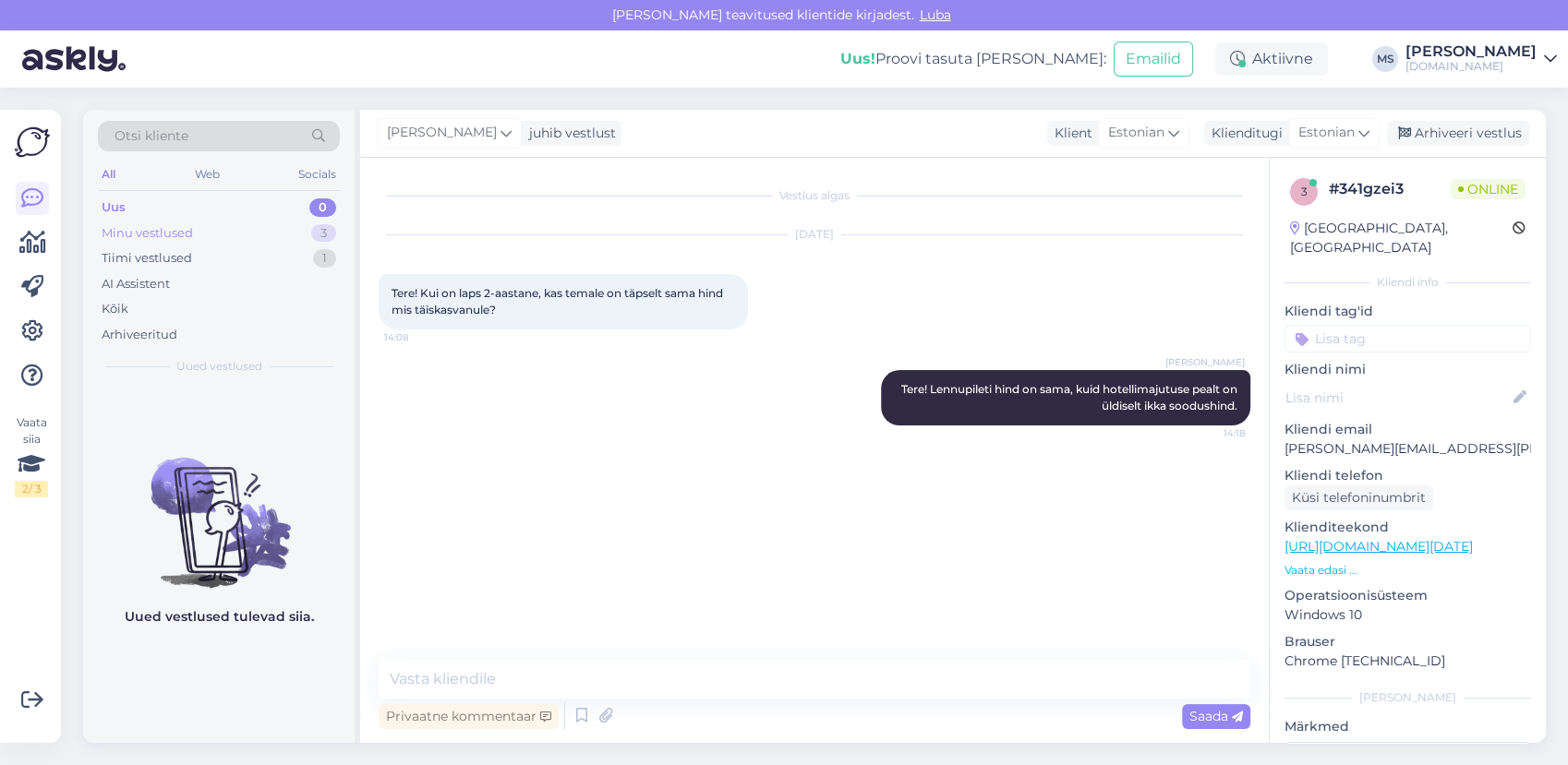
click at [150, 232] on div "Minu vestlused" at bounding box center [147, 233] width 92 height 18
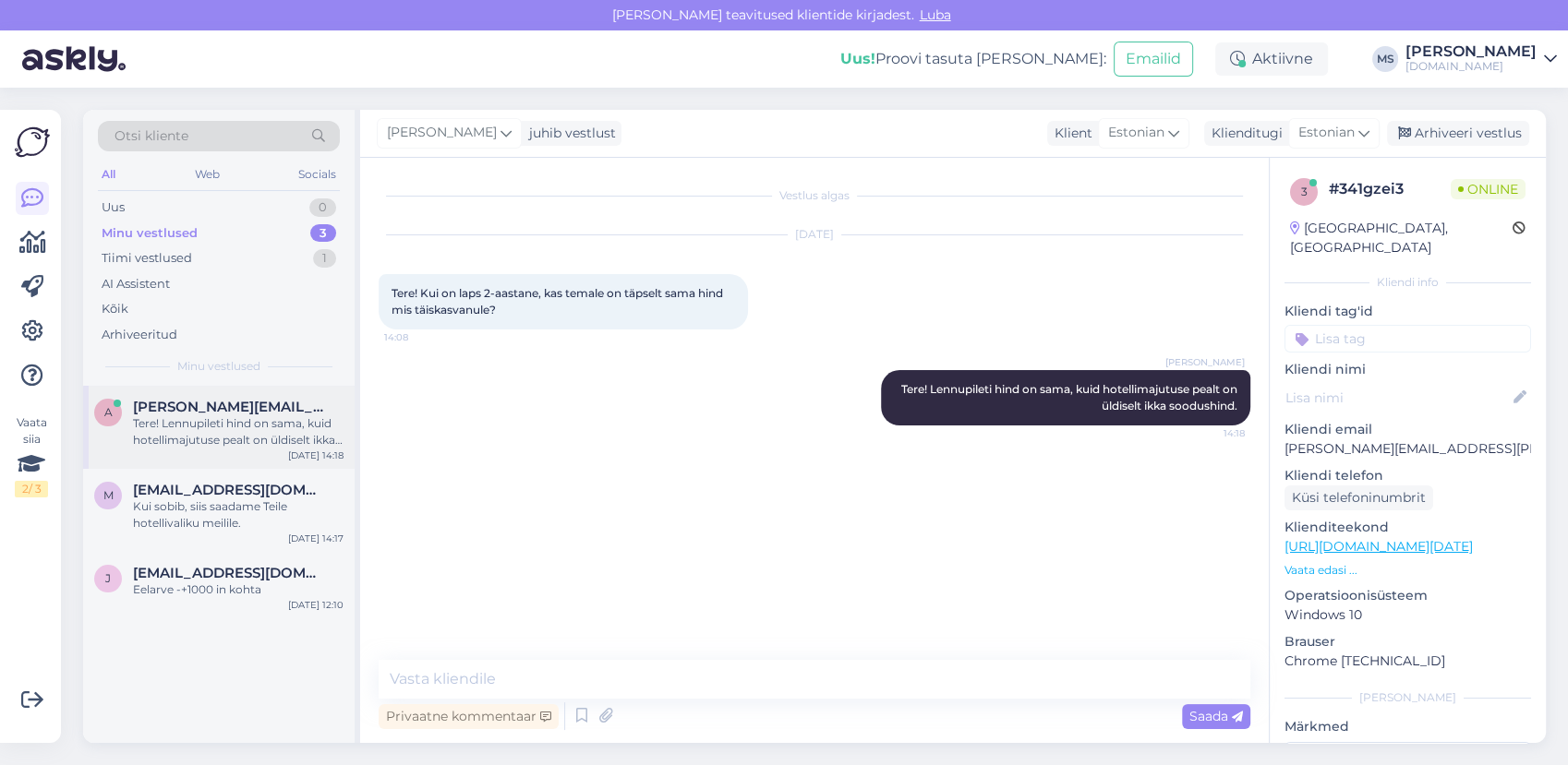
click at [259, 396] on div "a andres.nikunen@gmail.com Tere! Lennupileti hind on sama, kuid hotellimajutuse…" at bounding box center [218, 428] width 271 height 83
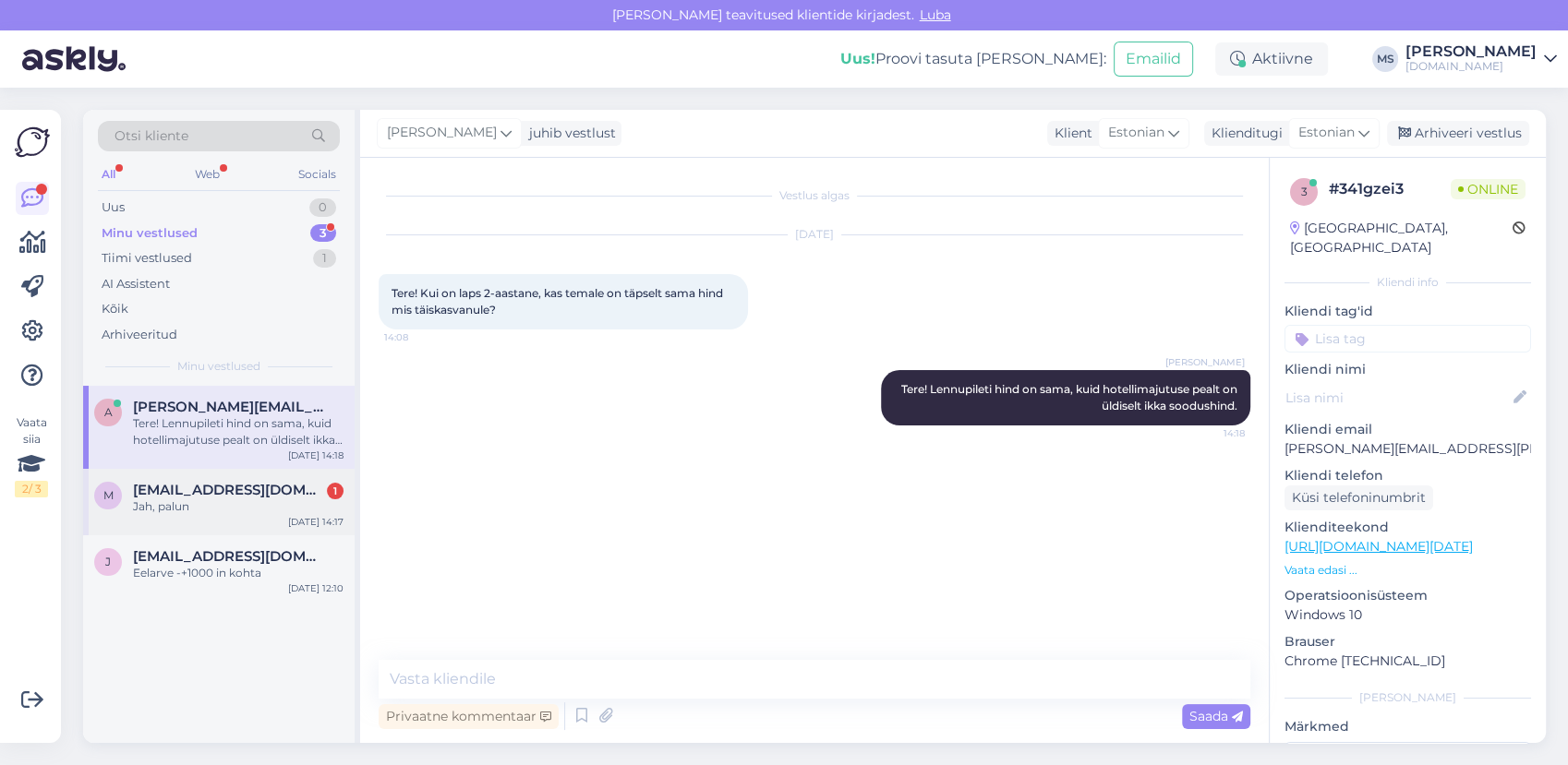
click at [196, 496] on span "malbritparnpuu@gmail.com" at bounding box center [229, 490] width 192 height 16
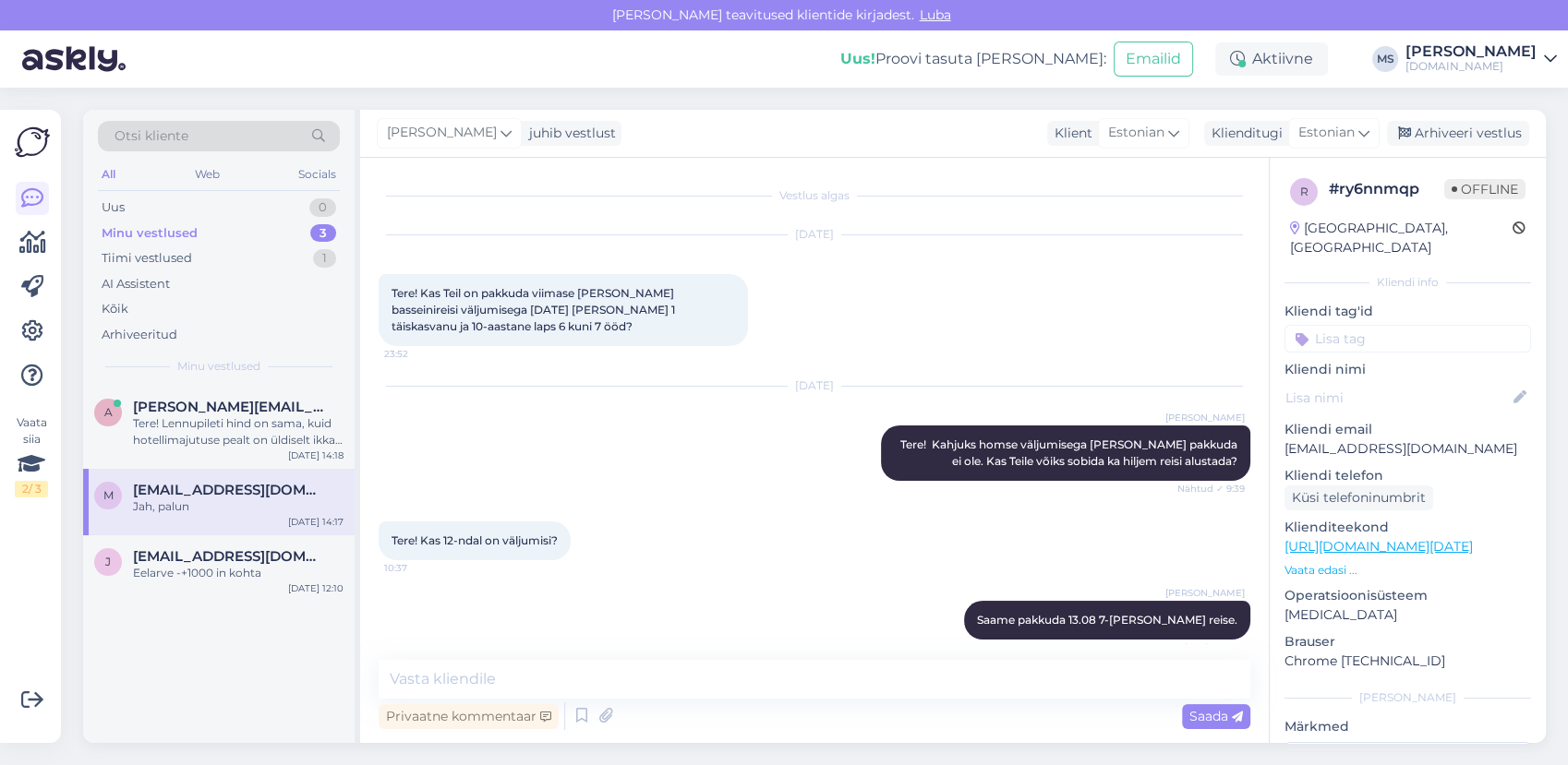
scroll to position [797, 0]
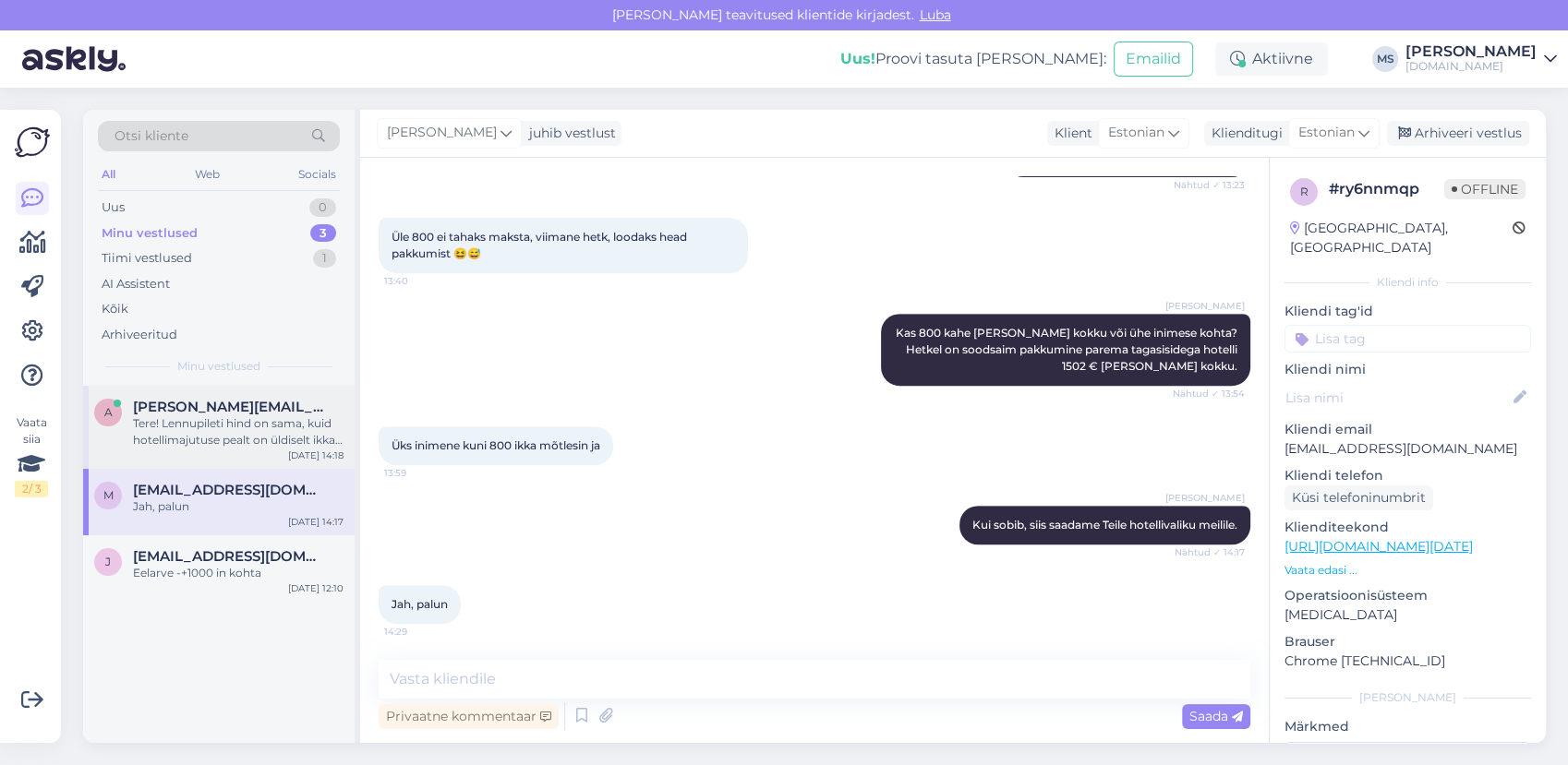
click at [199, 422] on div "Tere! Lennupileti hind on sama, kuid hotellimajutuse pealt on üldiselt ikka soo…" at bounding box center [239, 432] width 211 height 33
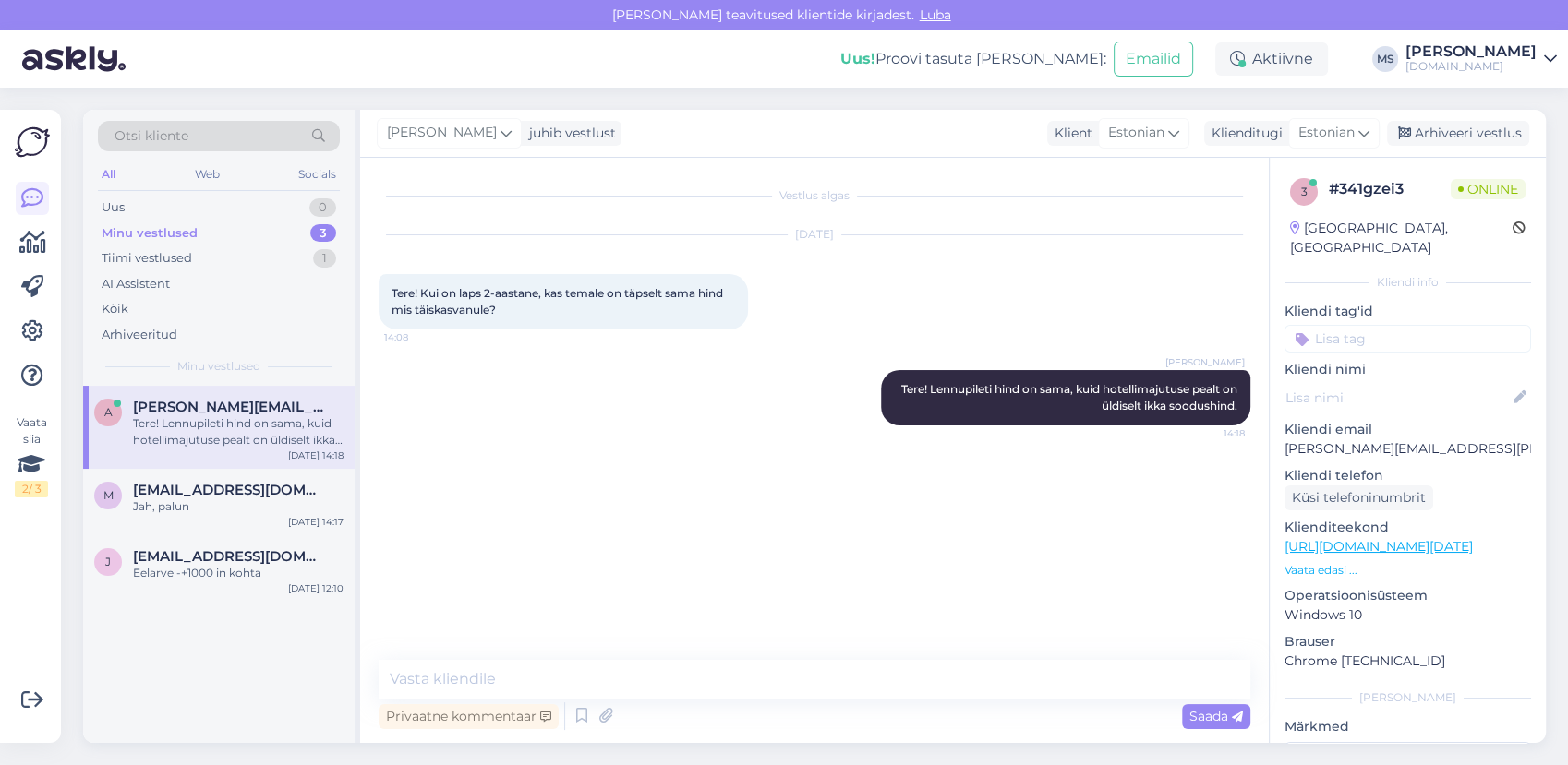
scroll to position [0, 0]
click at [1446, 130] on div "Arhiveeri vestlus" at bounding box center [1458, 133] width 142 height 25
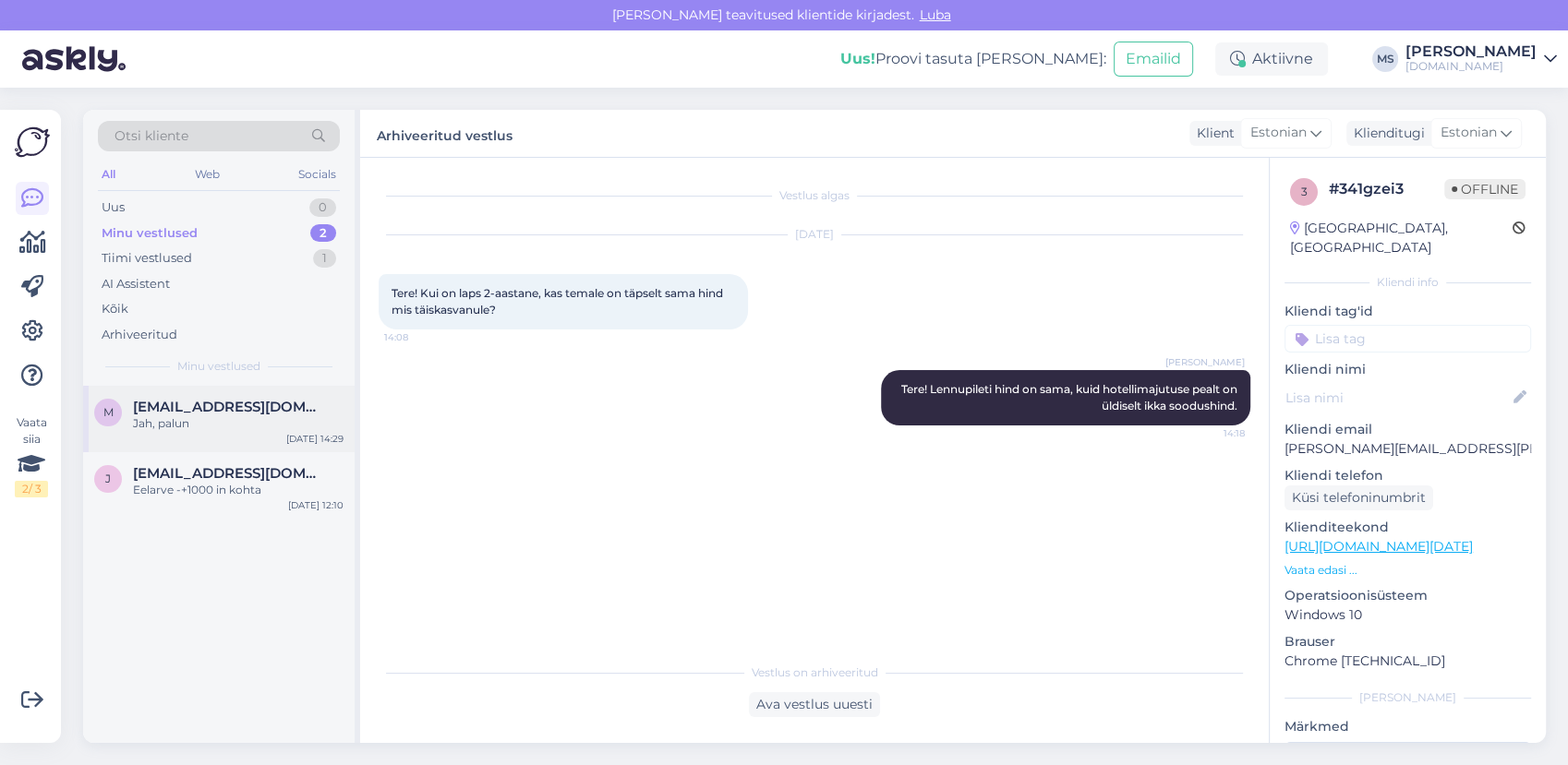
click at [186, 396] on div "m malbritparnpuu@gmail.com Jah, palun Aug 10 14:29" at bounding box center [218, 419] width 271 height 67
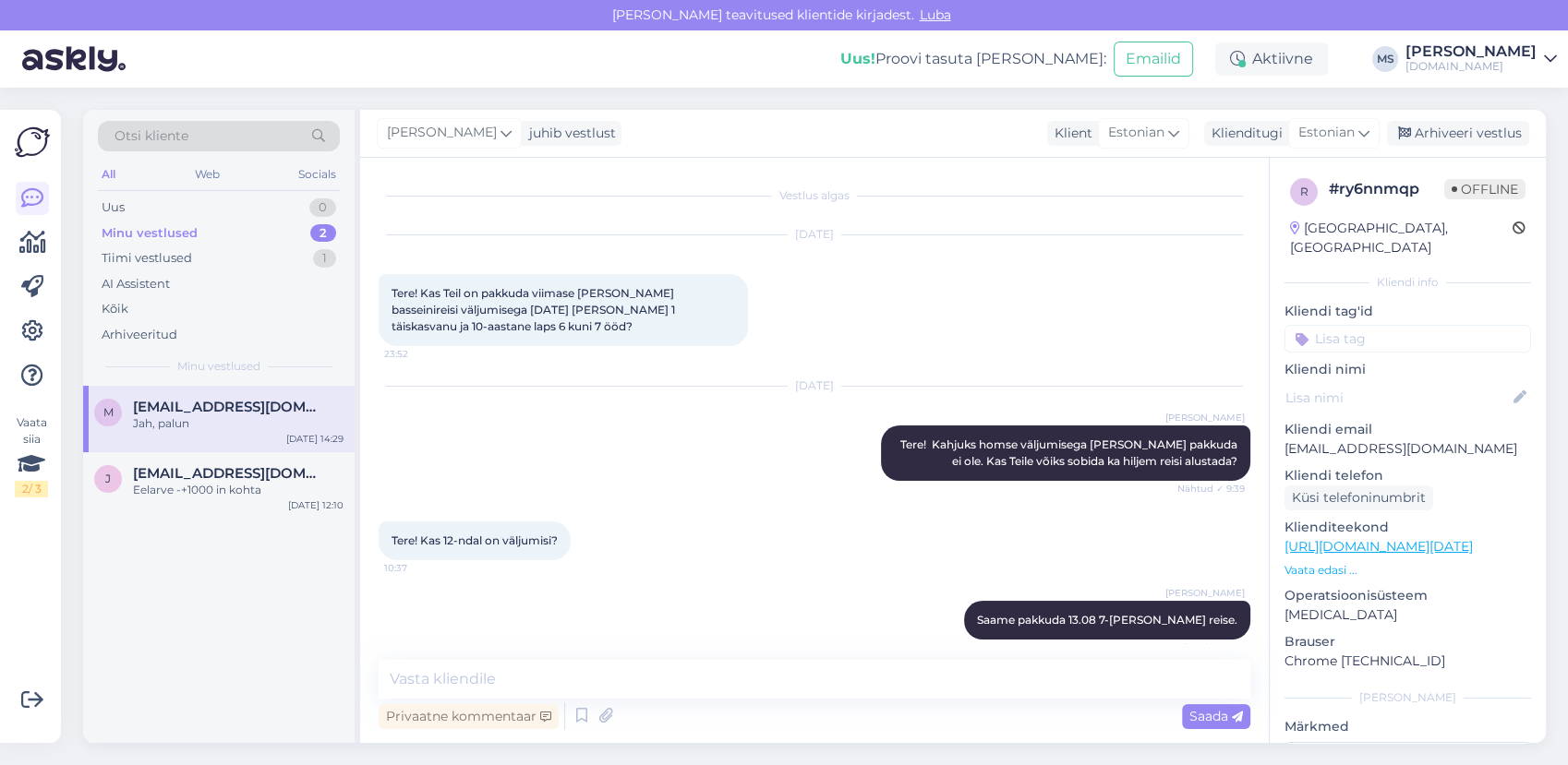
scroll to position [797, 0]
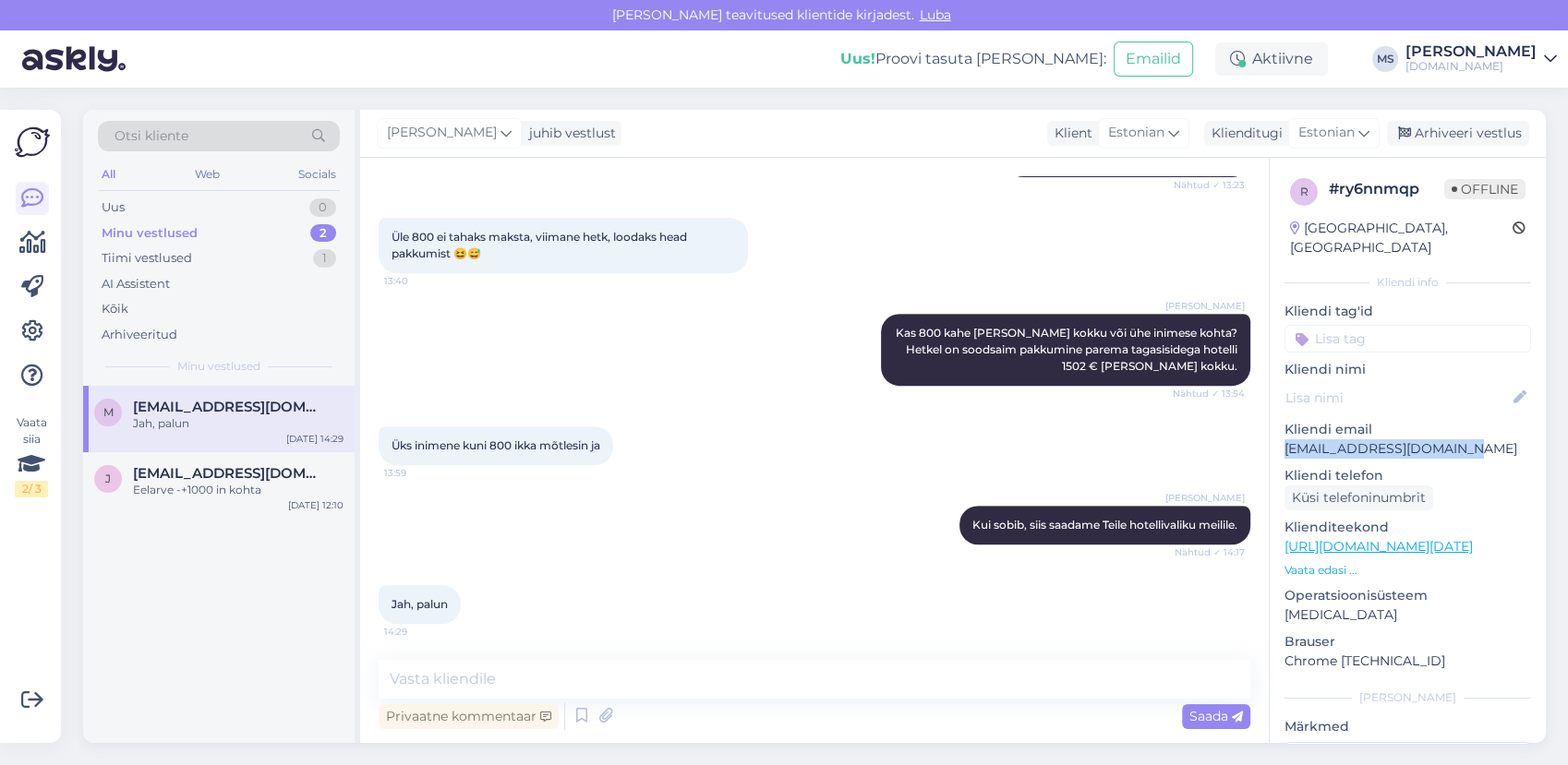
drag, startPoint x: 1489, startPoint y: 429, endPoint x: 1286, endPoint y: 427, distance: 203.0
click at [1286, 439] on p "malbritparnpuu@gmail.com" at bounding box center [1408, 449] width 246 height 19
copy p "malbritparnpuu@gmail.com"
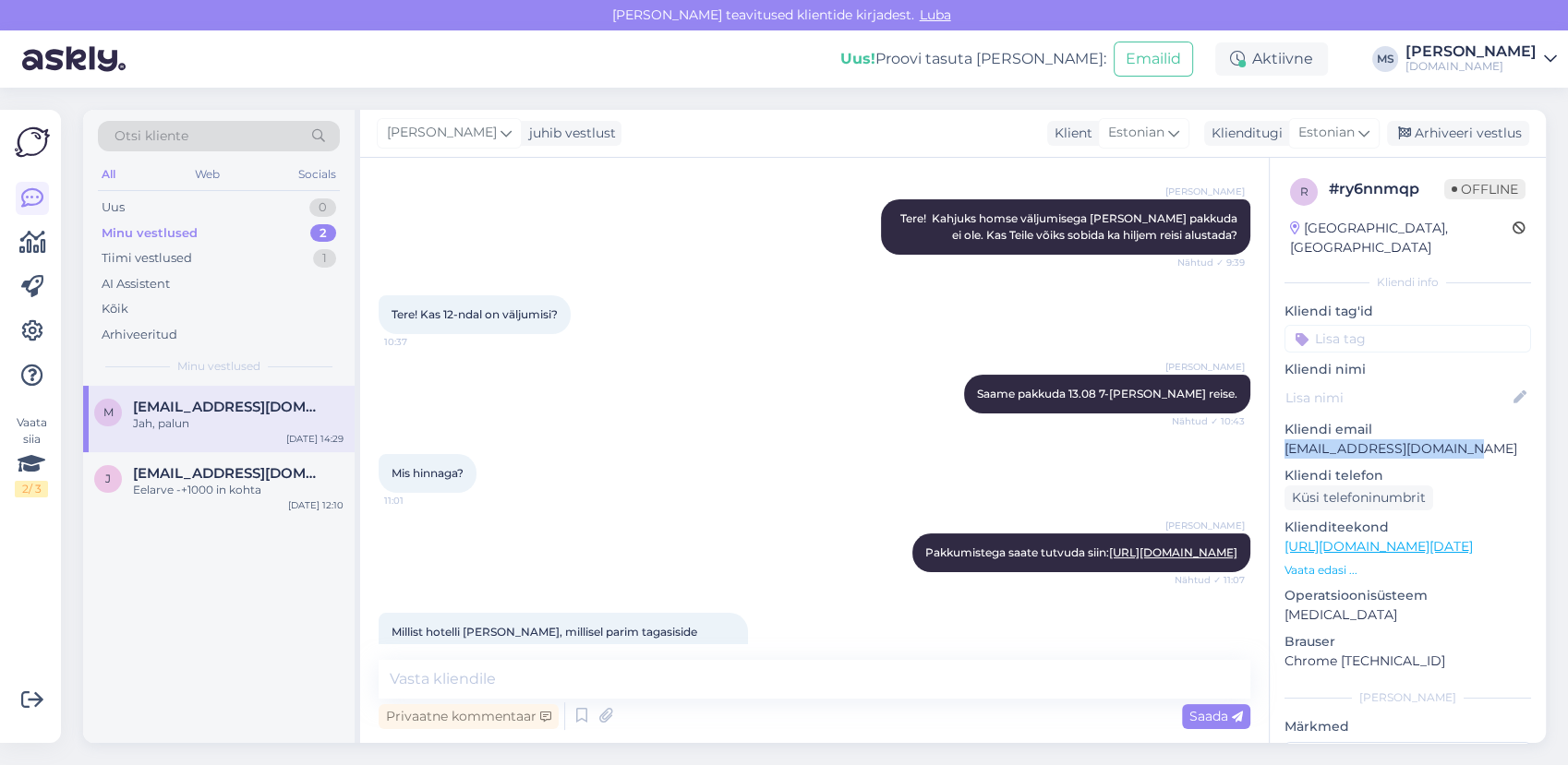
scroll to position [307, 0]
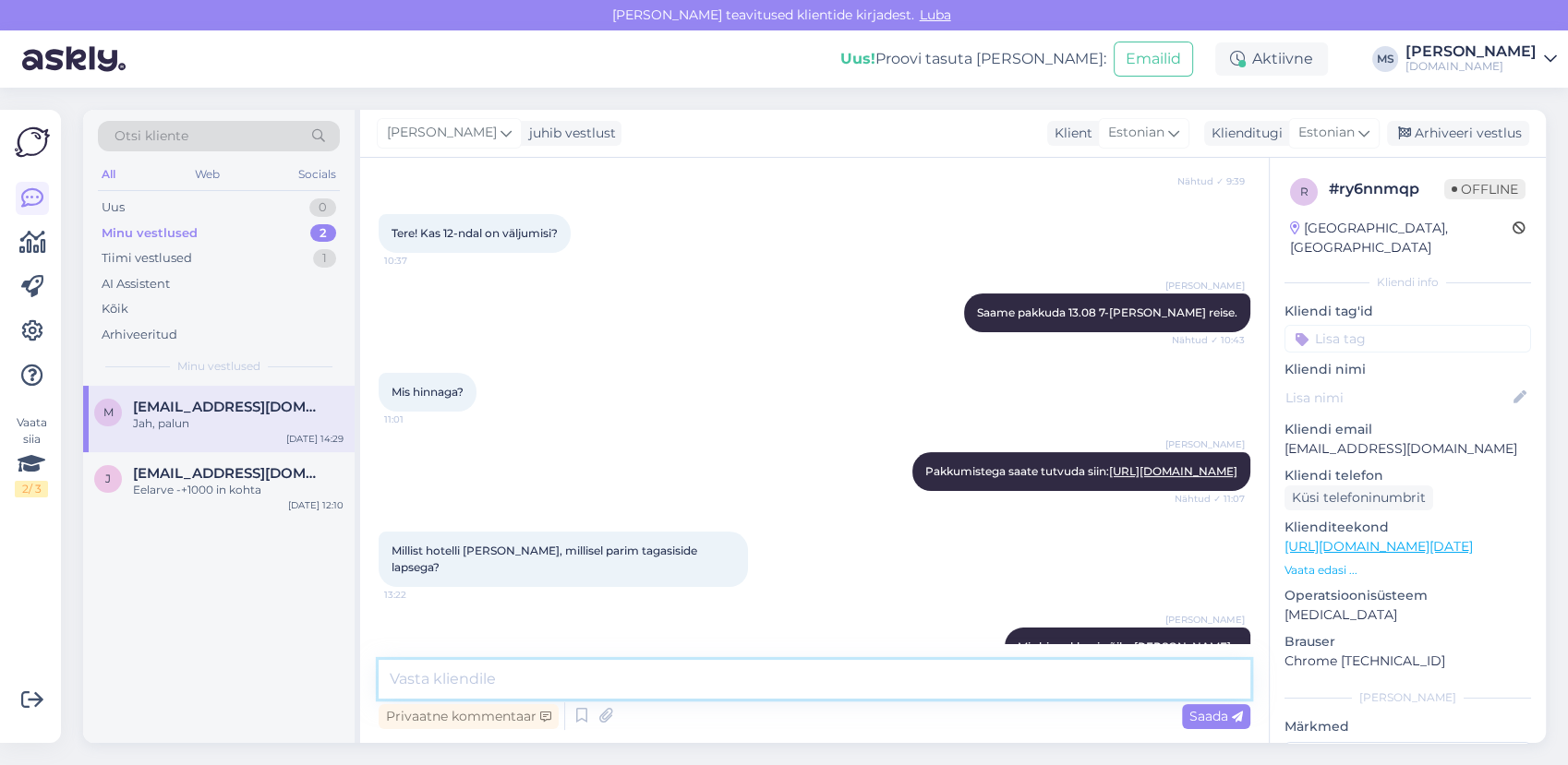
click at [578, 669] on textarea at bounding box center [814, 679] width 871 height 39
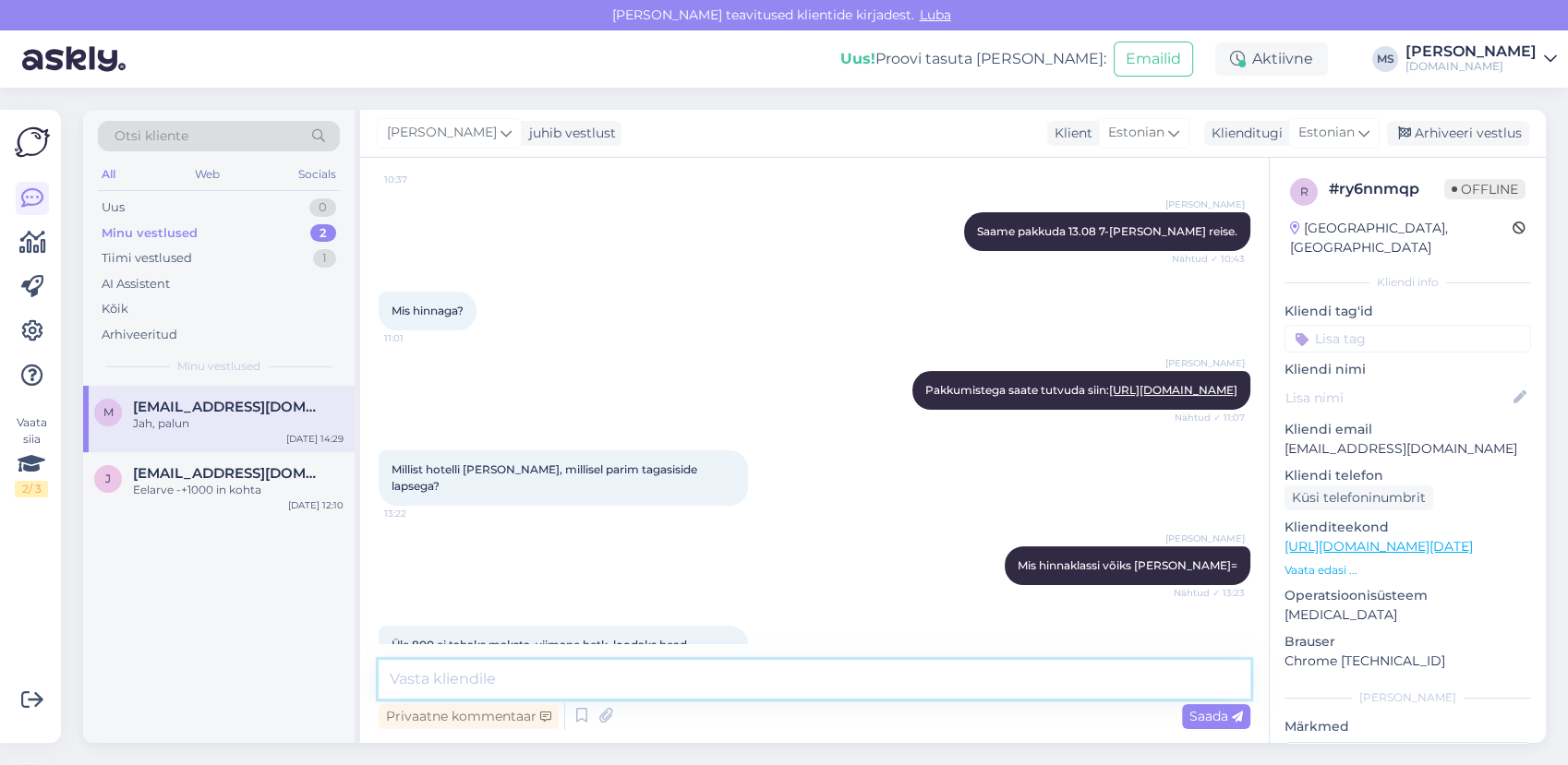
scroll to position [797, 0]
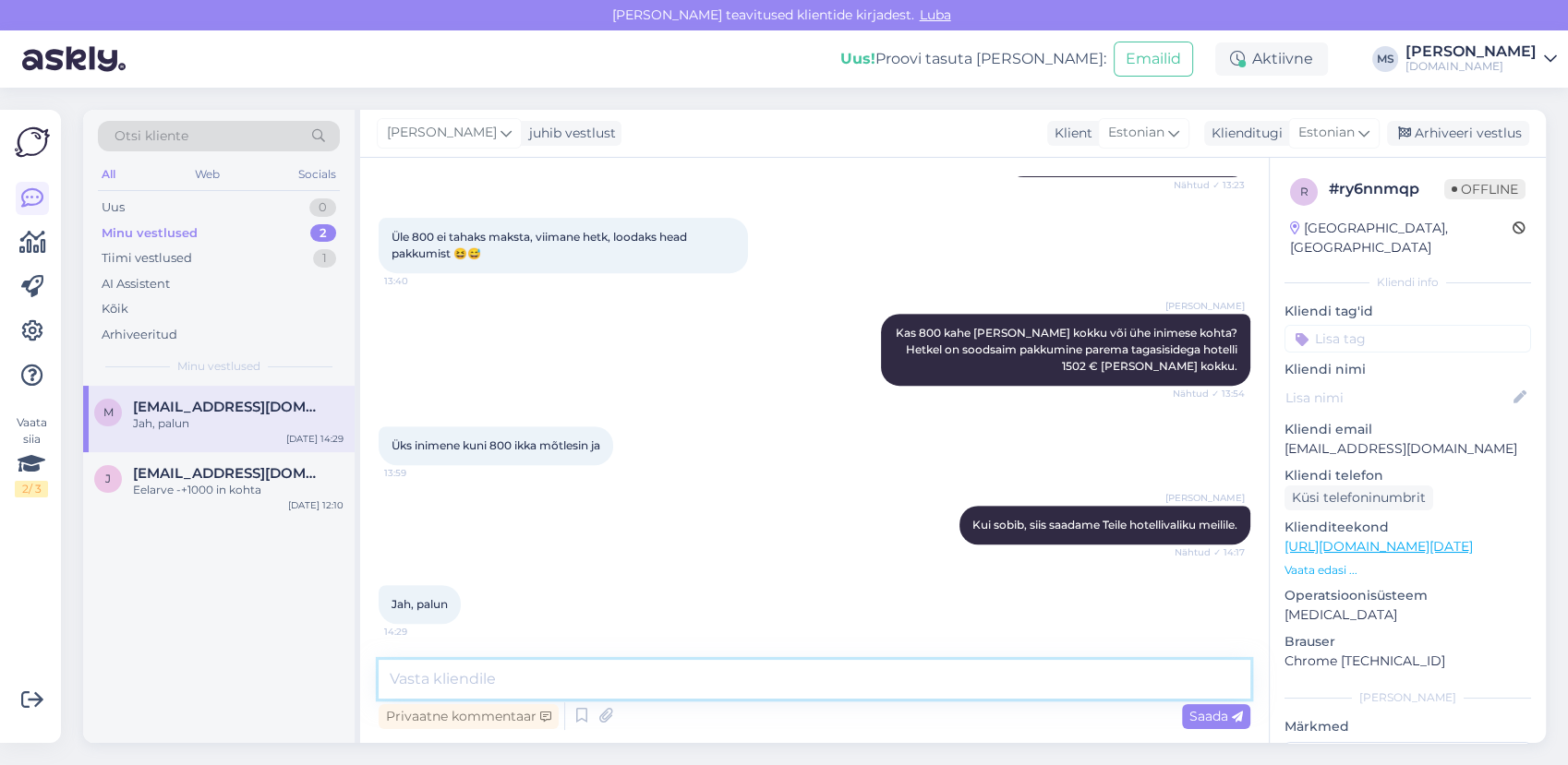
click at [589, 675] on textarea at bounding box center [814, 679] width 871 height 39
type textarea "Pakkumised on saadetud Teile meilile."
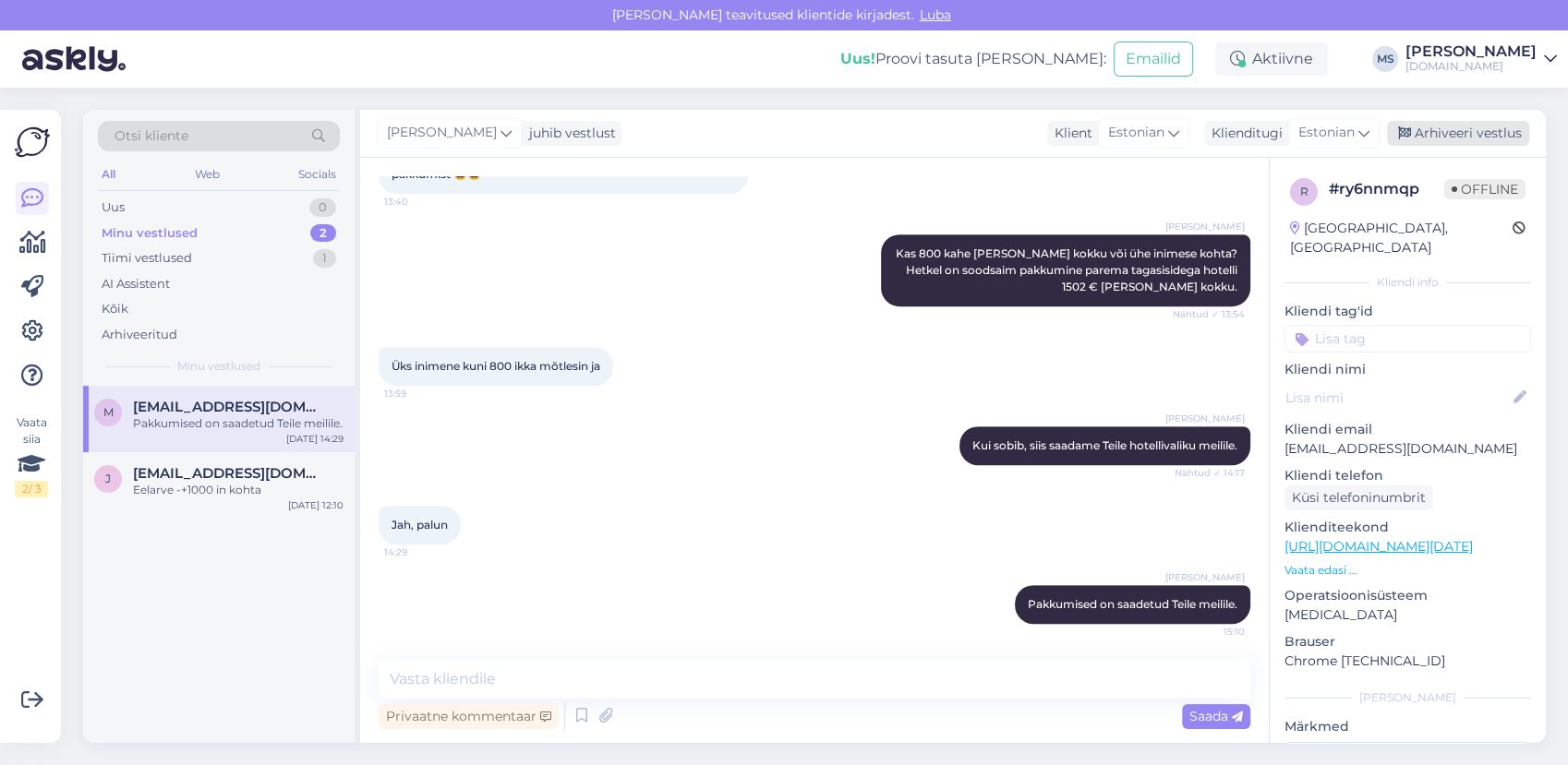
click at [1448, 140] on div "Arhiveeri vestlus" at bounding box center [1458, 133] width 142 height 25
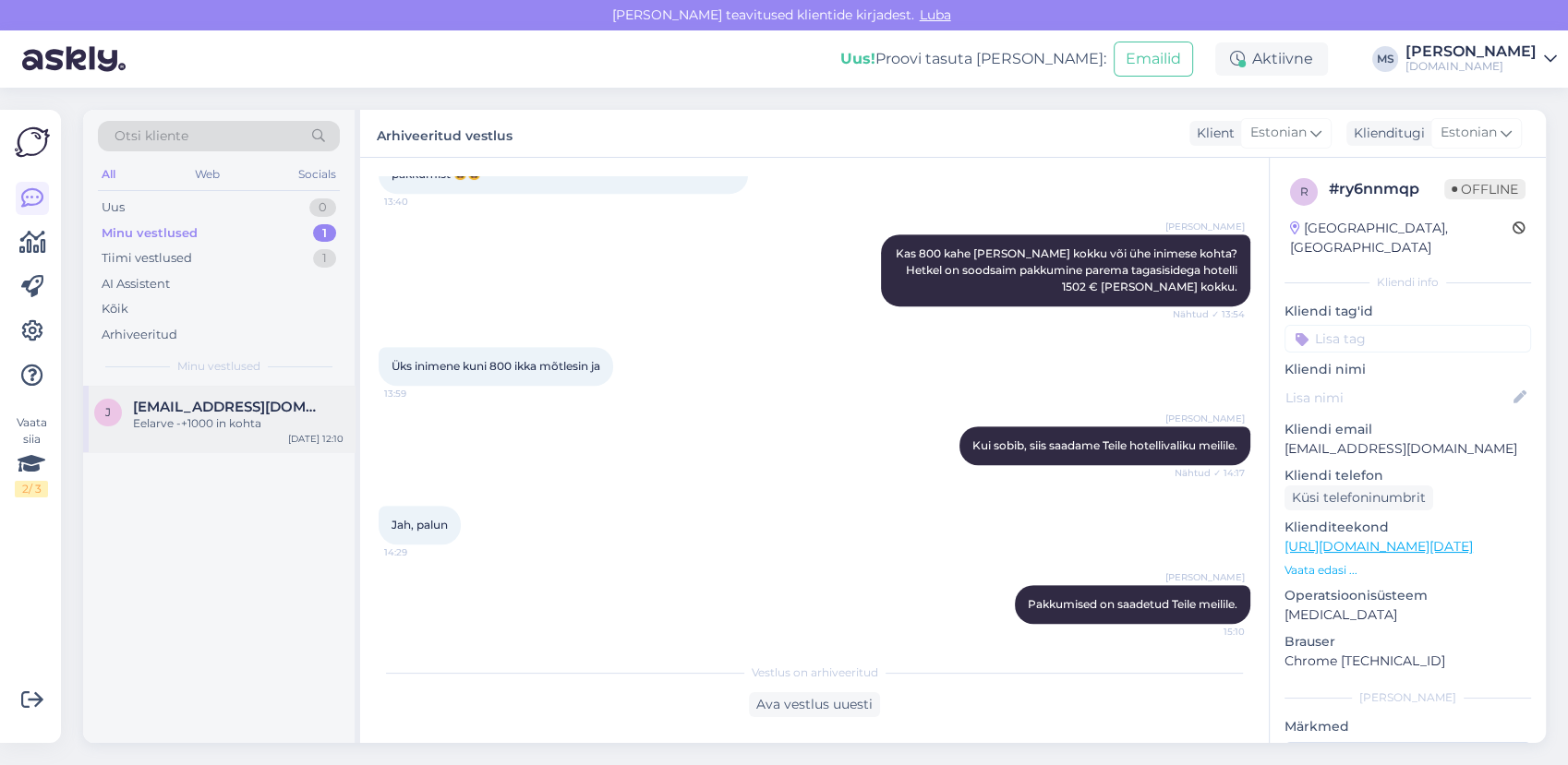
click at [204, 446] on div "j juri.tuulse@gmail.com Eelarve -+1000 in kohta Aug 10 12:10" at bounding box center [218, 419] width 271 height 67
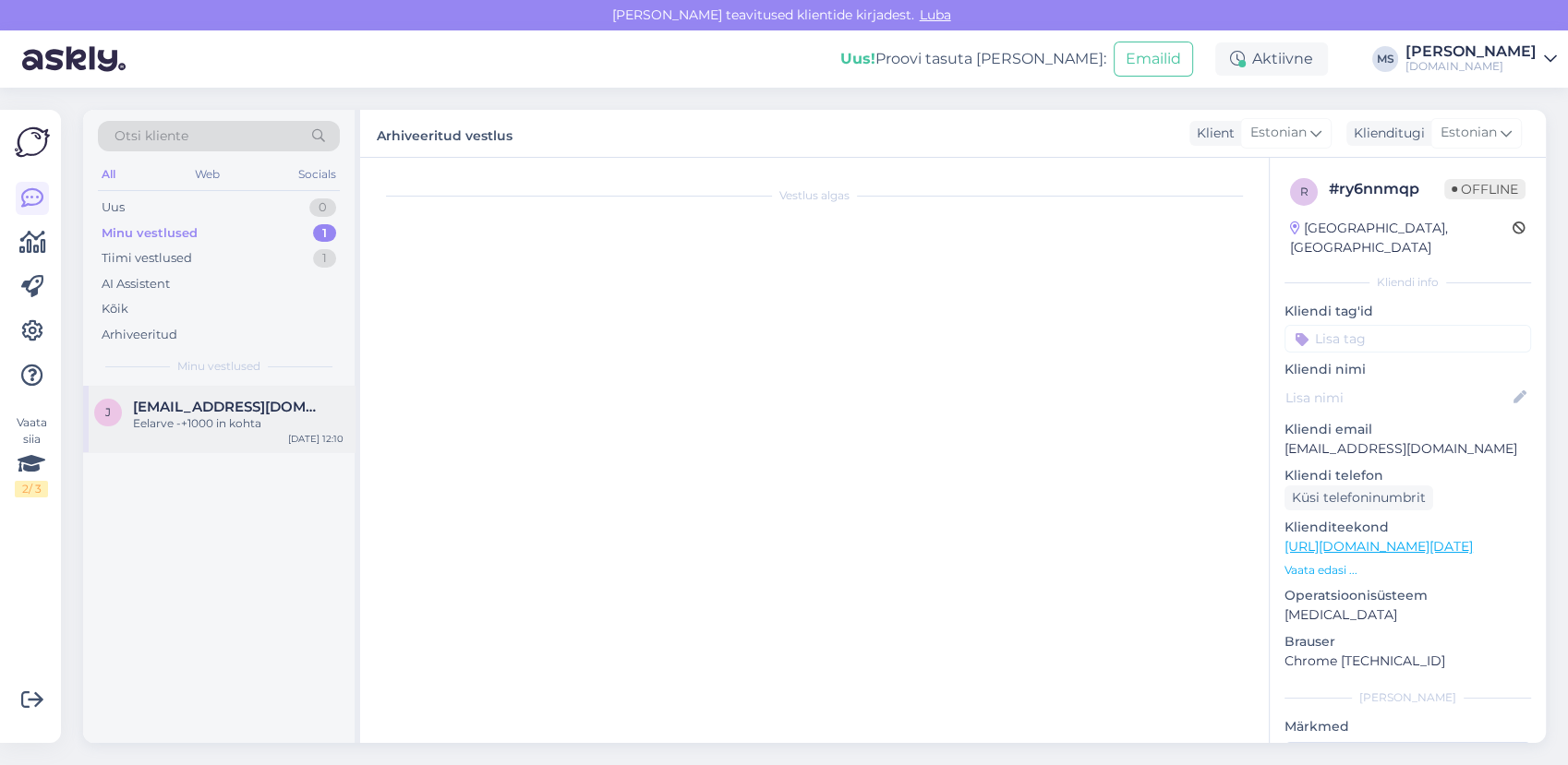
scroll to position [854, 0]
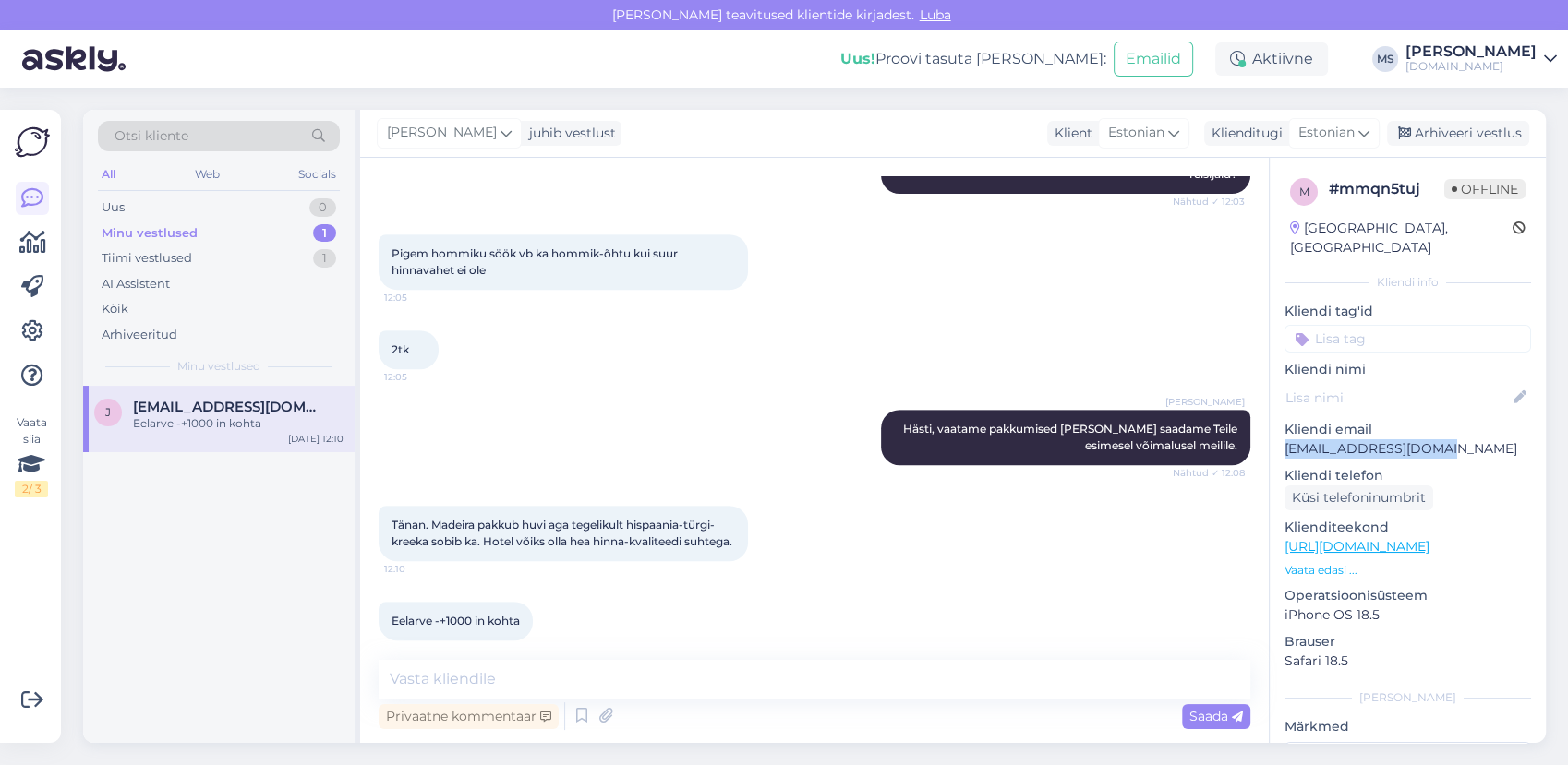
drag, startPoint x: 1471, startPoint y: 427, endPoint x: 1279, endPoint y: 432, distance: 192.1
click at [1279, 432] on div "m # mmqn5tuj Offline Estonia, Tallinn Kliendi info Kliendi tag'id Kliendi nimi …" at bounding box center [1408, 547] width 276 height 779
drag, startPoint x: 1279, startPoint y: 432, endPoint x: 1293, endPoint y: 432, distance: 14.0
copy p "juri.tuulse@gmail.com"
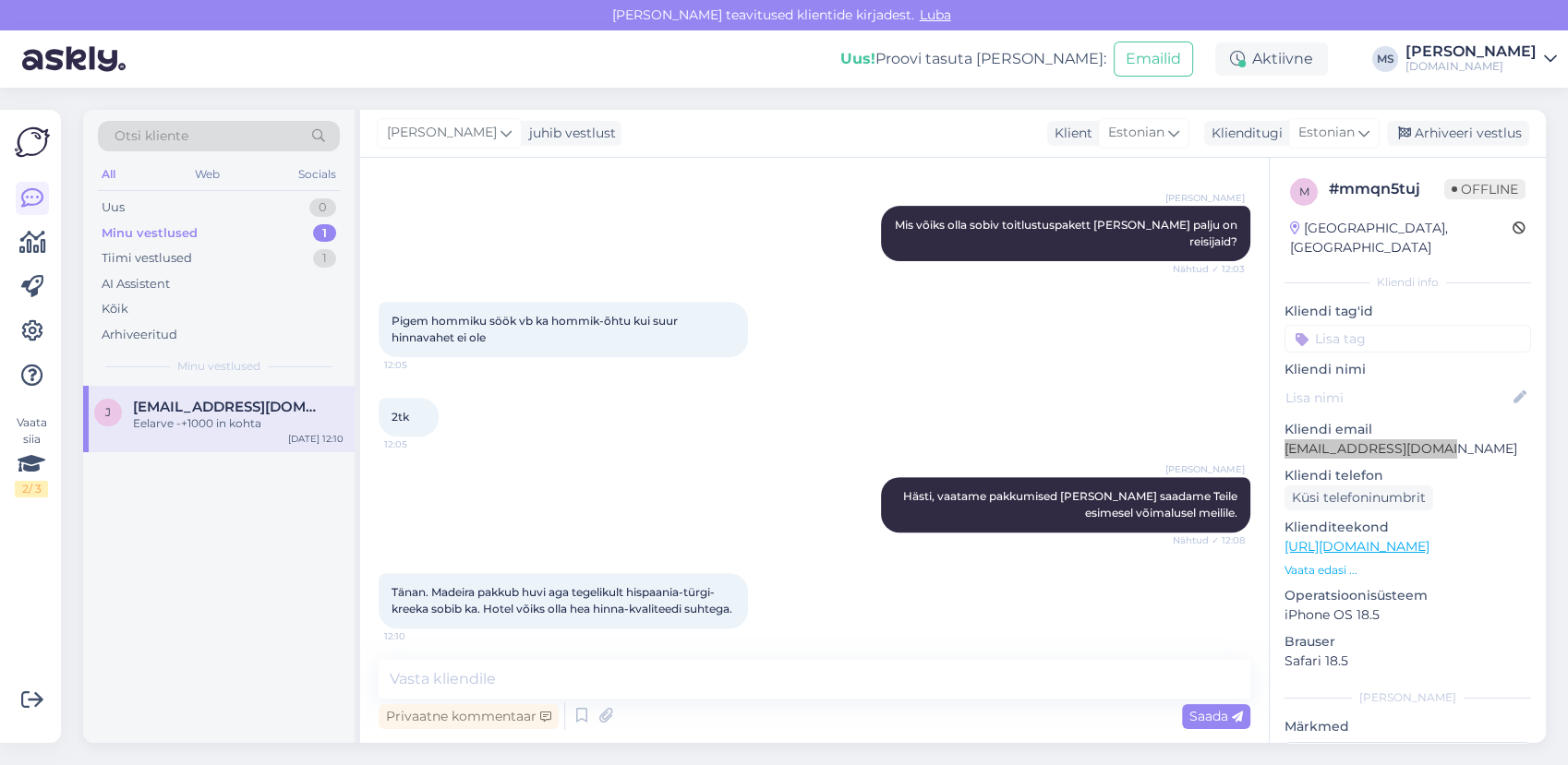
scroll to position [751, 0]
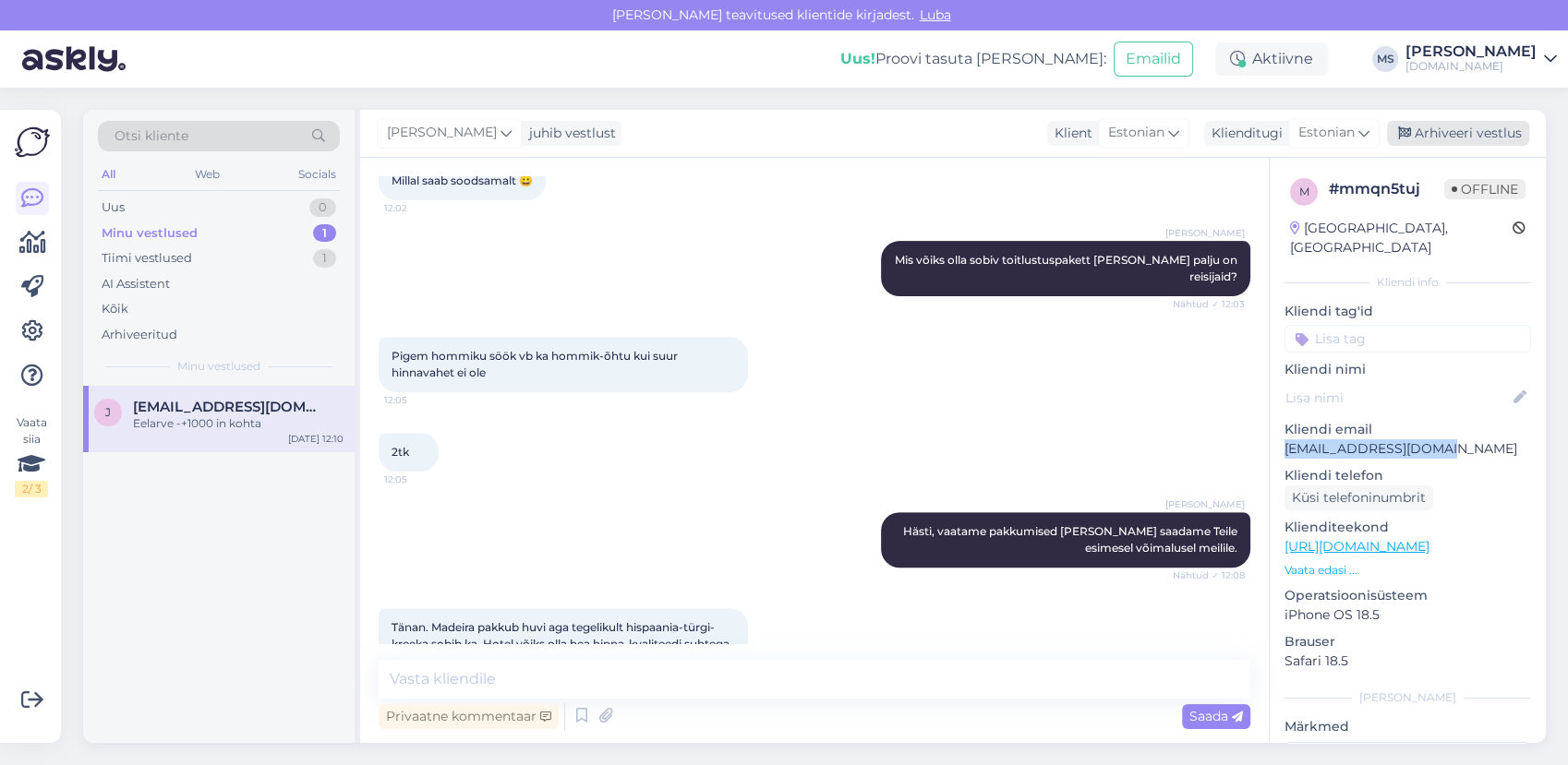
click at [1442, 121] on div "Arhiveeri vestlus" at bounding box center [1458, 133] width 142 height 25
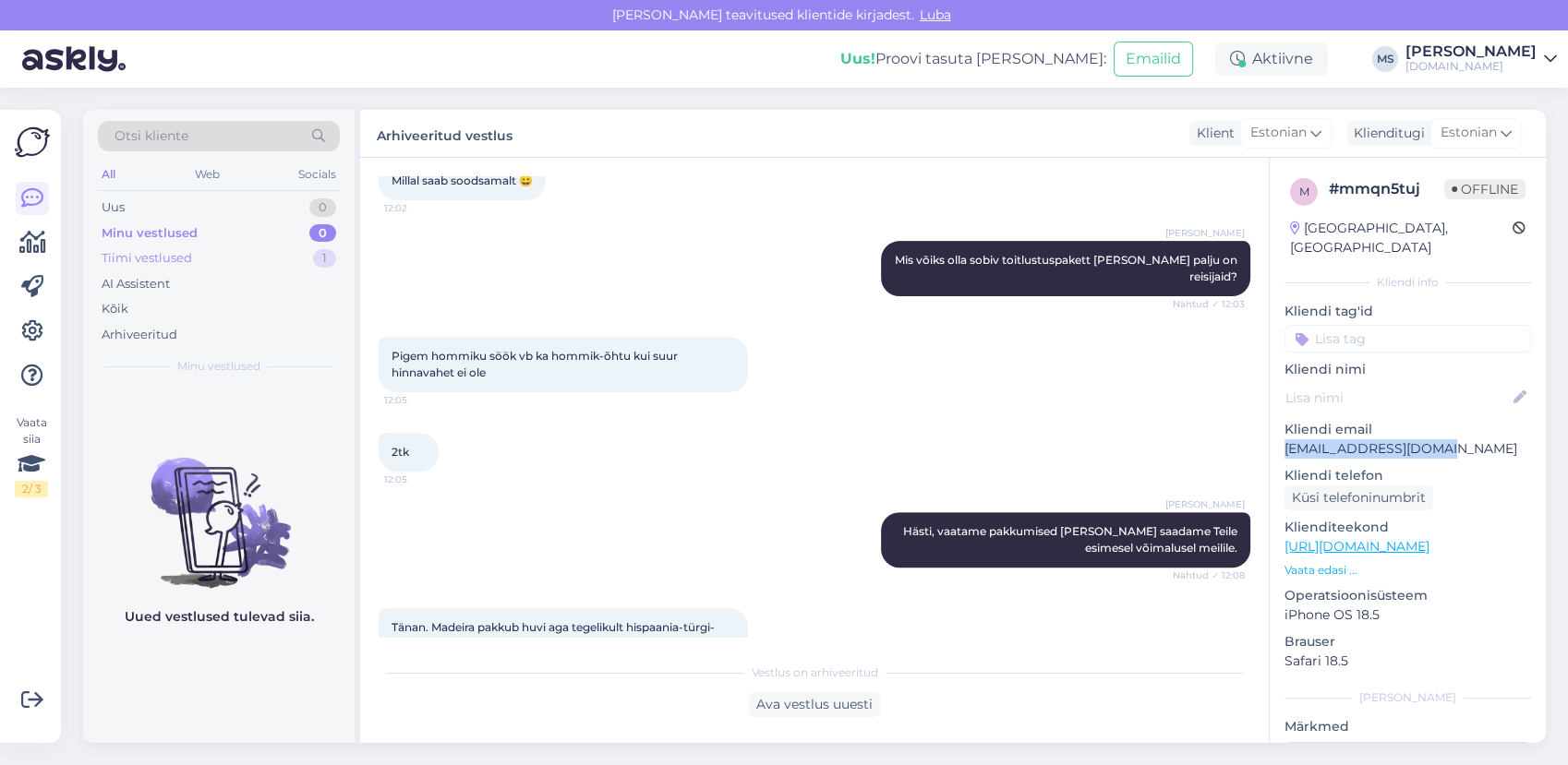
click at [266, 250] on div "Tiimi vestlused 1" at bounding box center [218, 258] width 242 height 26
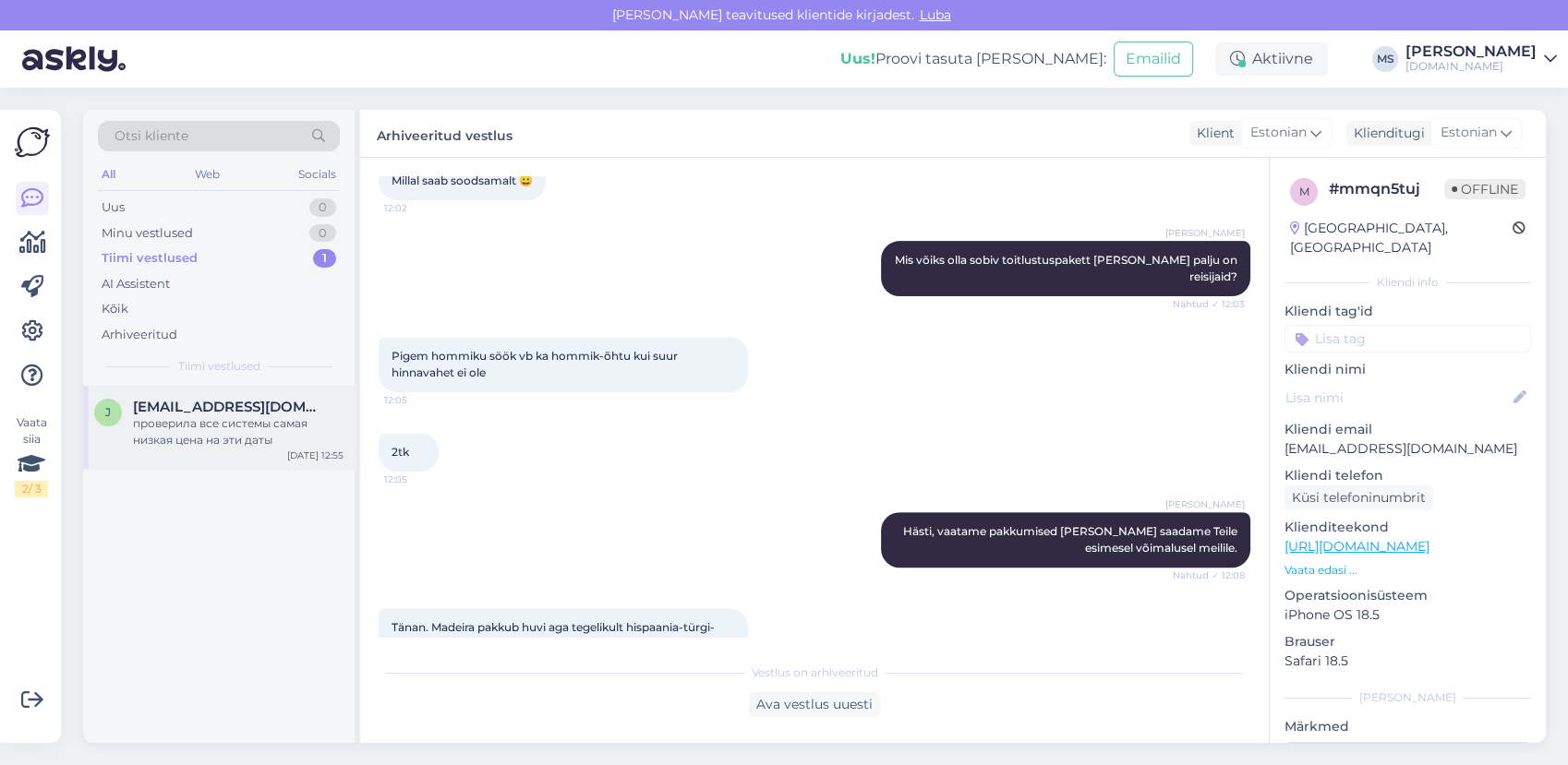
click at [203, 418] on div "проверила все системы самая низкая цена на эти даты" at bounding box center [239, 432] width 211 height 33
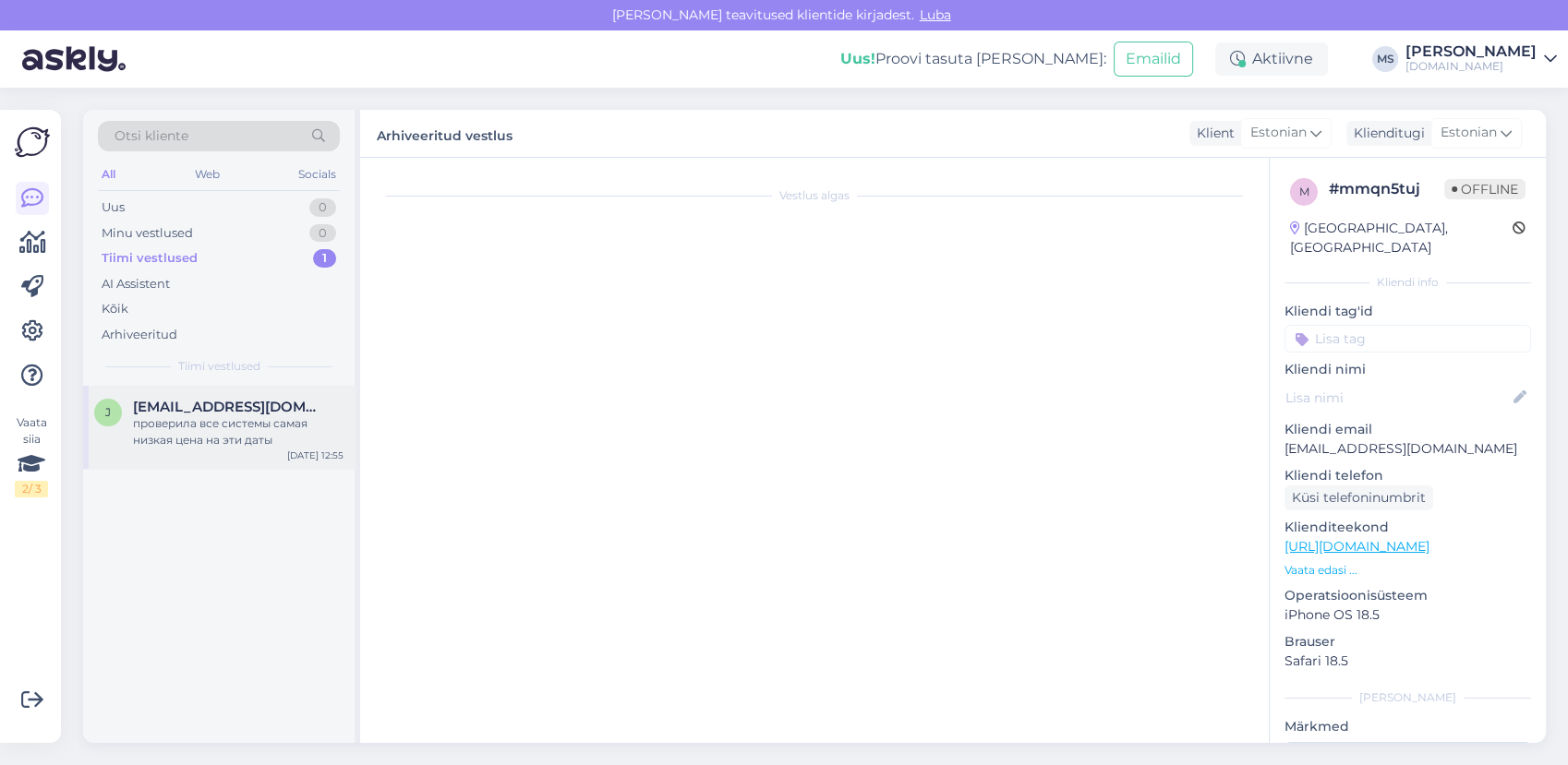
scroll to position [14, 0]
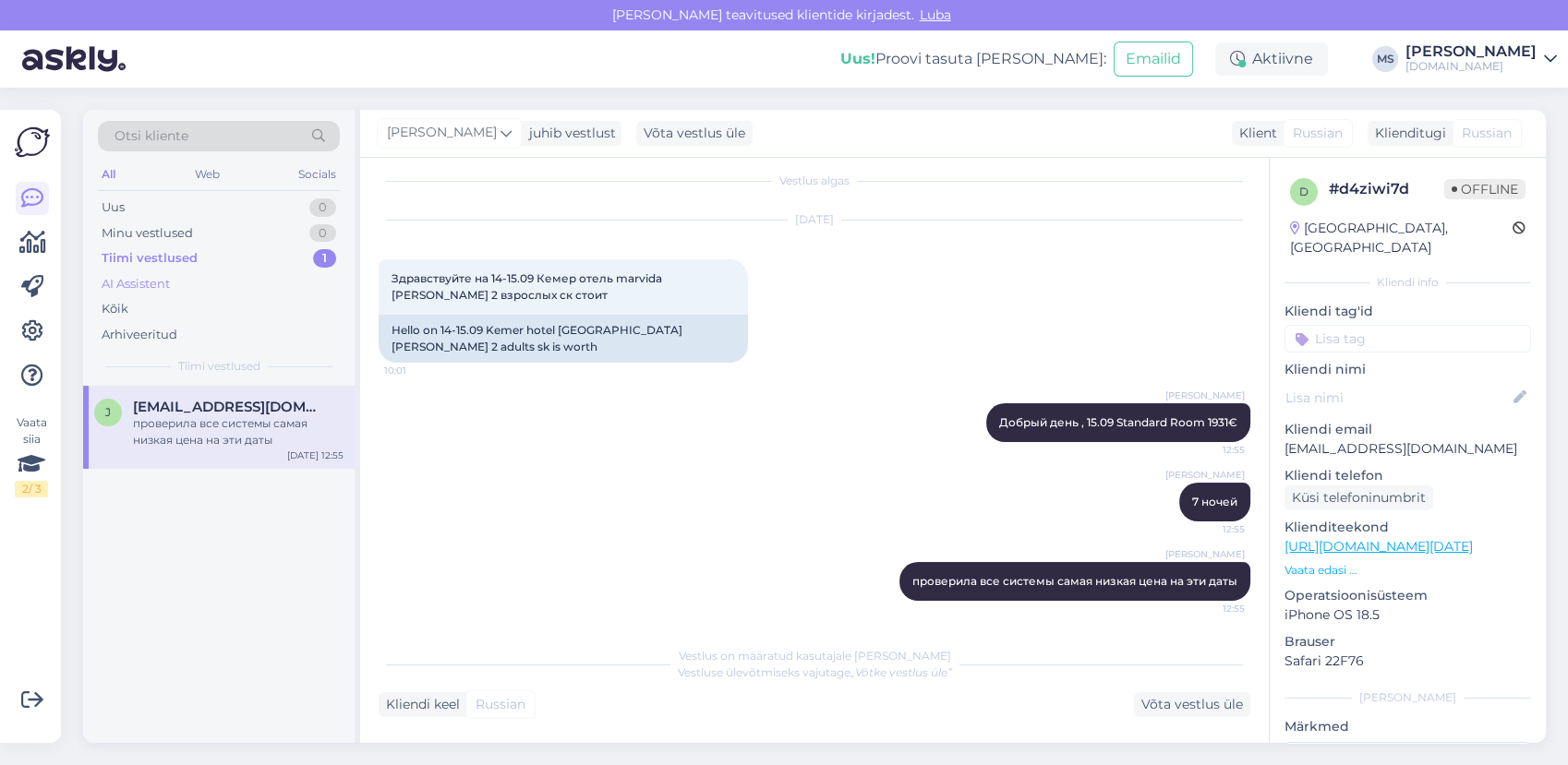
click at [163, 288] on div "AI Assistent" at bounding box center [135, 284] width 69 height 18
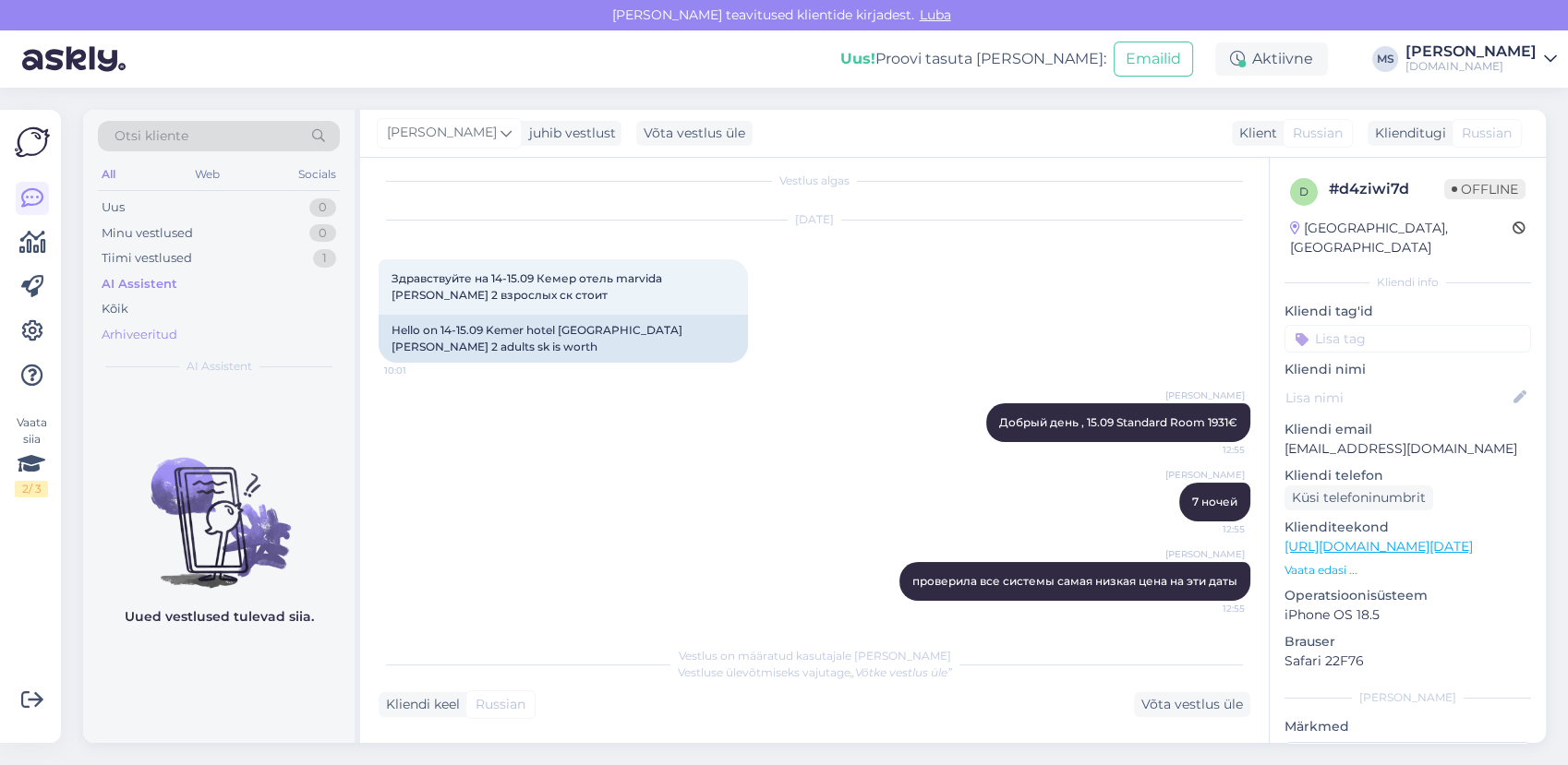
click at [161, 333] on div "Arhiveeritud" at bounding box center [139, 334] width 75 height 18
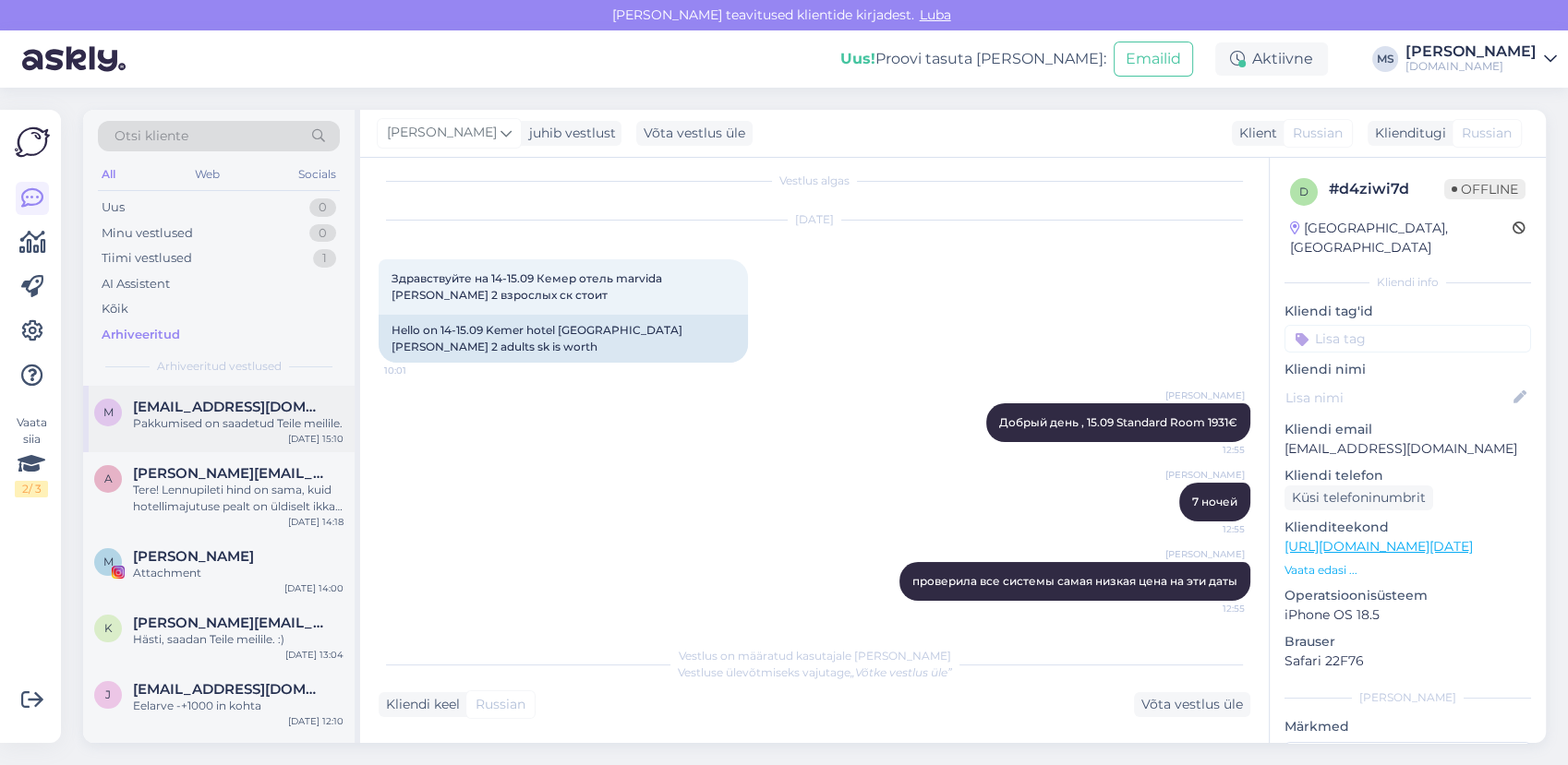
click at [185, 420] on div "Pakkumised on saadetud Teile meilile." at bounding box center [239, 423] width 211 height 16
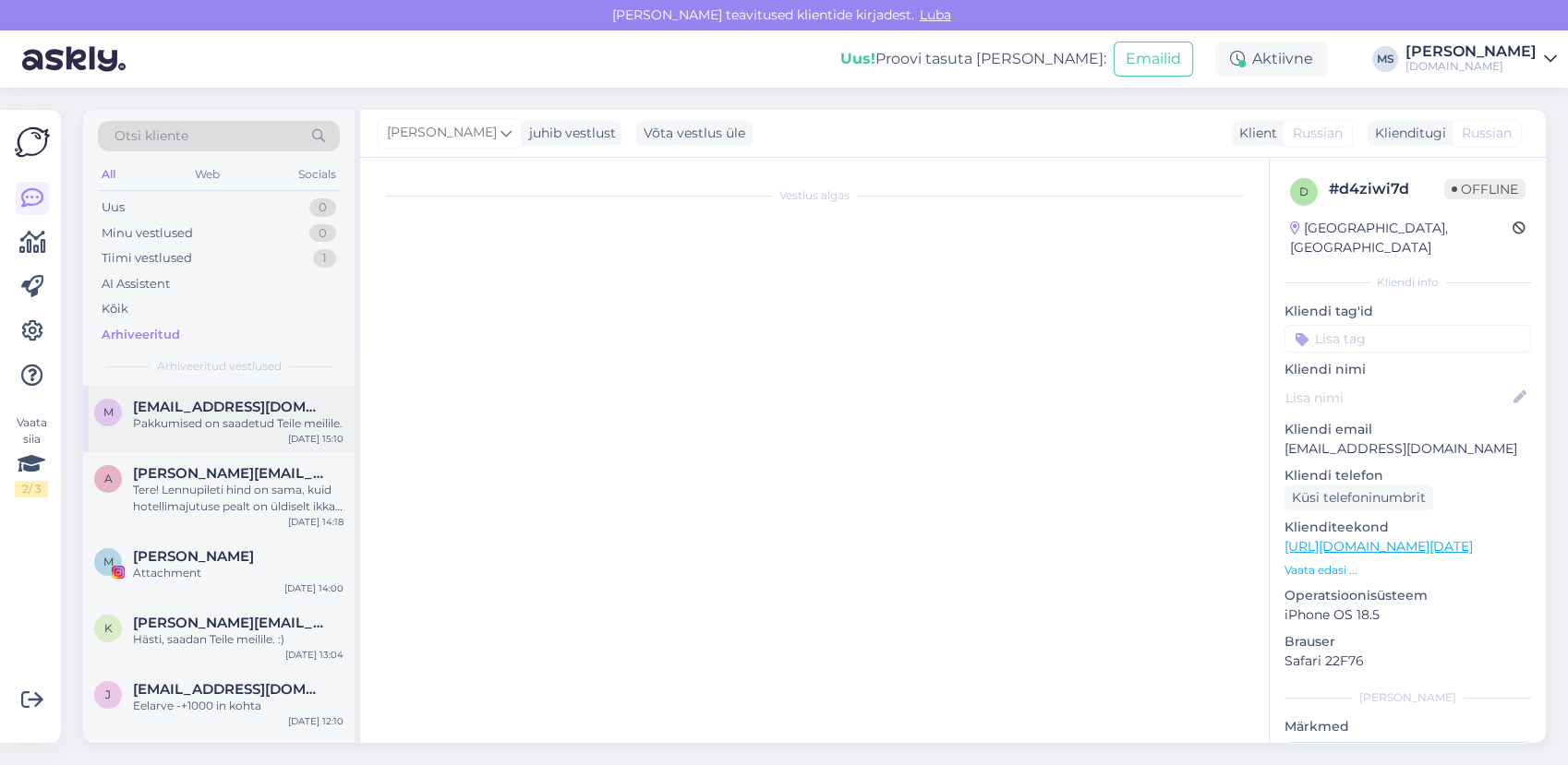
scroll to position [883, 0]
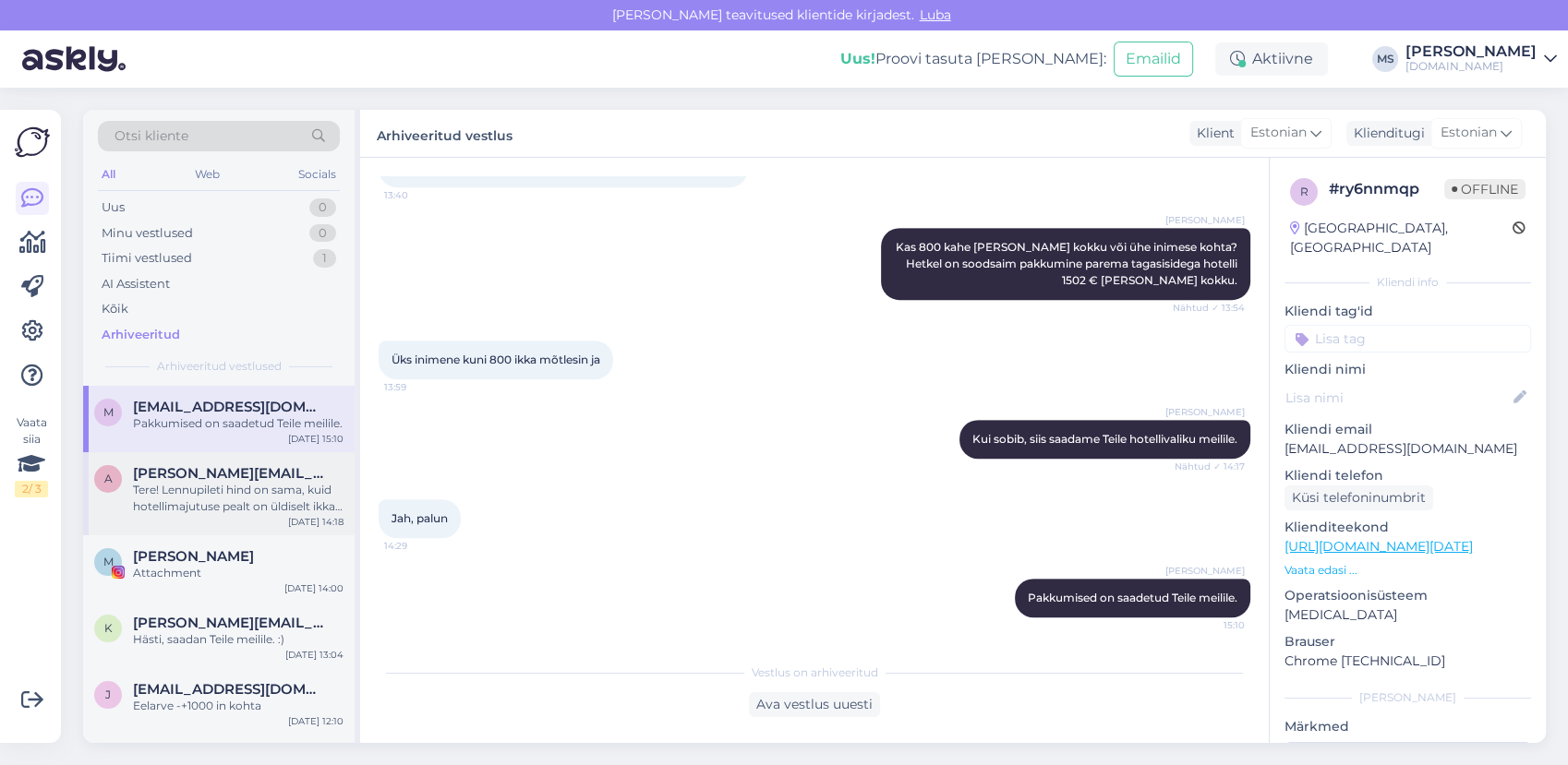
click at [214, 511] on div "Tere! Lennupileti hind on sama, kuid hotellimajutuse pealt on üldiselt ikka soo…" at bounding box center [239, 498] width 211 height 33
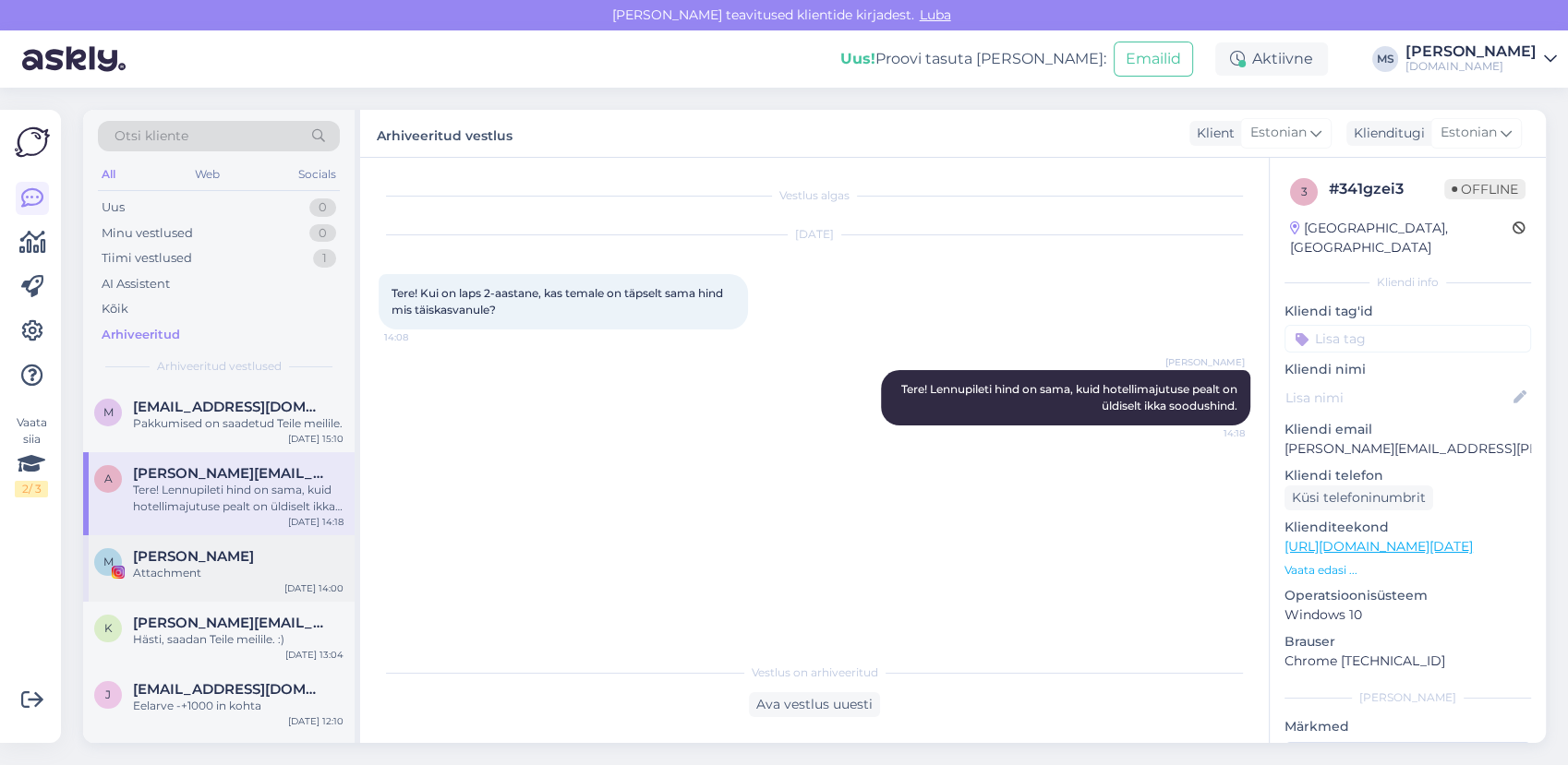
scroll to position [0, 0]
drag, startPoint x: 231, startPoint y: 574, endPoint x: 237, endPoint y: 590, distance: 17.1
click at [231, 565] on span "Mihkel Raidma" at bounding box center [193, 556] width 121 height 16
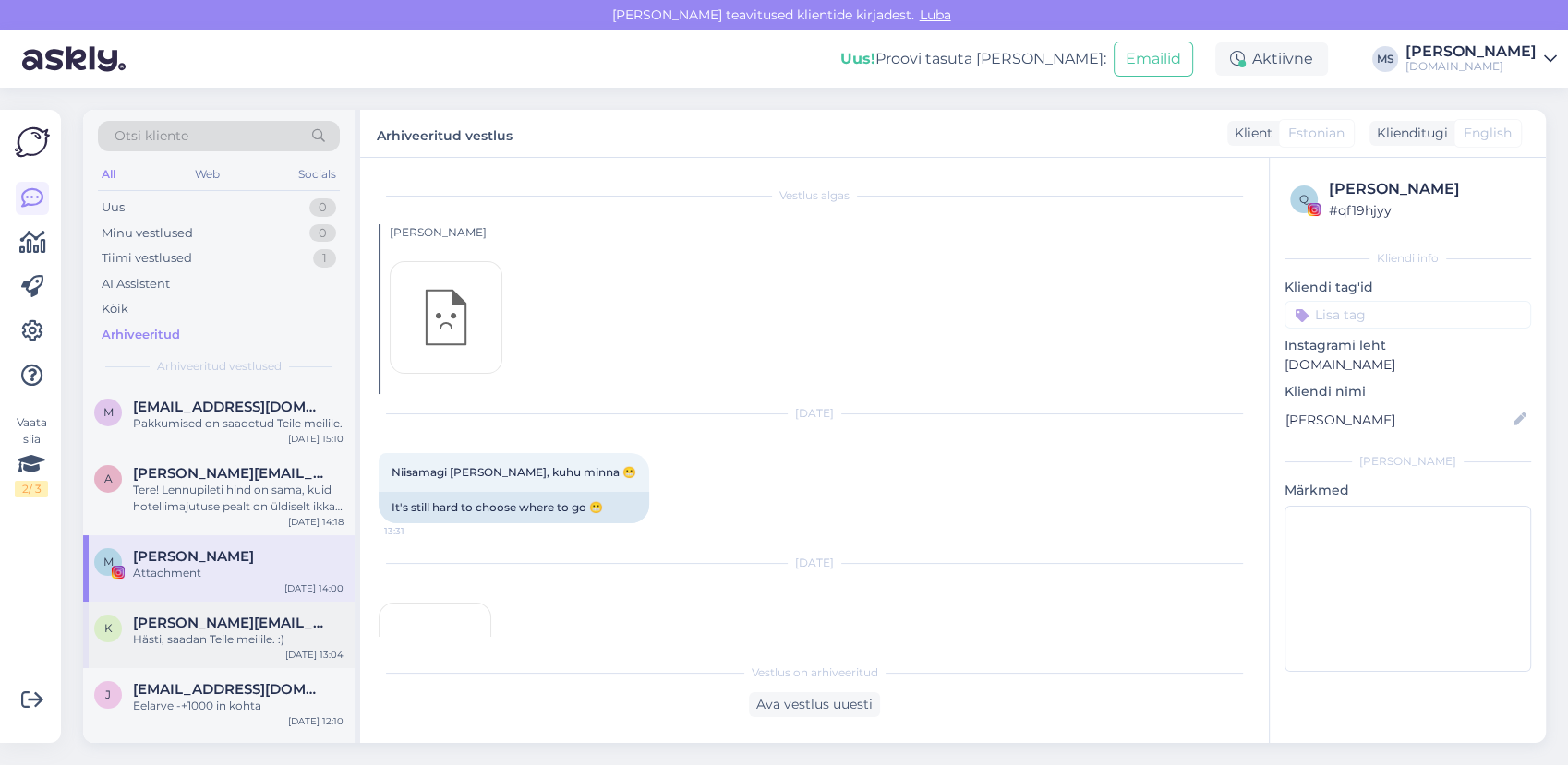
click at [229, 632] on span "kristi.ivainen@gmail.com" at bounding box center [229, 623] width 192 height 16
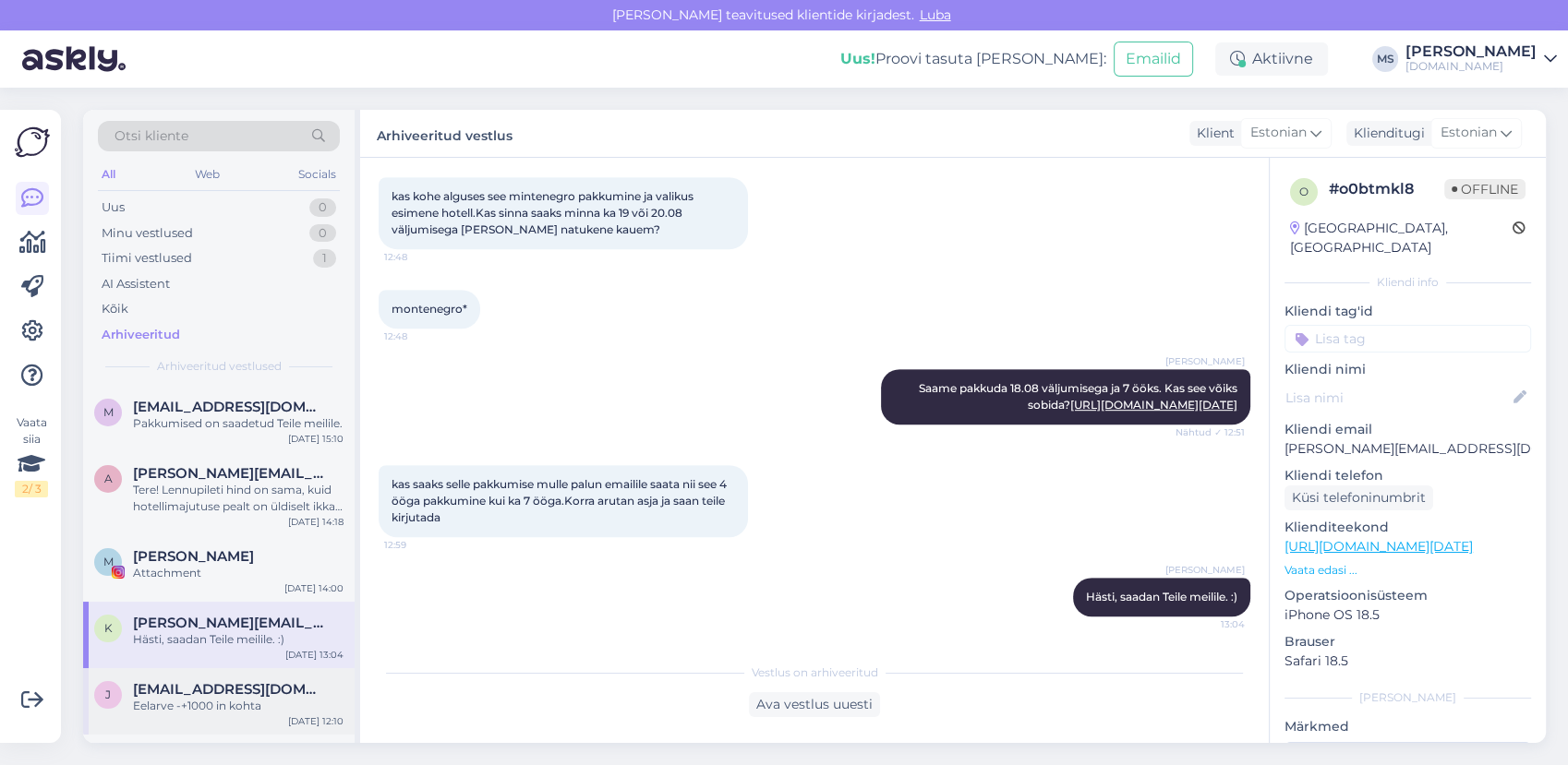
click at [233, 697] on span "juri.tuulse@gmail.com" at bounding box center [229, 689] width 192 height 16
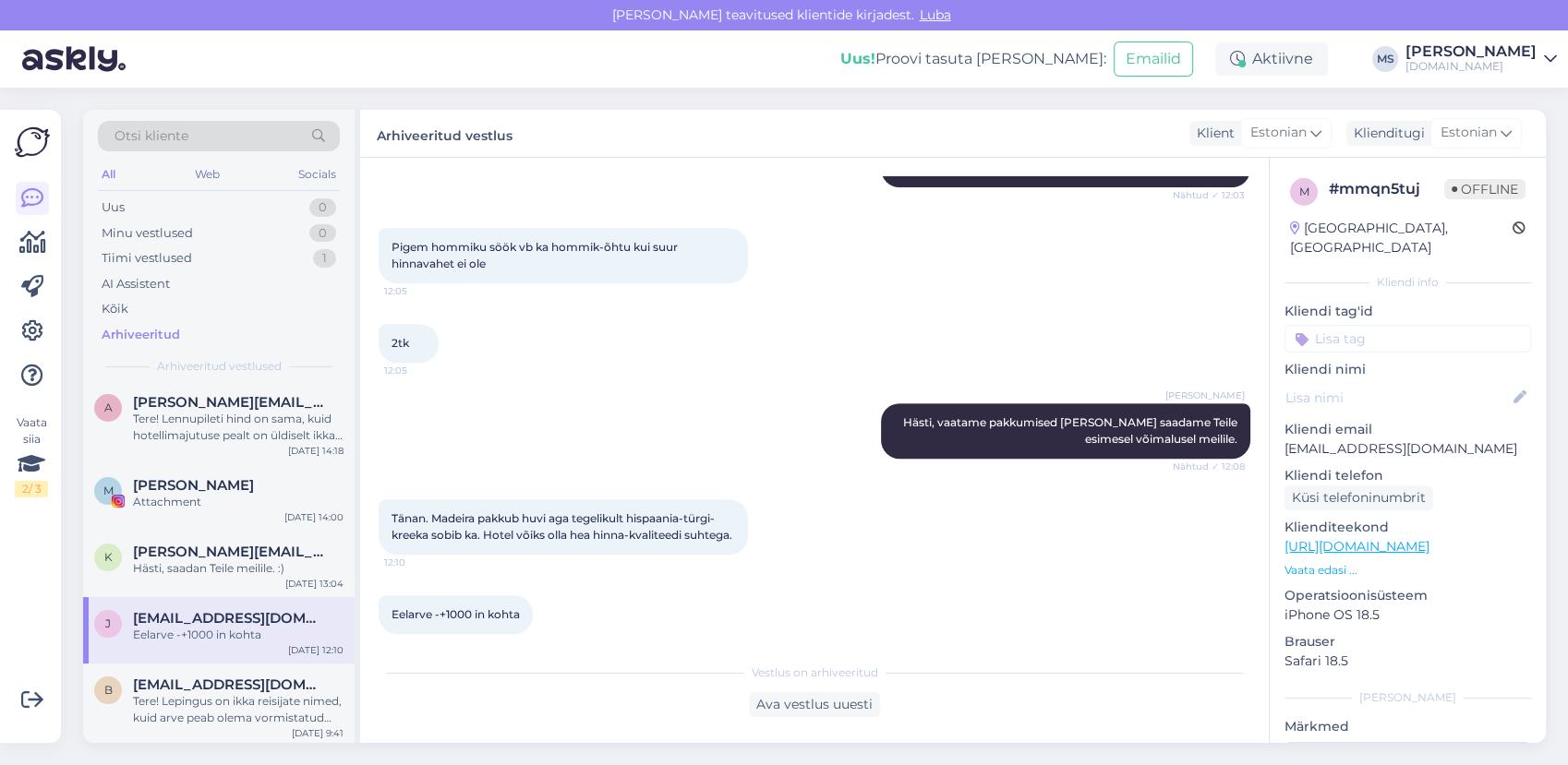
scroll to position [102, 0]
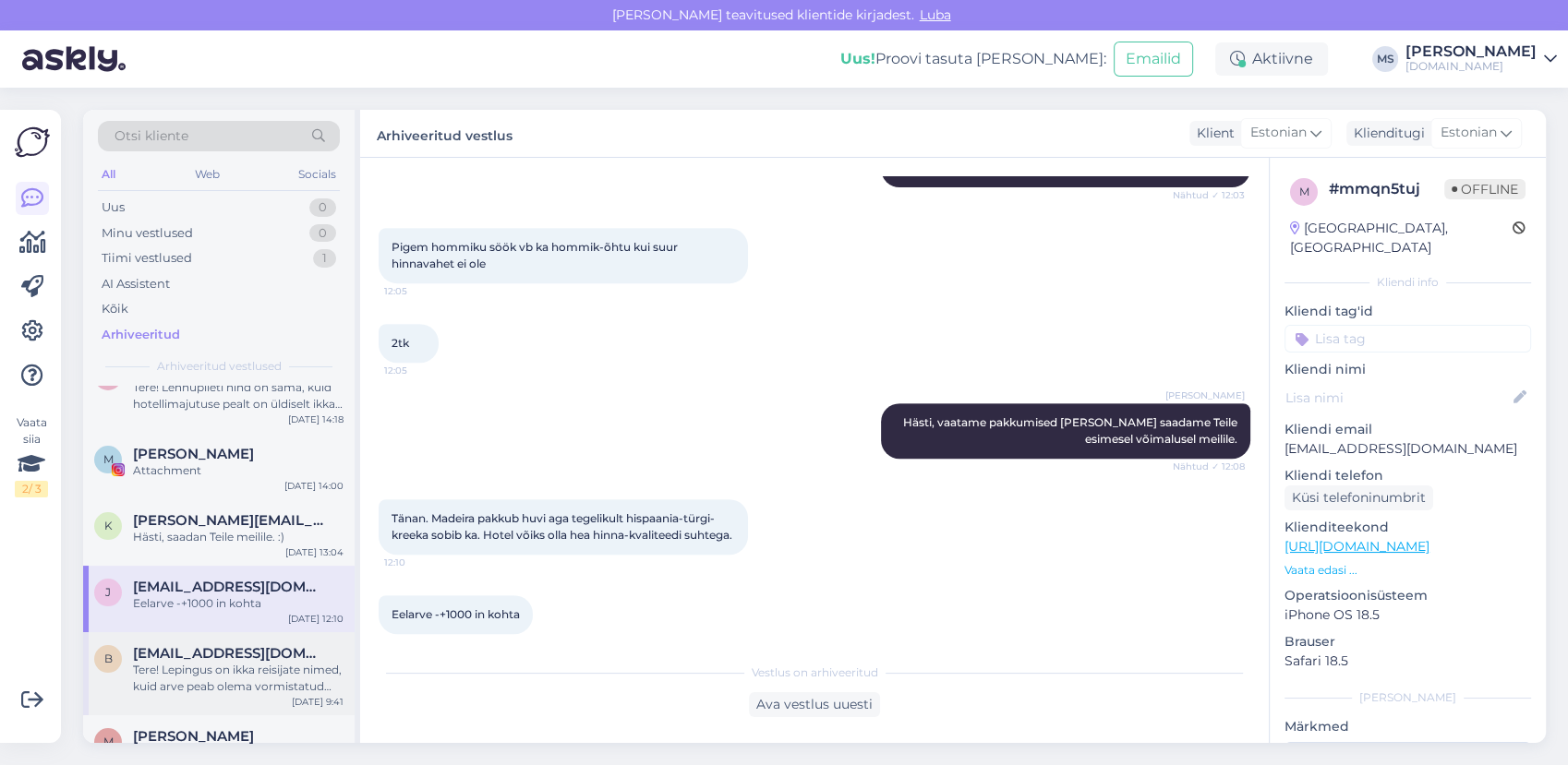
click at [237, 677] on div "Tere! Lepingus on ikka reisijate nimed, kuid arve peab olema vormistatud täiska…" at bounding box center [239, 678] width 211 height 33
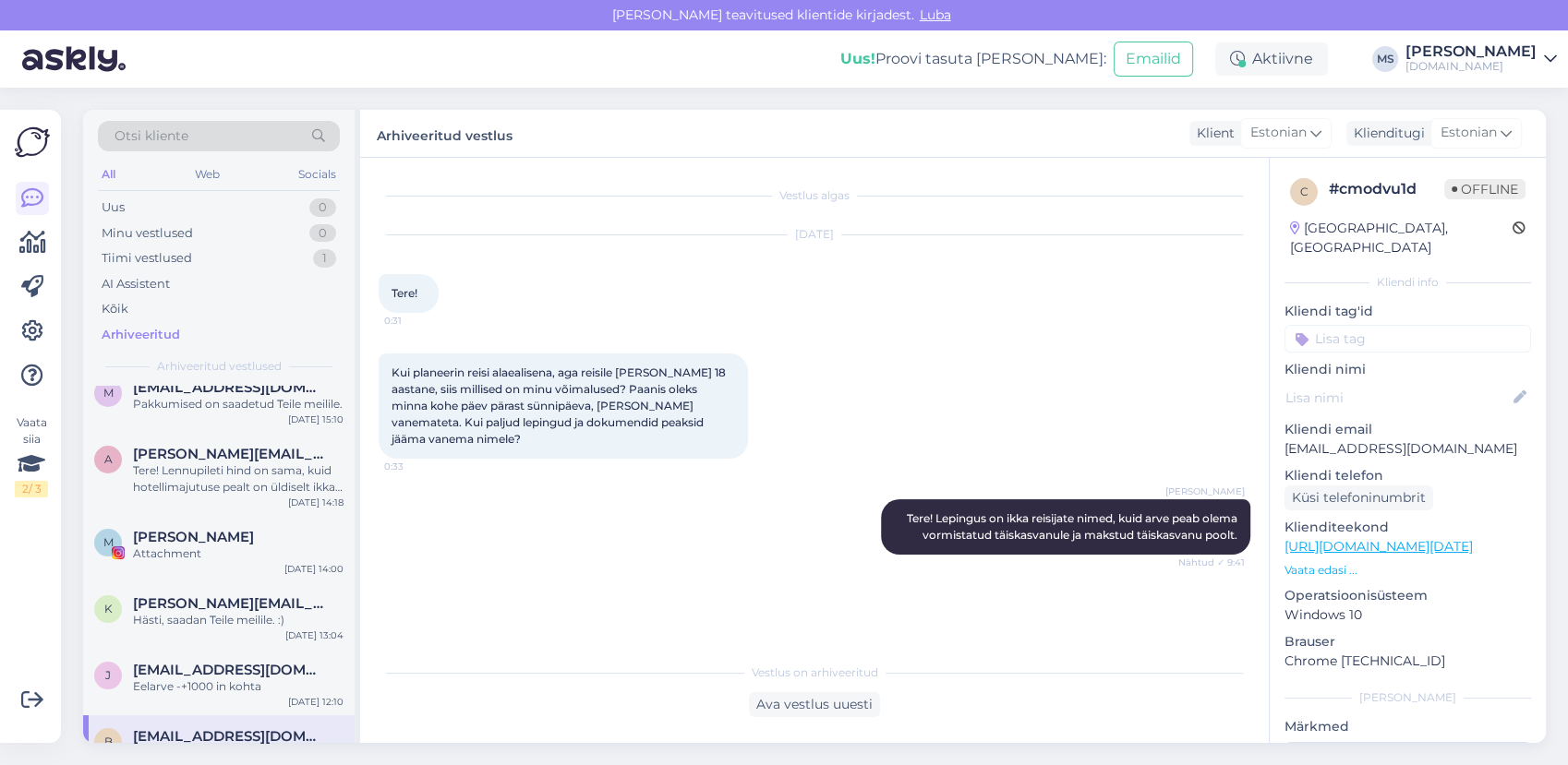
scroll to position [0, 0]
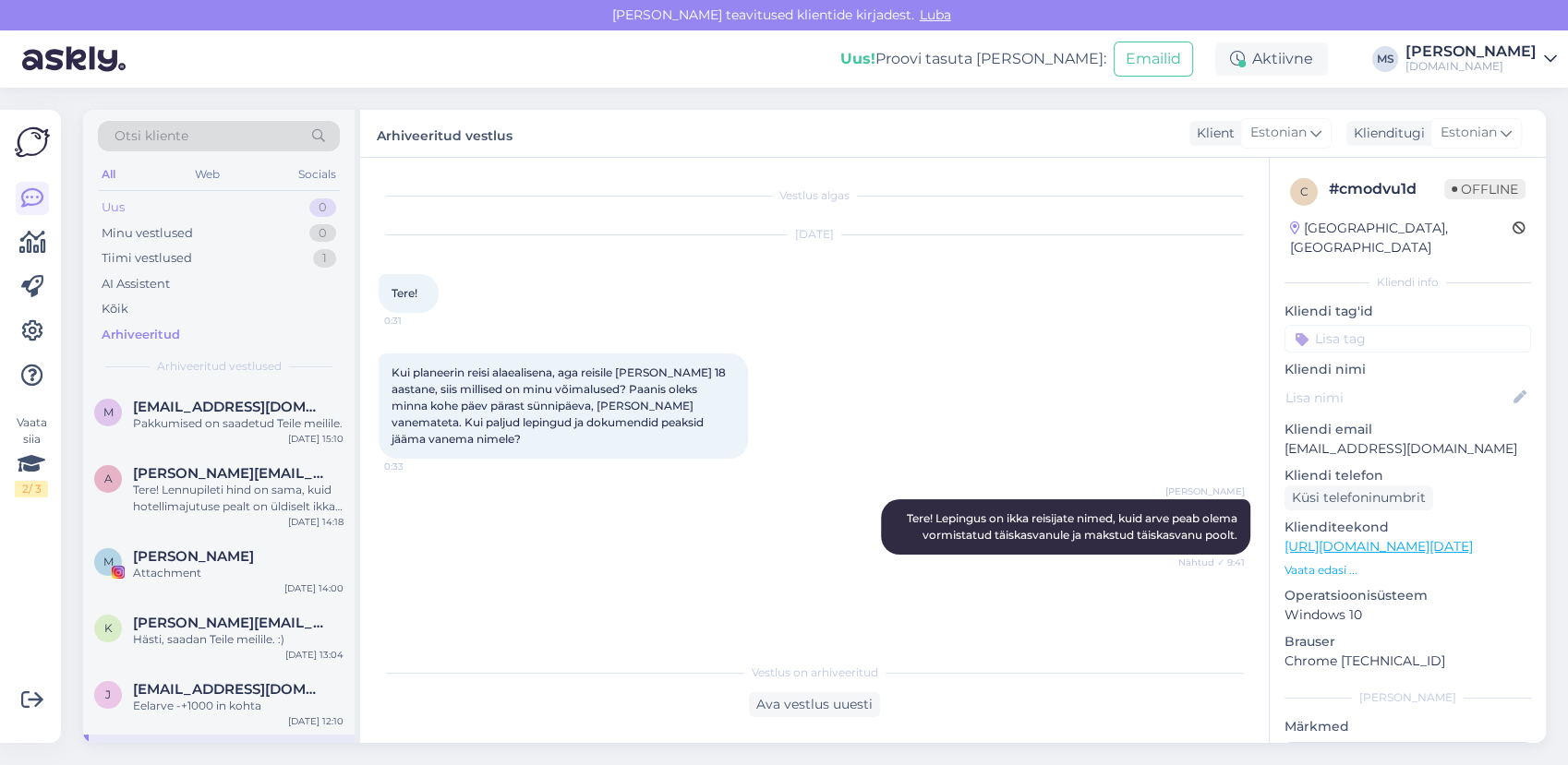
click at [223, 198] on div "Uus 0" at bounding box center [218, 208] width 242 height 26
